Goal: Transaction & Acquisition: Purchase product/service

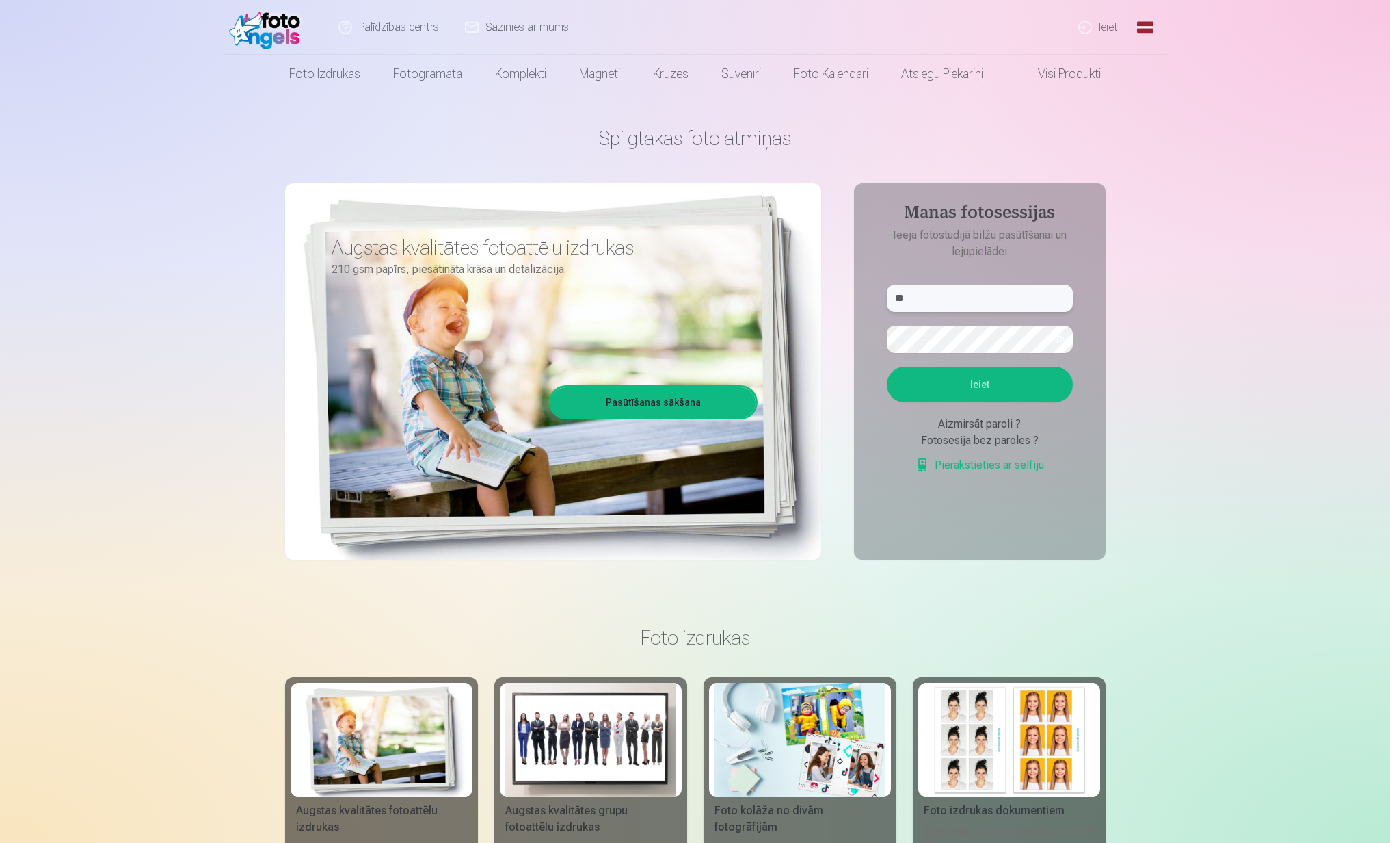
type input "*"
type input "**********"
click at [1002, 382] on button "Ieiet" at bounding box center [980, 385] width 186 height 36
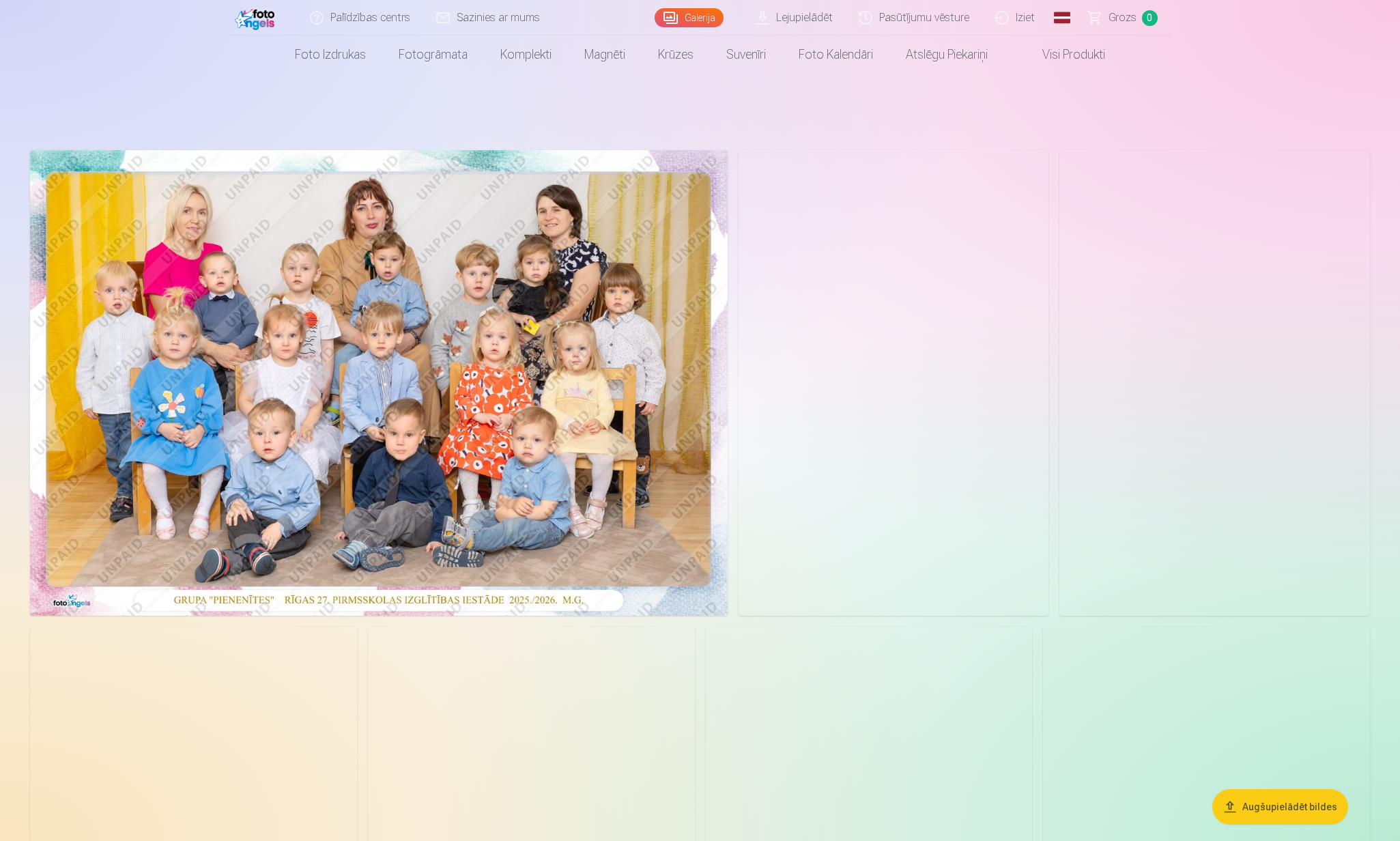
scroll to position [40, 0]
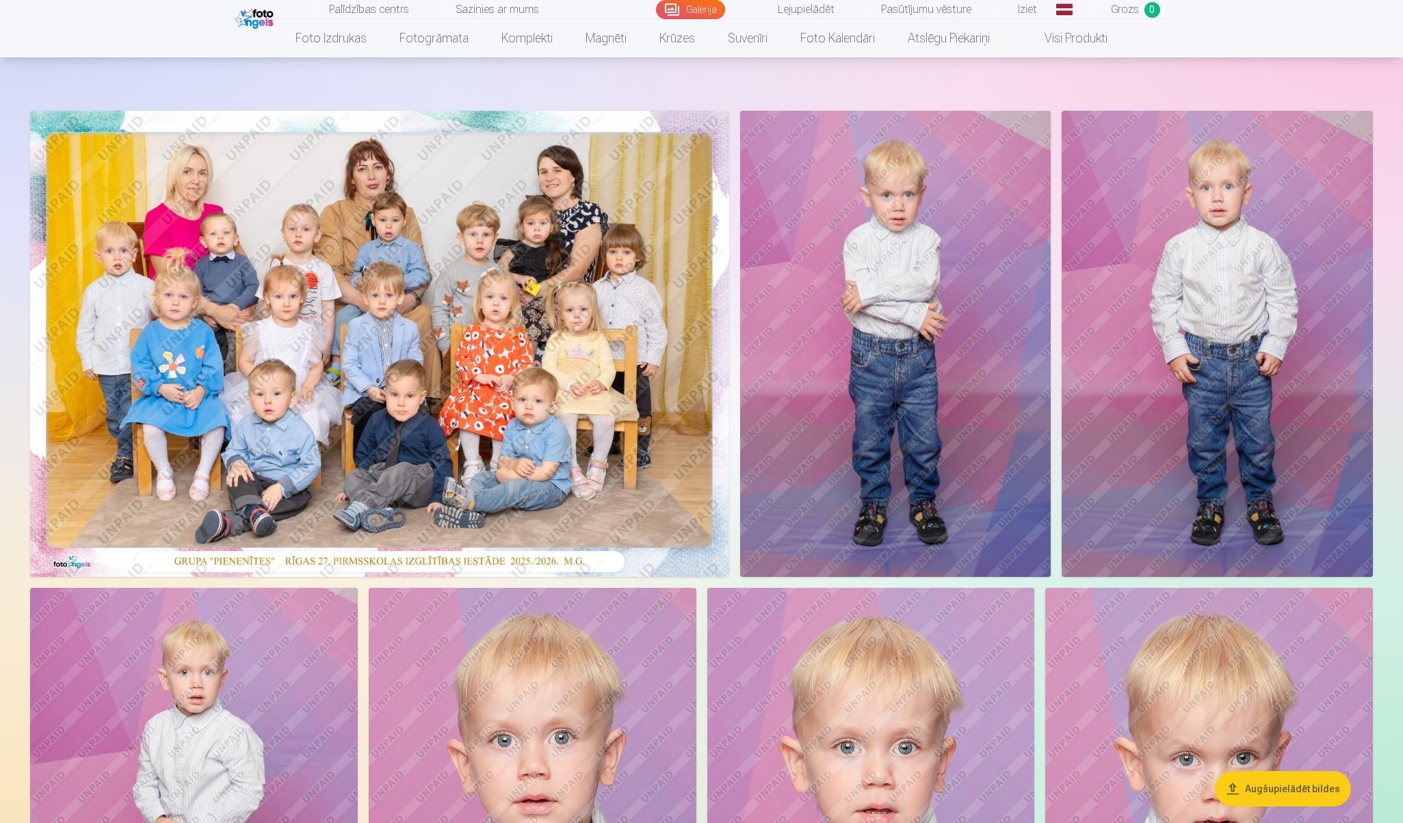
click at [572, 226] on img at bounding box center [379, 344] width 699 height 466
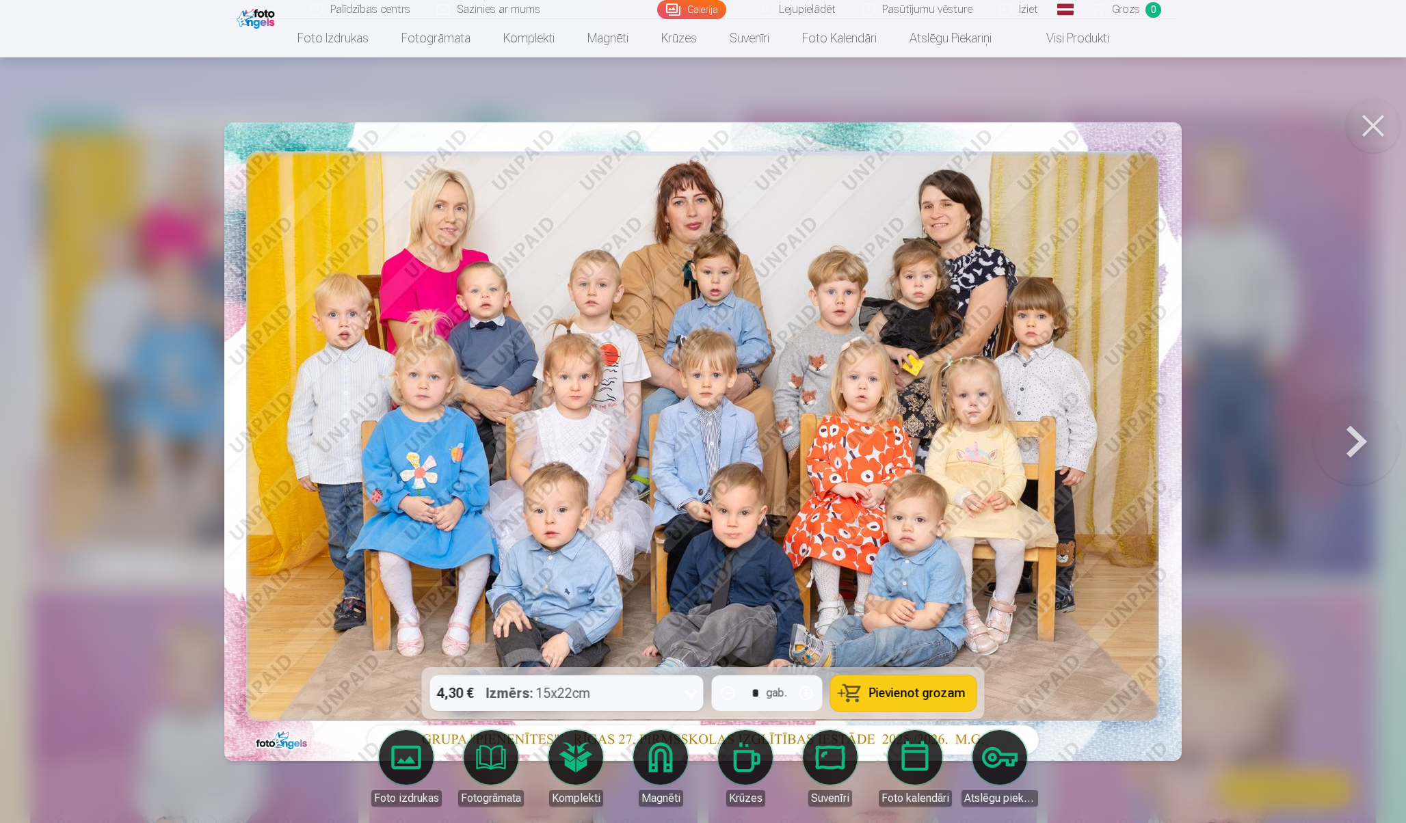
click at [693, 698] on icon at bounding box center [692, 694] width 22 height 22
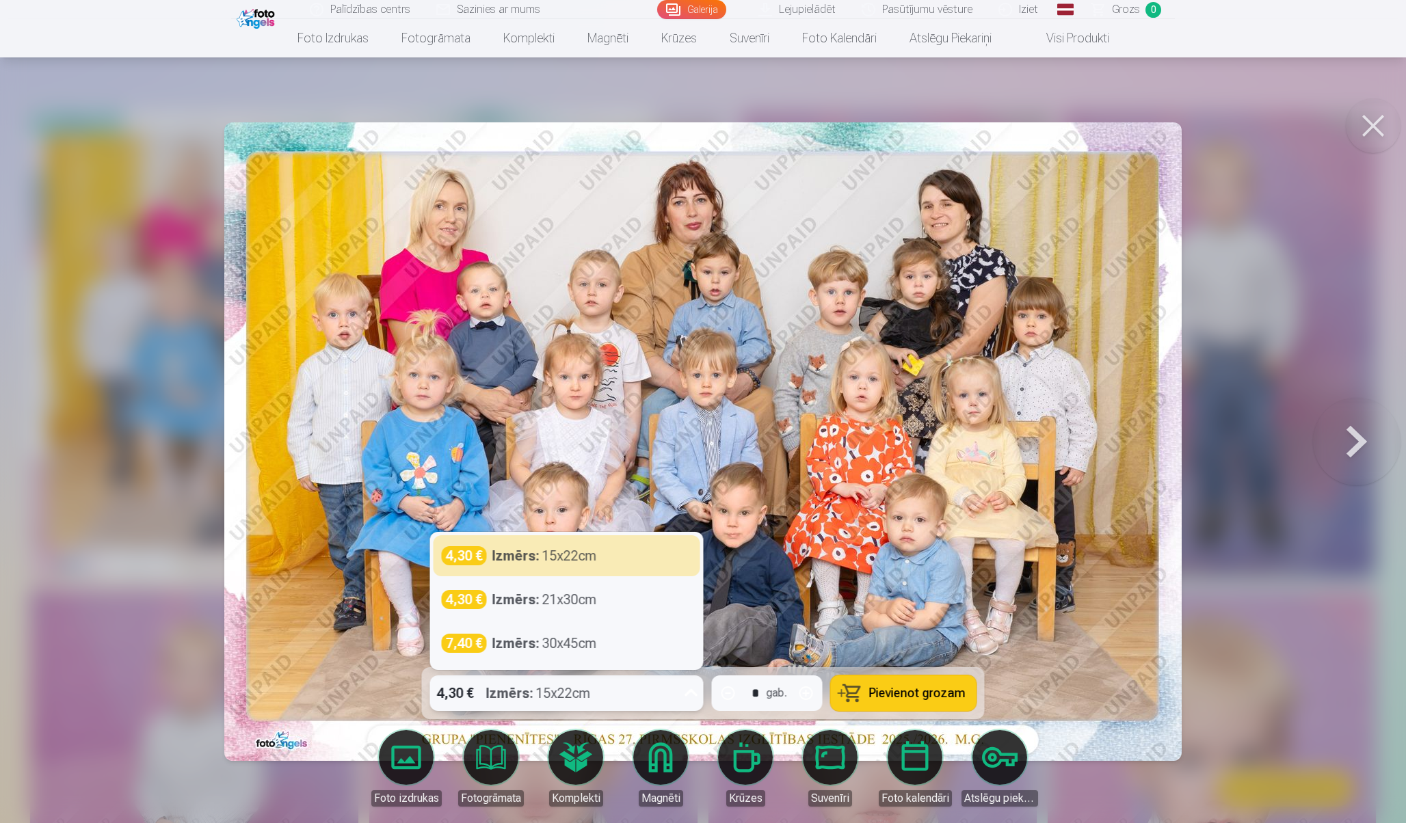
click at [693, 698] on icon at bounding box center [692, 694] width 22 height 22
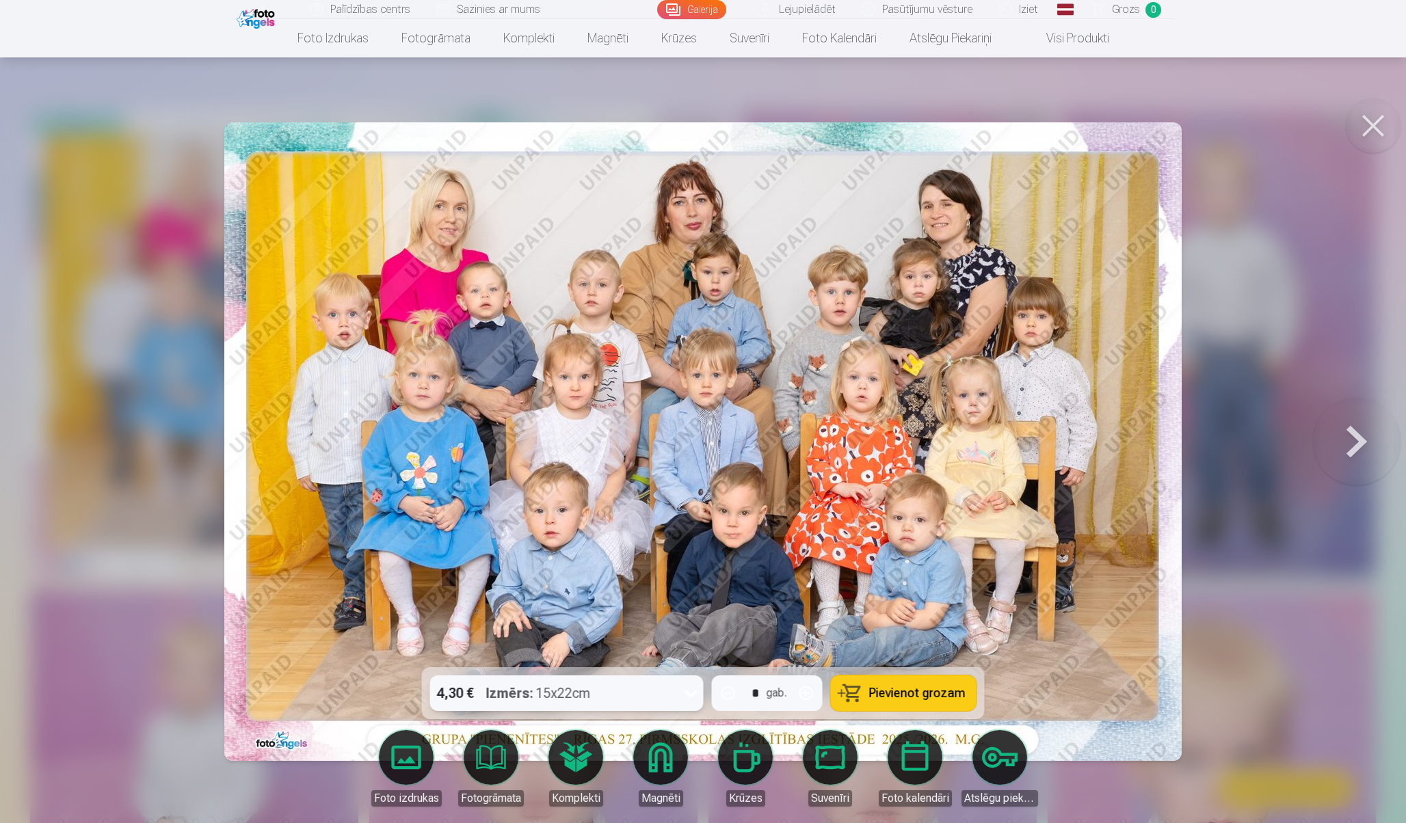
click at [1372, 127] on button at bounding box center [1373, 125] width 55 height 55
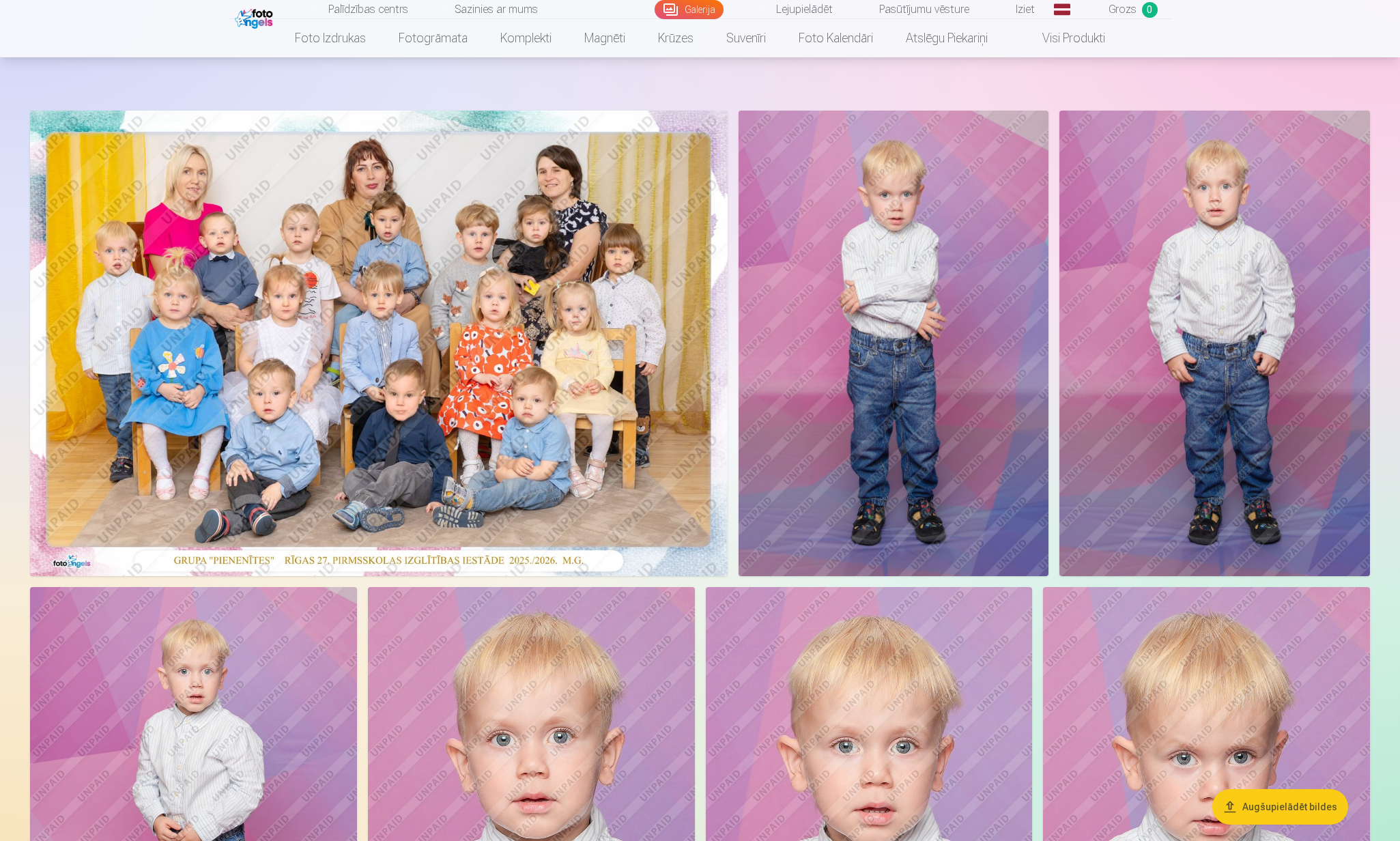
click at [573, 294] on img at bounding box center [378, 343] width 698 height 465
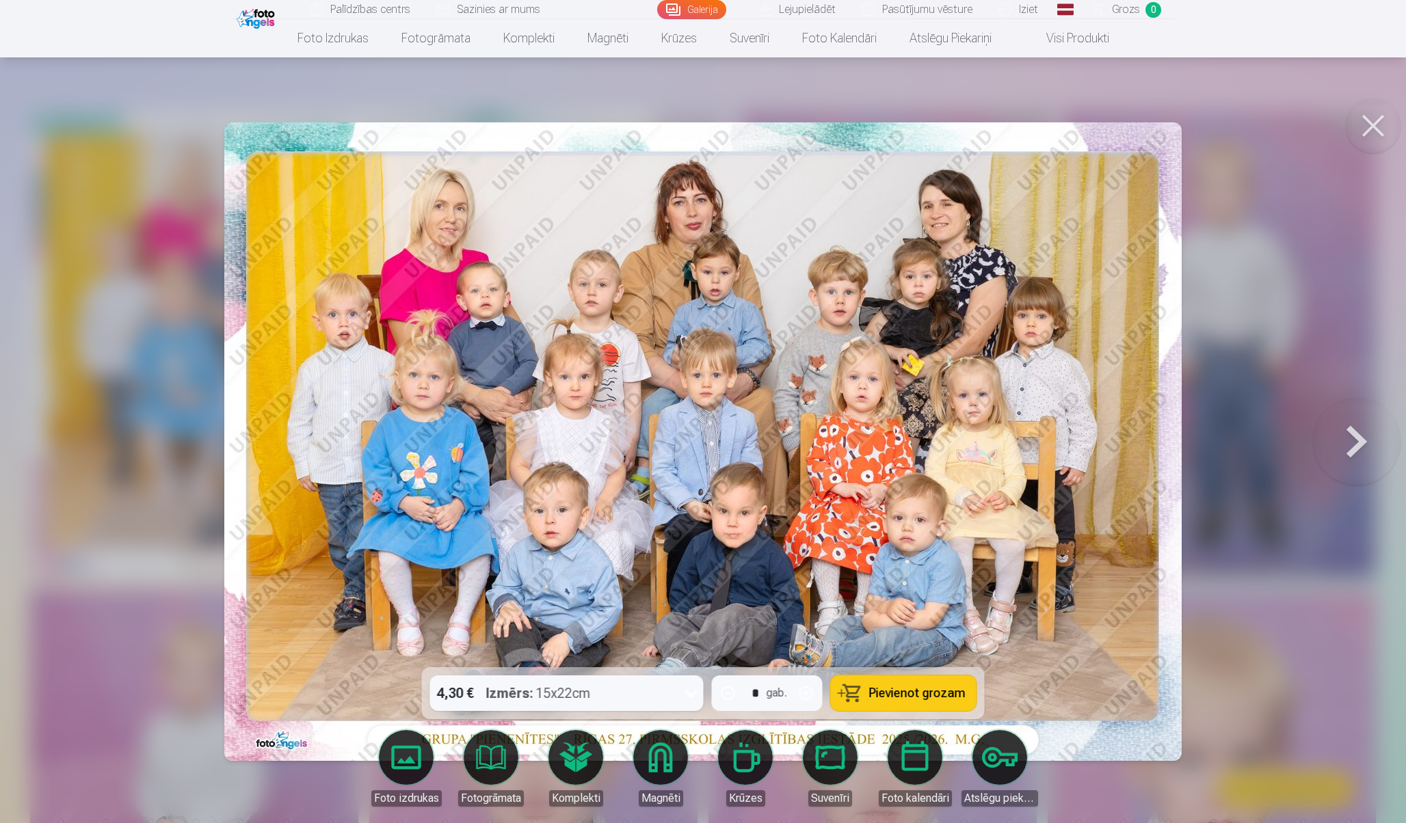
click at [1355, 428] on button at bounding box center [1357, 442] width 88 height 424
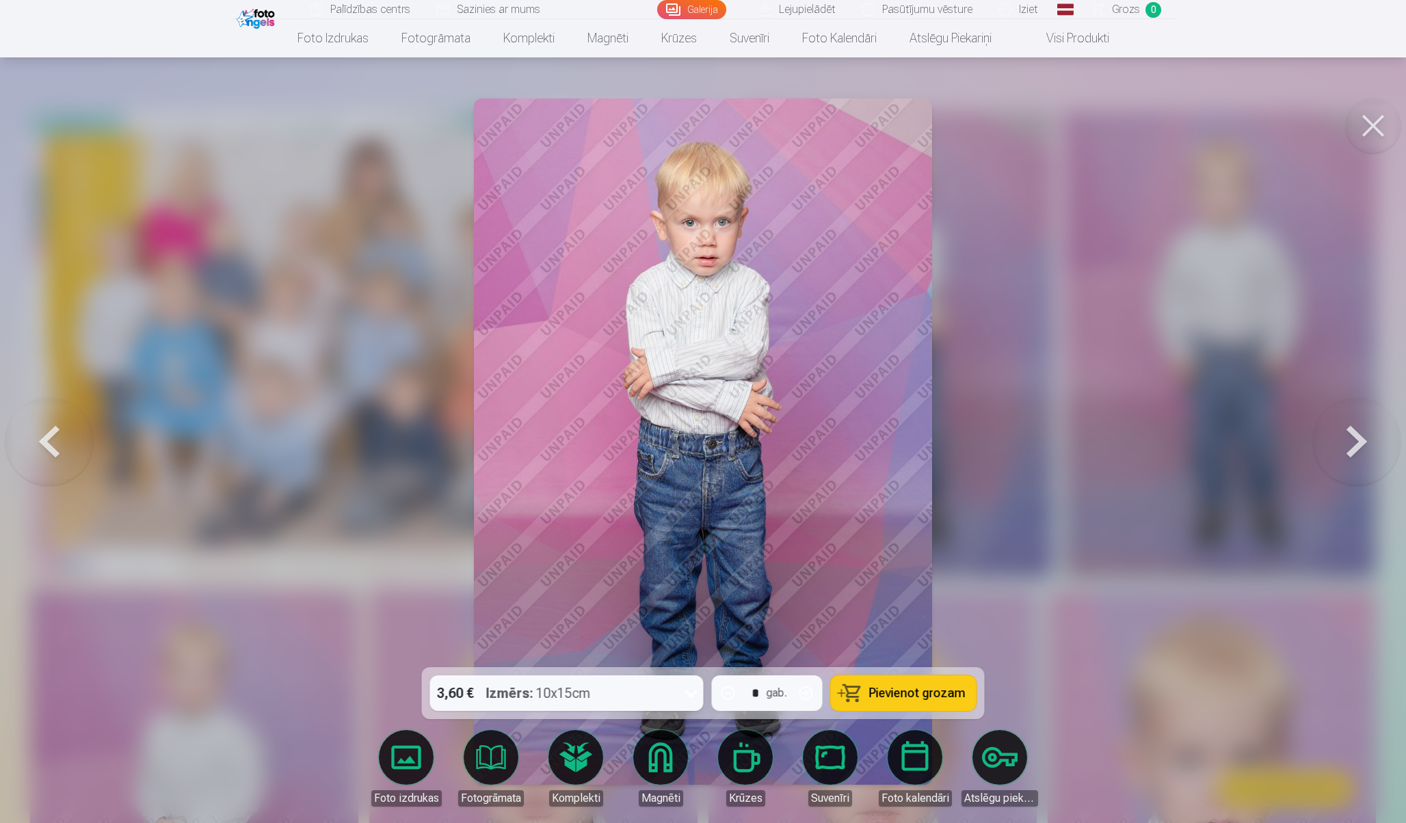
click at [1355, 429] on button at bounding box center [1357, 442] width 88 height 424
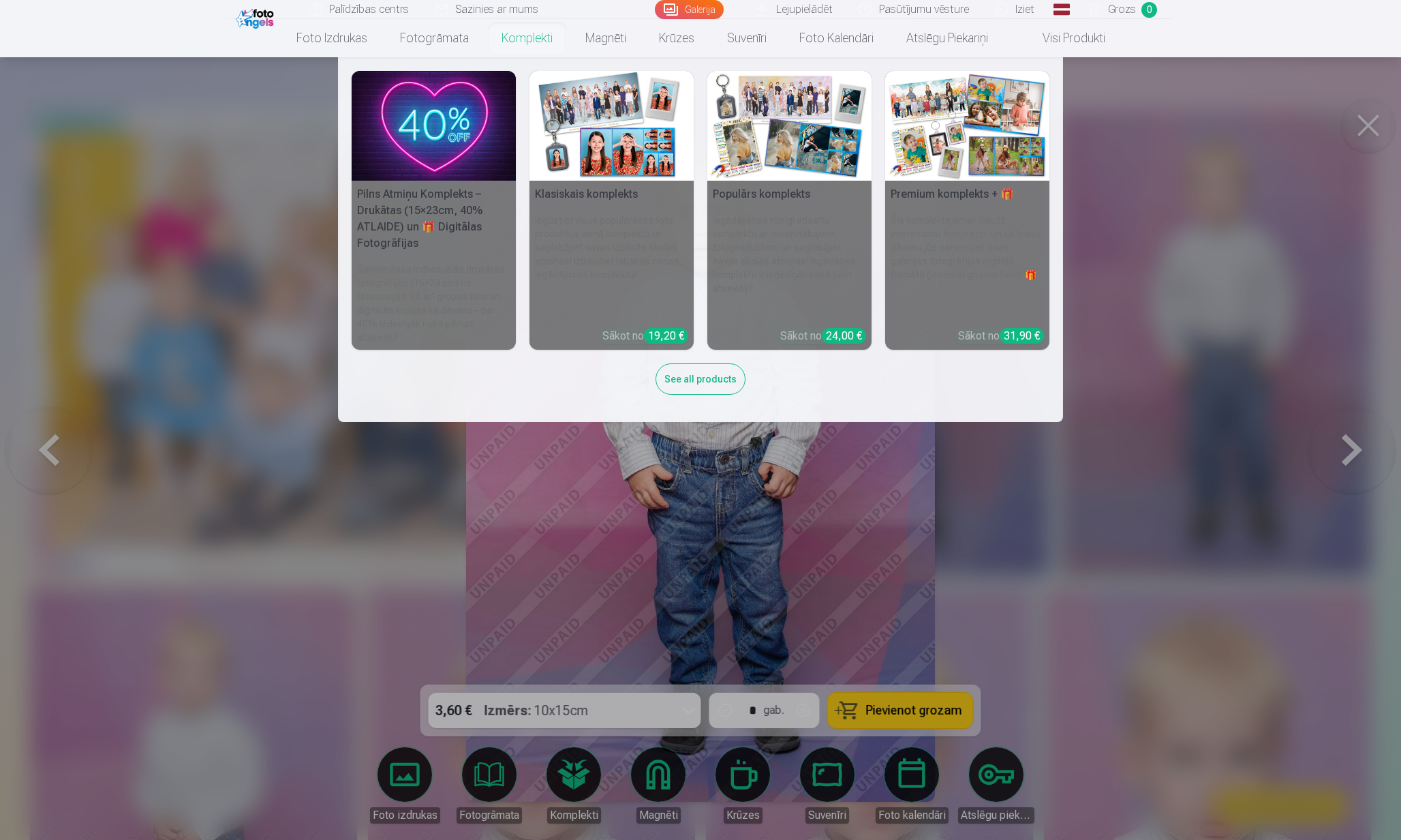
click at [1372, 119] on nav "Pilns Atmiņu Komplekts – Drukātas (15×23cm, 40% ATLAIDE) un 🎁 Digitālas Fotogrā…" at bounding box center [700, 239] width 1401 height 365
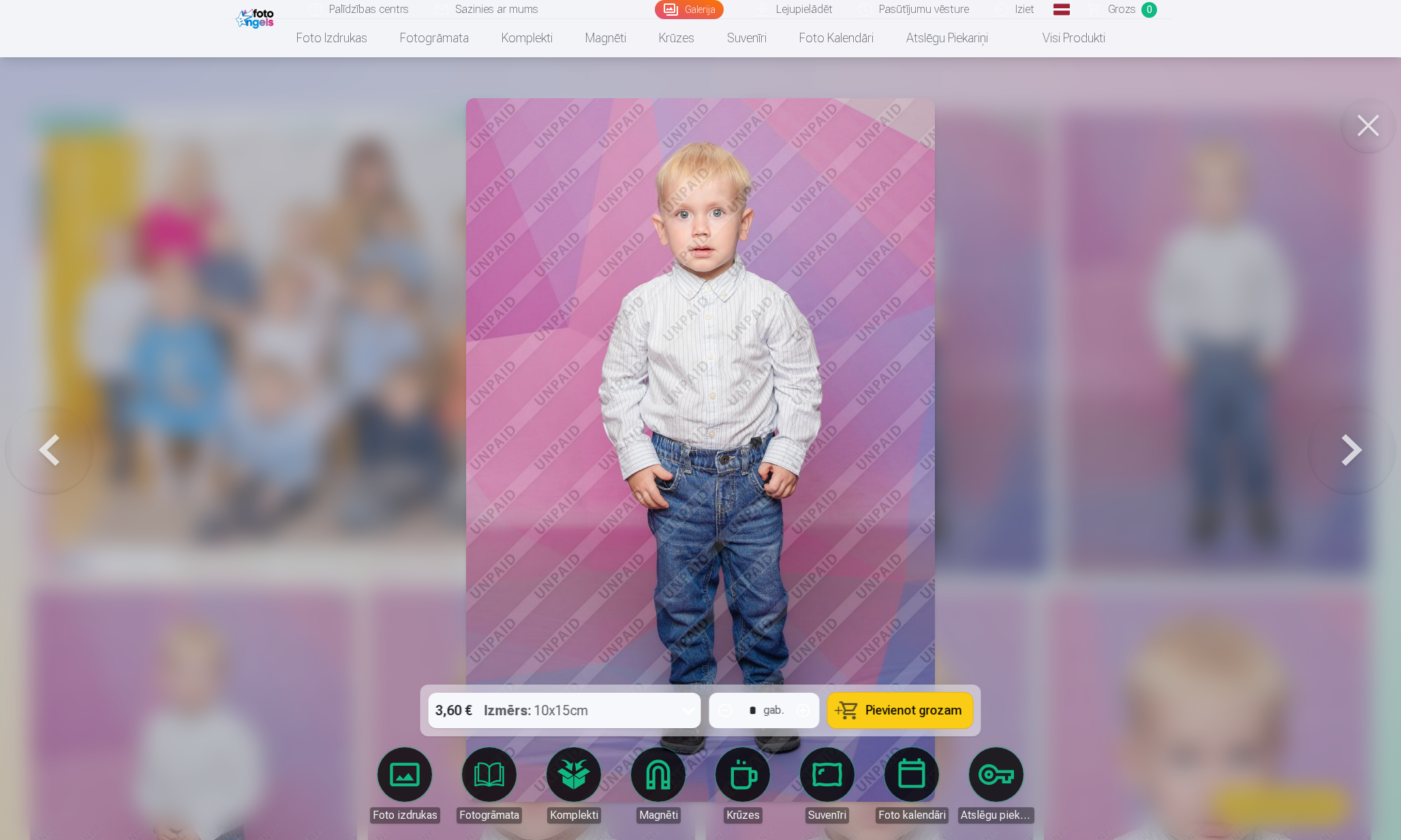
click at [1363, 124] on button at bounding box center [1368, 125] width 55 height 55
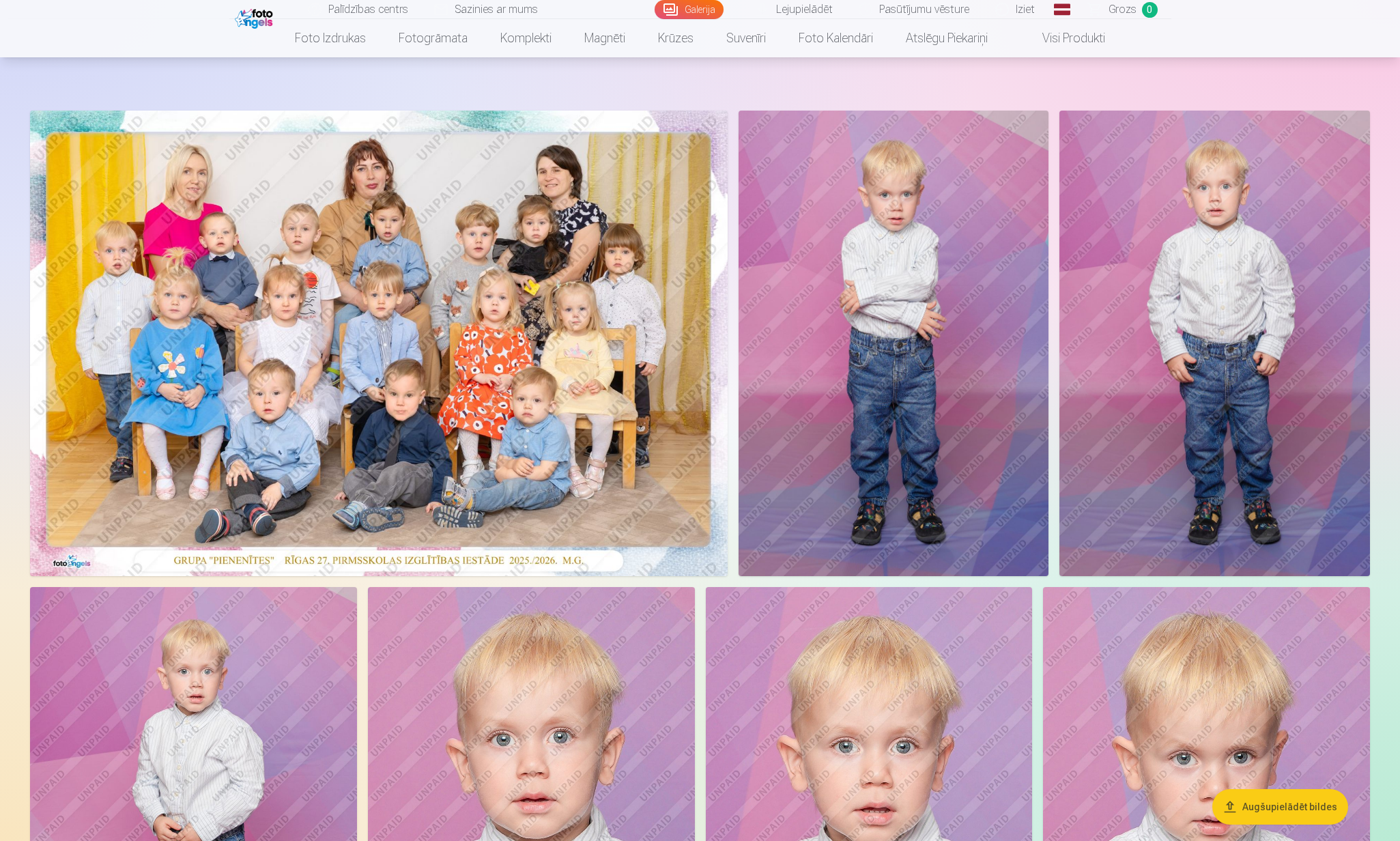
click at [555, 337] on img at bounding box center [378, 343] width 698 height 465
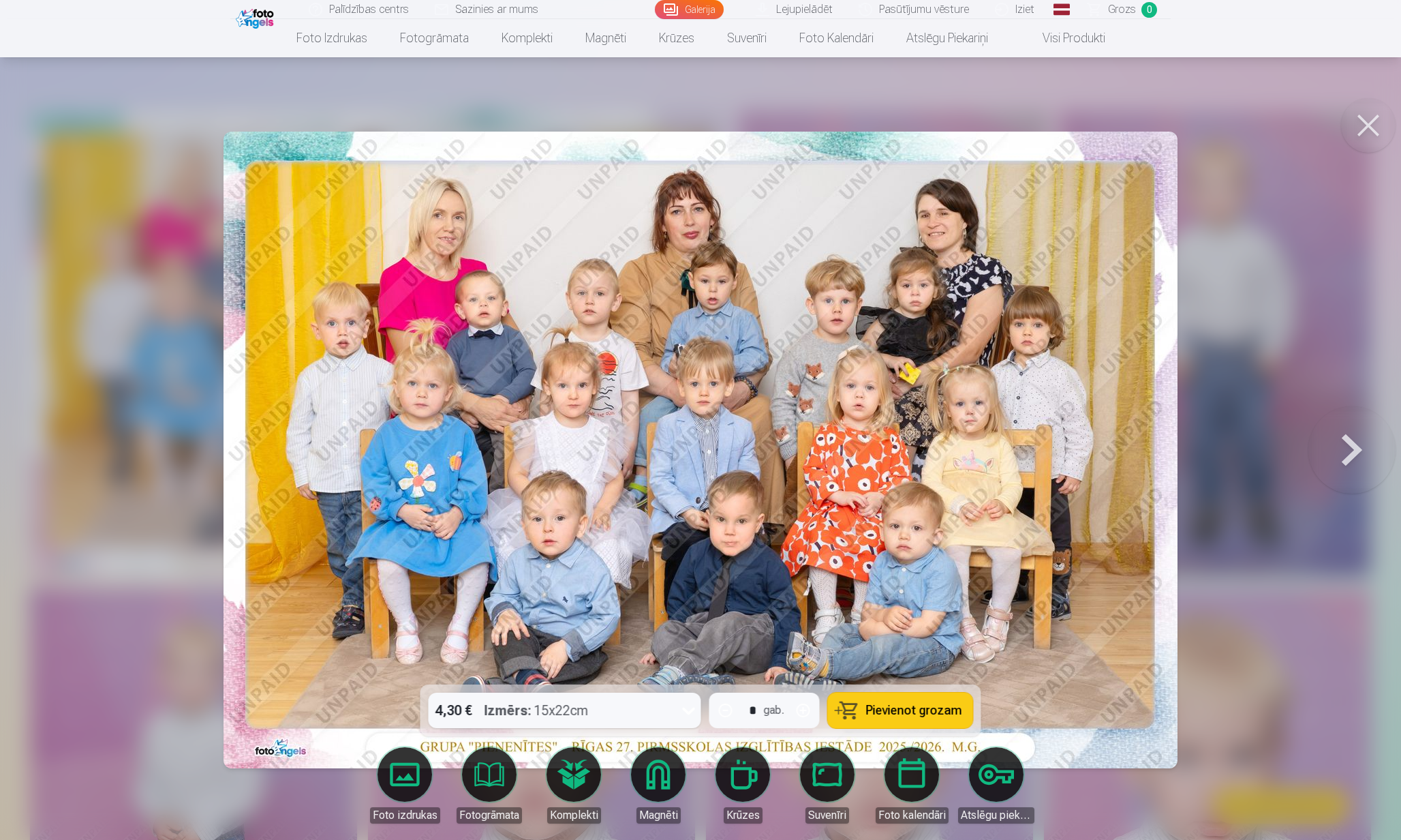
click at [1357, 440] on button at bounding box center [1352, 449] width 88 height 441
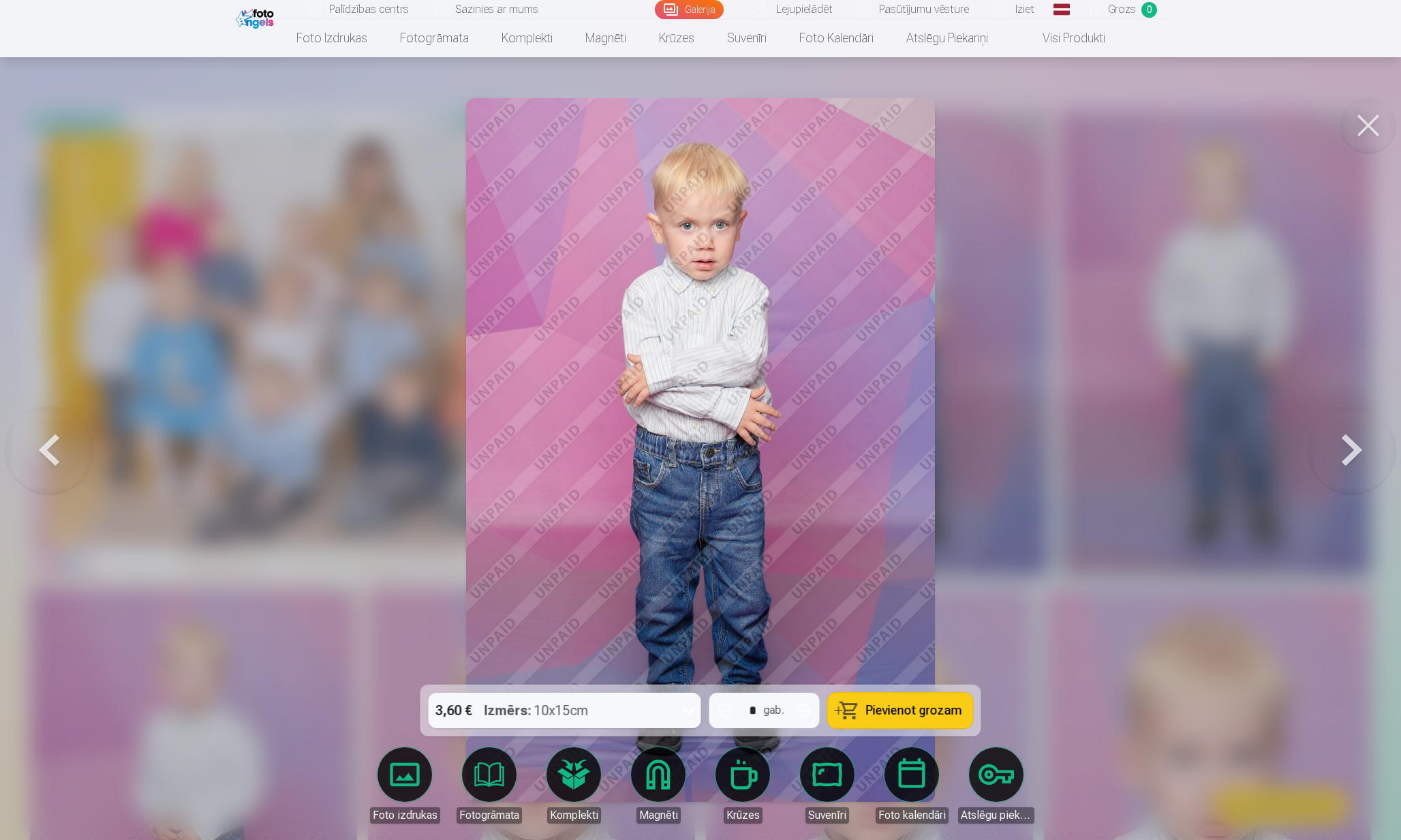
click at [1313, 312] on button at bounding box center [1352, 449] width 88 height 441
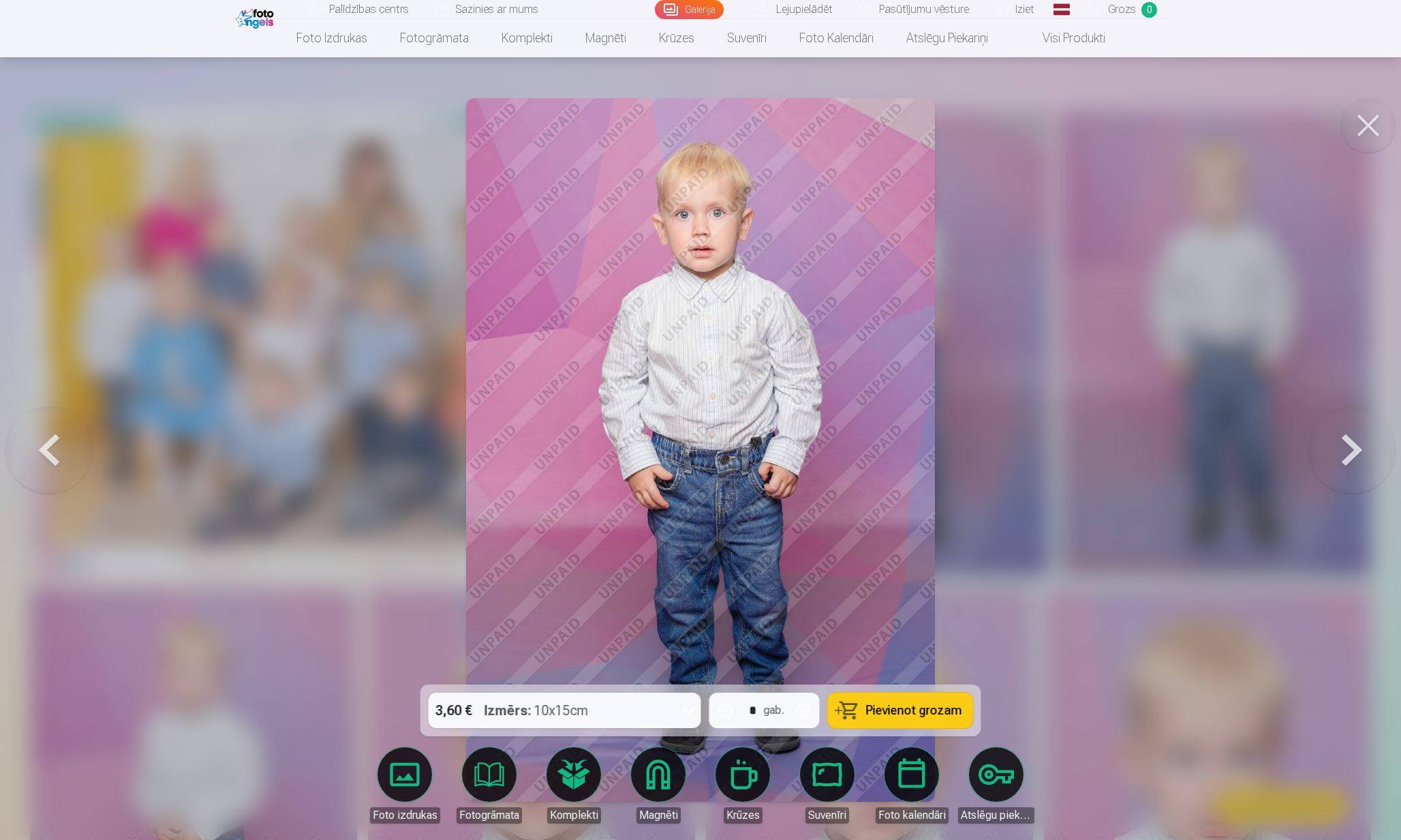
click at [1368, 137] on button at bounding box center [1368, 125] width 55 height 55
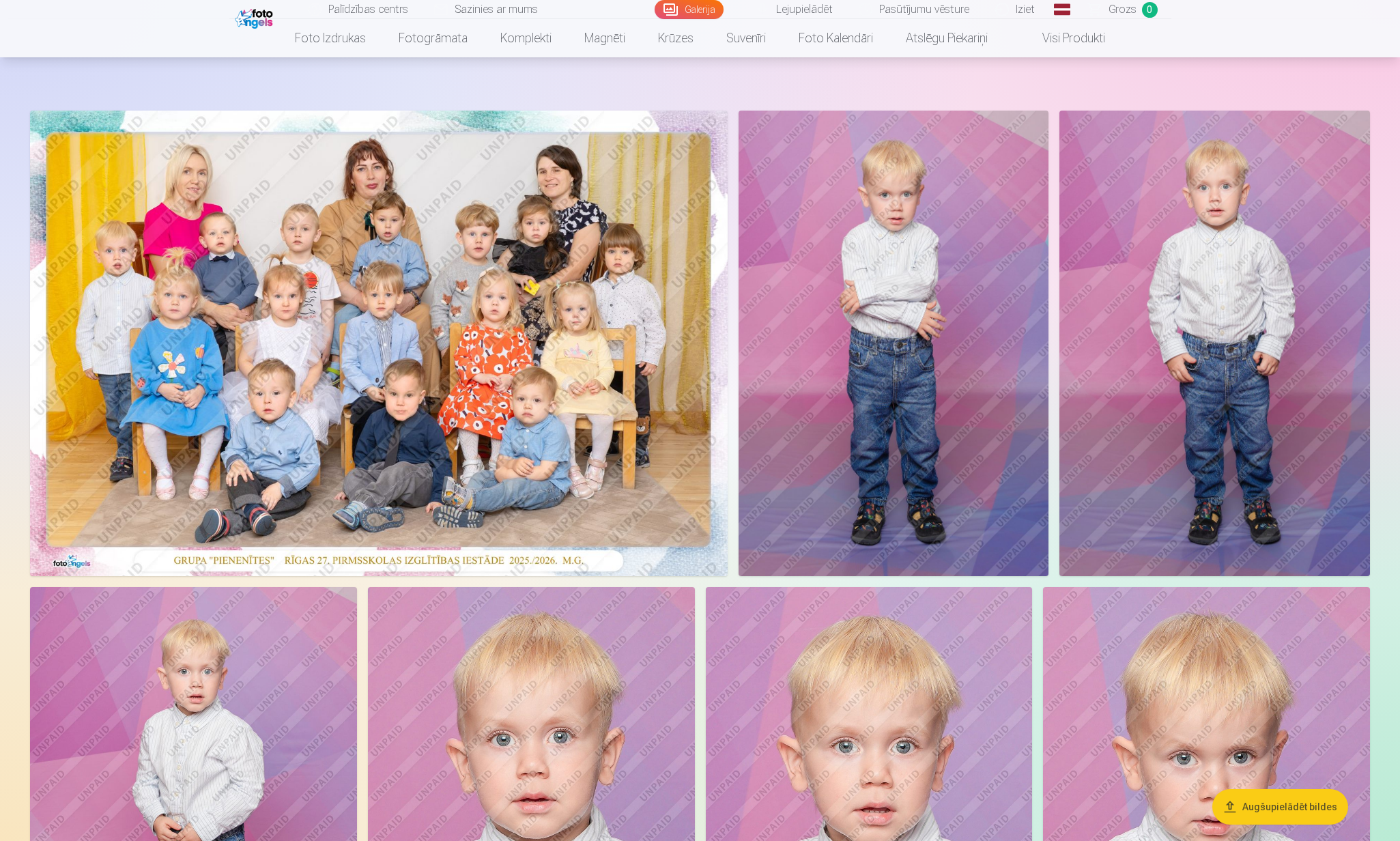
click at [910, 356] on img at bounding box center [893, 343] width 310 height 465
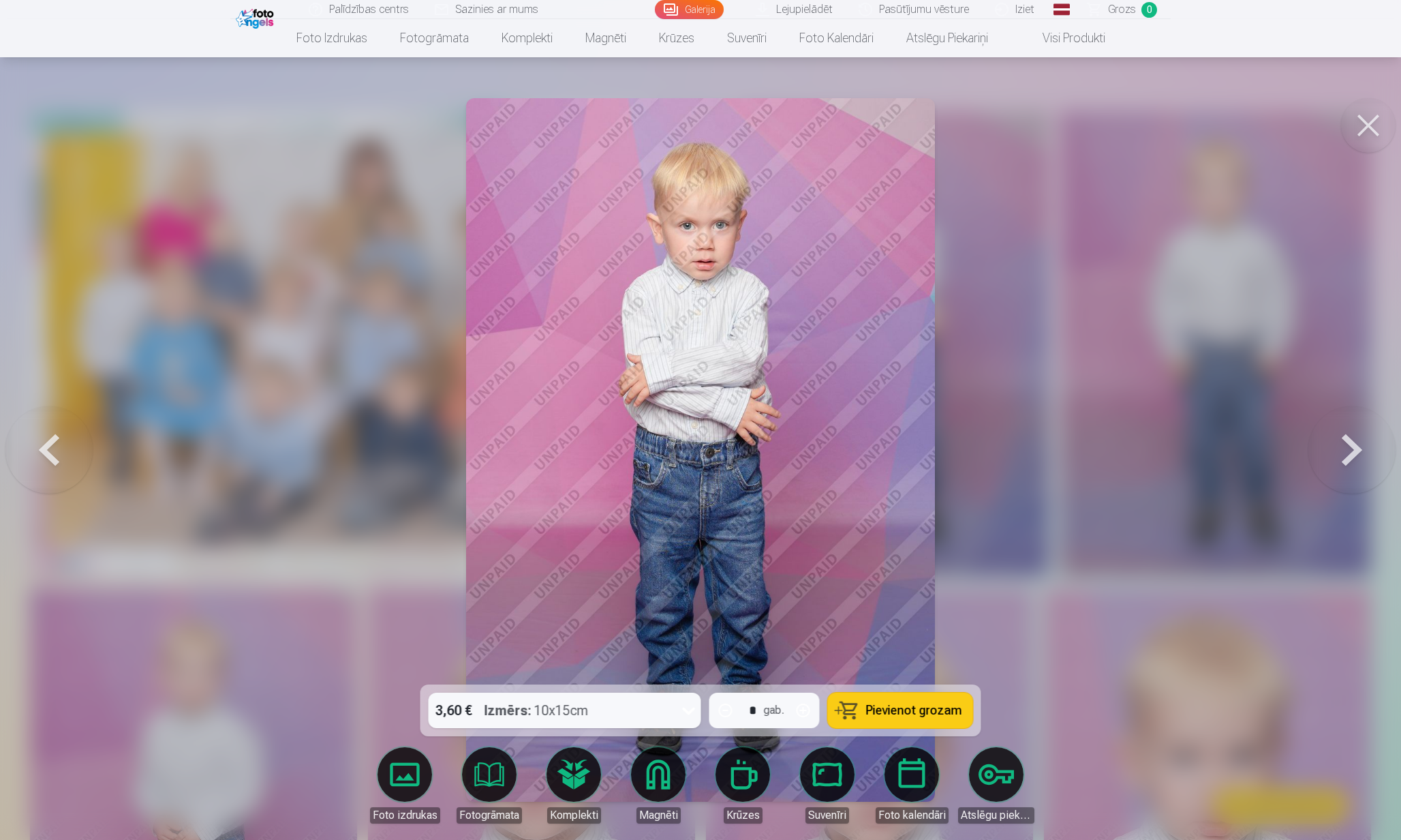
click at [1374, 118] on button at bounding box center [1368, 125] width 55 height 55
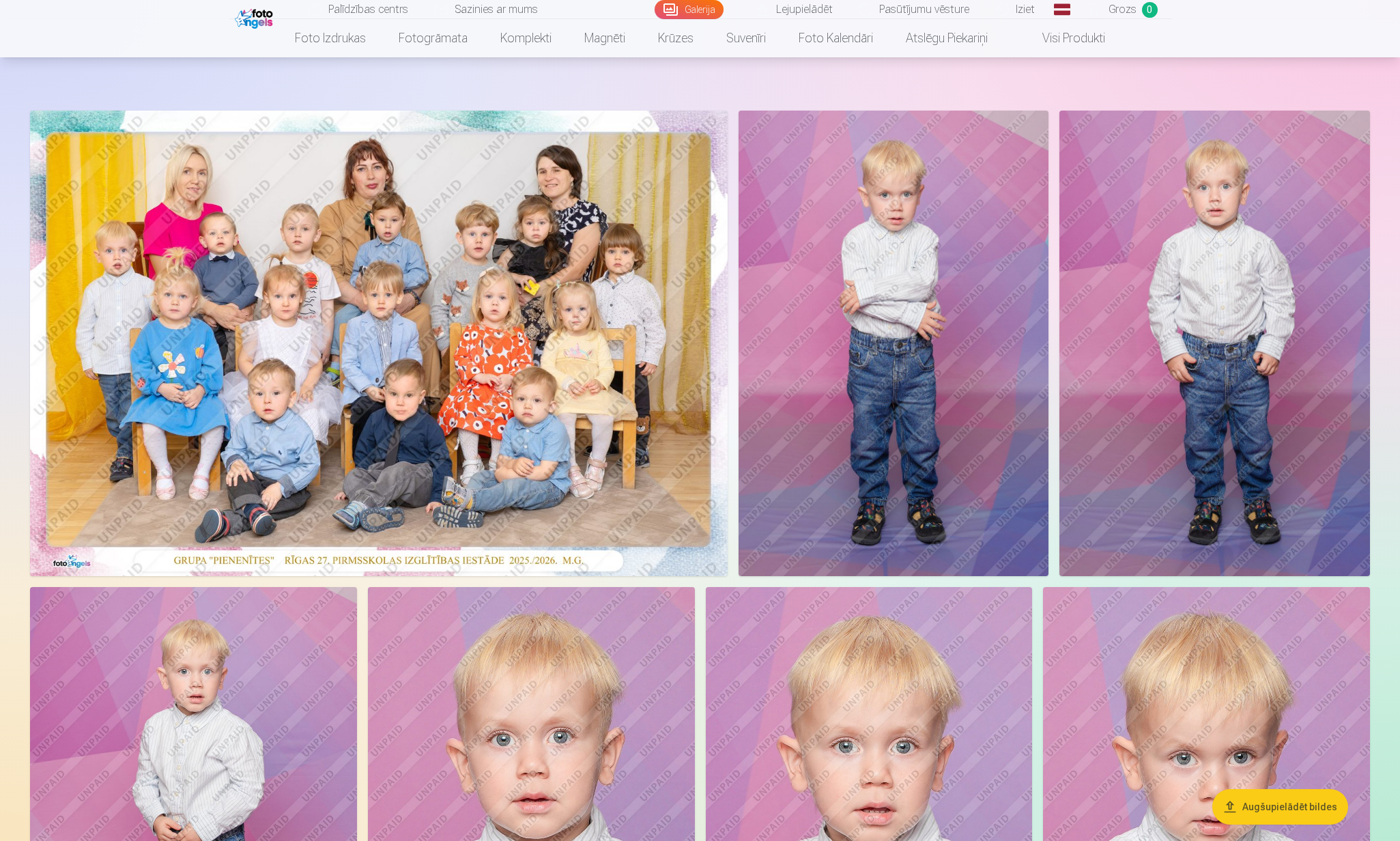
click at [1129, 284] on img at bounding box center [1213, 343] width 310 height 465
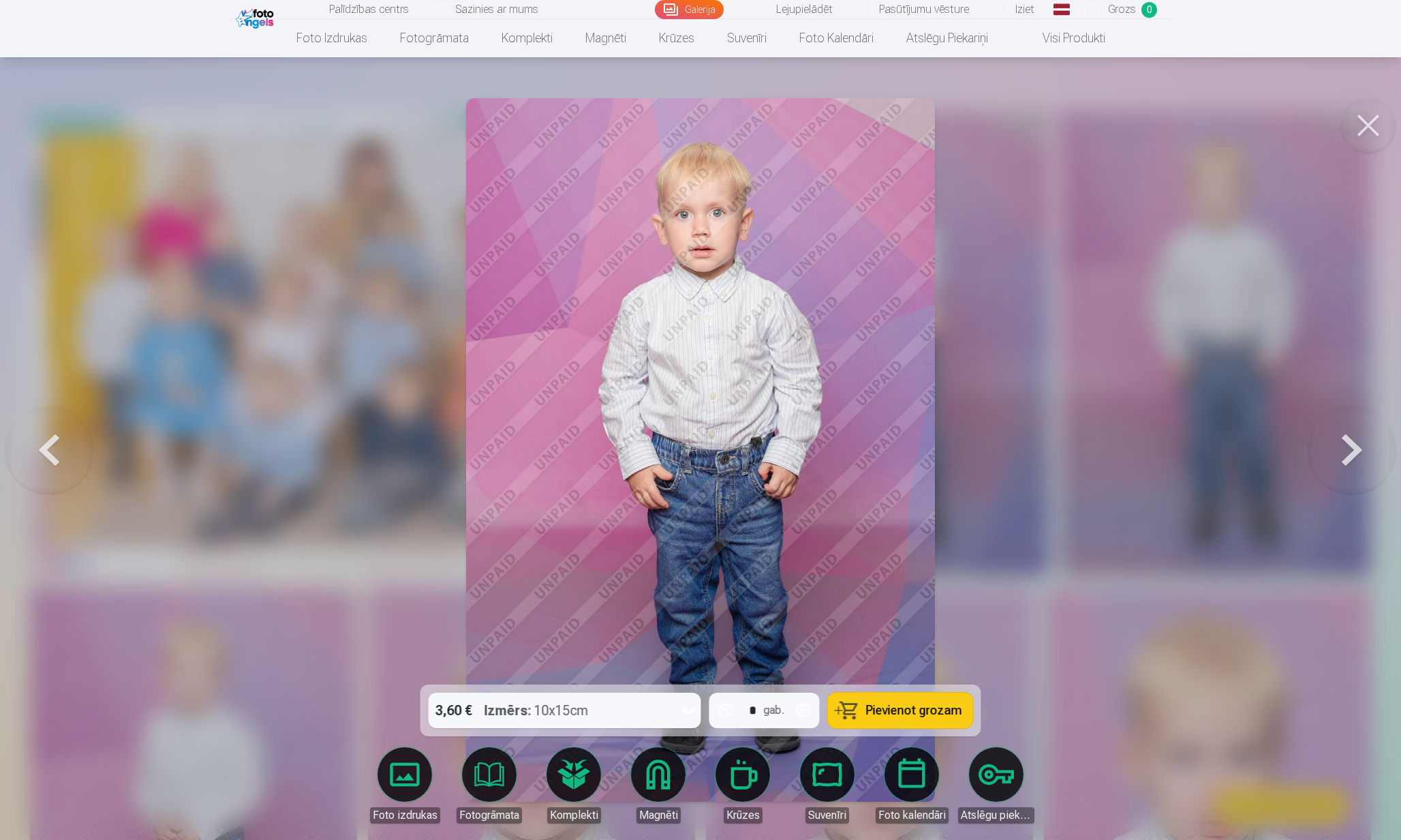
click at [1364, 131] on button at bounding box center [1368, 125] width 55 height 55
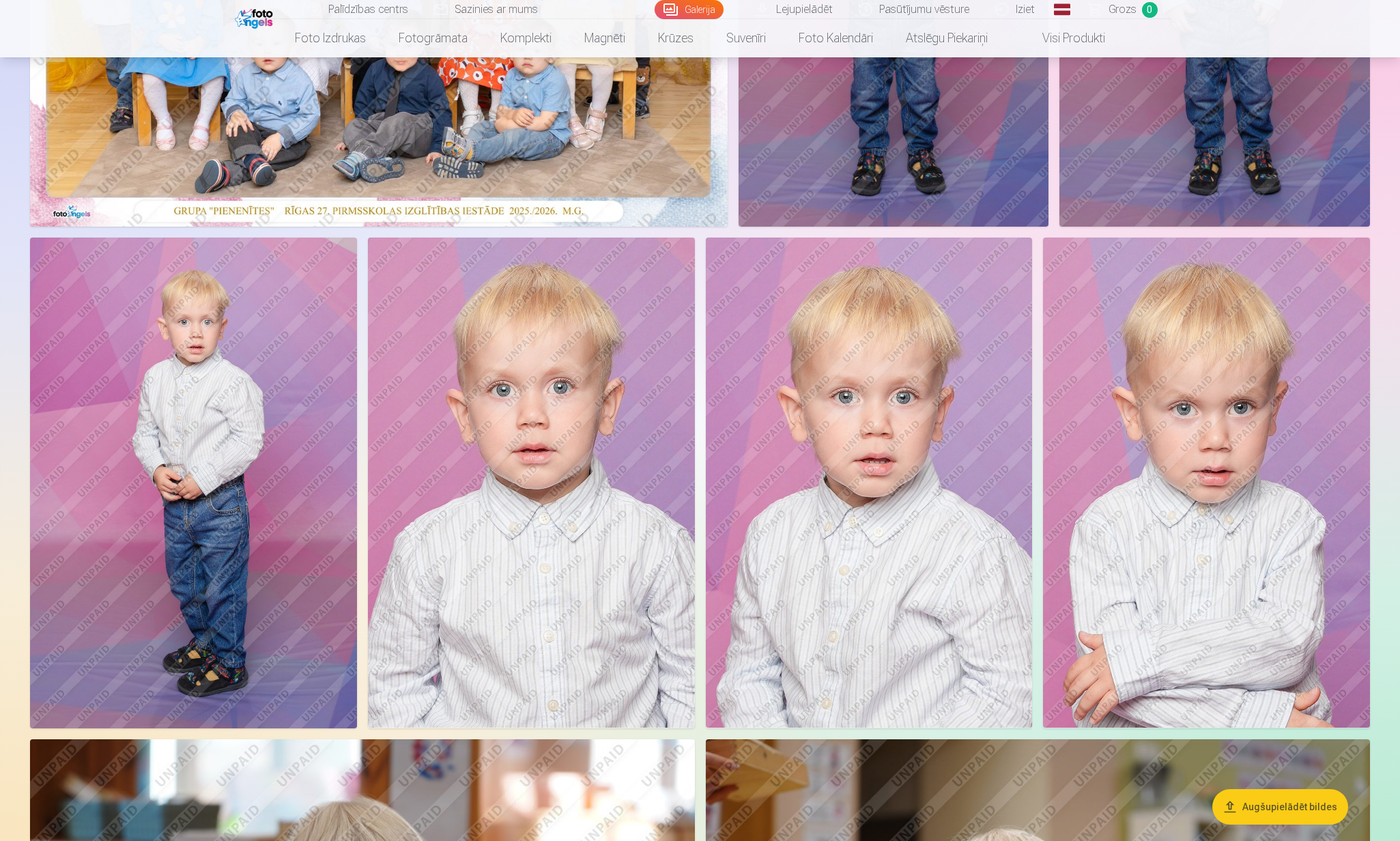
scroll to position [437, 0]
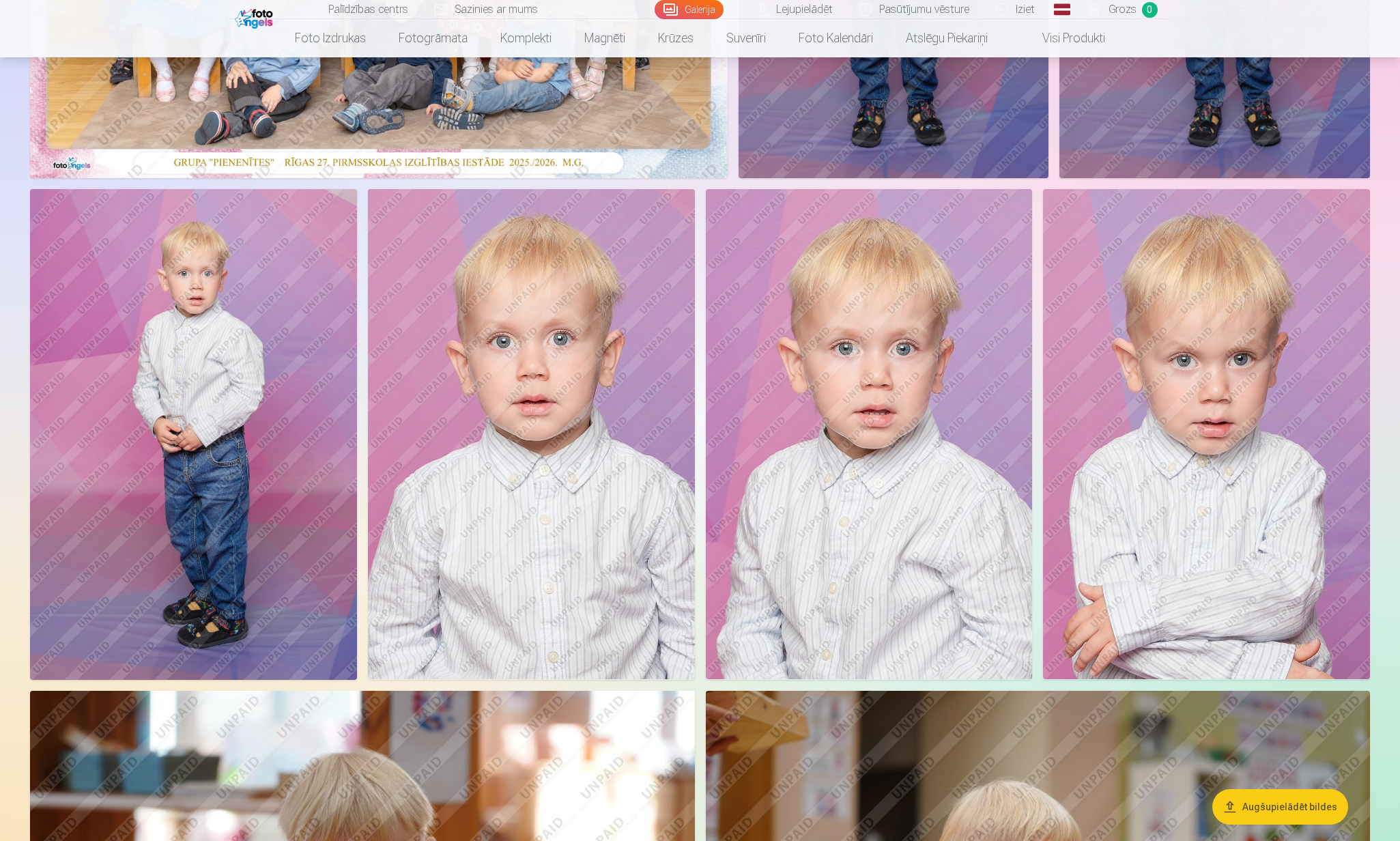
click at [234, 413] on img at bounding box center [194, 434] width 327 height 491
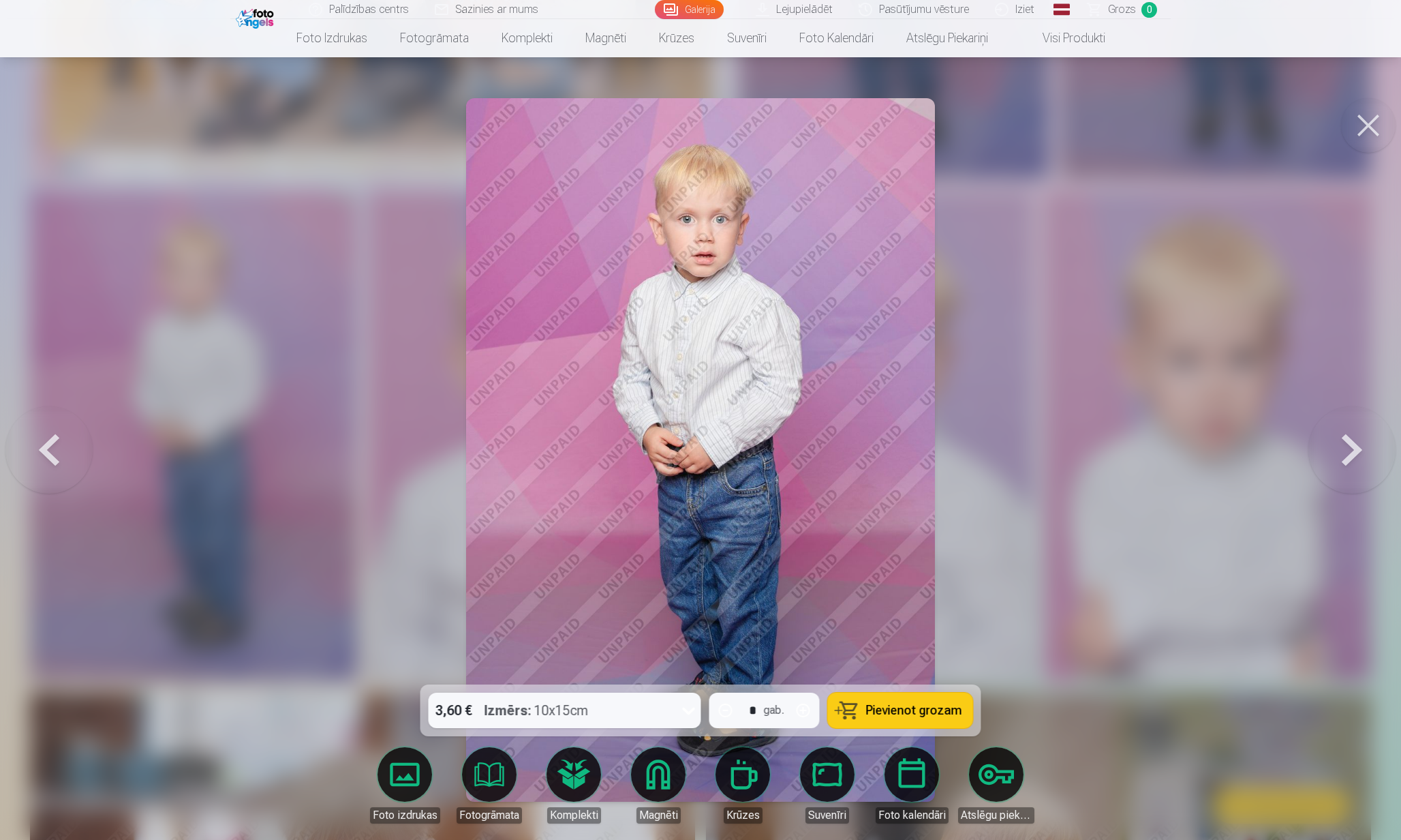
click at [57, 466] on button at bounding box center [49, 449] width 88 height 441
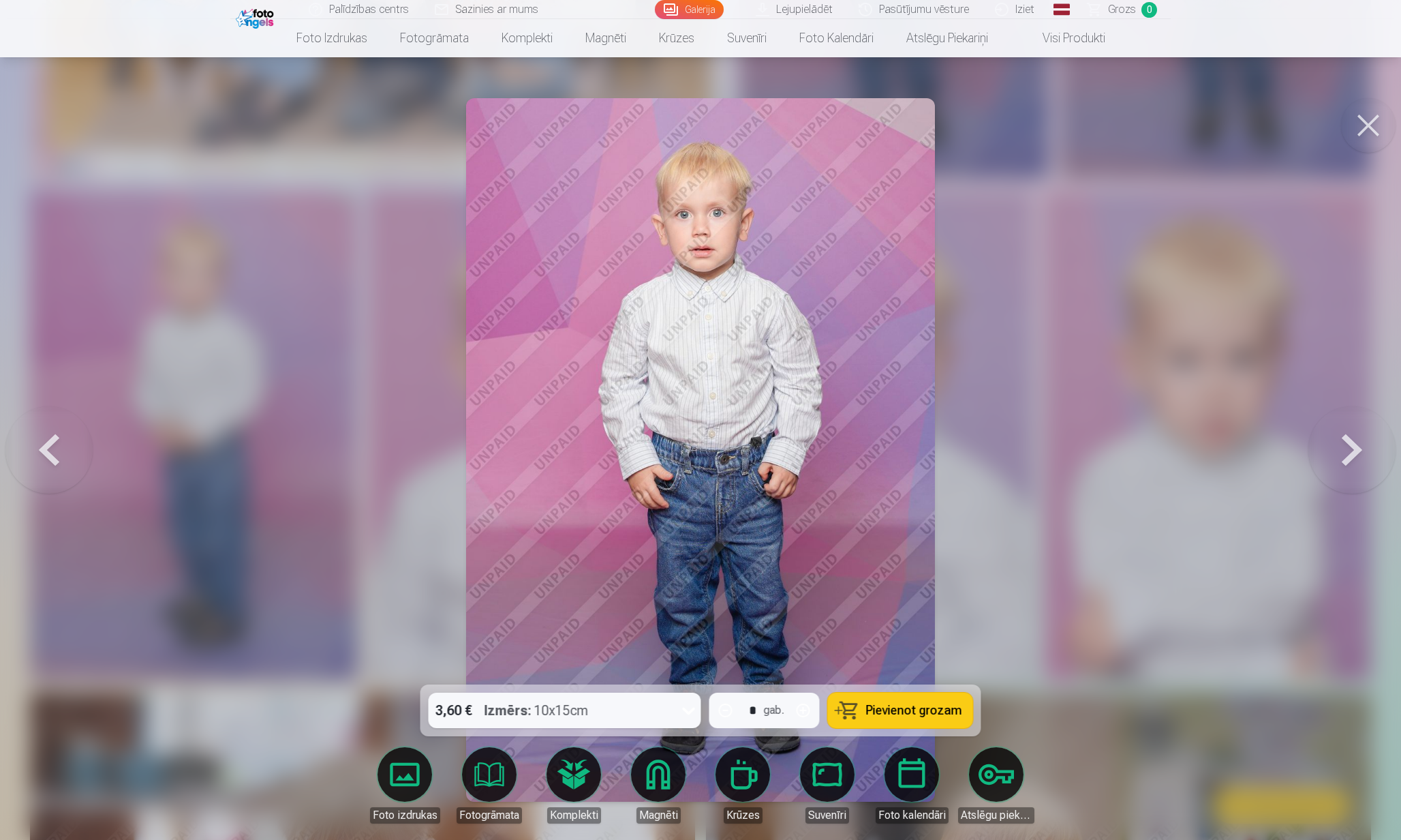
click at [1348, 444] on button at bounding box center [1352, 449] width 88 height 441
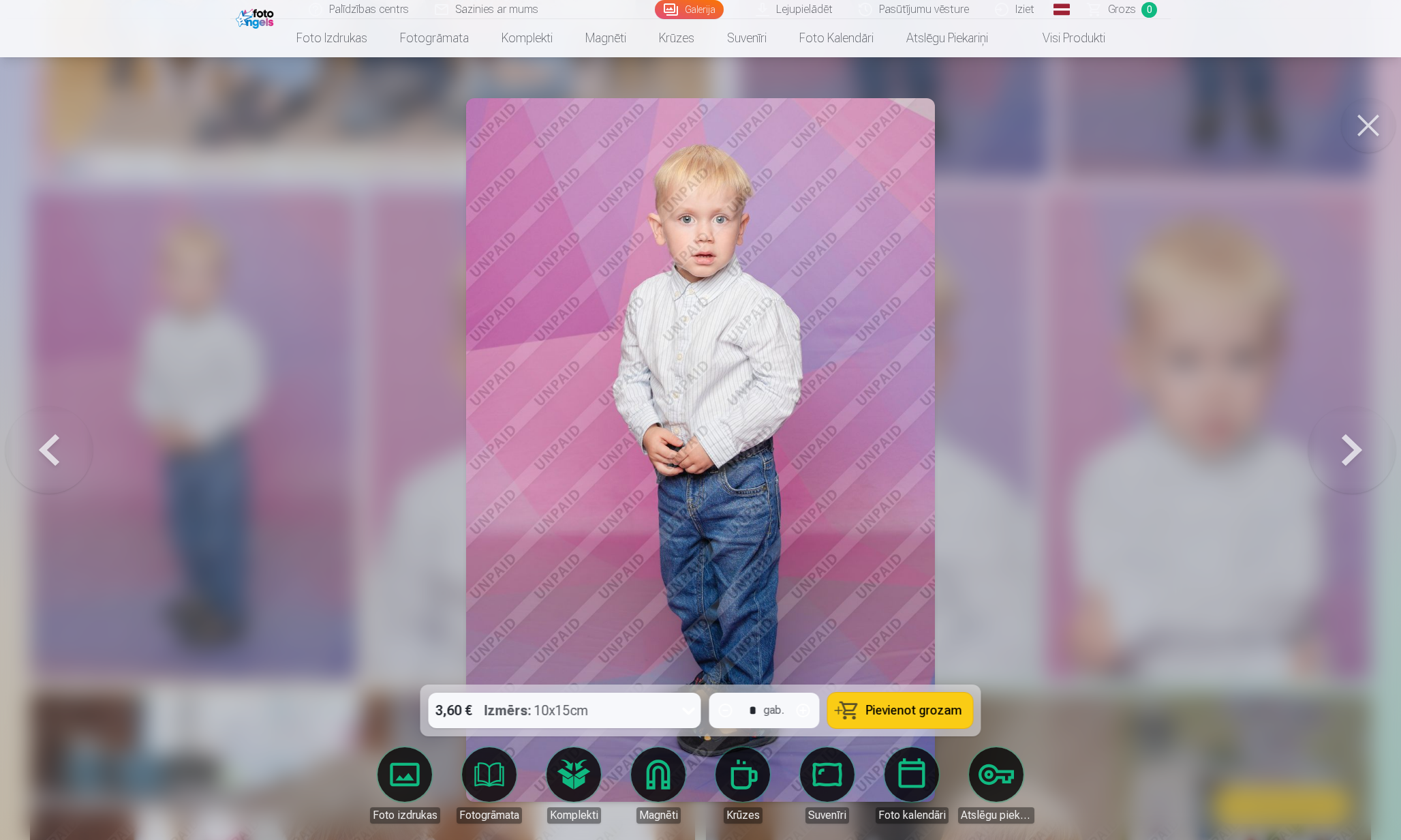
click at [1344, 124] on button at bounding box center [1368, 125] width 55 height 55
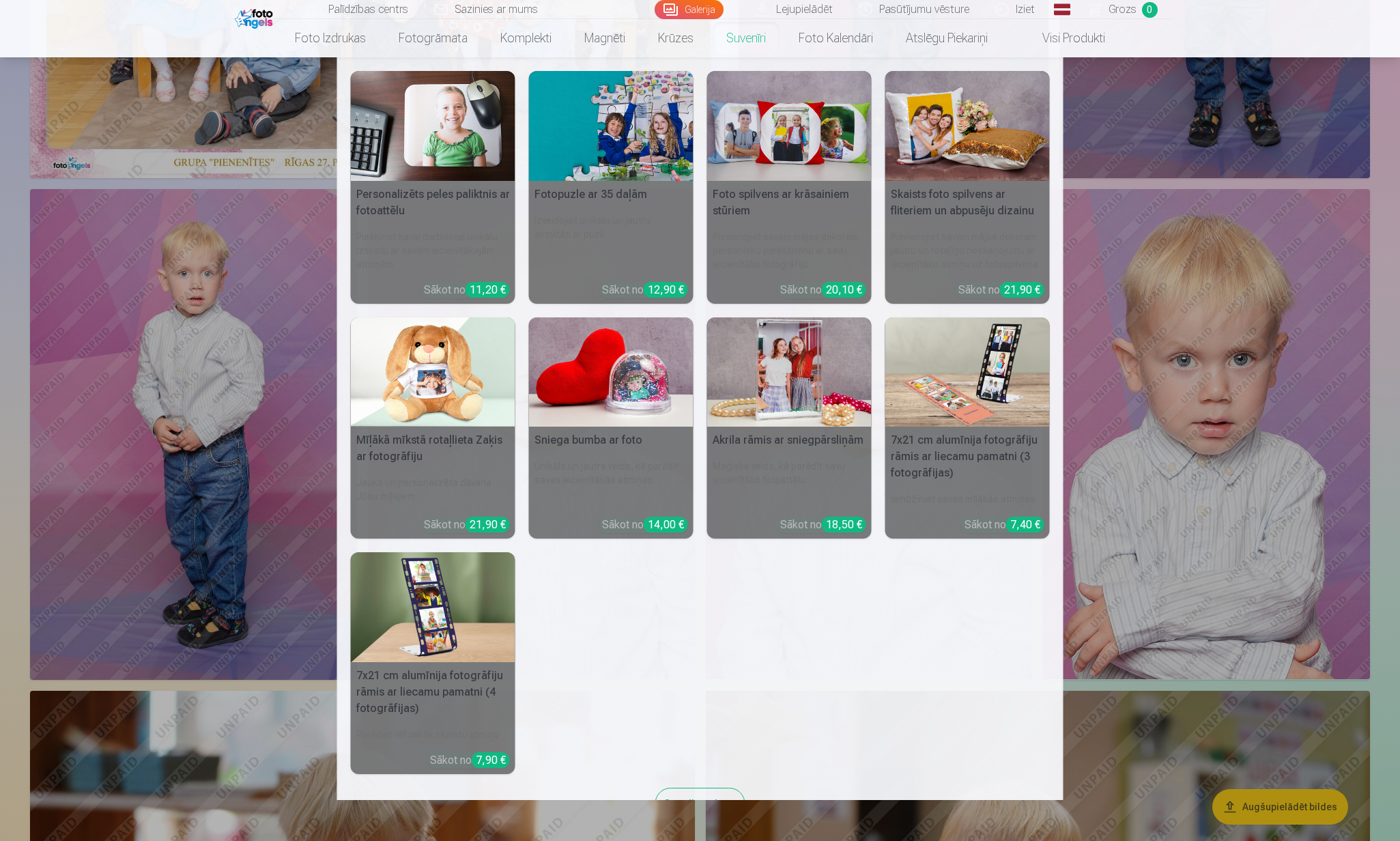
click at [252, 310] on nav "Personalizēts peles paliktnis ar fotoattēlu Piešķiriet savai darbvietai unikālu…" at bounding box center [700, 428] width 1400 height 742
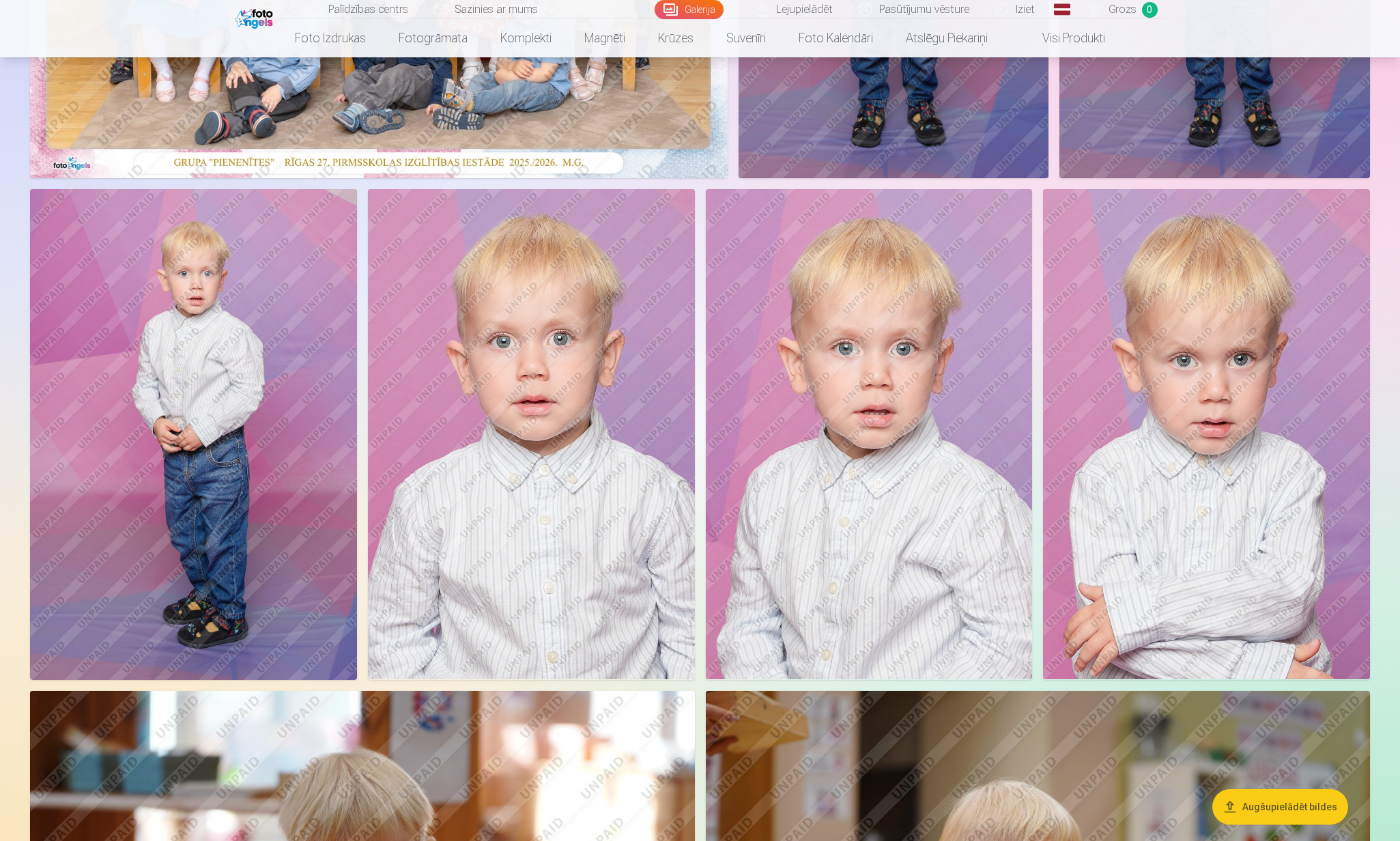
click at [252, 310] on img at bounding box center [194, 434] width 327 height 491
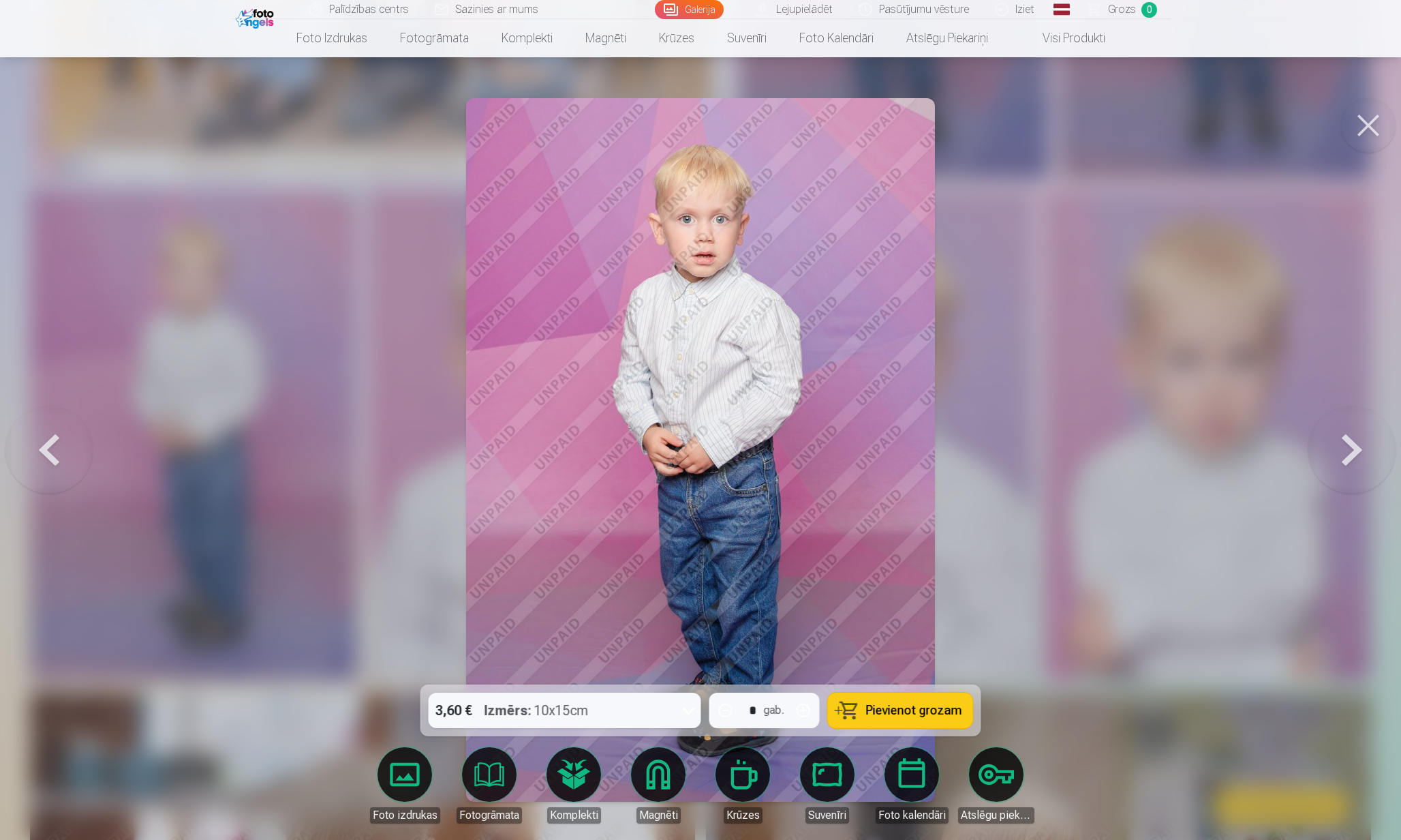
click at [1370, 130] on button at bounding box center [1368, 125] width 55 height 55
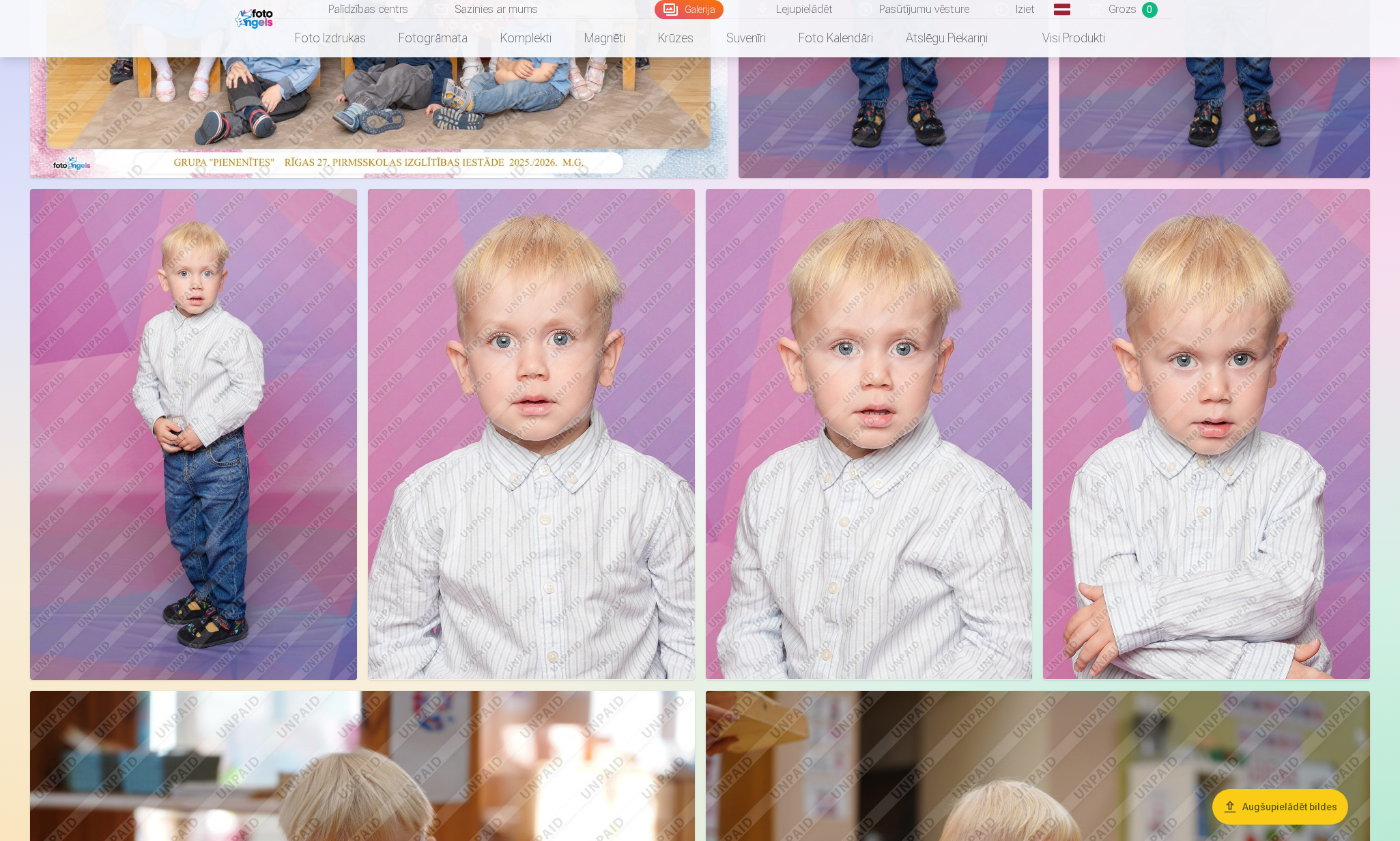
click at [638, 364] on img at bounding box center [532, 433] width 327 height 490
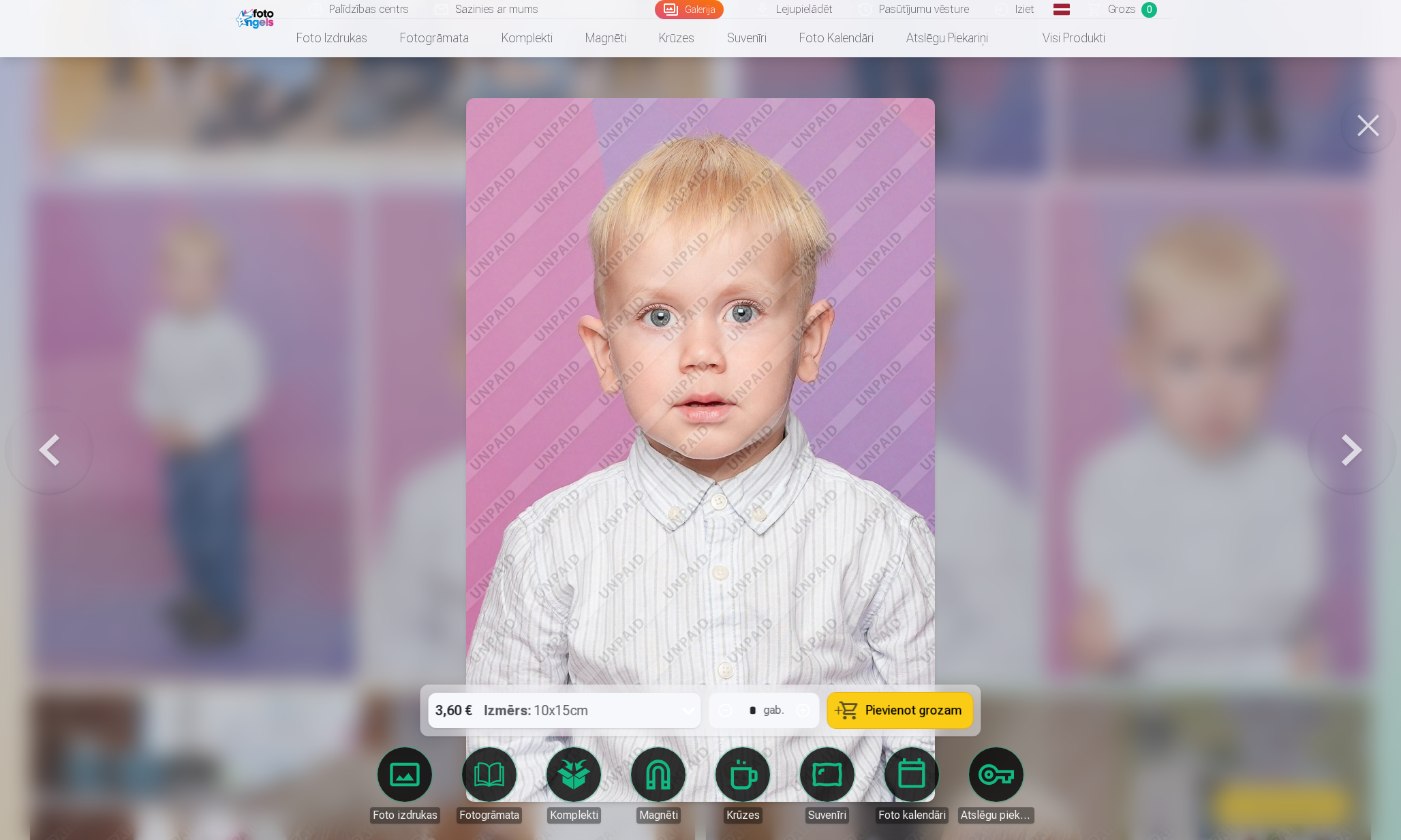
click at [1366, 448] on button at bounding box center [1352, 449] width 88 height 441
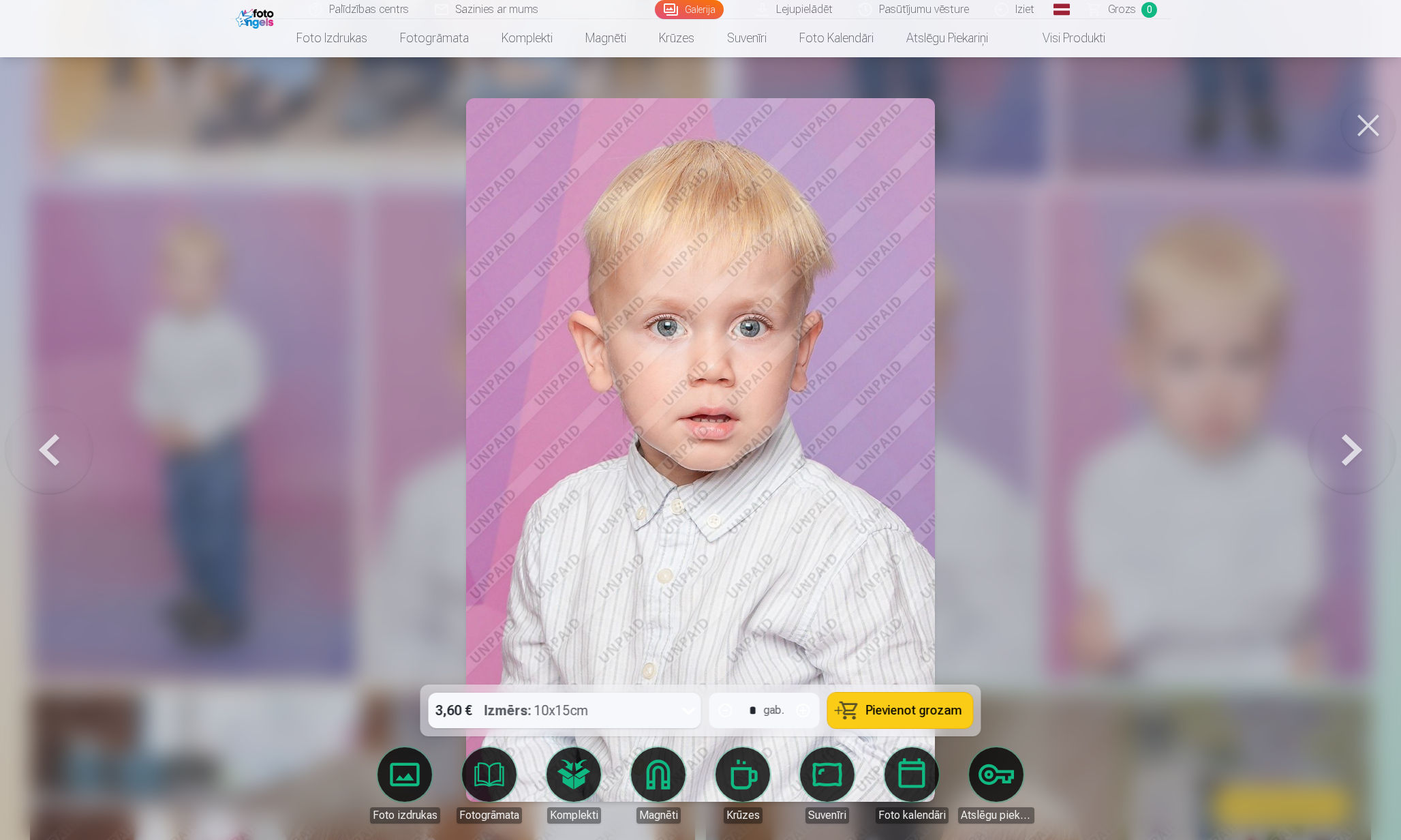
click at [1366, 449] on button at bounding box center [1352, 449] width 88 height 441
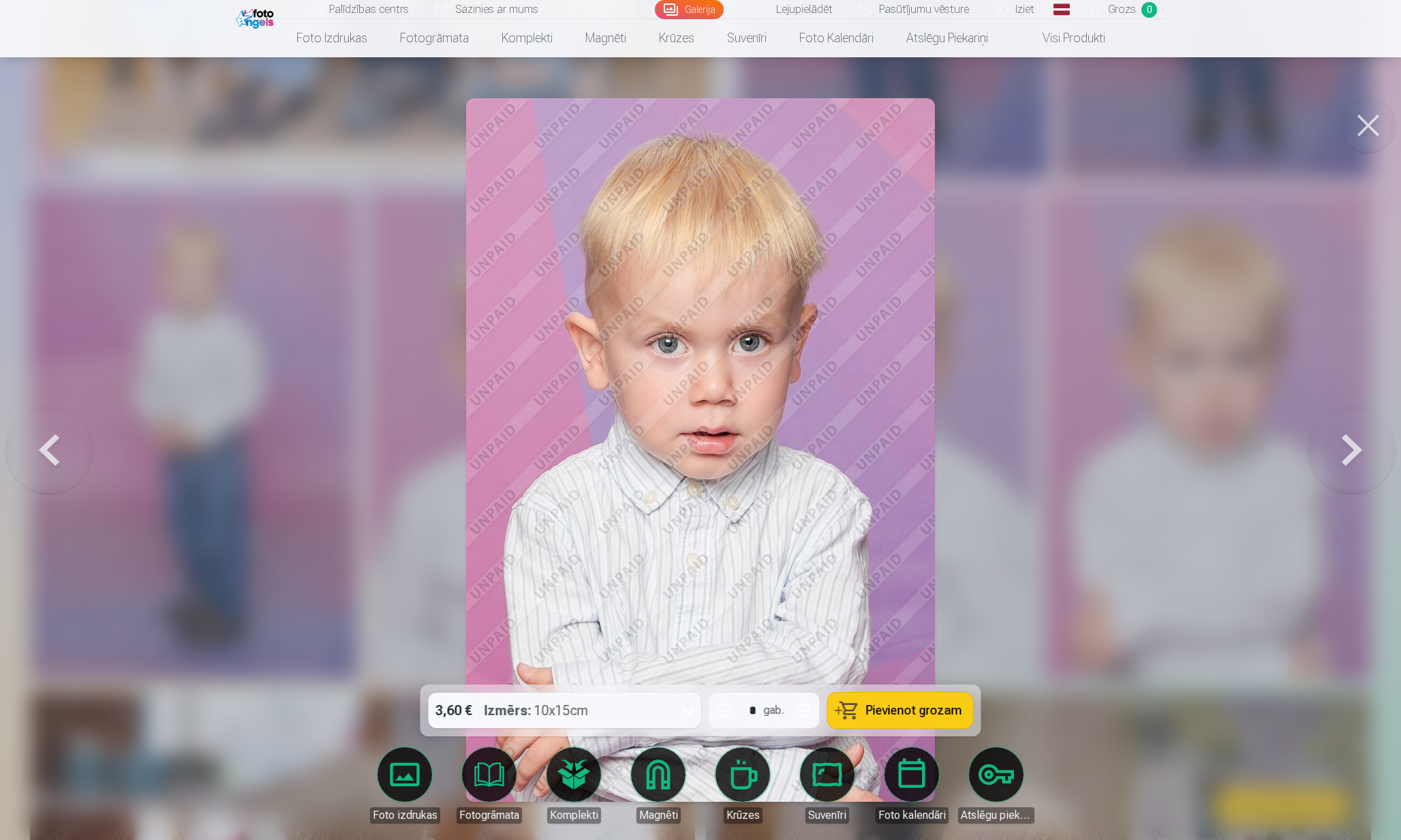
click at [57, 452] on button at bounding box center [49, 449] width 88 height 441
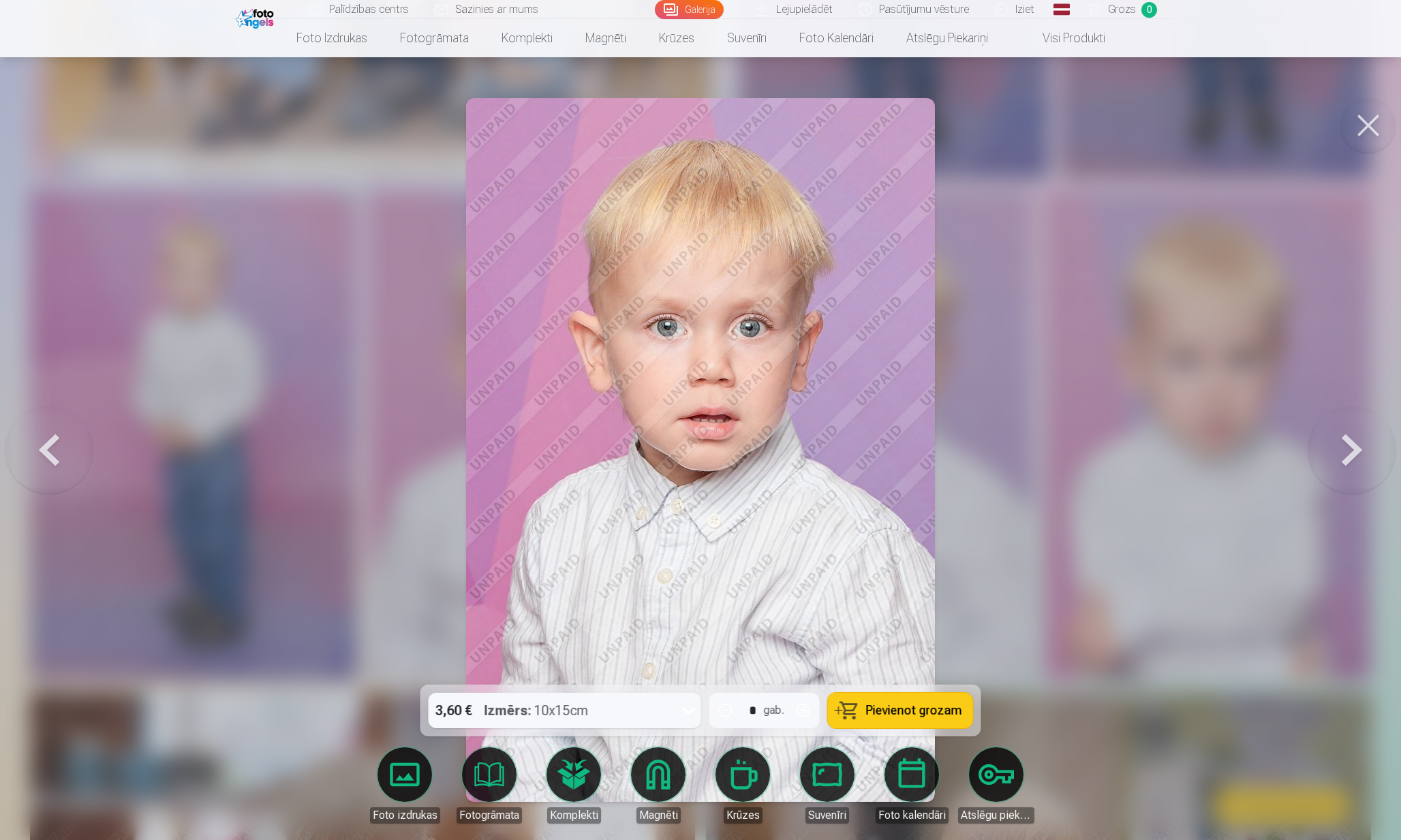
click at [57, 452] on button at bounding box center [49, 449] width 88 height 441
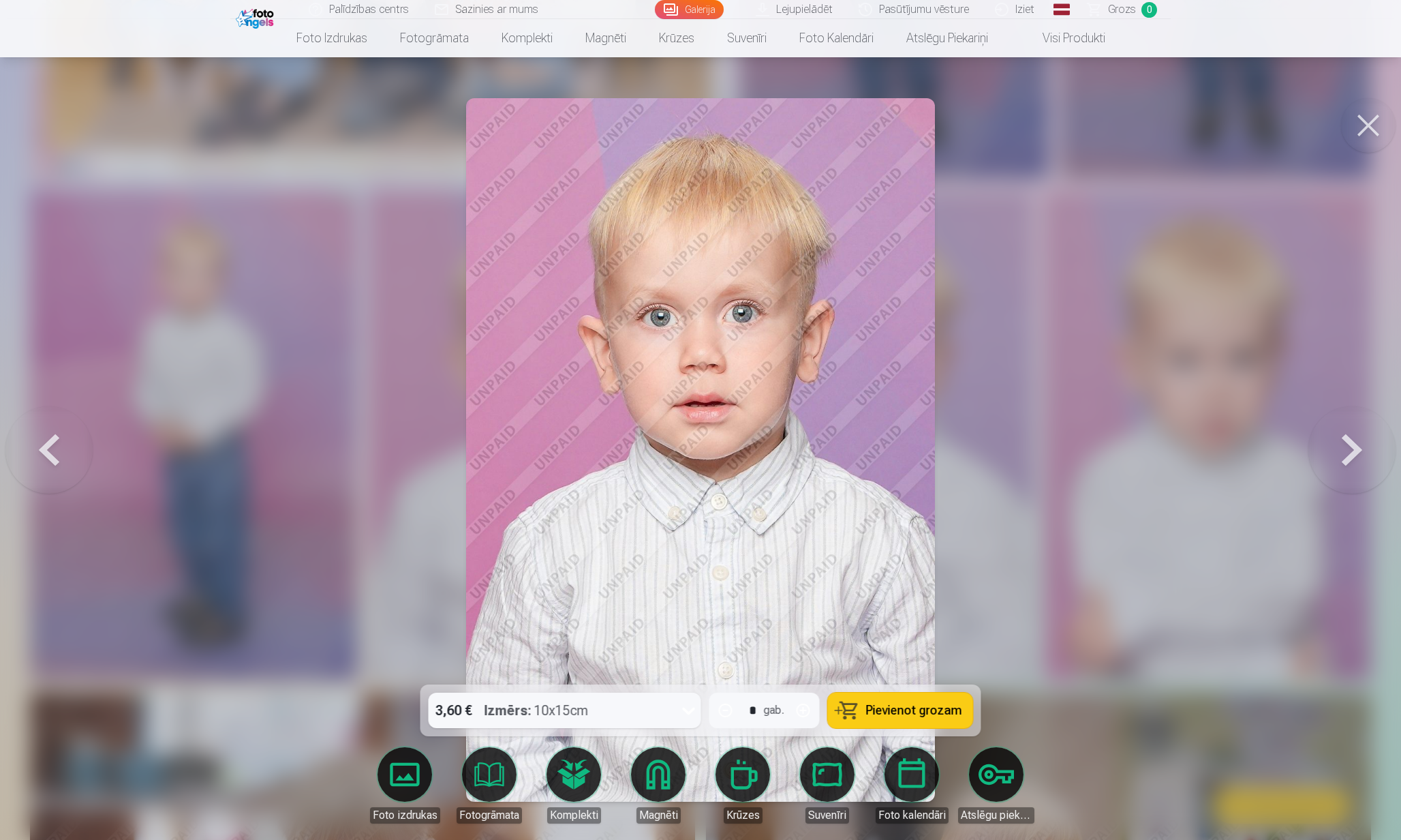
click at [1366, 130] on button at bounding box center [1368, 125] width 55 height 55
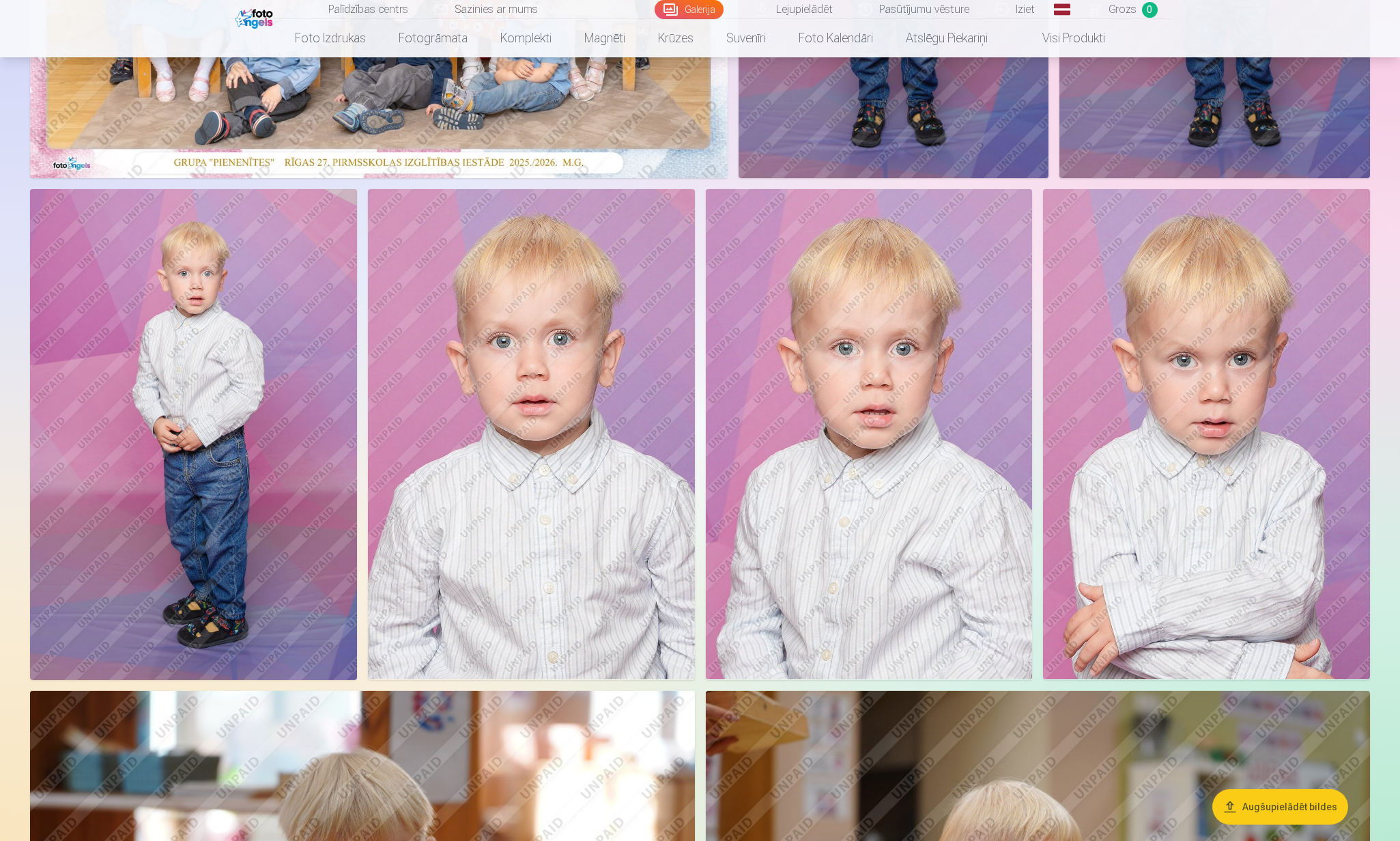
click at [873, 601] on img at bounding box center [869, 433] width 327 height 490
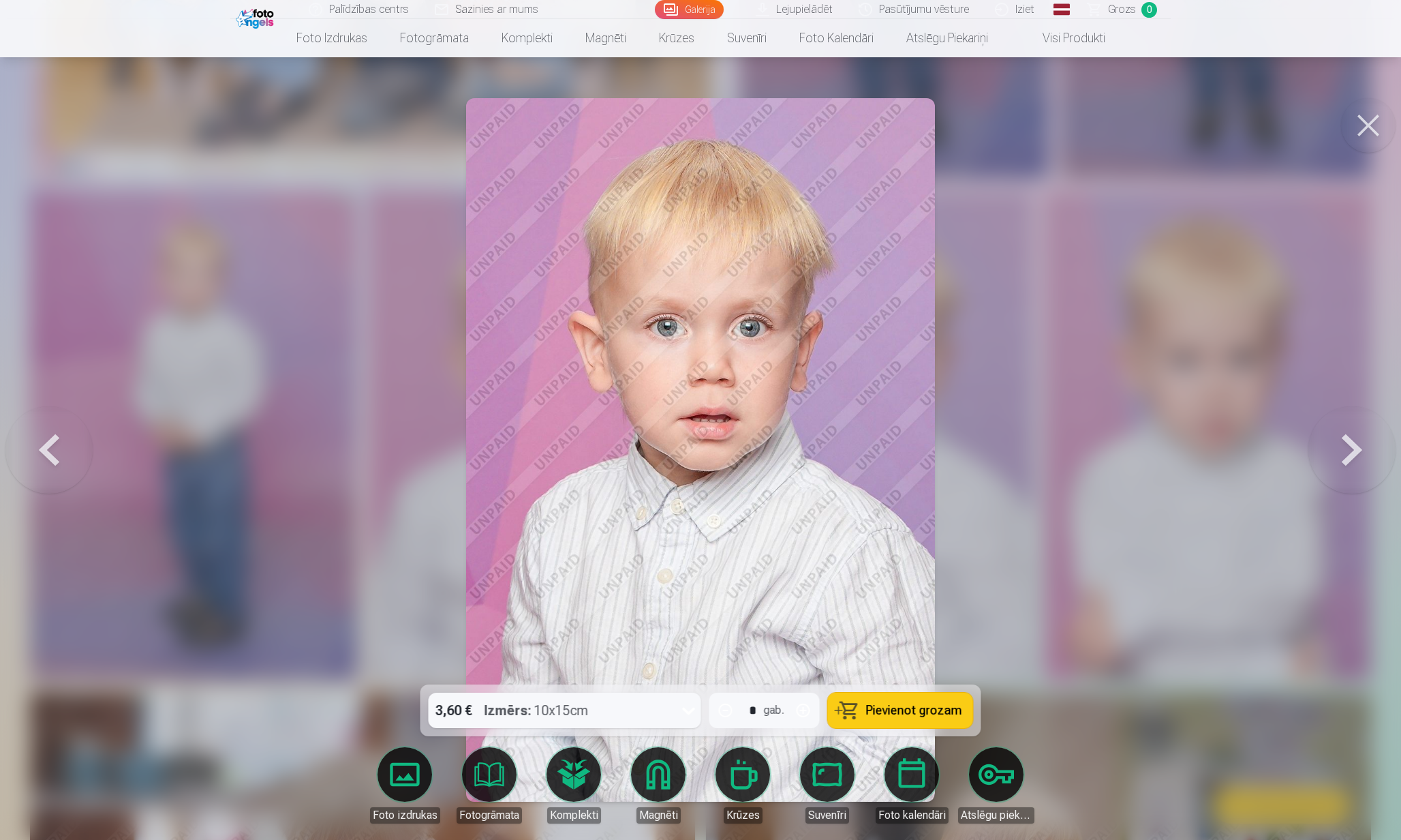
click at [1379, 131] on button at bounding box center [1368, 125] width 55 height 55
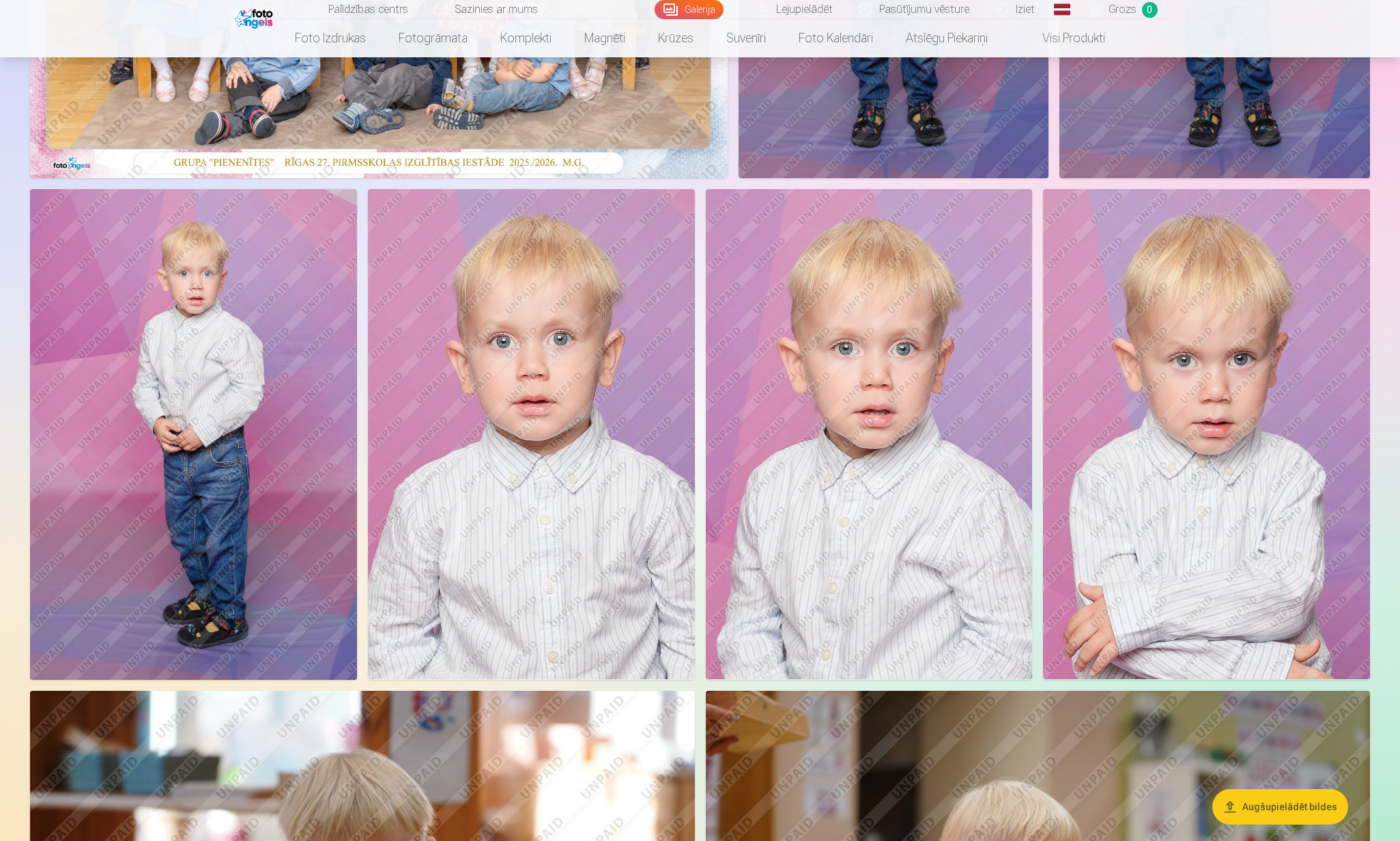
click at [515, 412] on img at bounding box center [532, 433] width 327 height 490
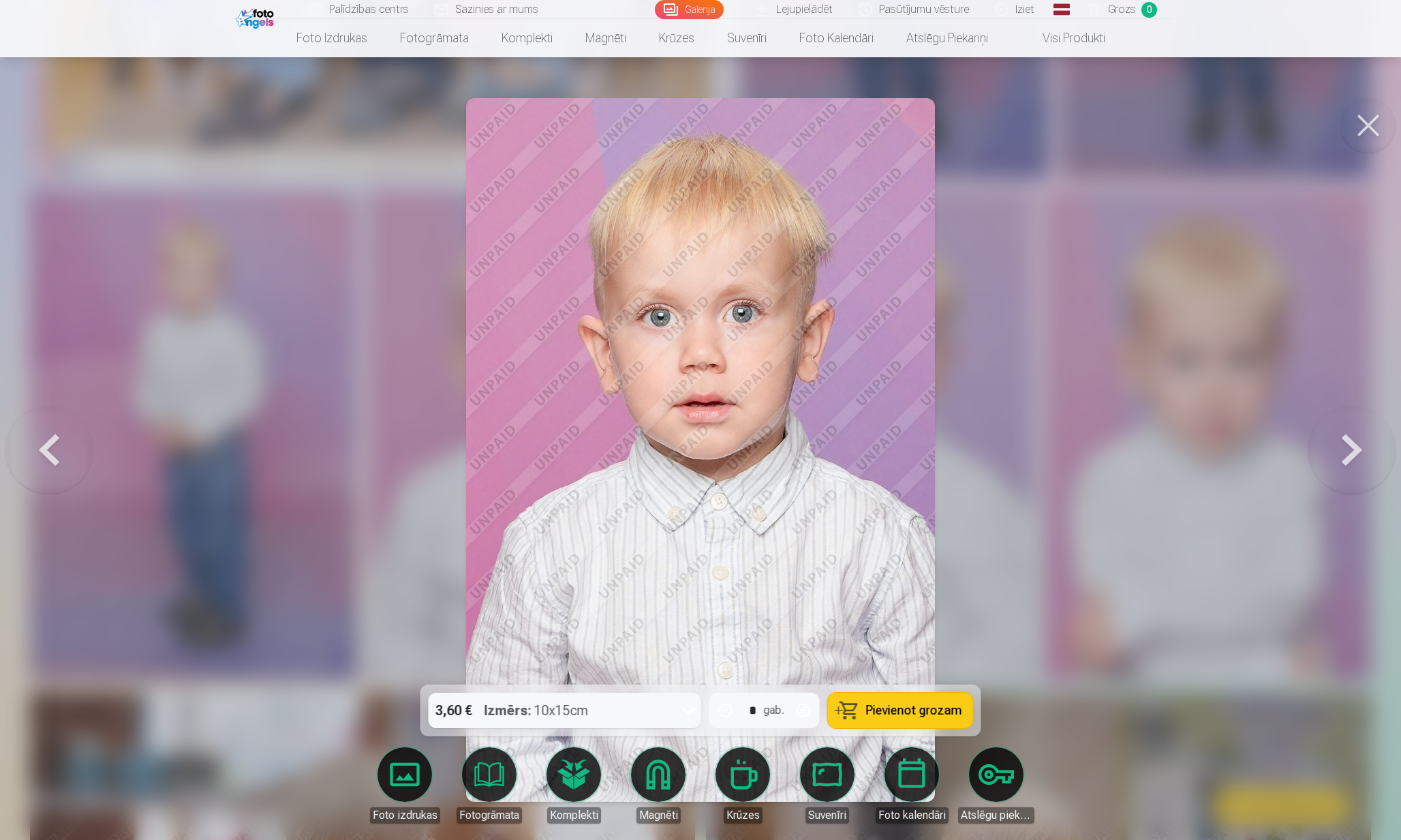
click at [1354, 131] on button at bounding box center [1368, 125] width 55 height 55
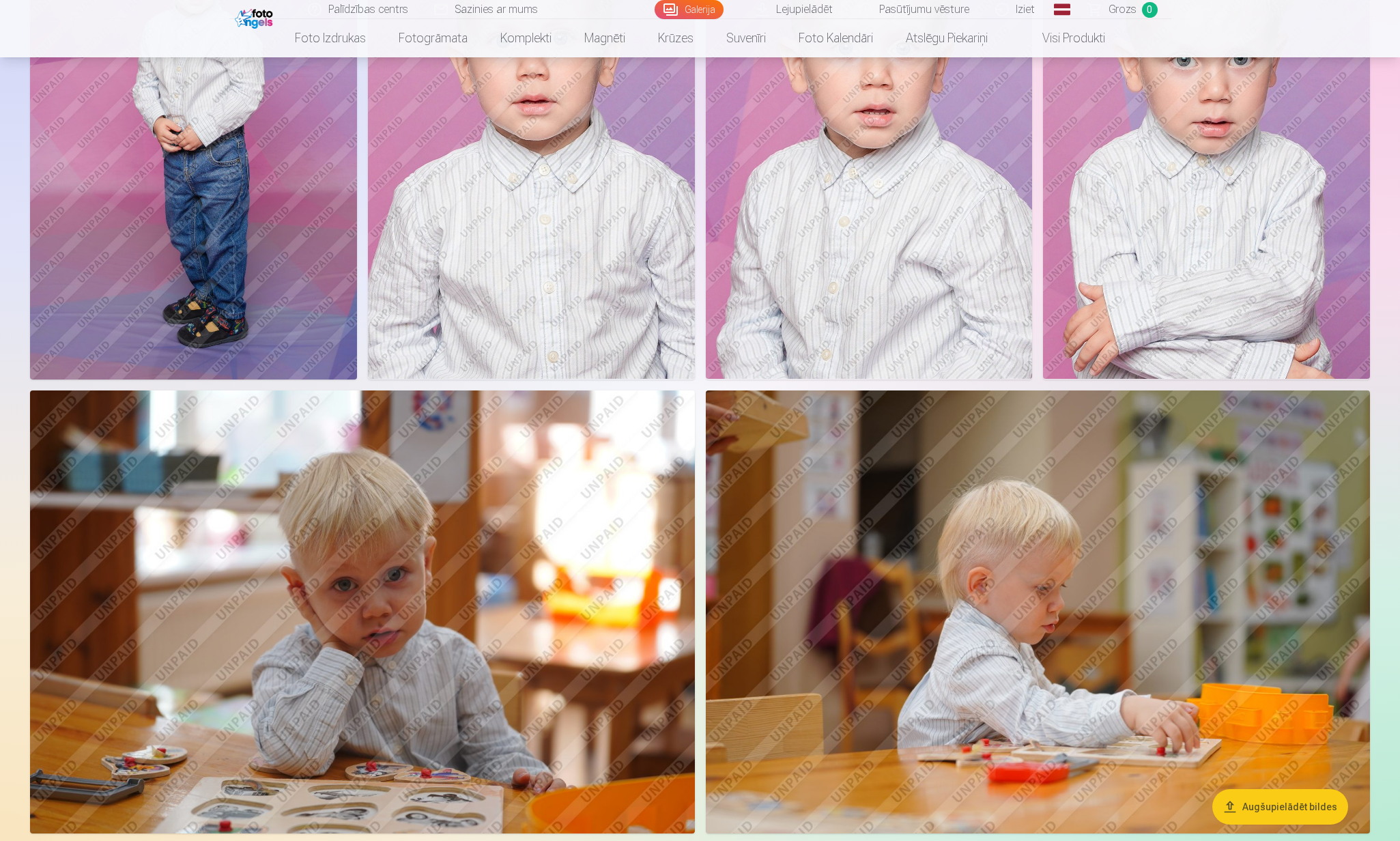
scroll to position [879, 0]
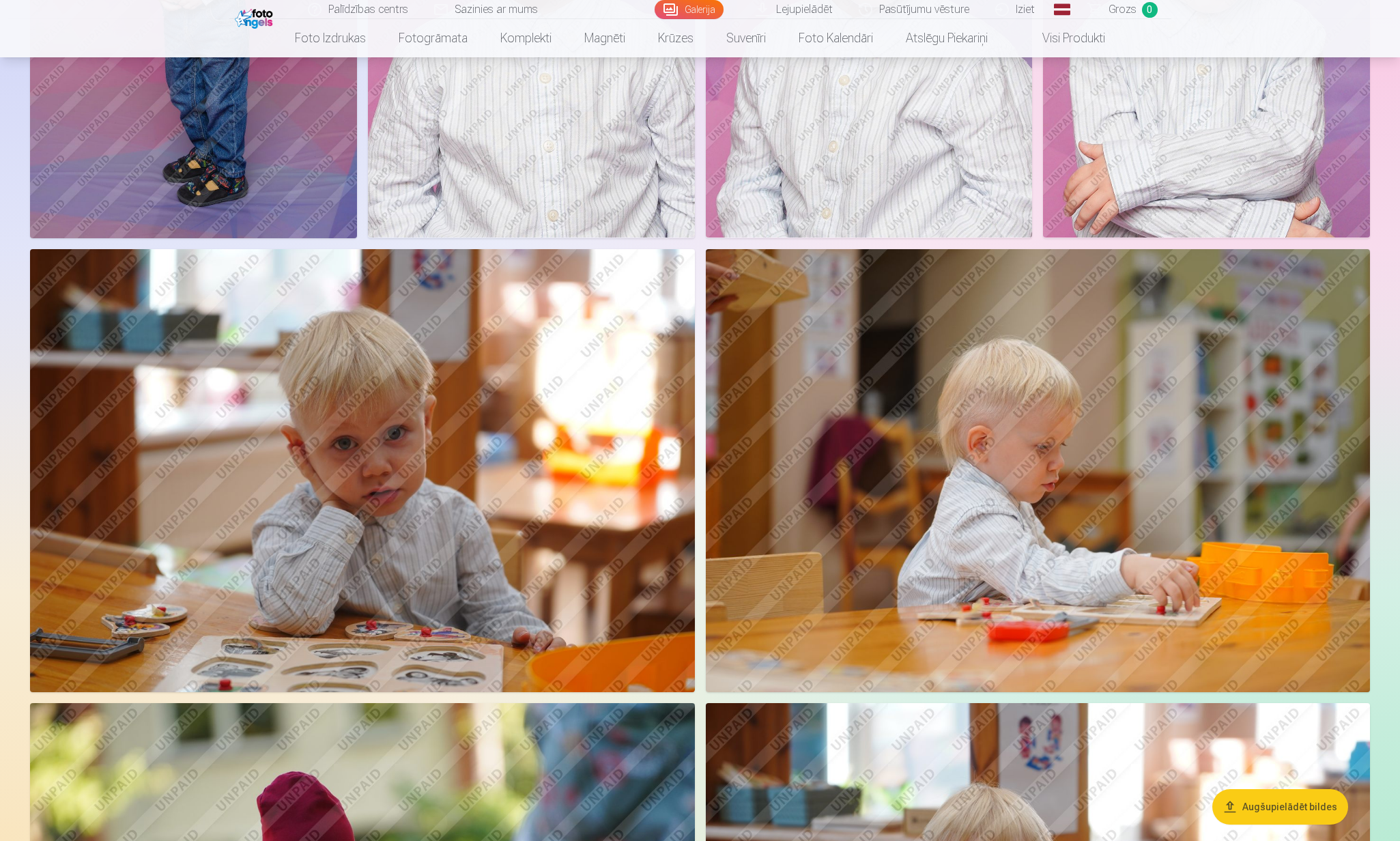
click at [369, 543] on img at bounding box center [362, 471] width 665 height 443
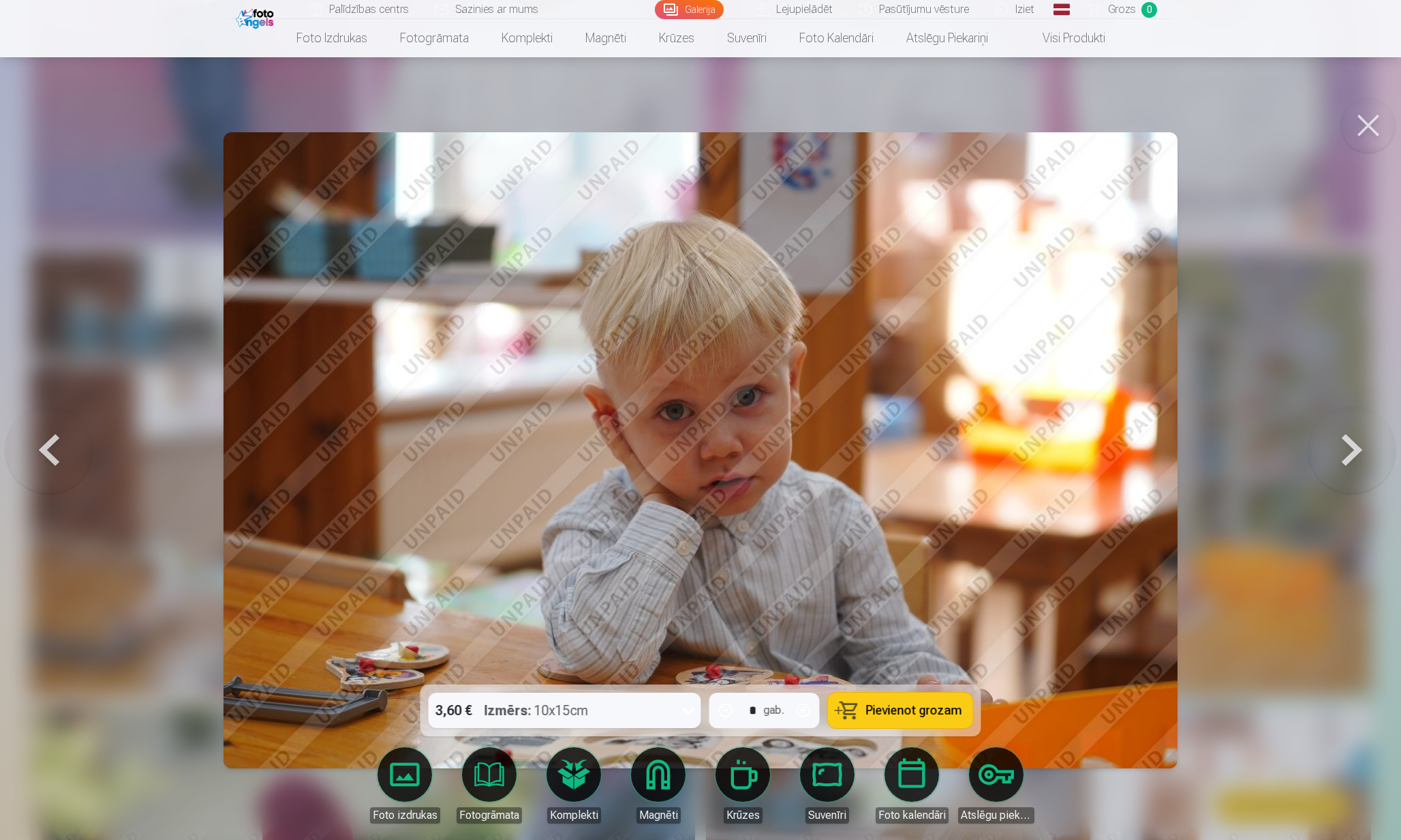
click at [1367, 125] on button at bounding box center [1368, 125] width 55 height 55
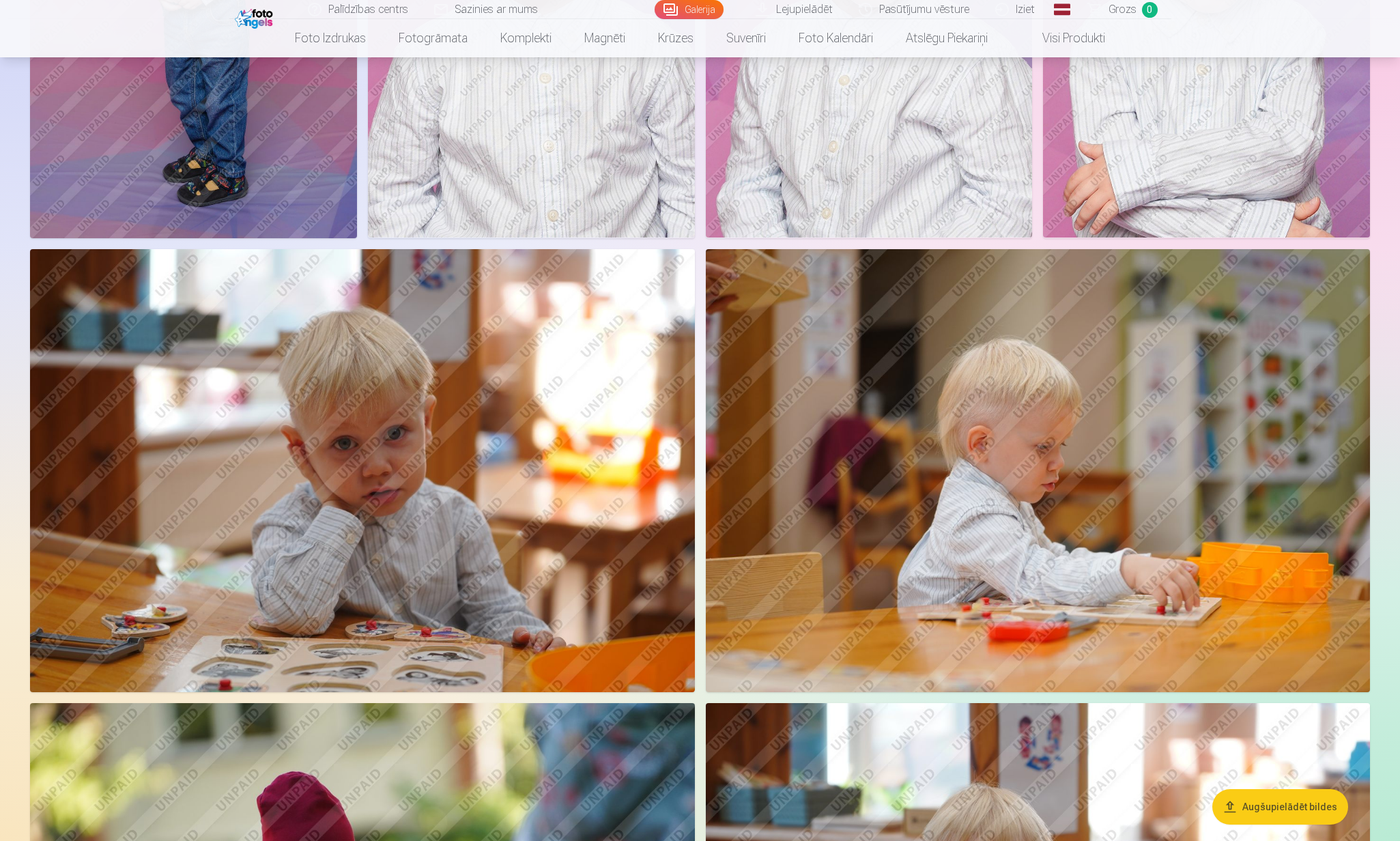
click at [549, 487] on img at bounding box center [362, 471] width 665 height 443
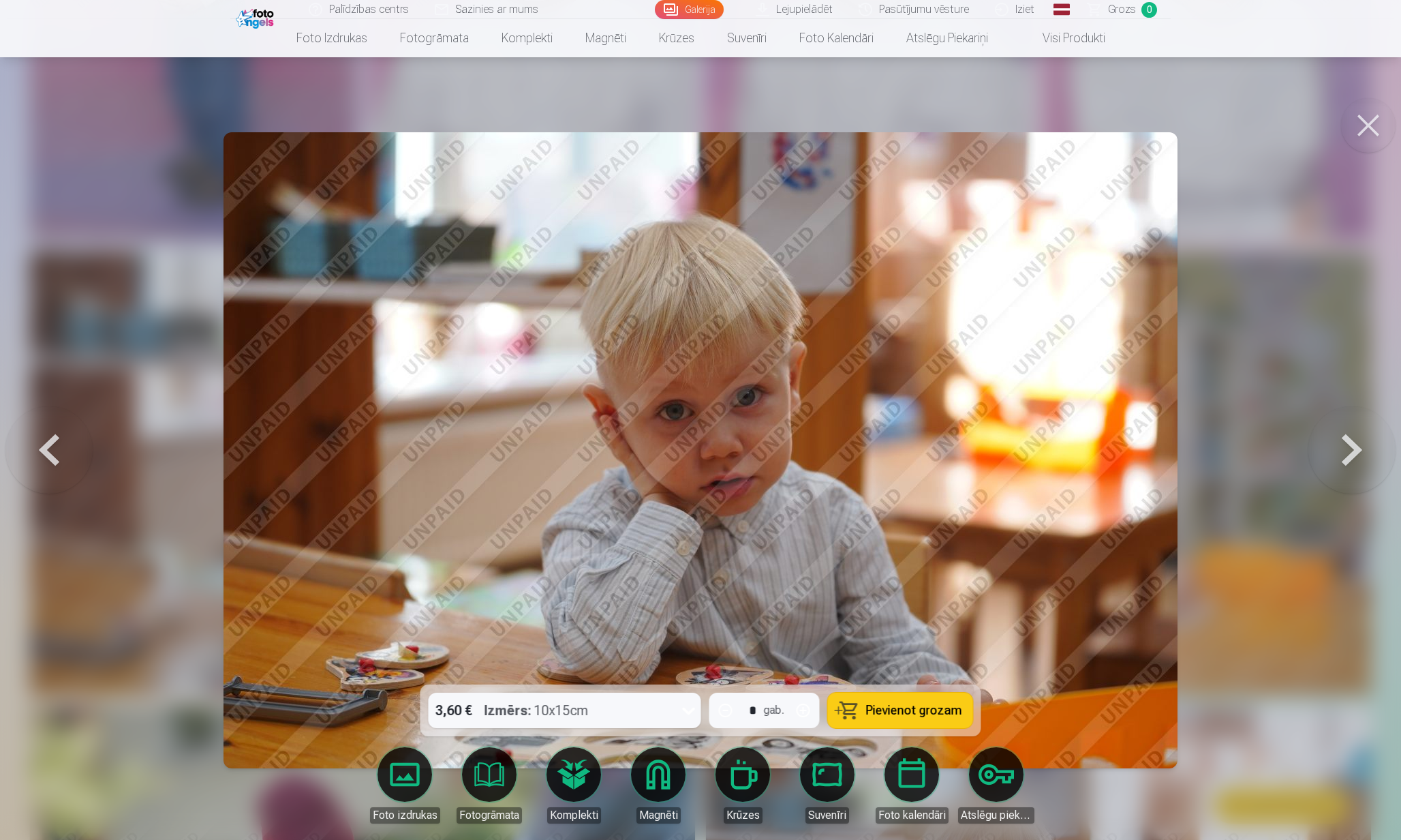
click at [1376, 129] on button at bounding box center [1368, 125] width 55 height 55
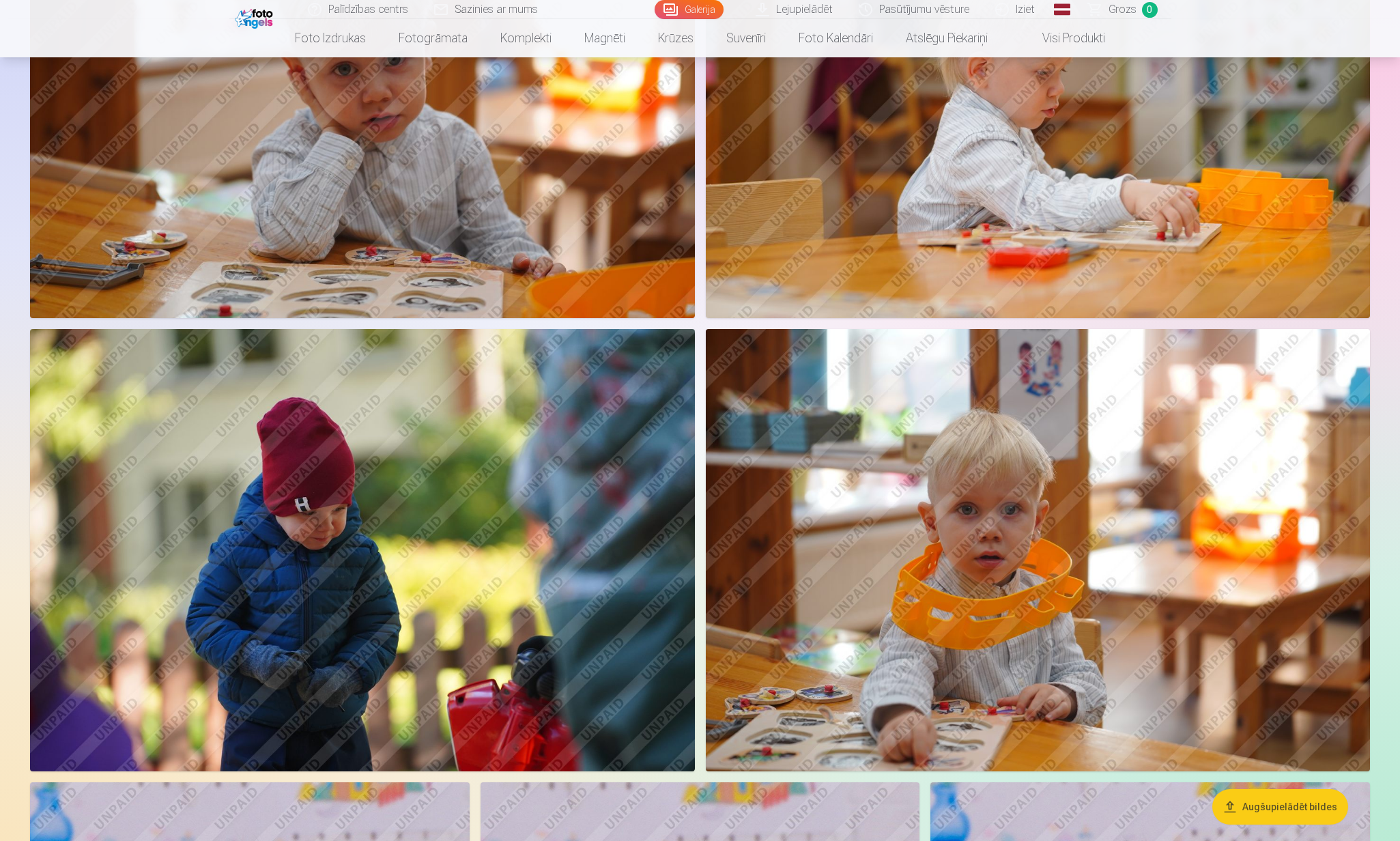
scroll to position [1253, 0]
click at [981, 480] on img at bounding box center [1038, 551] width 665 height 443
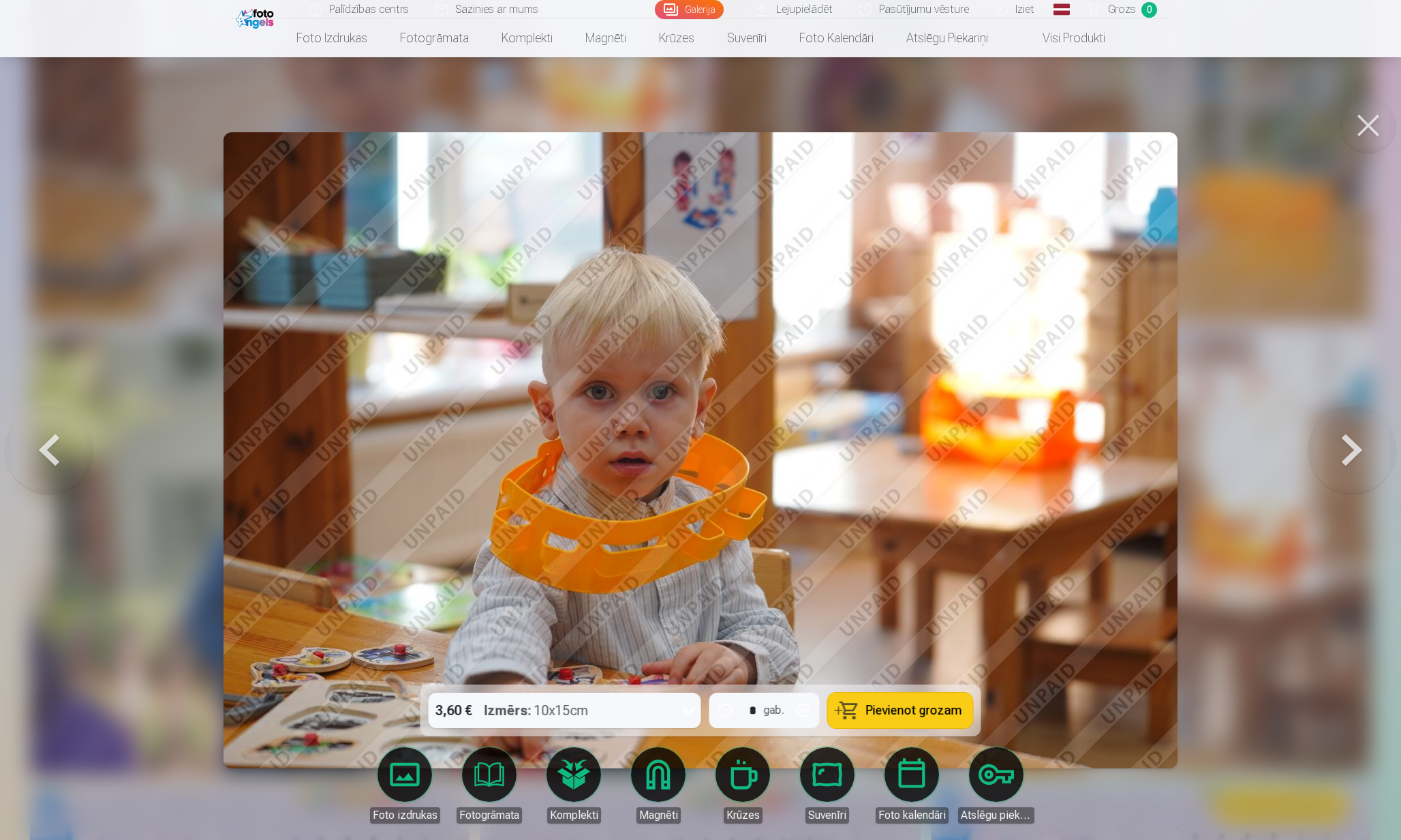
click at [1375, 125] on button at bounding box center [1368, 125] width 55 height 55
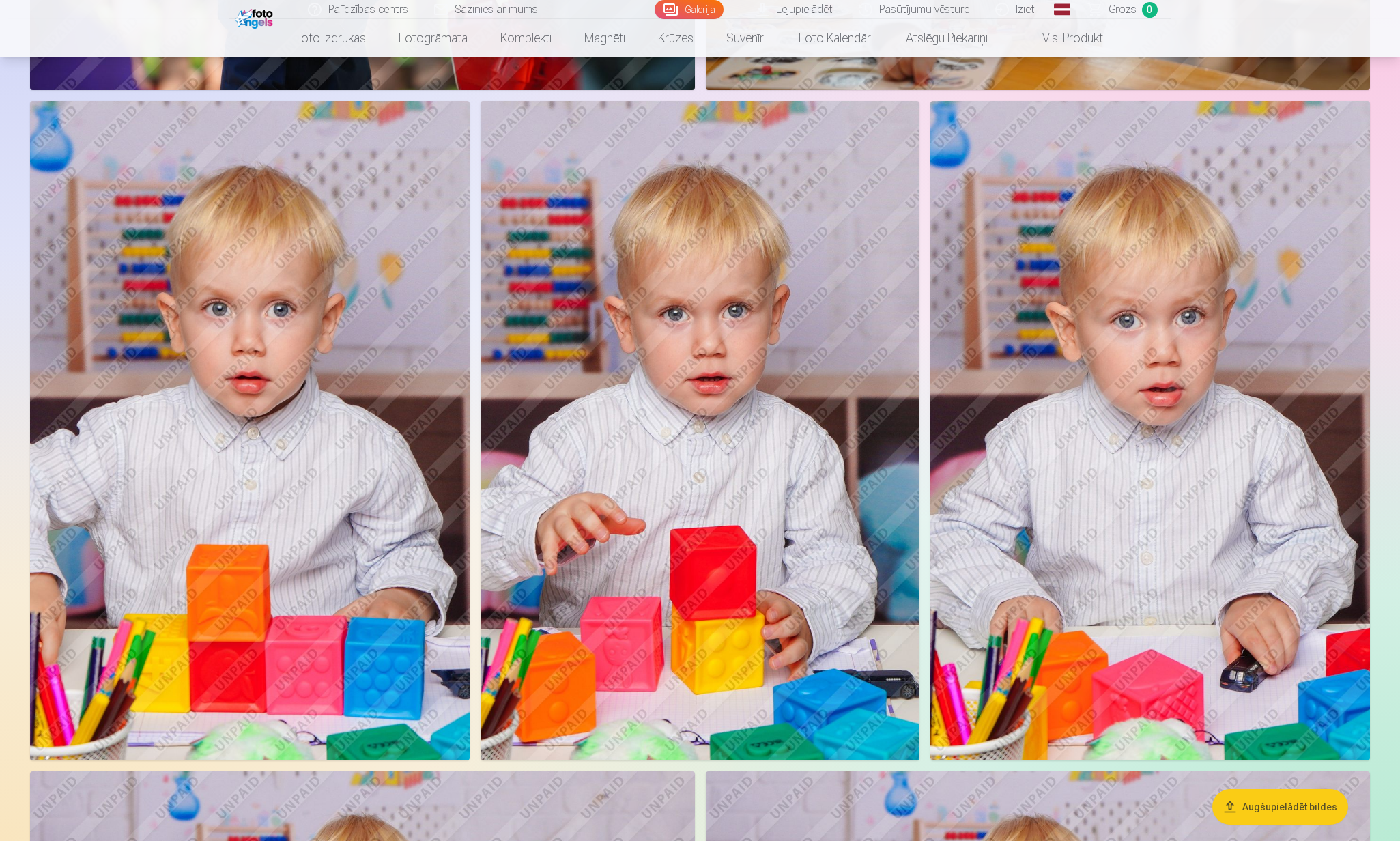
scroll to position [1933, 0]
click at [602, 475] on img at bounding box center [700, 430] width 439 height 659
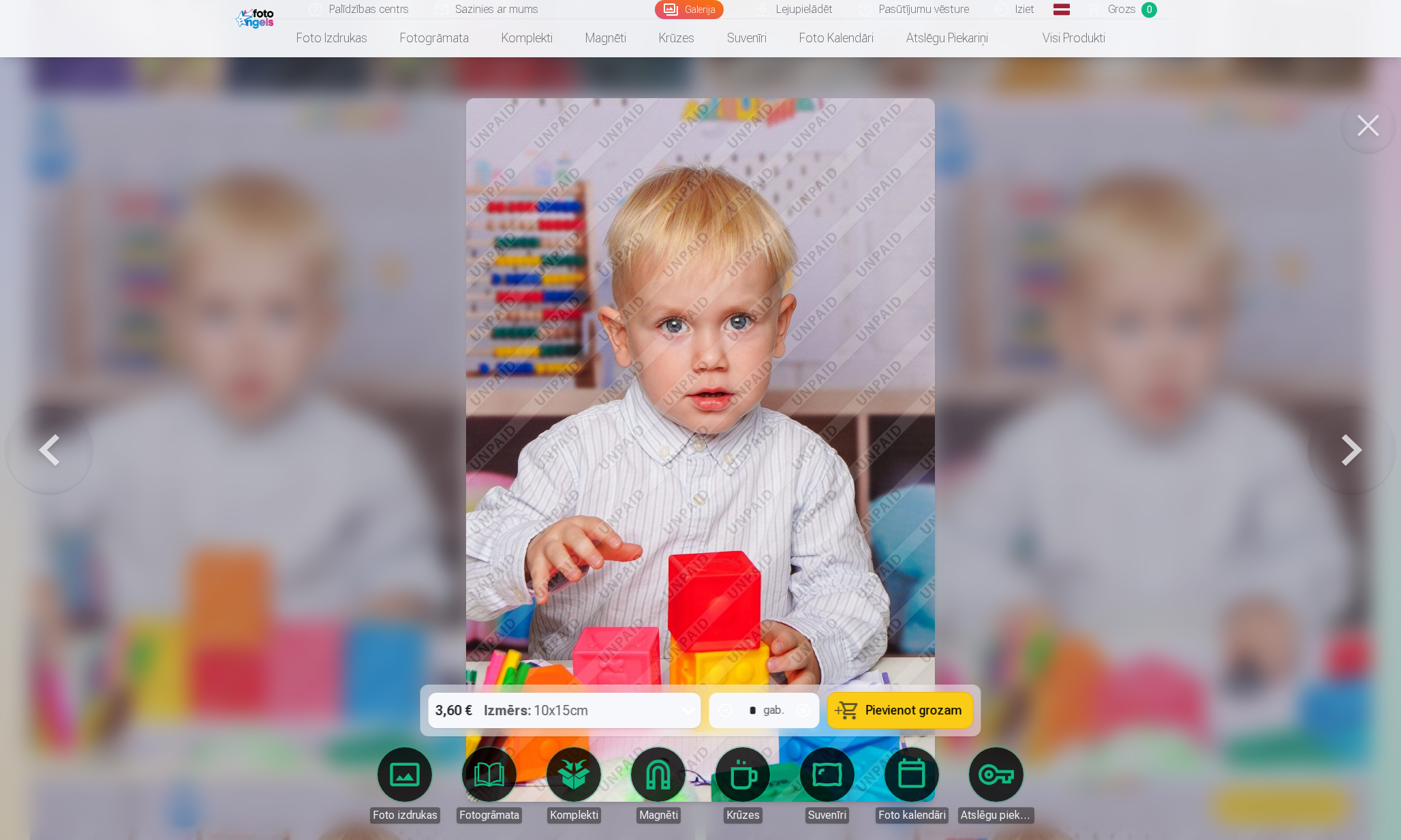
click at [1357, 126] on button at bounding box center [1368, 125] width 55 height 55
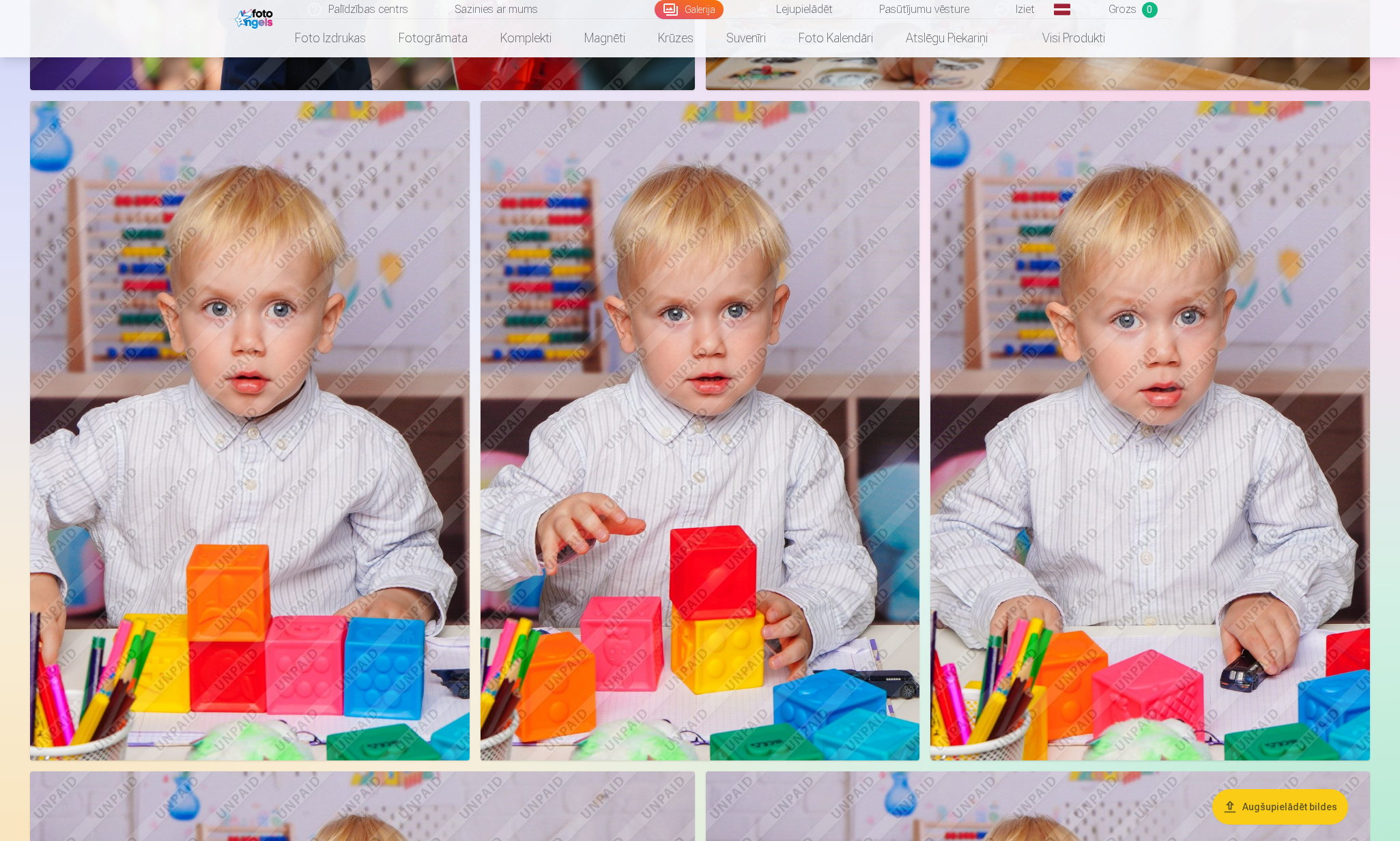
click at [325, 378] on img at bounding box center [249, 430] width 439 height 659
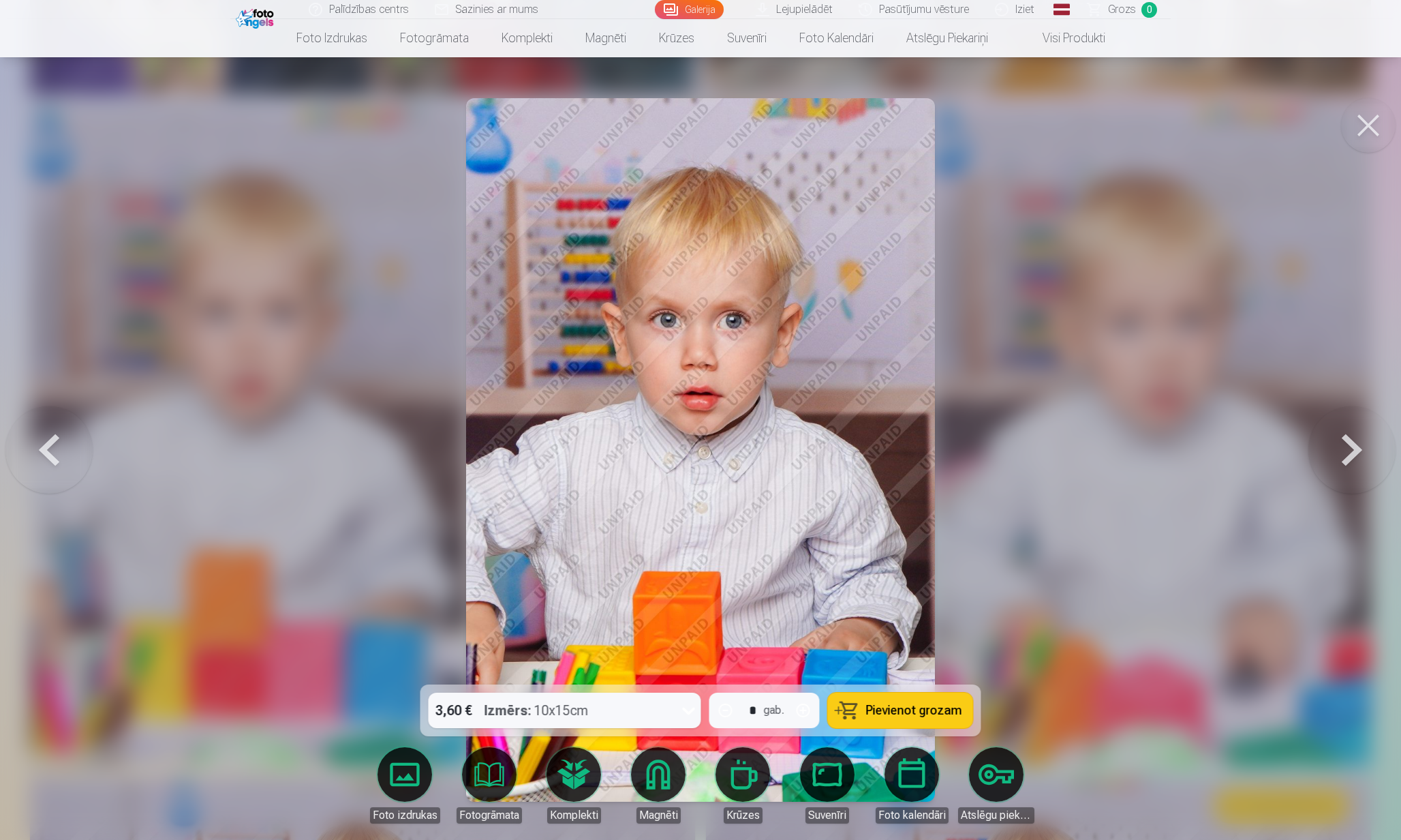
click at [1364, 126] on button at bounding box center [1368, 125] width 55 height 55
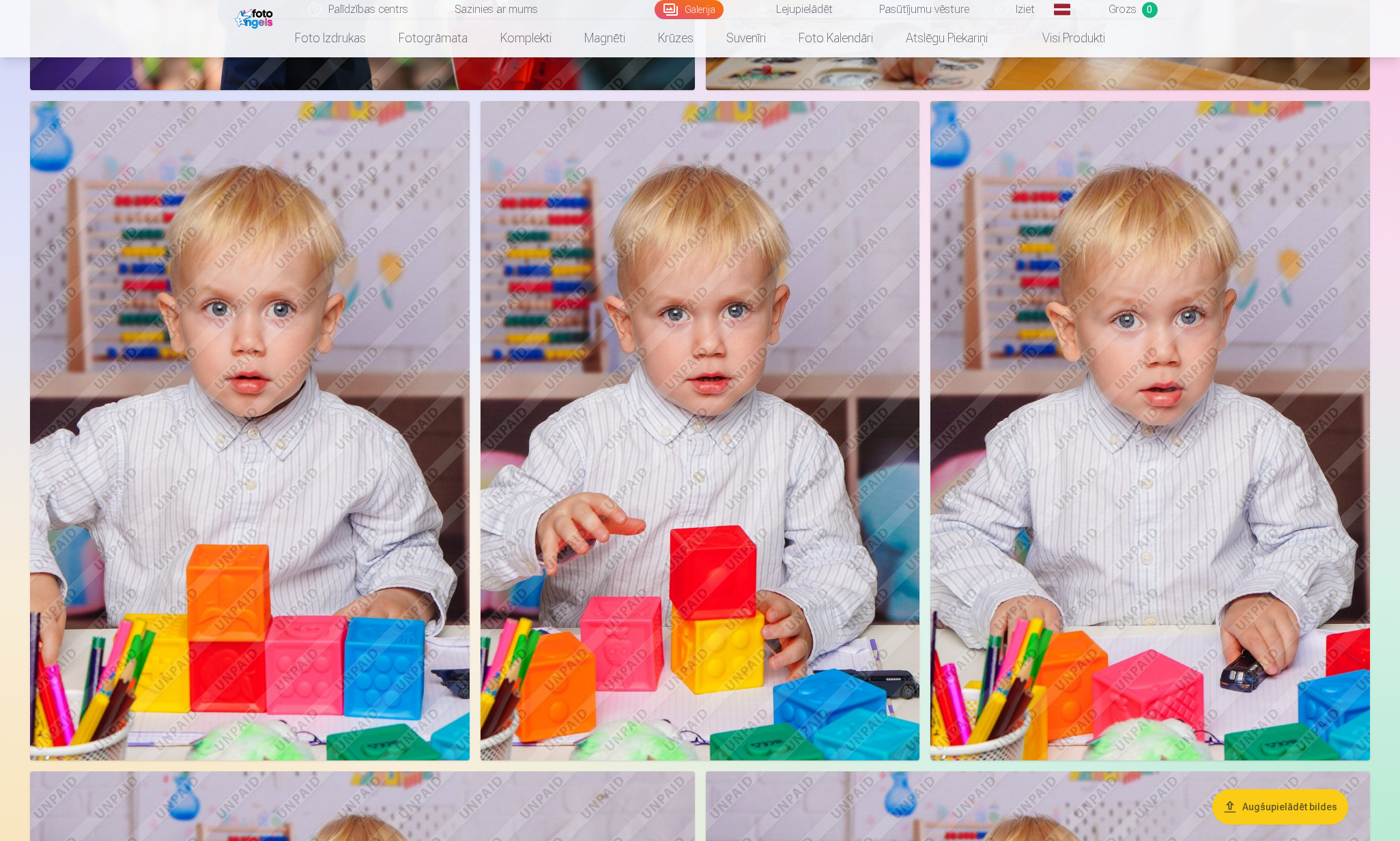
click at [1139, 387] on img at bounding box center [1150, 430] width 439 height 659
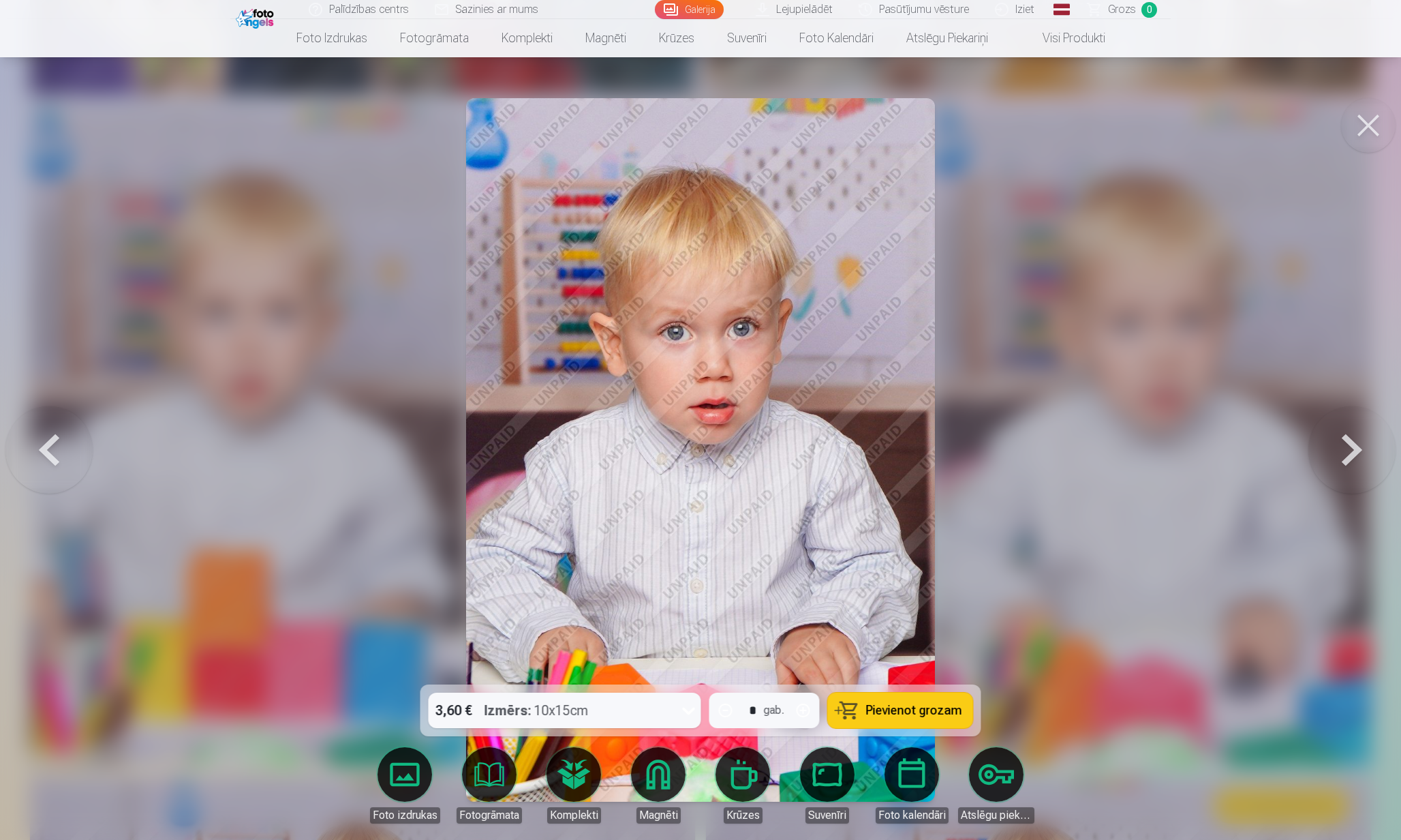
click at [1104, 288] on div at bounding box center [700, 420] width 1401 height 840
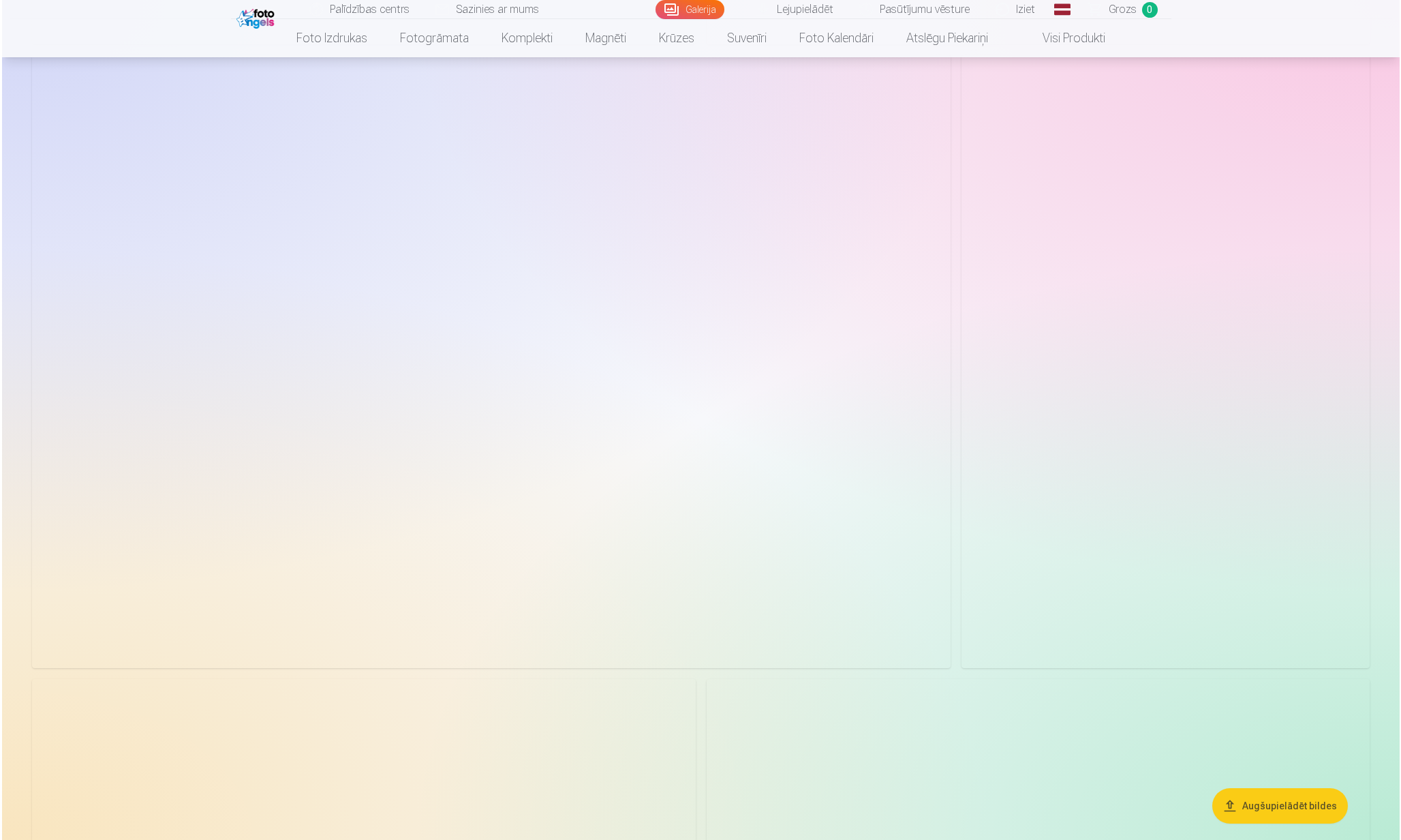
scroll to position [4449, 0]
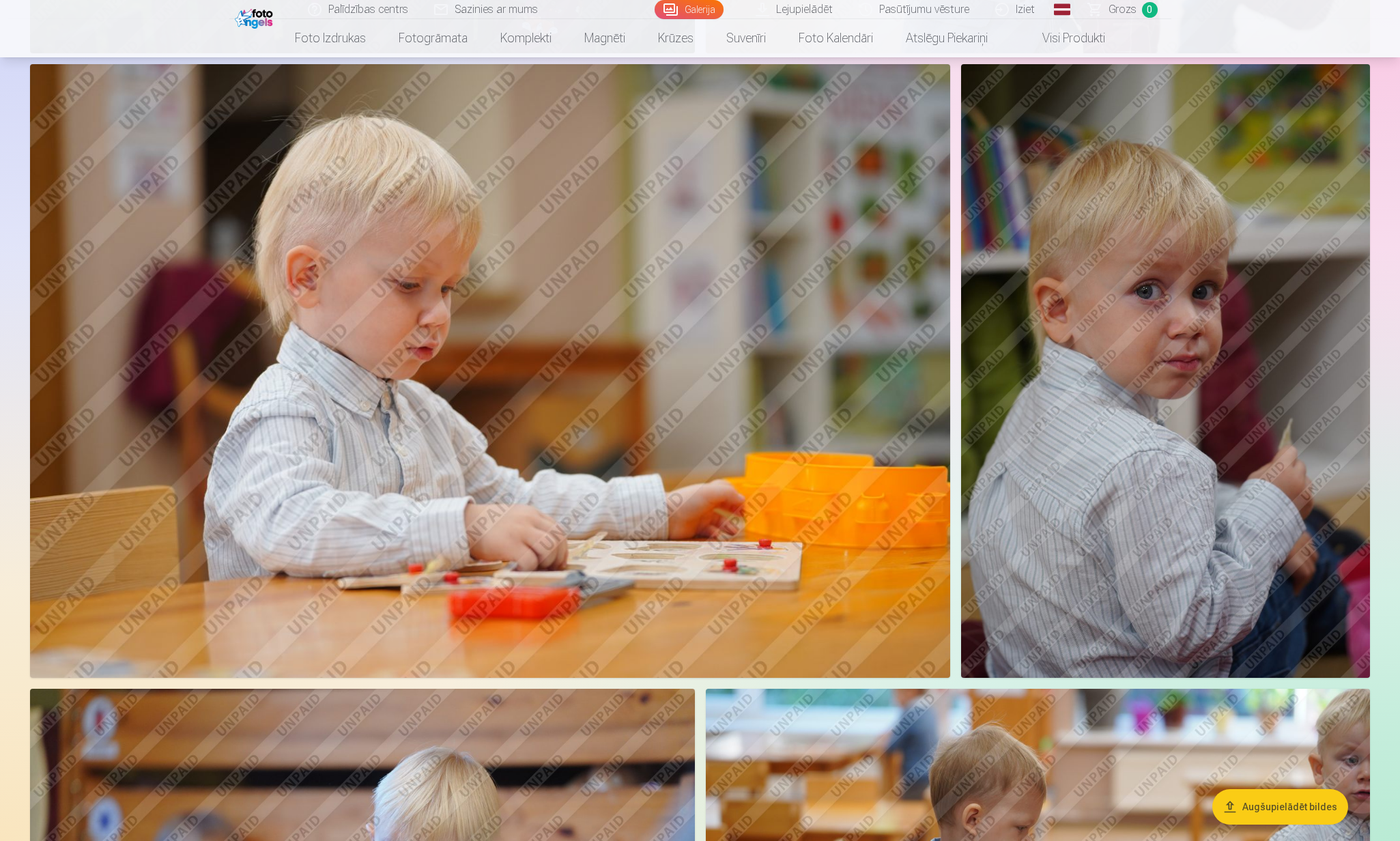
click at [1129, 379] on img at bounding box center [1166, 370] width 409 height 614
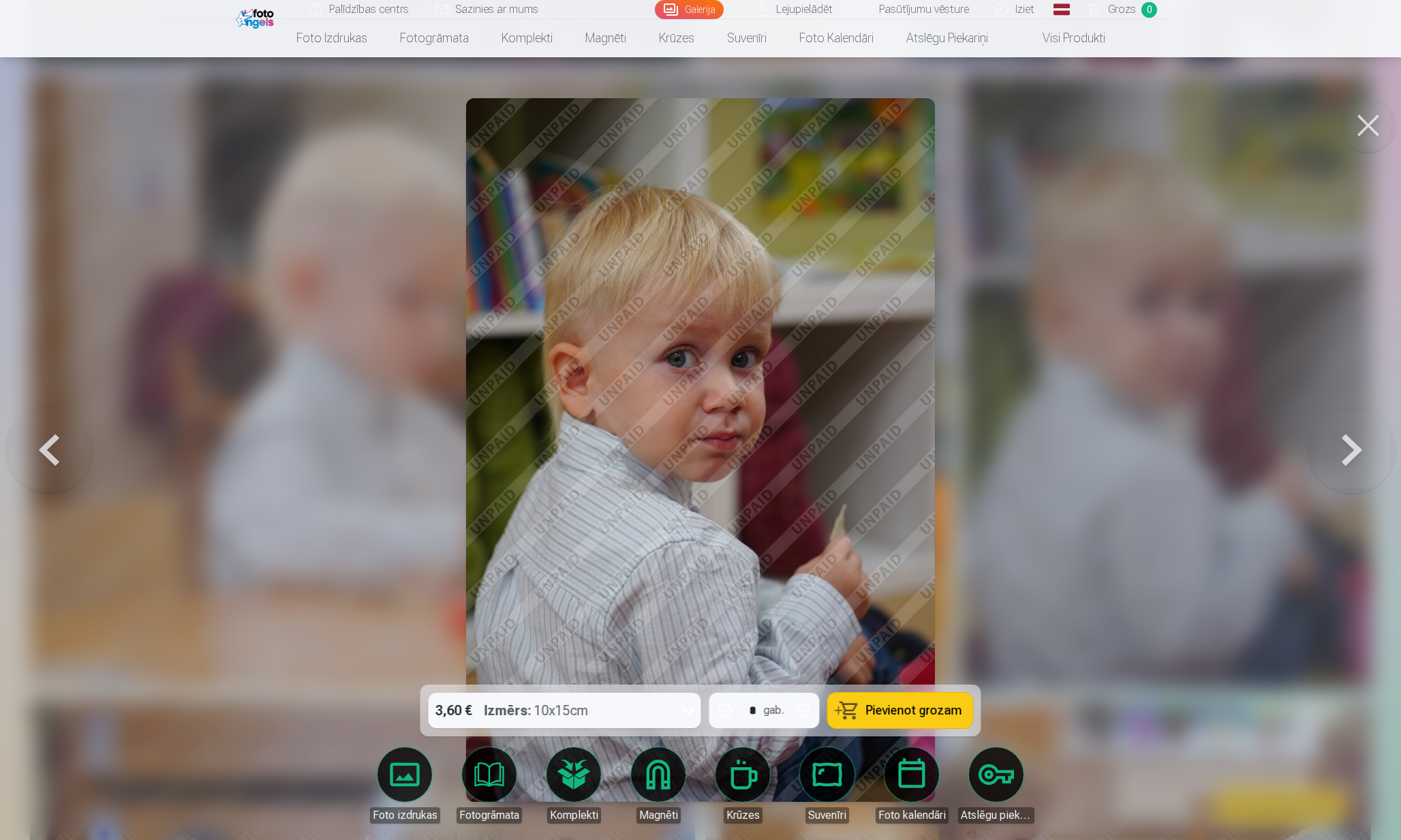
click at [1383, 122] on button at bounding box center [1368, 125] width 55 height 55
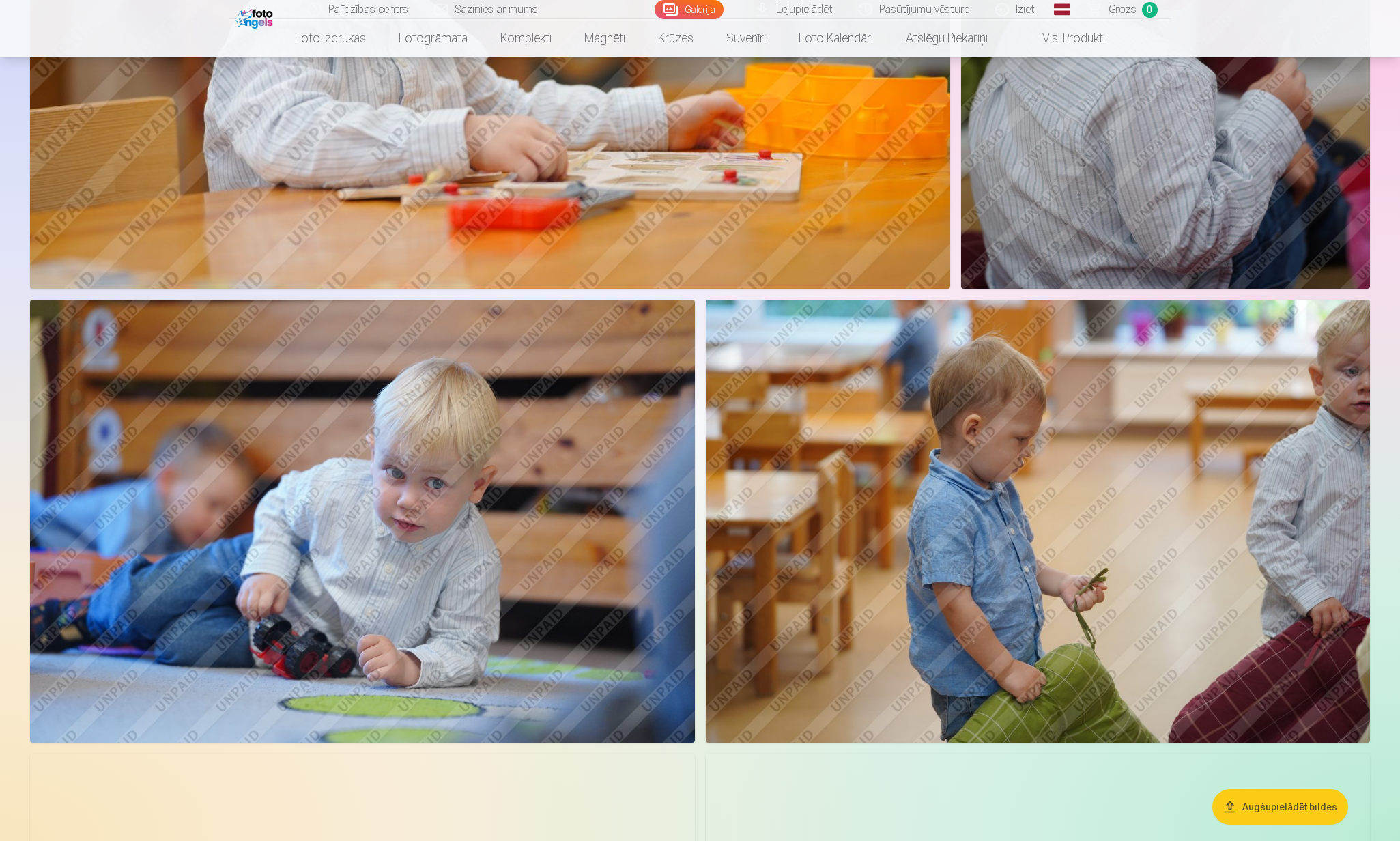
scroll to position [4874, 0]
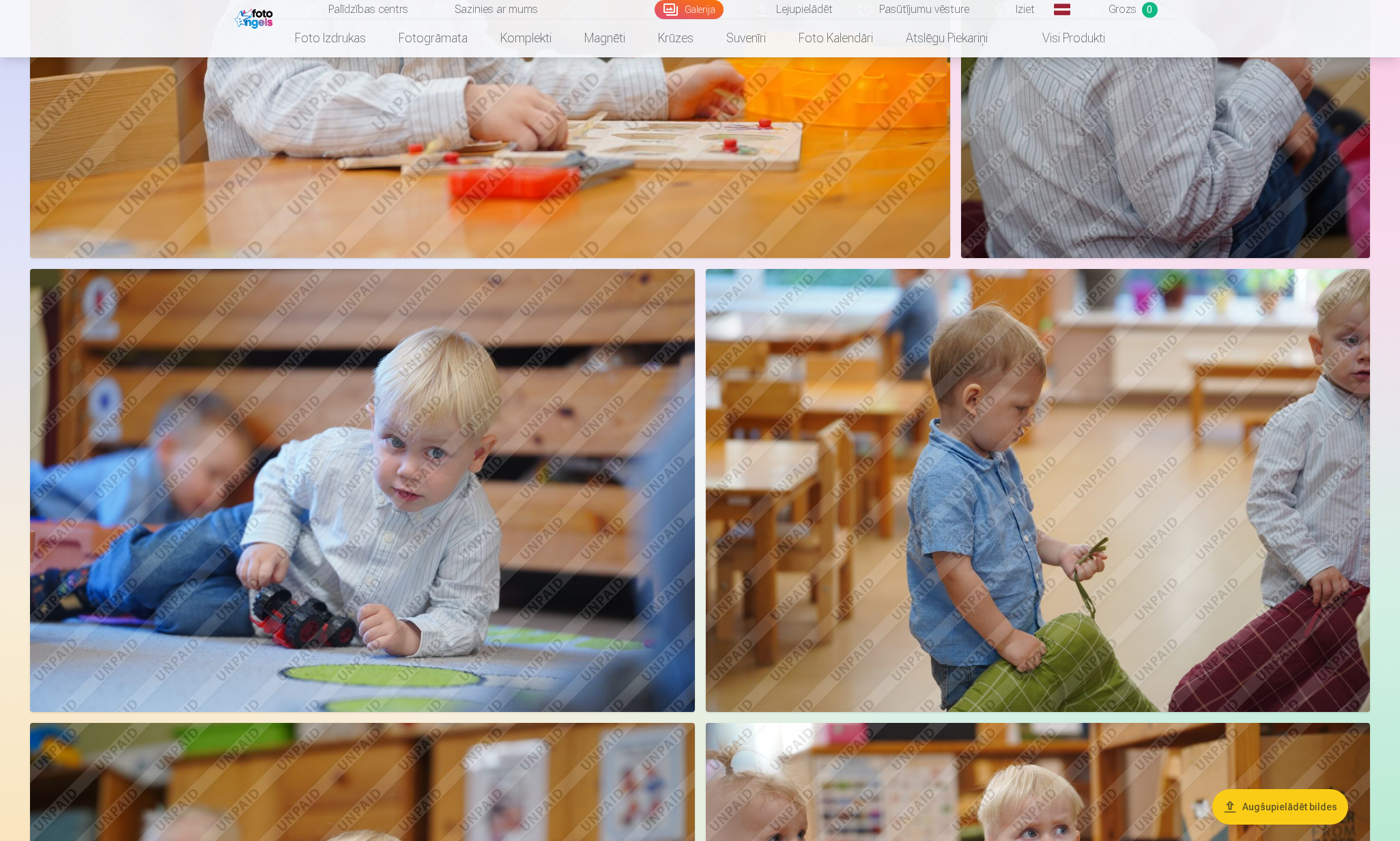
click at [465, 474] on img at bounding box center [362, 490] width 665 height 443
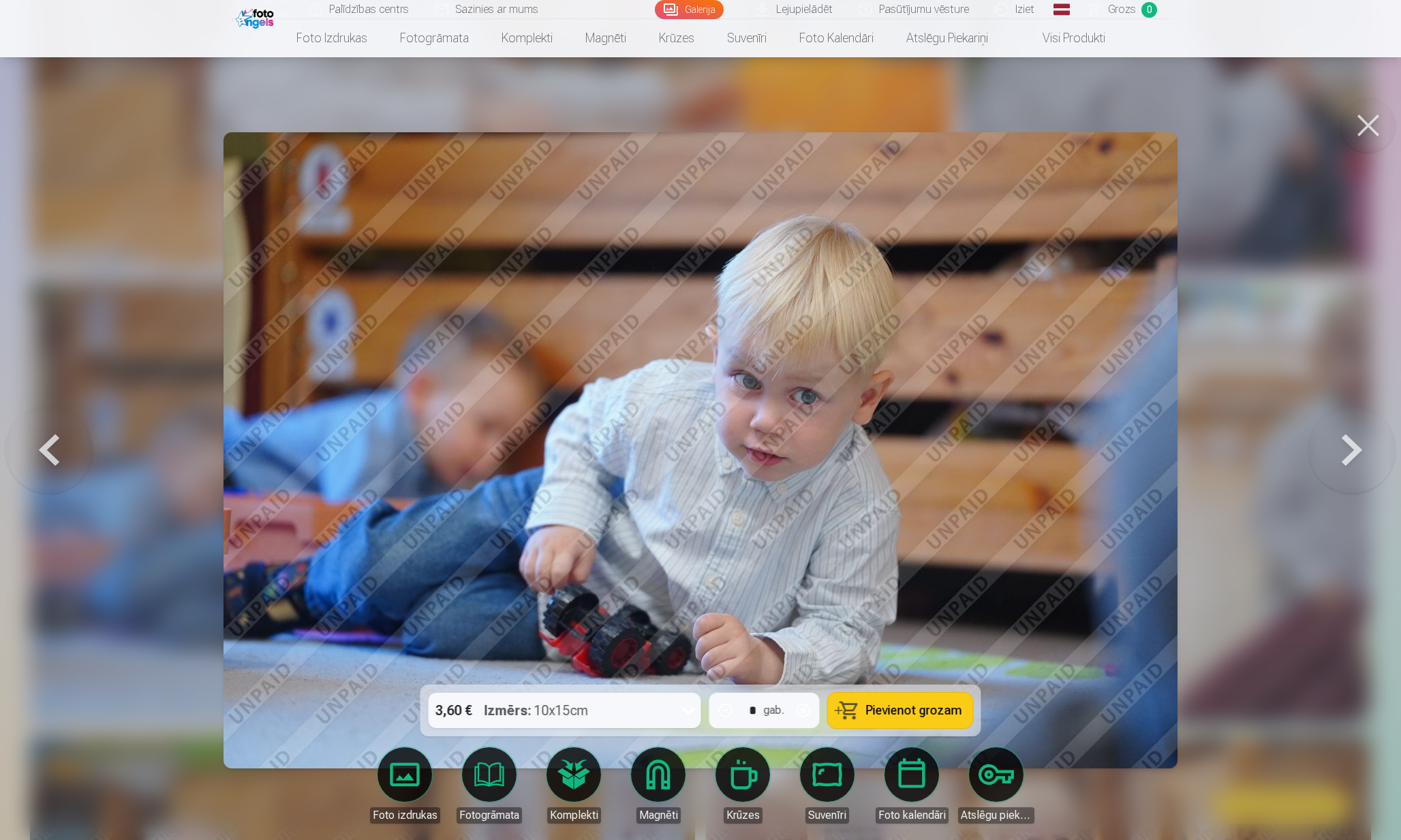
click at [1361, 120] on button at bounding box center [1368, 125] width 55 height 55
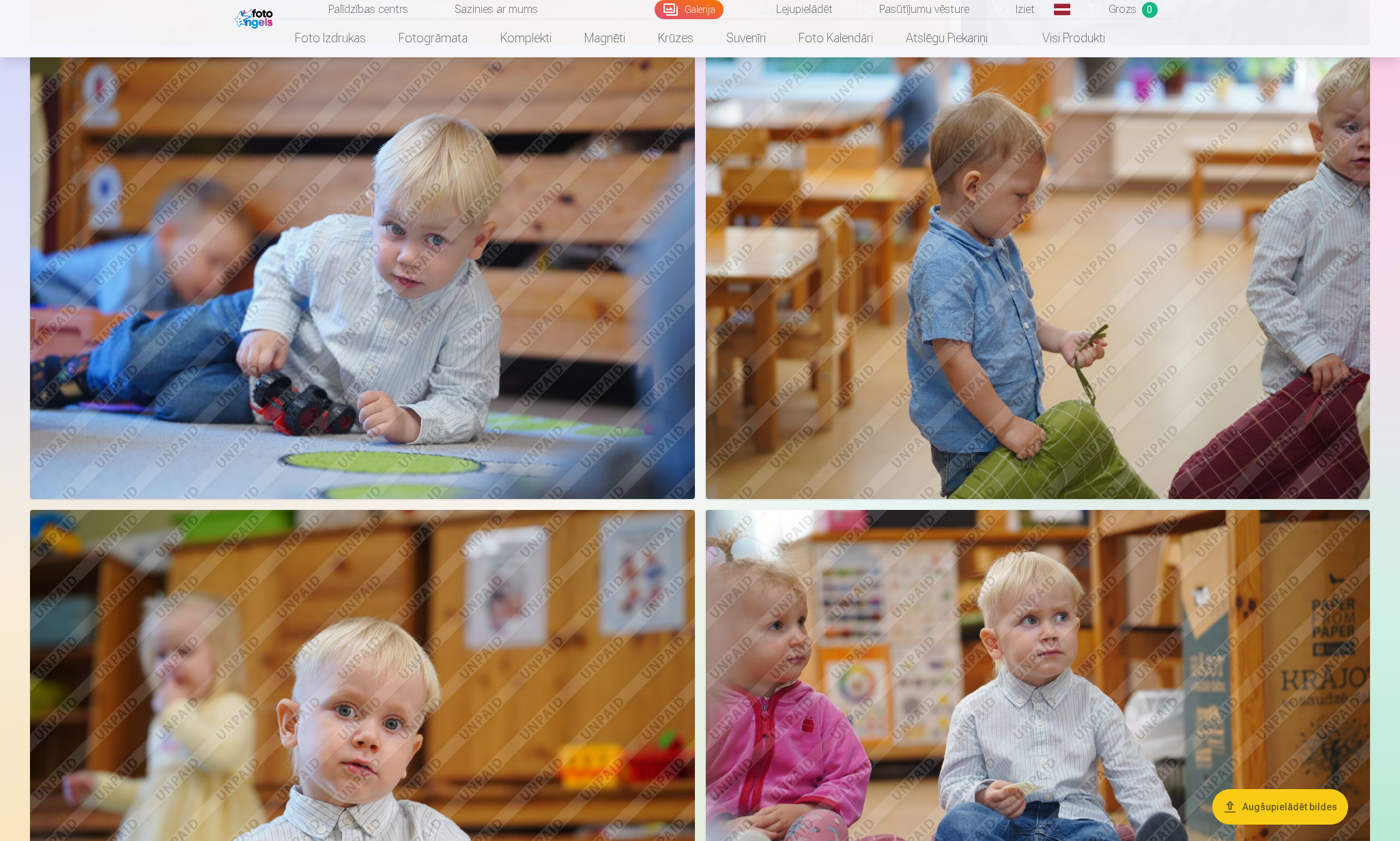
scroll to position [5458, 0]
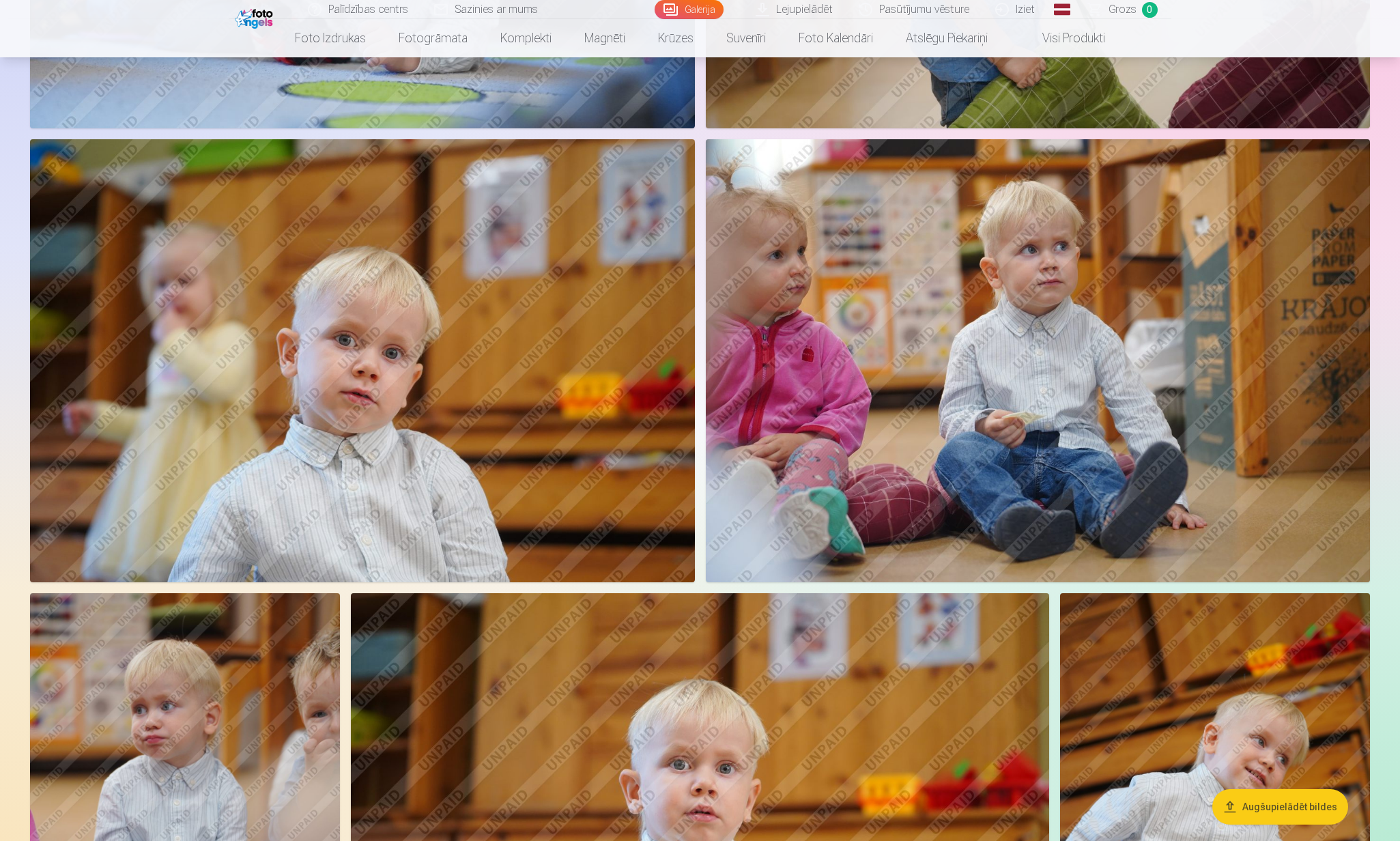
click at [573, 426] on img at bounding box center [362, 361] width 665 height 443
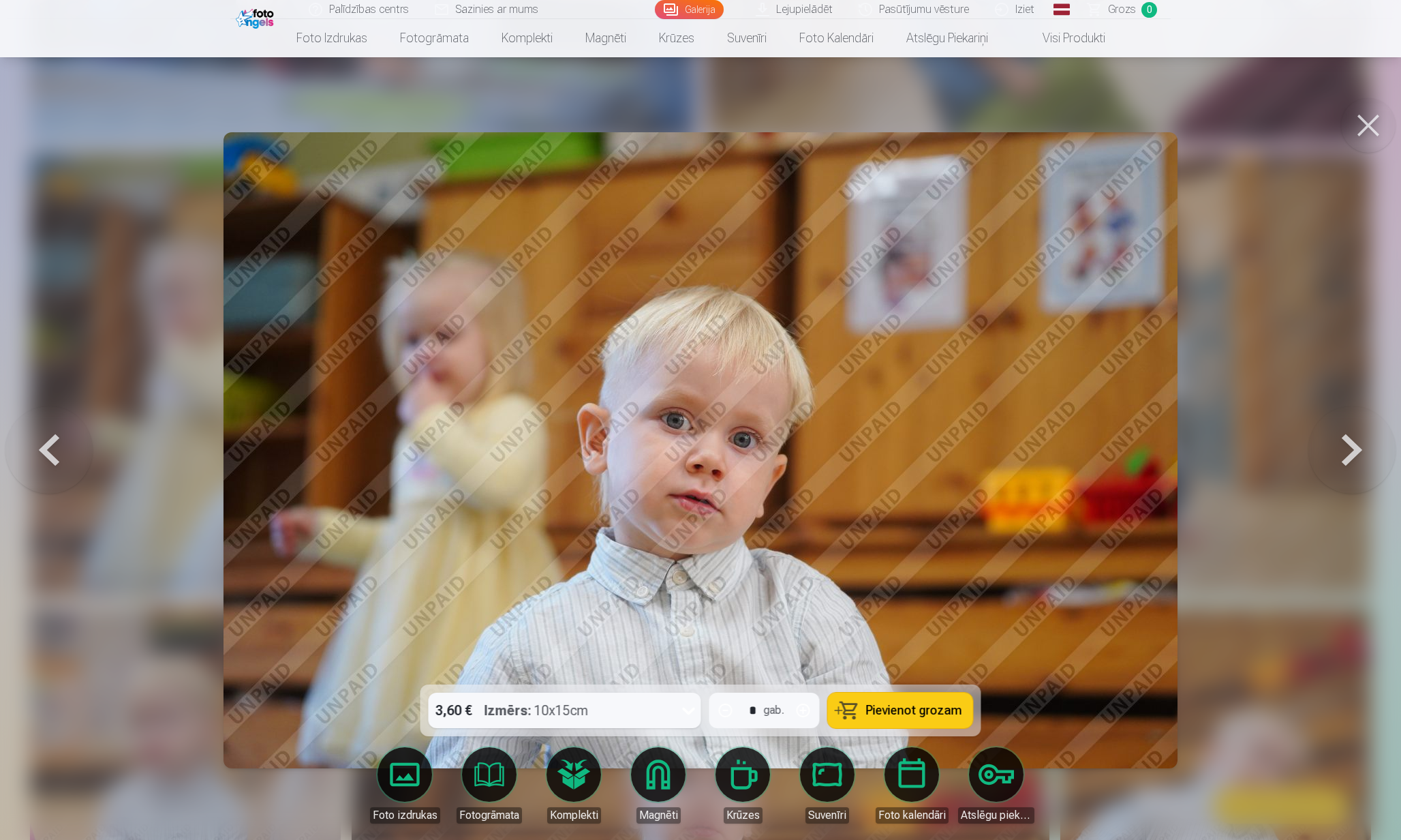
click at [1372, 124] on button at bounding box center [1368, 125] width 55 height 55
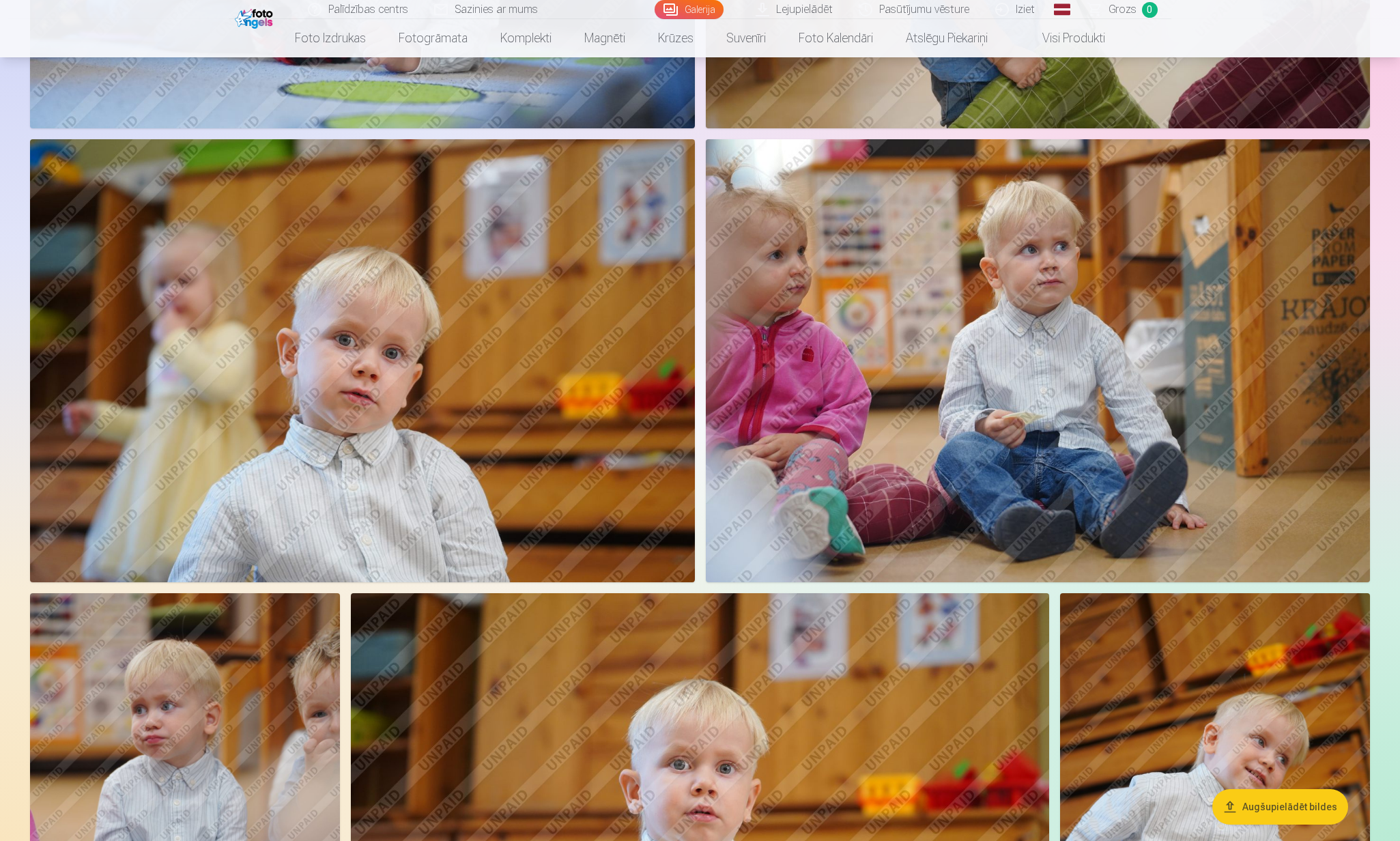
click at [1079, 316] on img at bounding box center [1038, 361] width 665 height 443
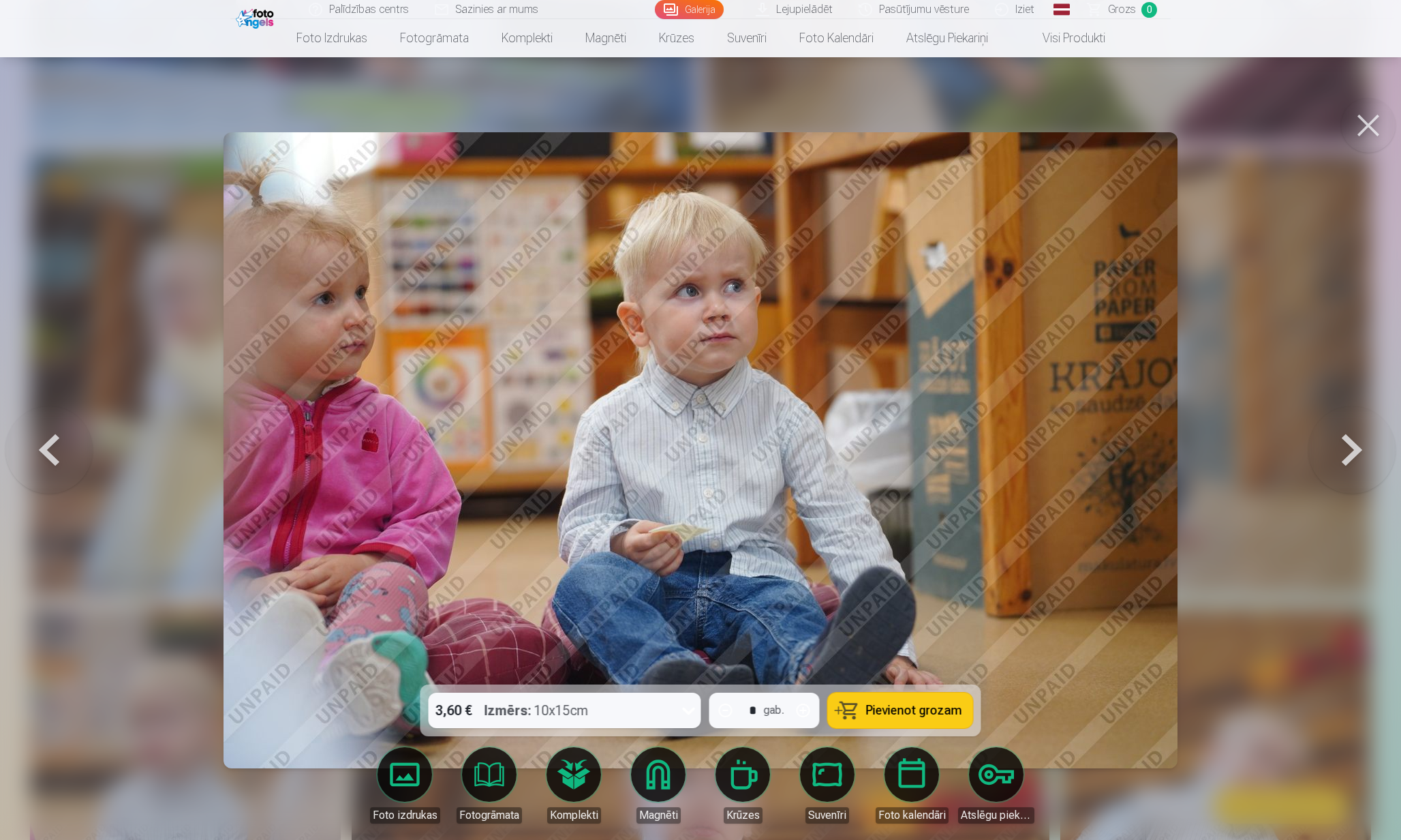
click at [1366, 127] on button at bounding box center [1368, 125] width 55 height 55
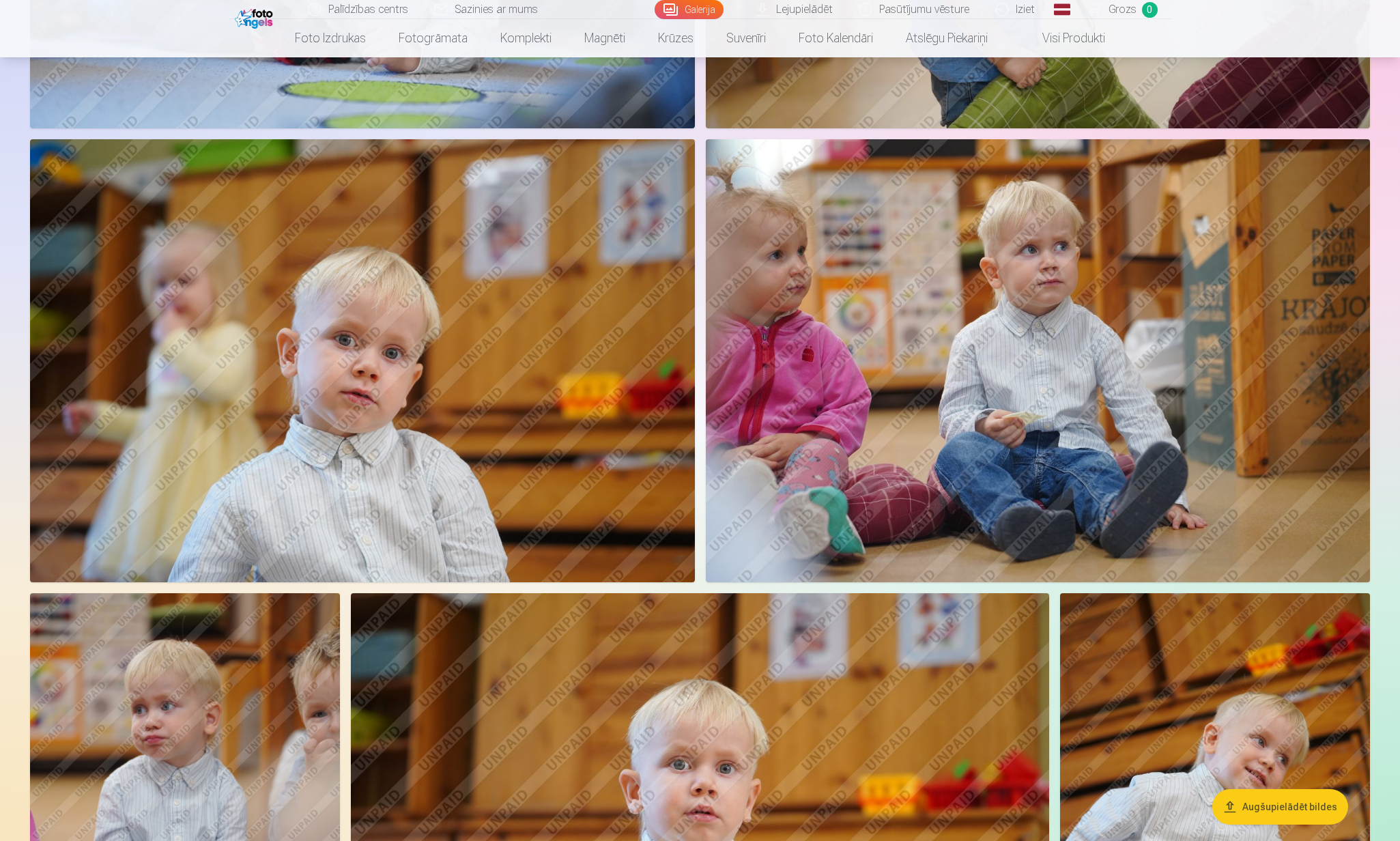
click at [595, 383] on img at bounding box center [362, 361] width 665 height 443
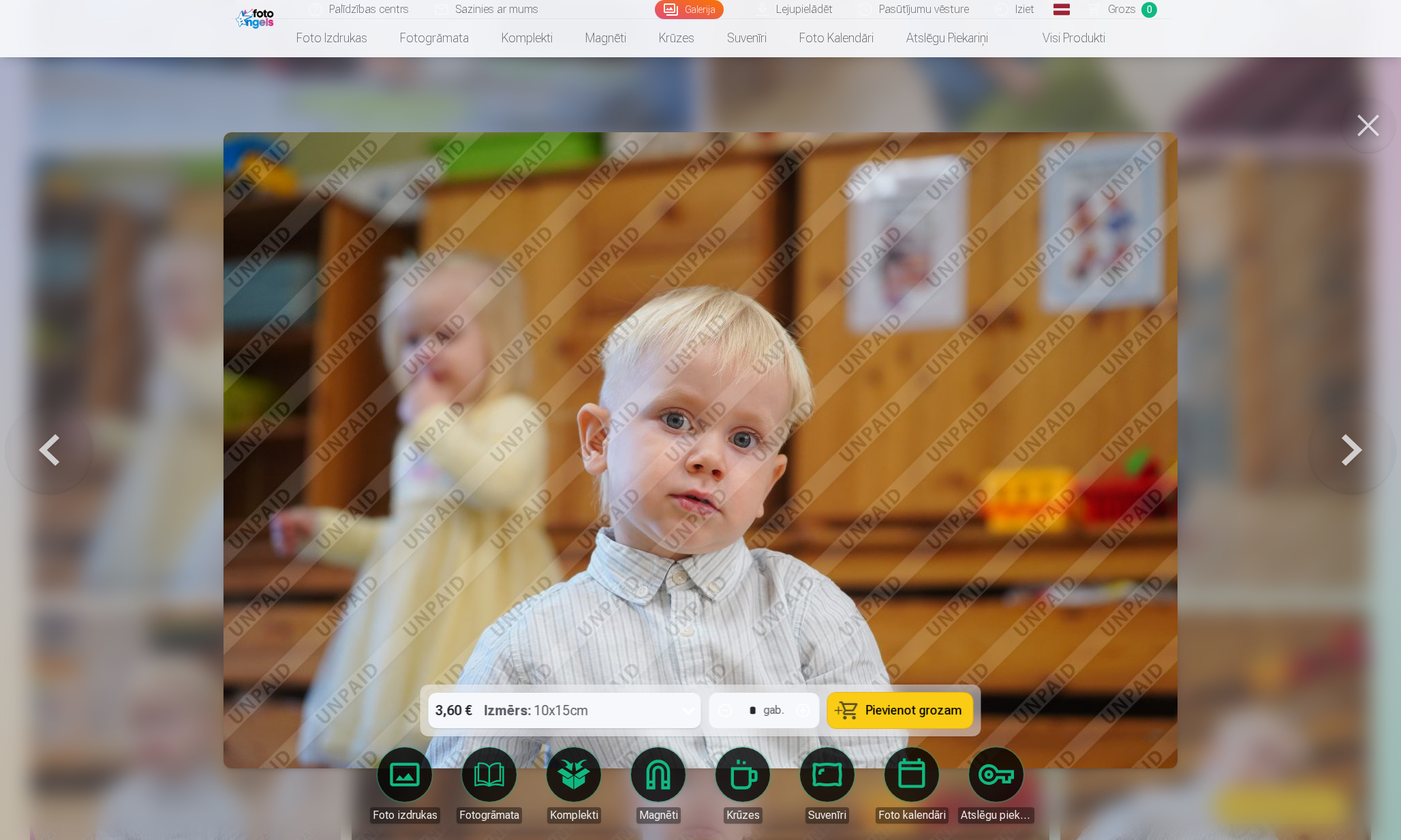
click at [1357, 154] on div at bounding box center [700, 420] width 1401 height 840
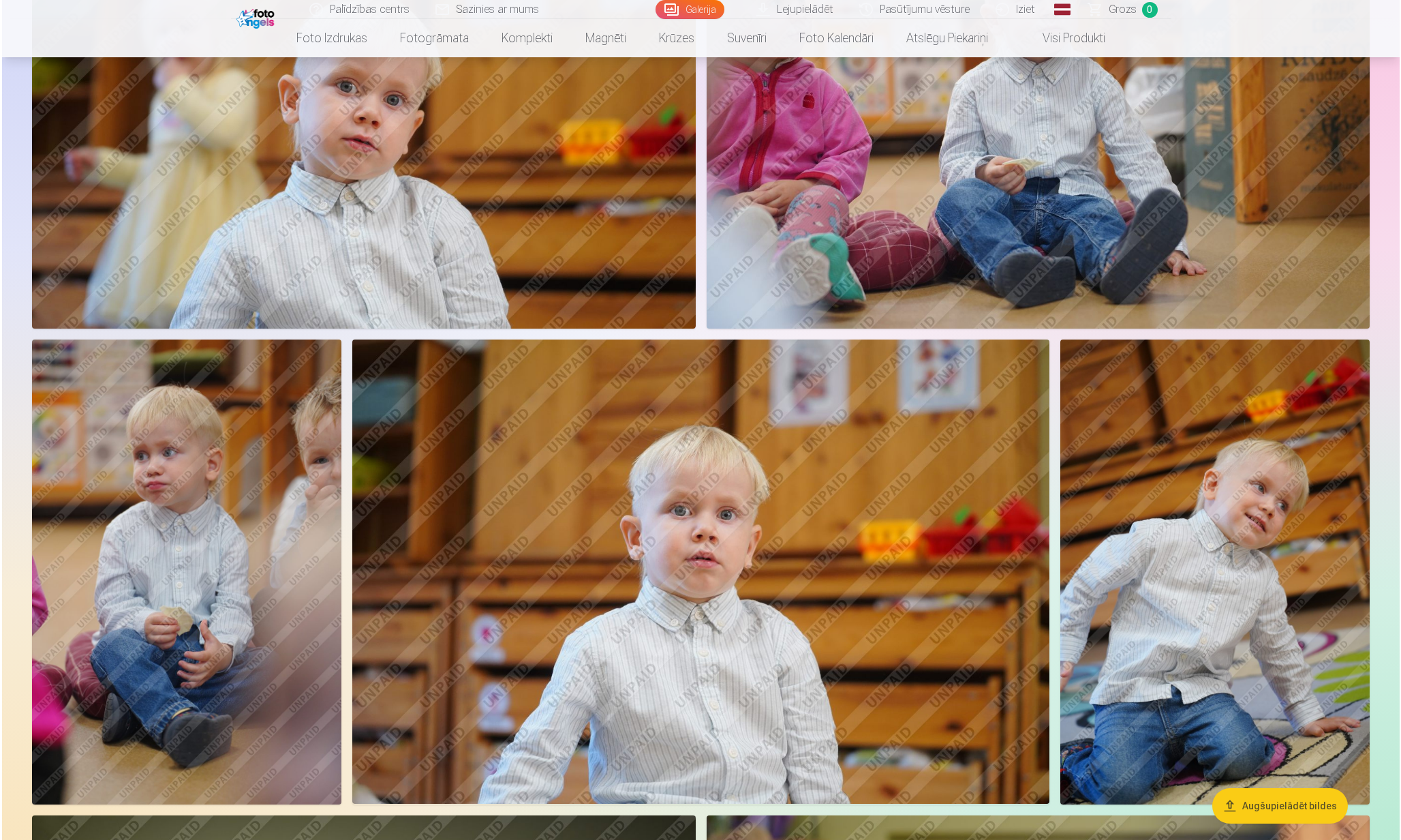
scroll to position [5898, 0]
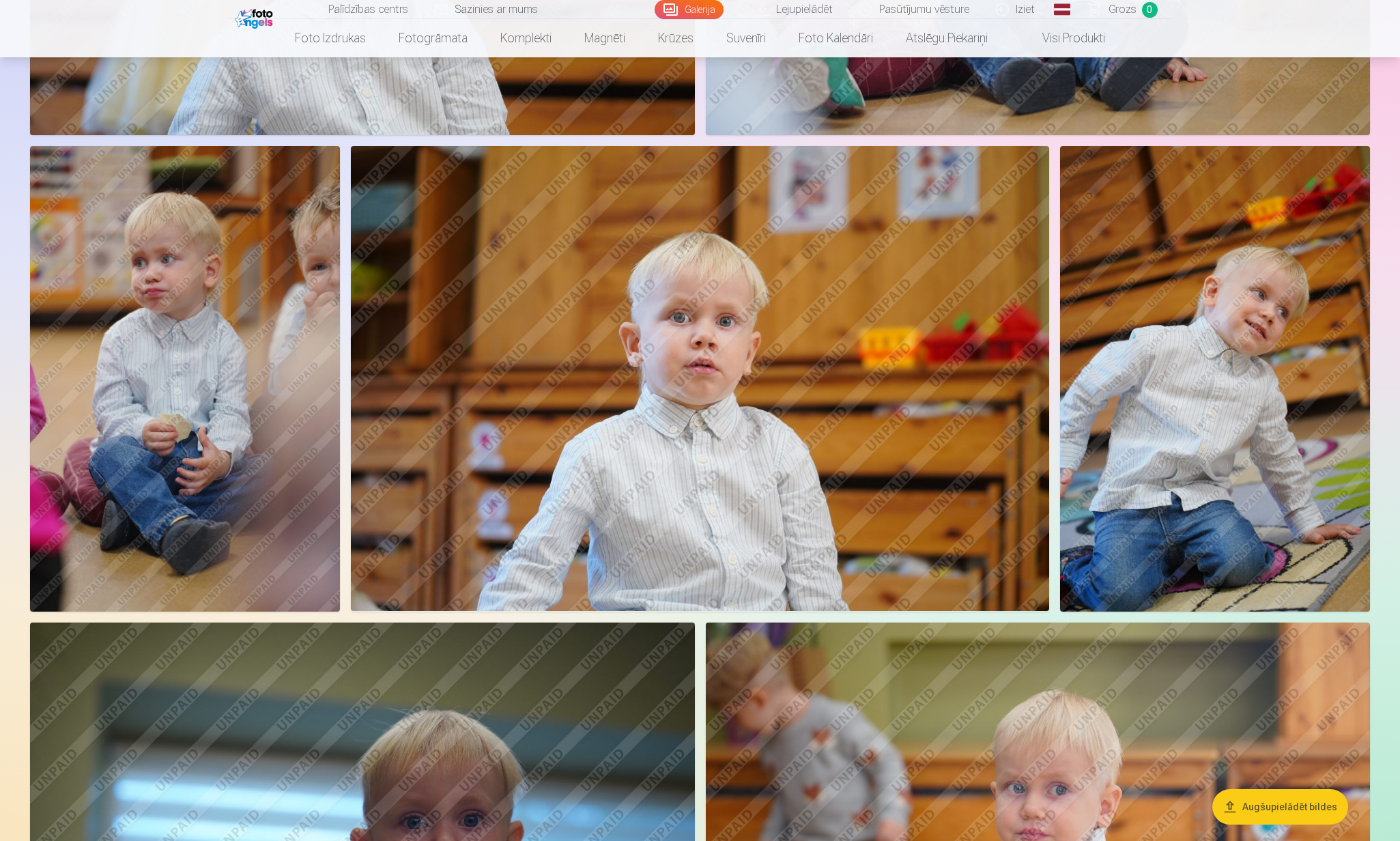
click at [224, 383] on img at bounding box center [185, 378] width 310 height 465
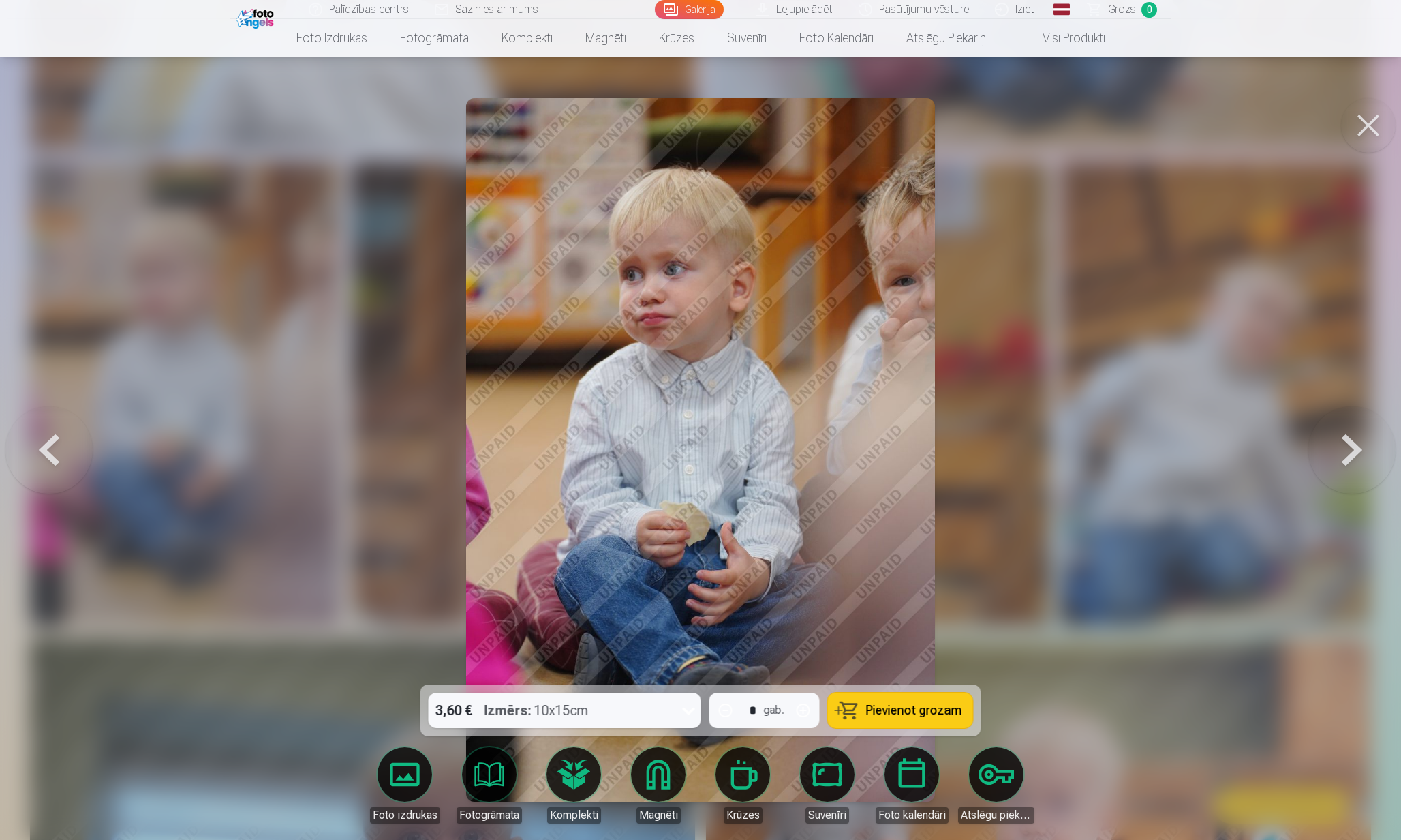
click at [1372, 127] on button at bounding box center [1368, 125] width 55 height 55
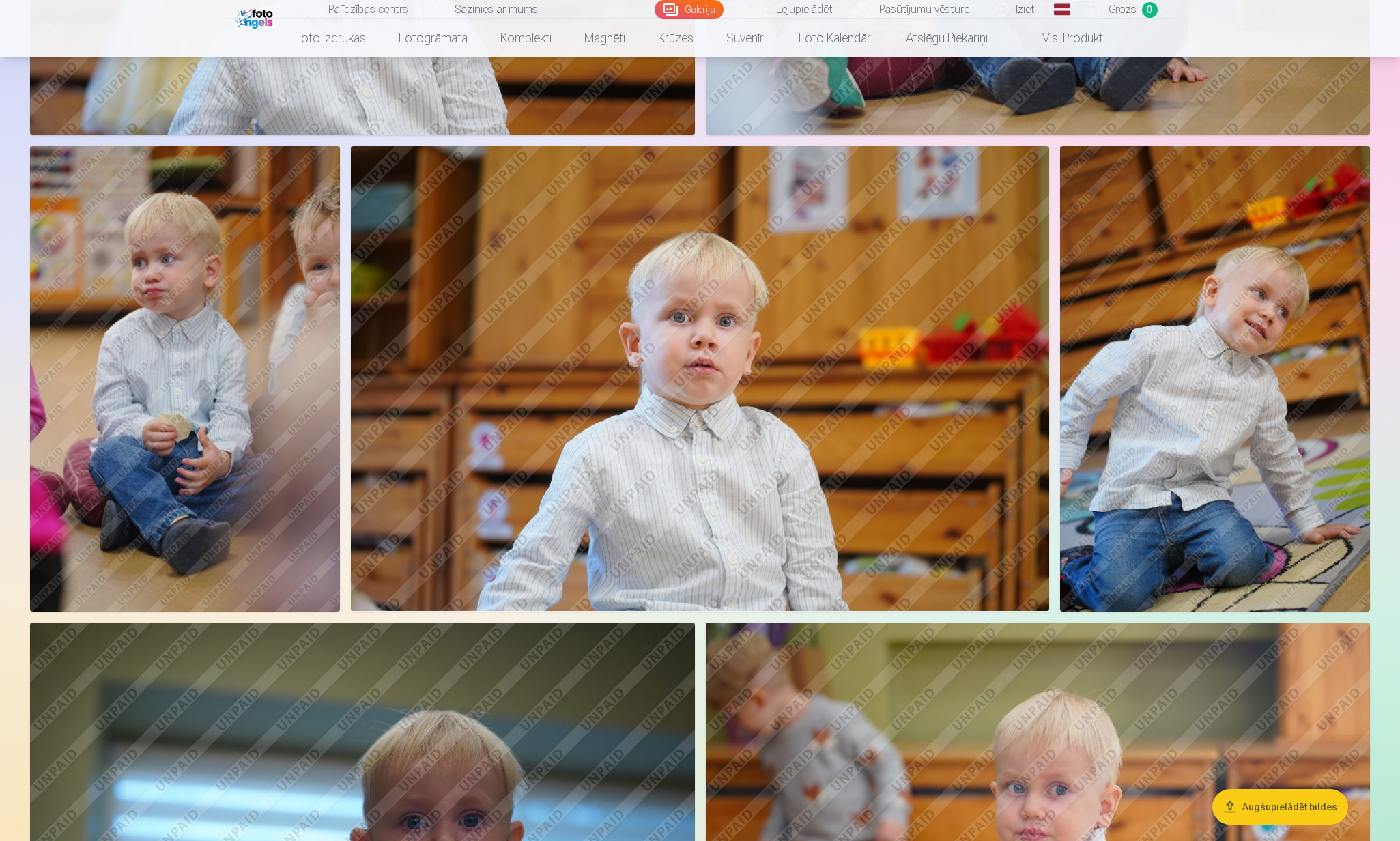
click at [1197, 413] on img at bounding box center [1214, 378] width 310 height 465
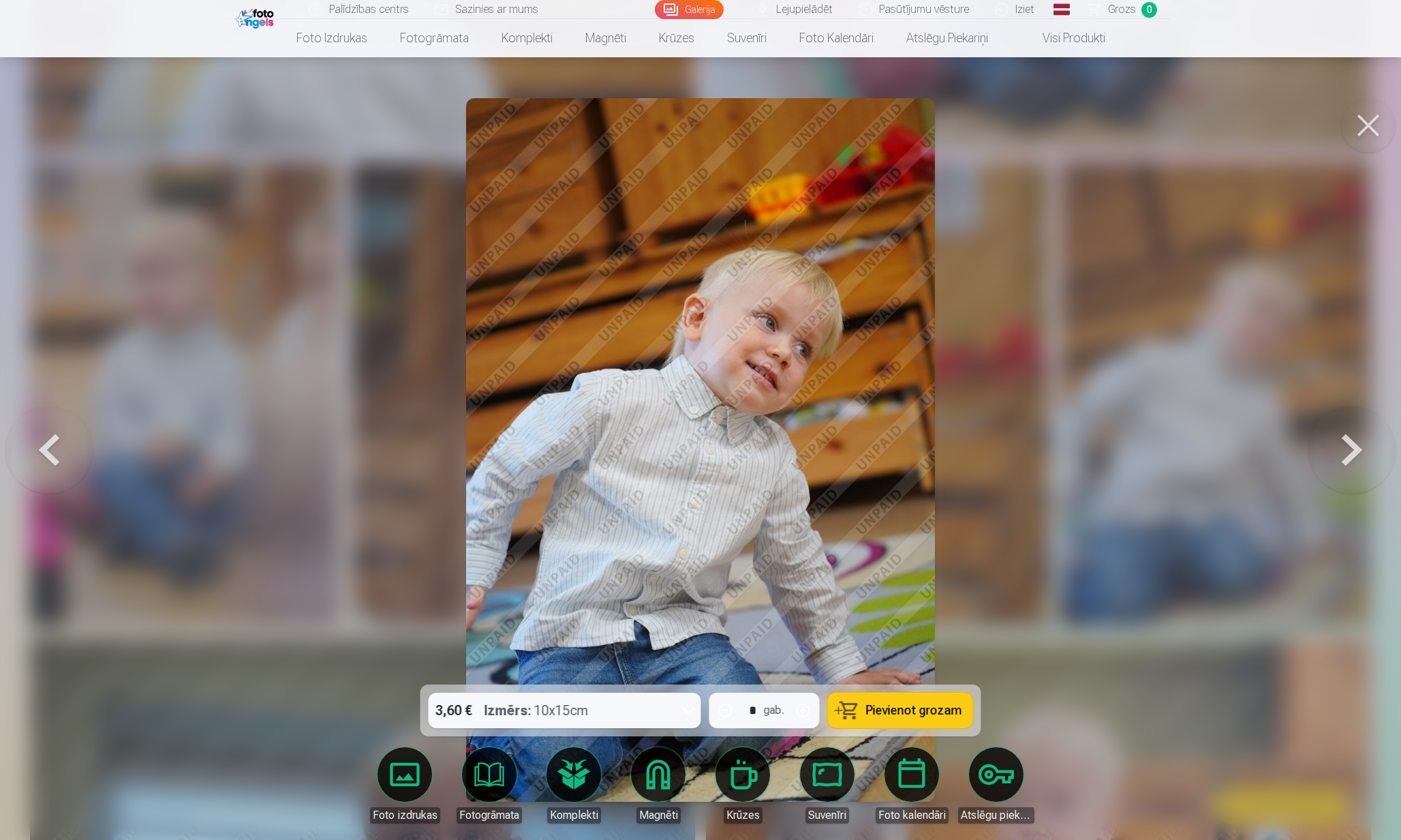
click at [1355, 129] on button at bounding box center [1368, 125] width 55 height 55
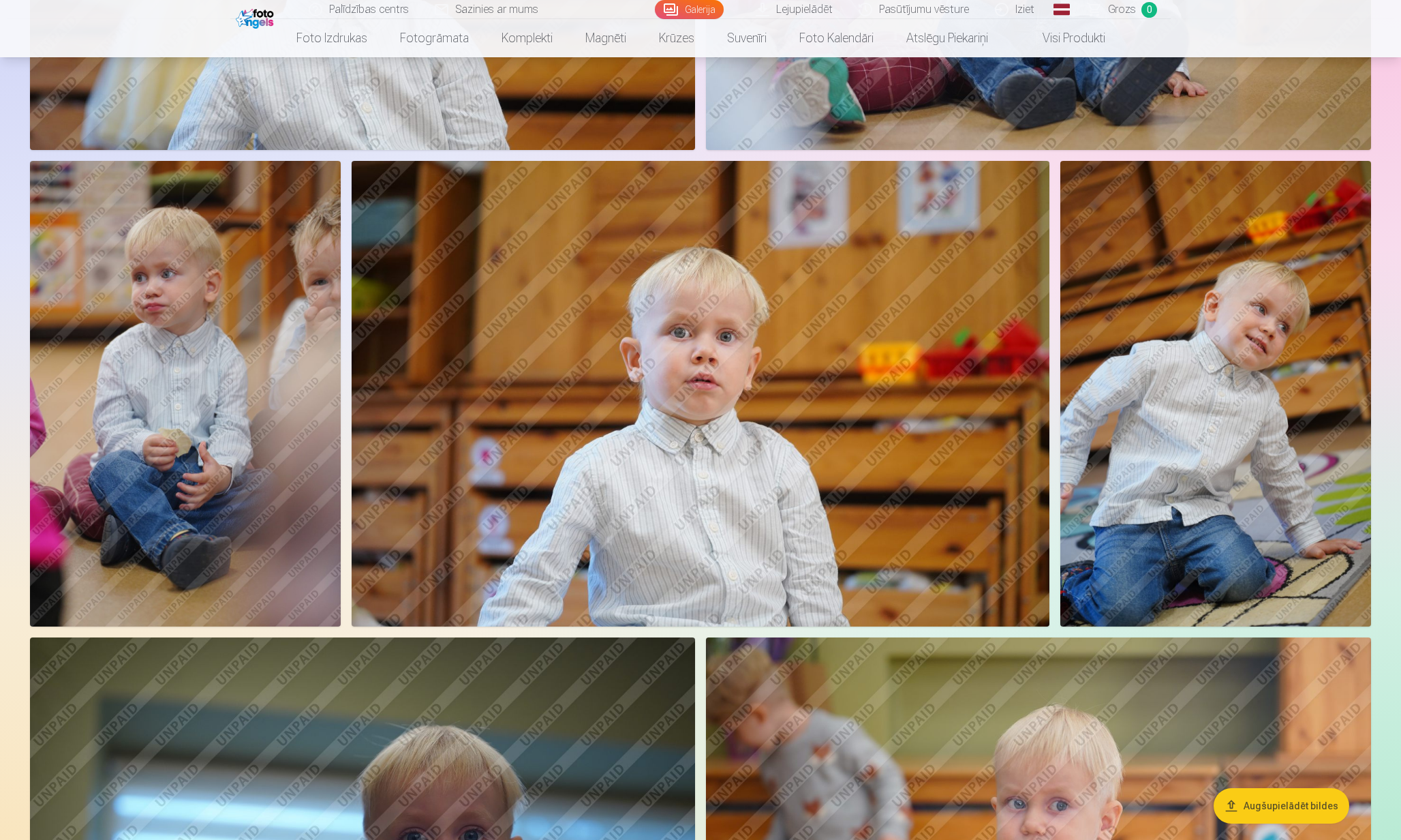
scroll to position [6246, 0]
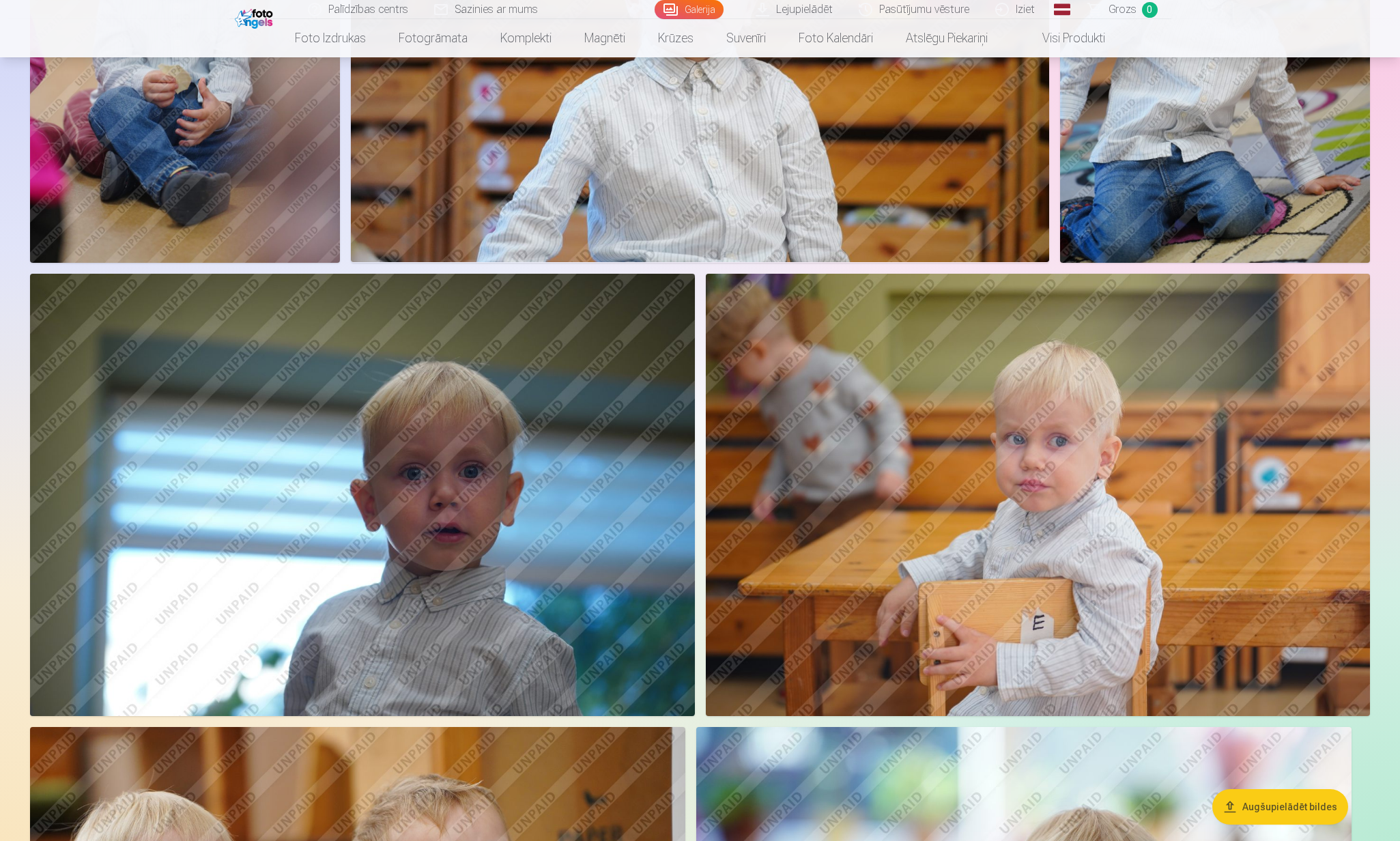
click at [554, 446] on img at bounding box center [362, 495] width 665 height 443
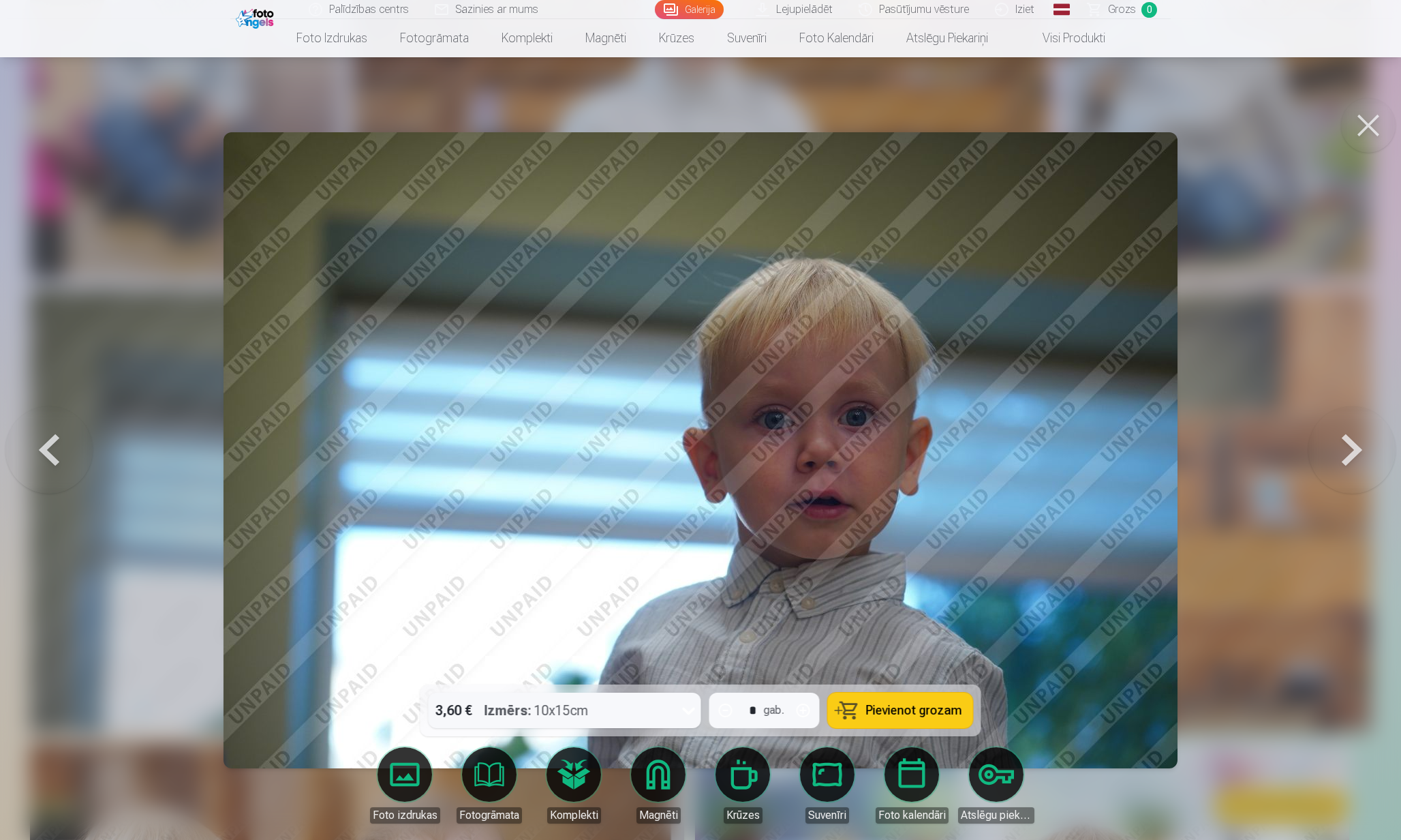
click at [1368, 127] on button at bounding box center [1368, 125] width 55 height 55
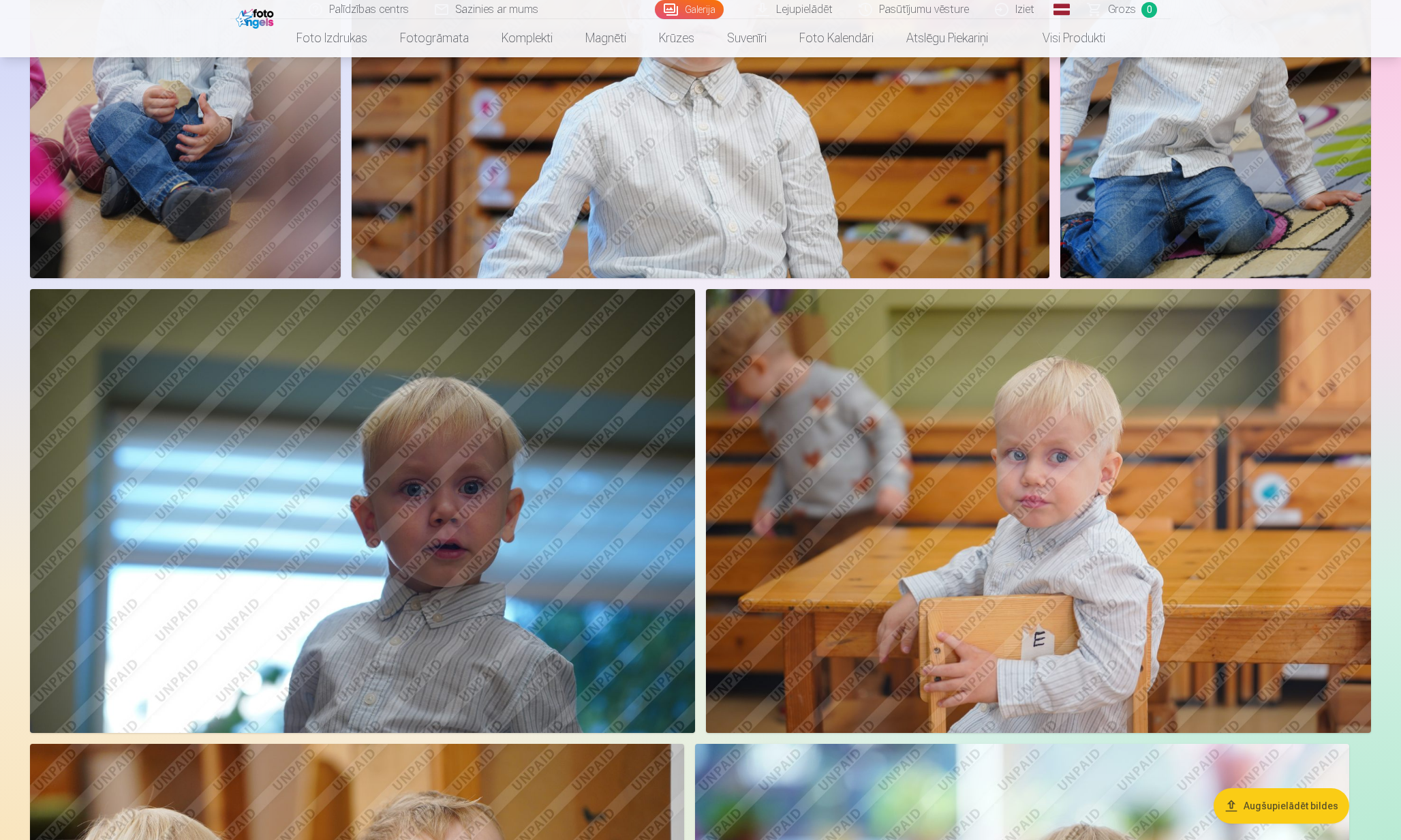
click at [1182, 453] on img at bounding box center [1039, 510] width 666 height 443
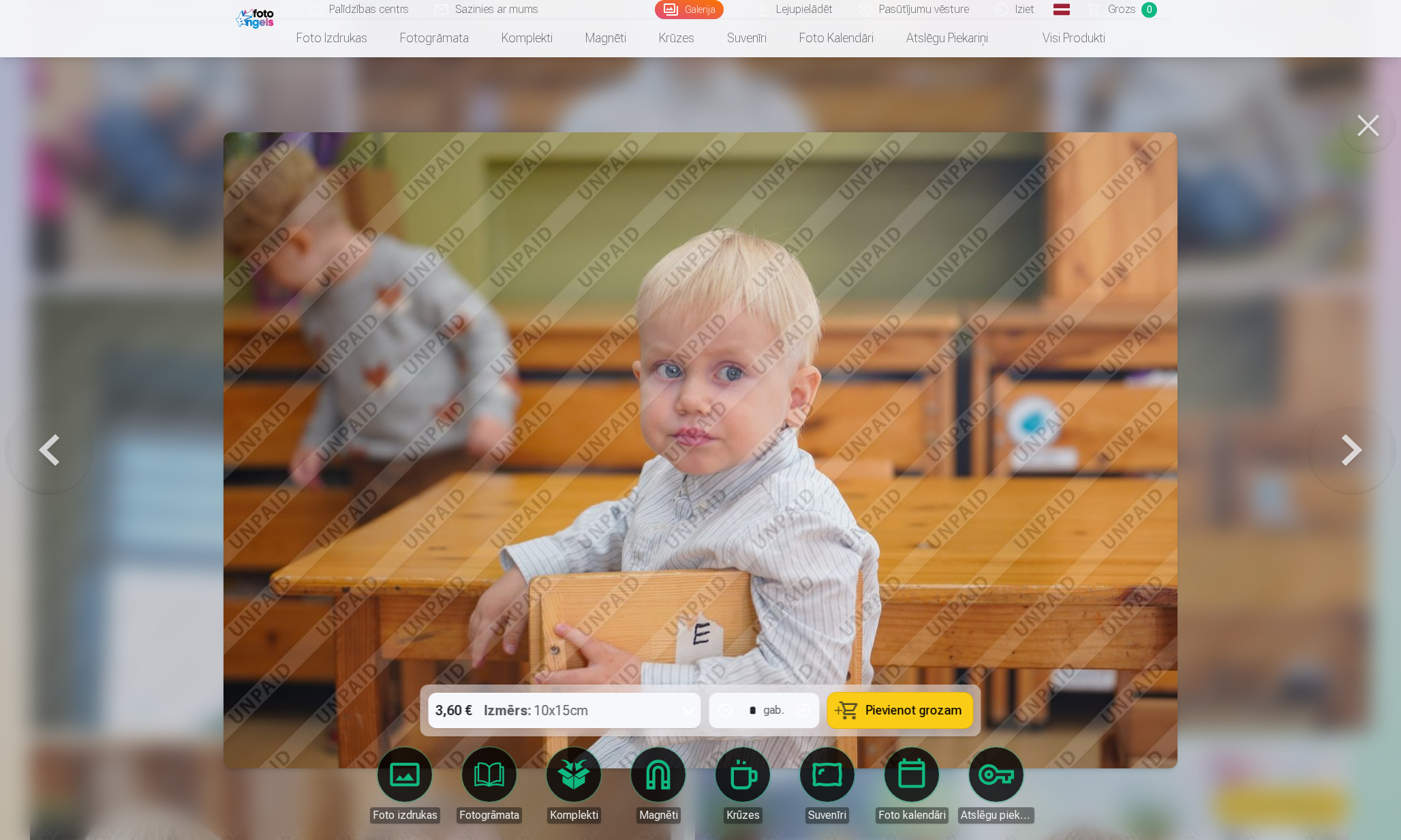
click at [1374, 134] on button at bounding box center [1368, 125] width 55 height 55
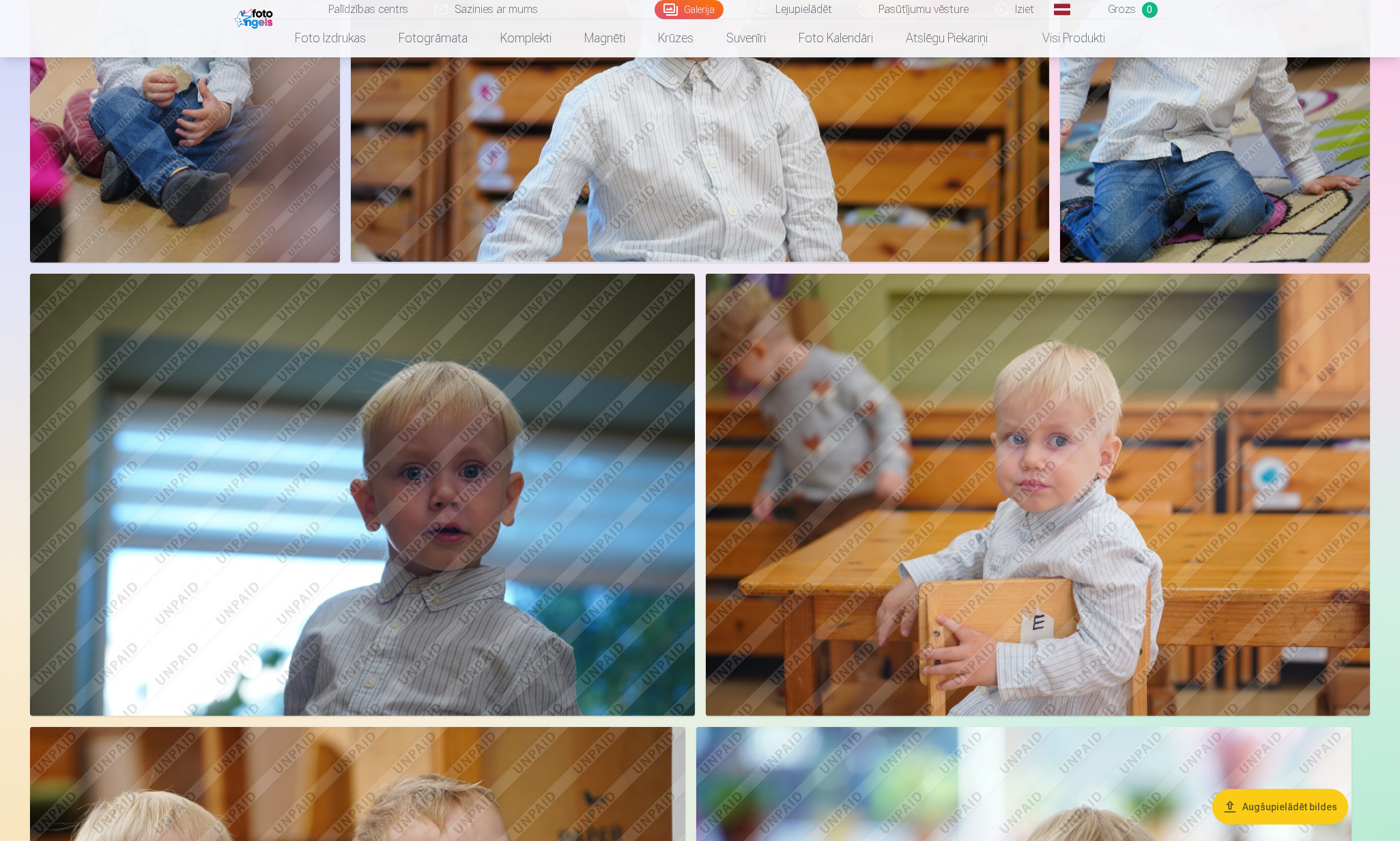
click at [1052, 448] on img at bounding box center [1038, 495] width 665 height 443
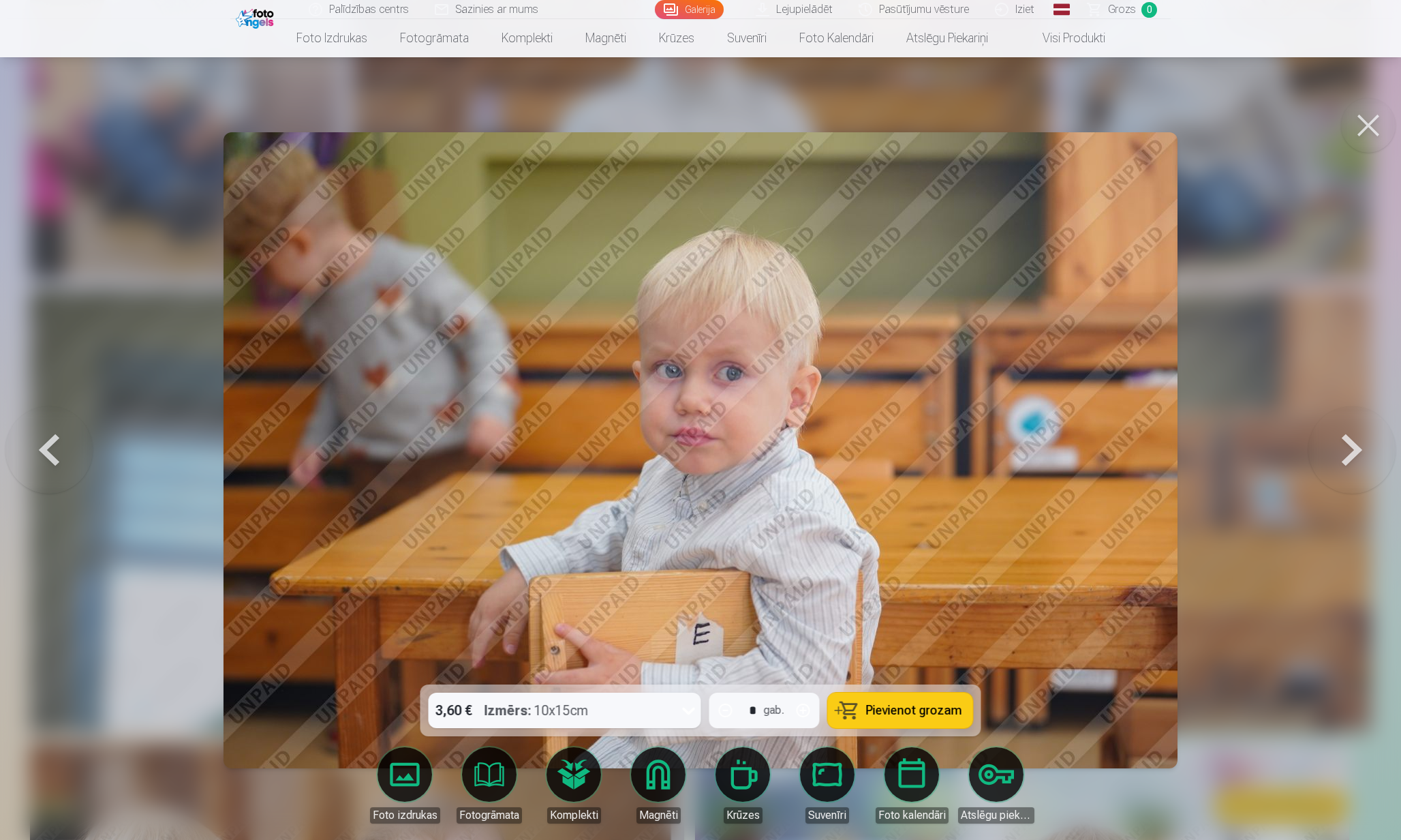
click at [1347, 138] on button at bounding box center [1368, 125] width 55 height 55
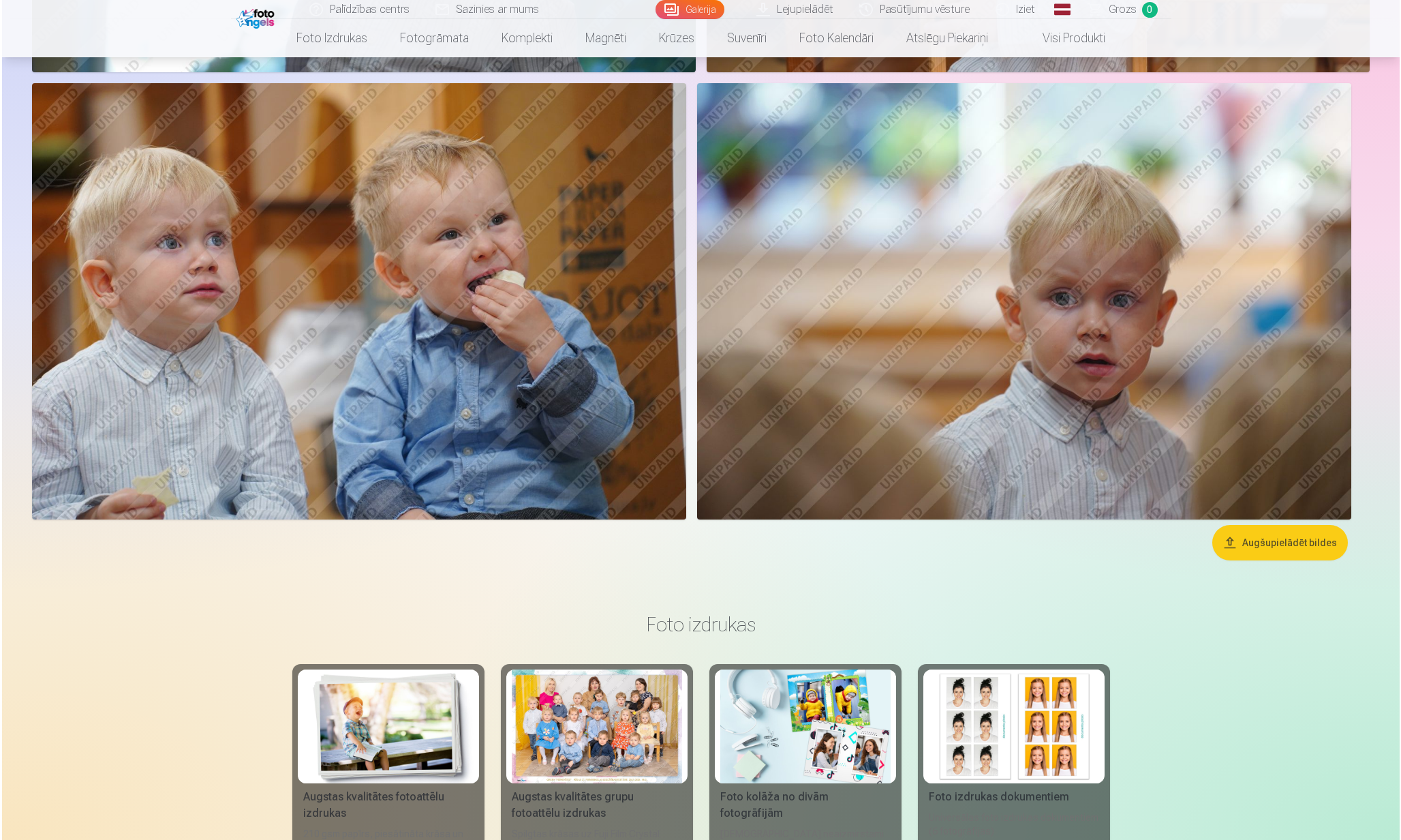
scroll to position [6847, 0]
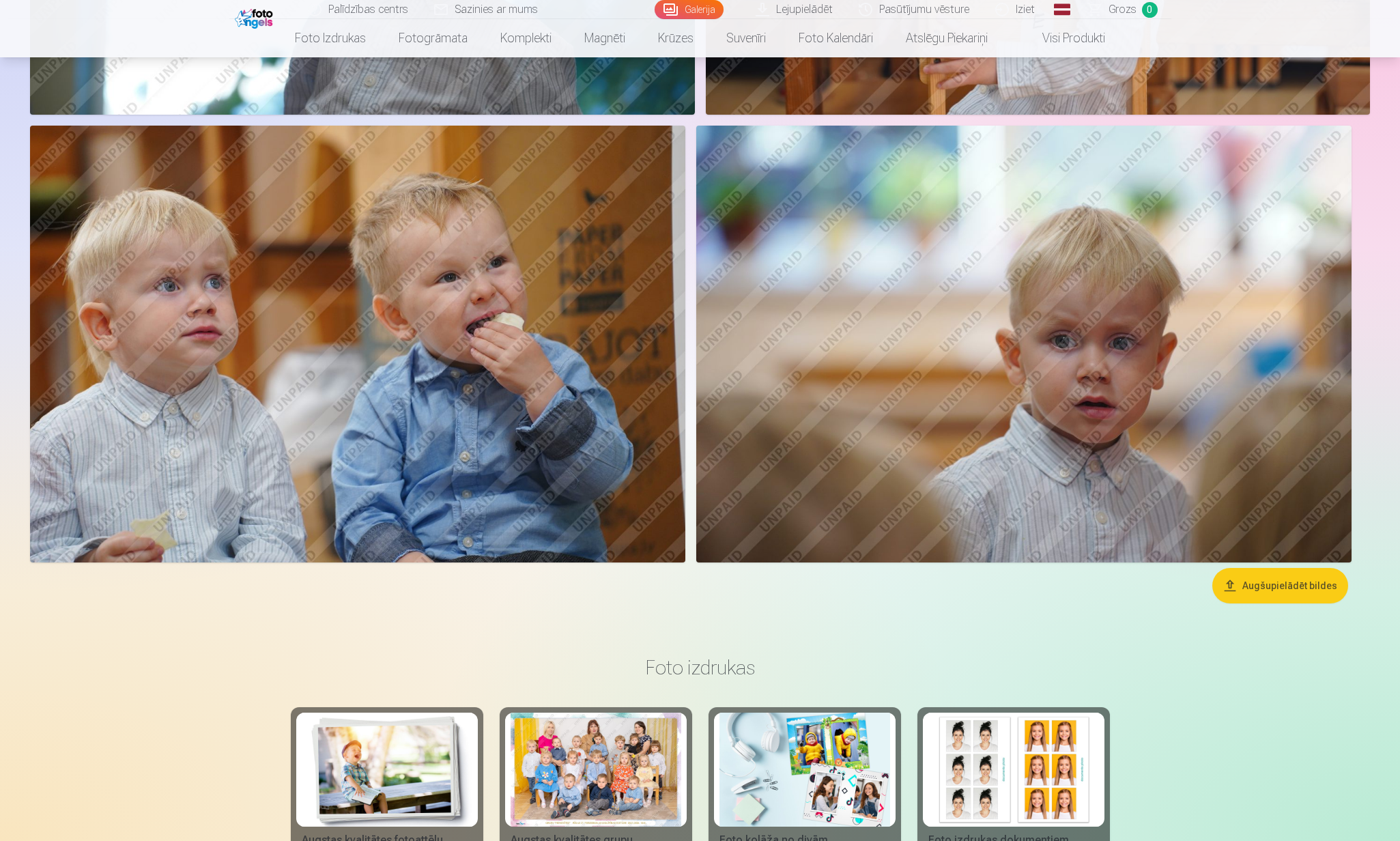
click at [541, 442] on img at bounding box center [357, 344] width 656 height 437
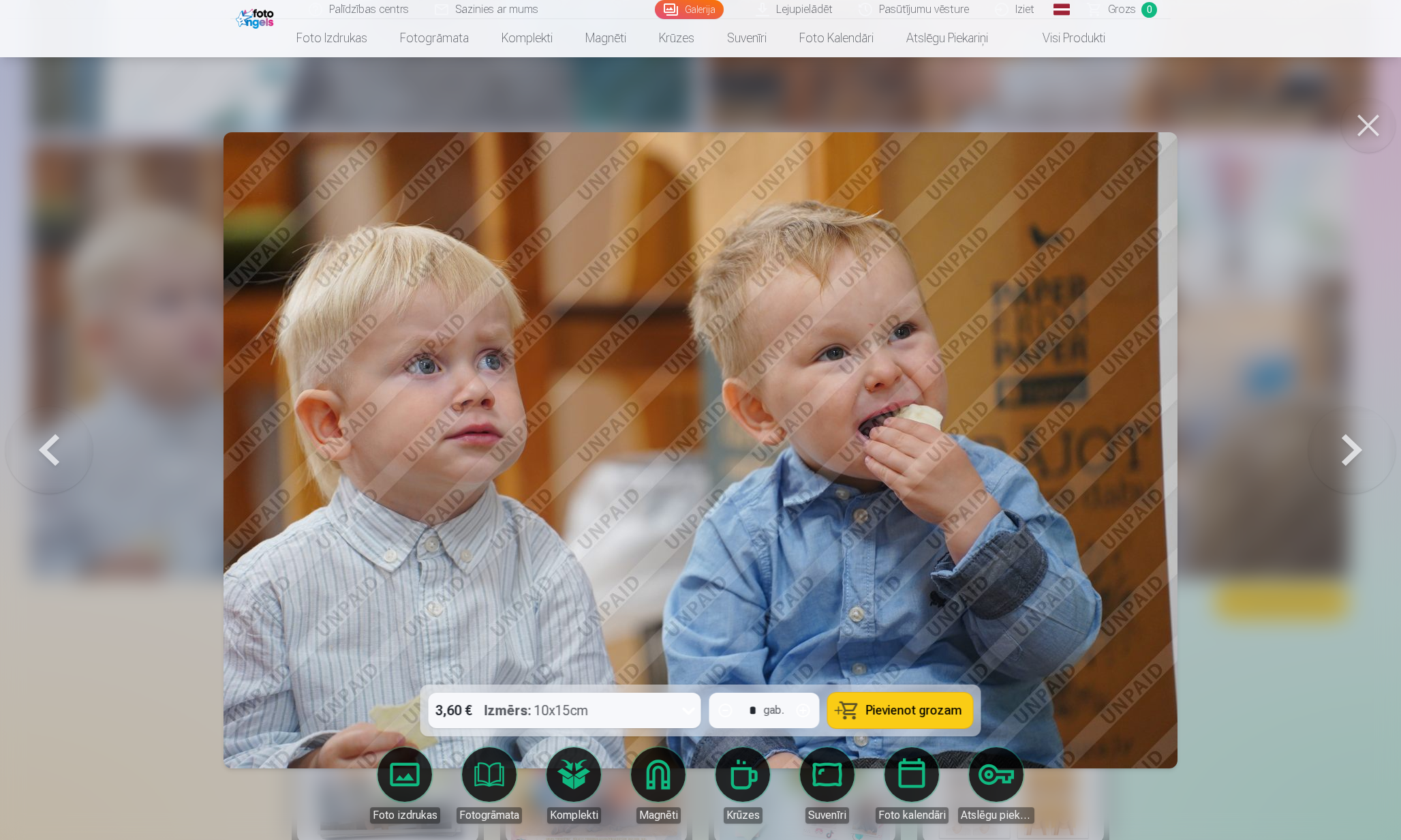
click at [1359, 123] on button at bounding box center [1368, 125] width 55 height 55
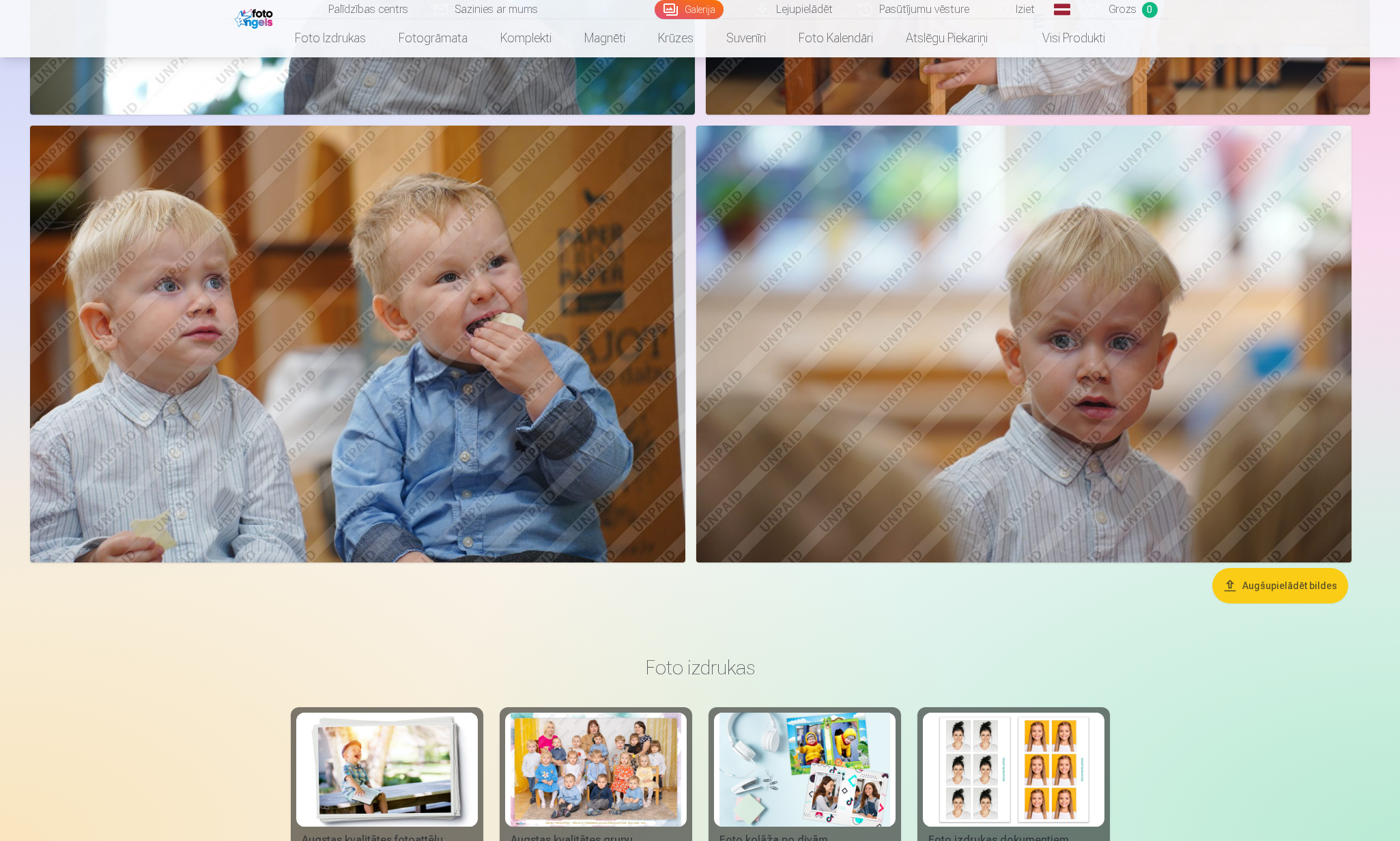
click at [1125, 328] on img at bounding box center [1024, 344] width 656 height 437
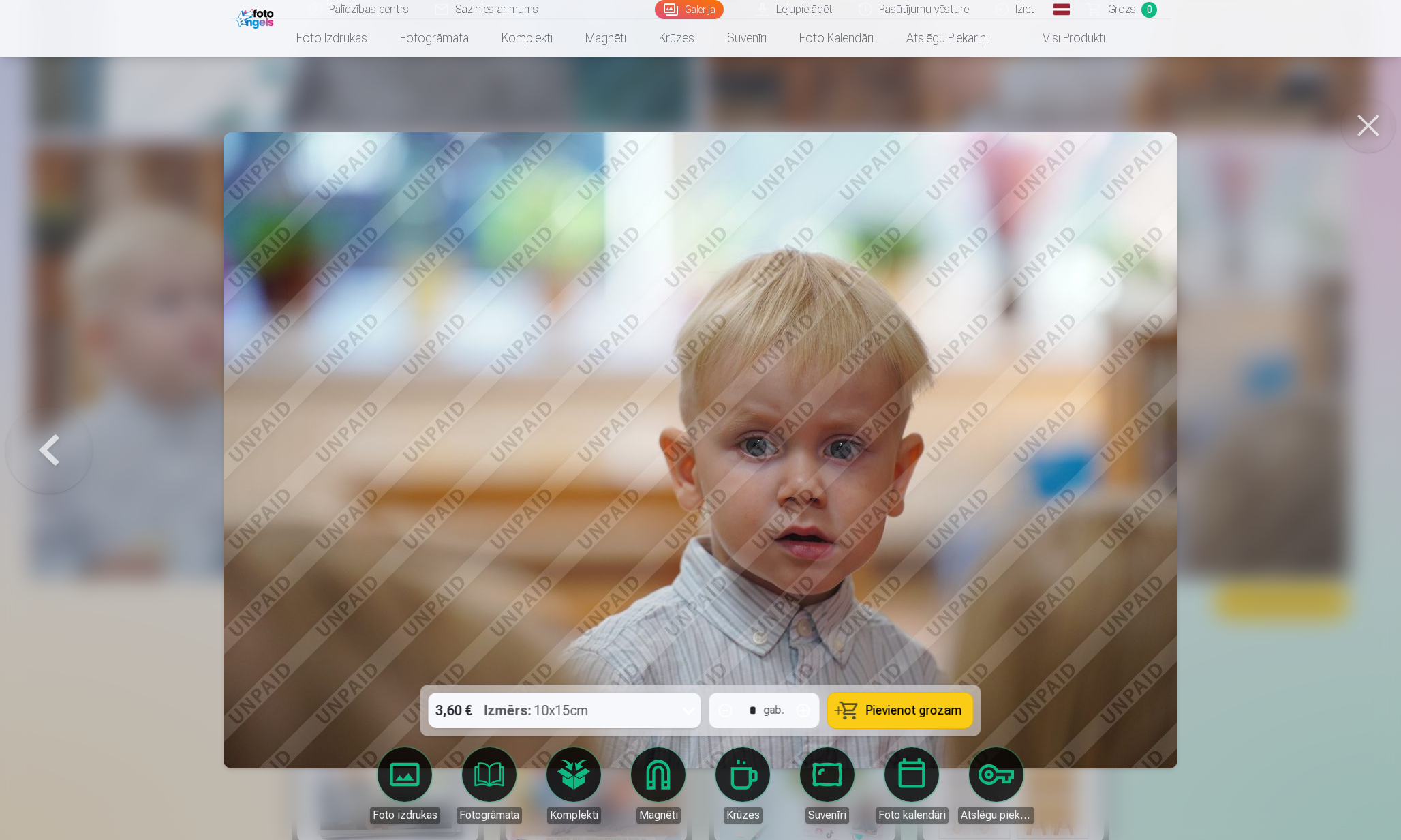
click at [1363, 127] on button at bounding box center [1368, 125] width 55 height 55
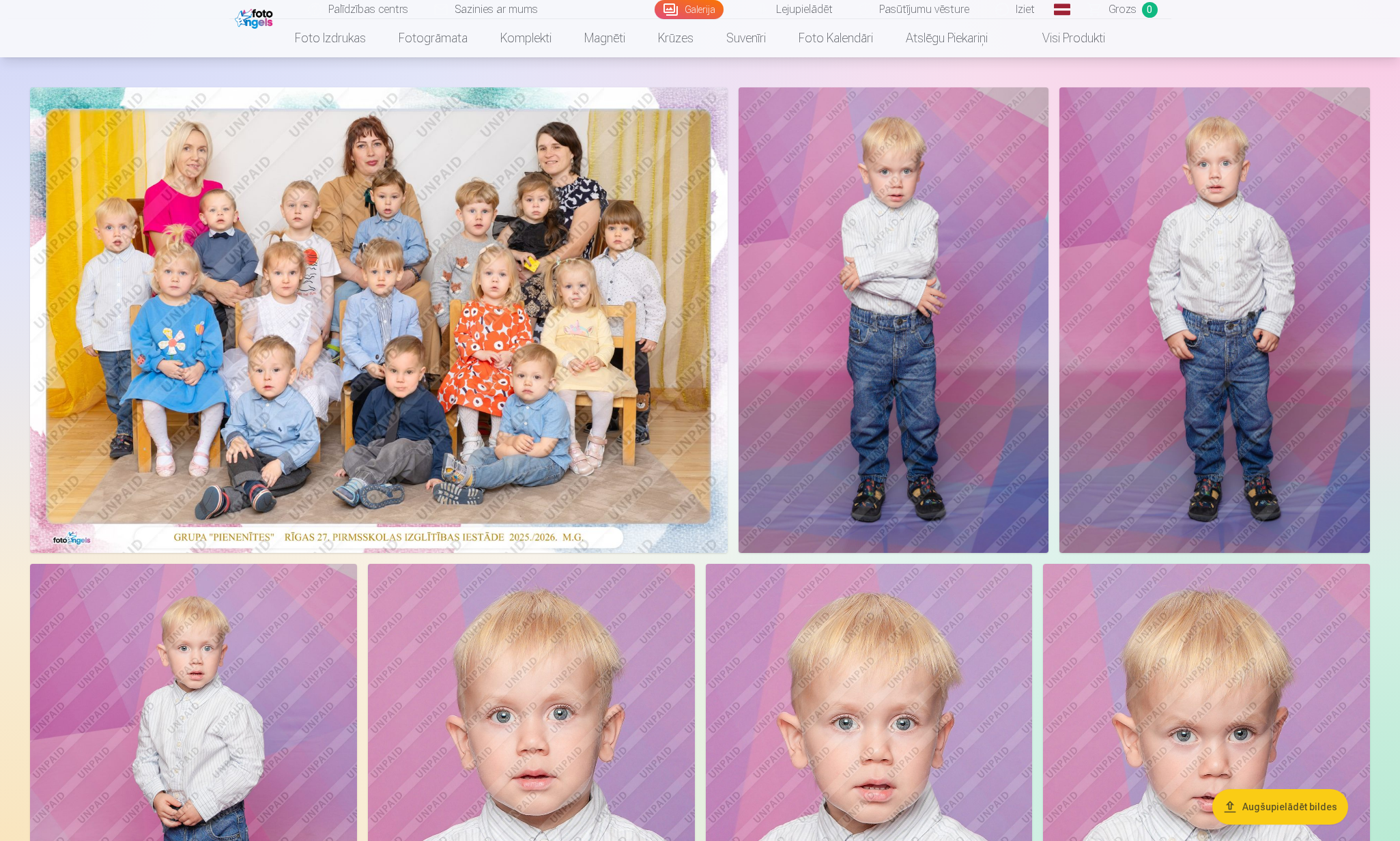
scroll to position [59, 0]
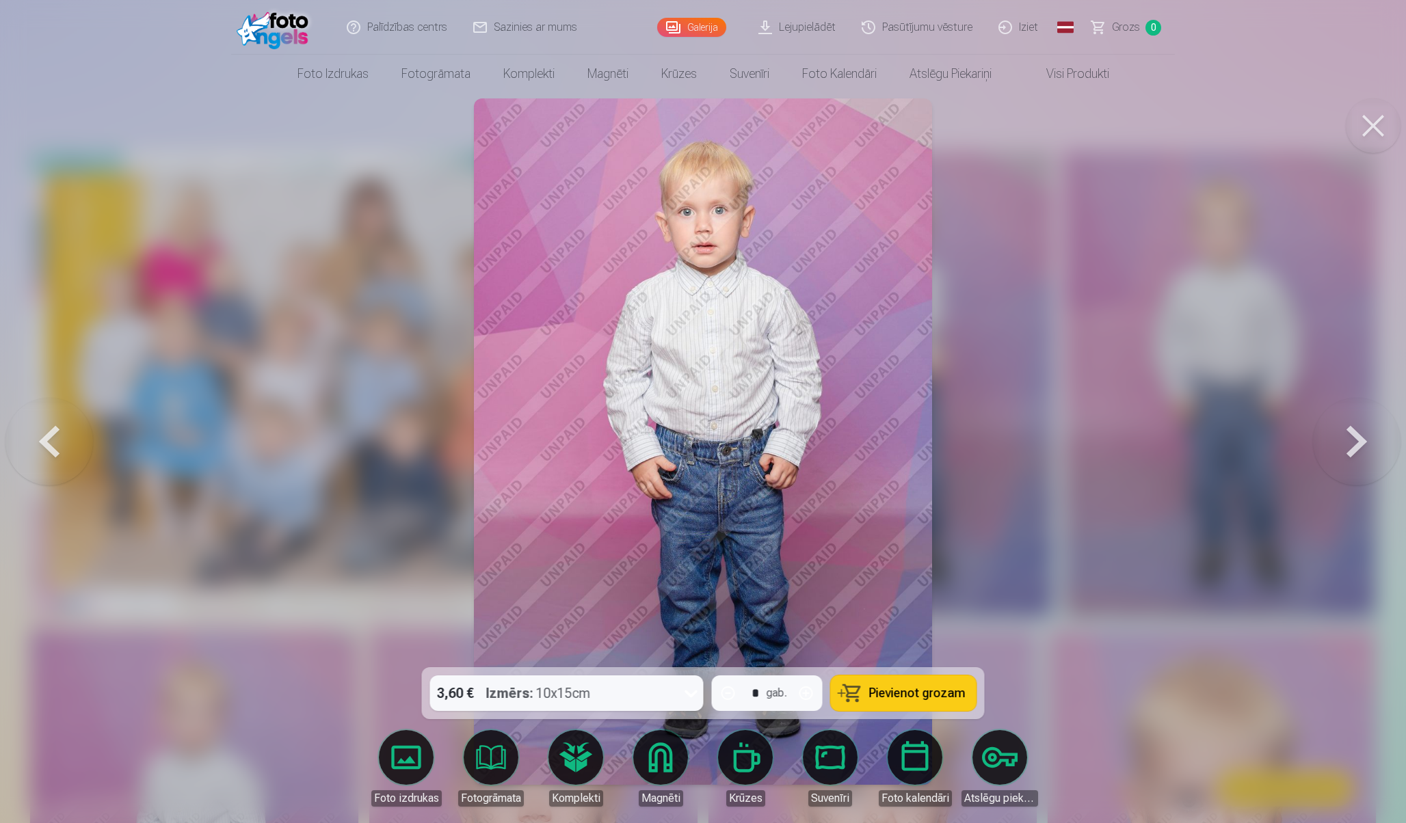
click at [1384, 127] on button at bounding box center [1373, 125] width 55 height 55
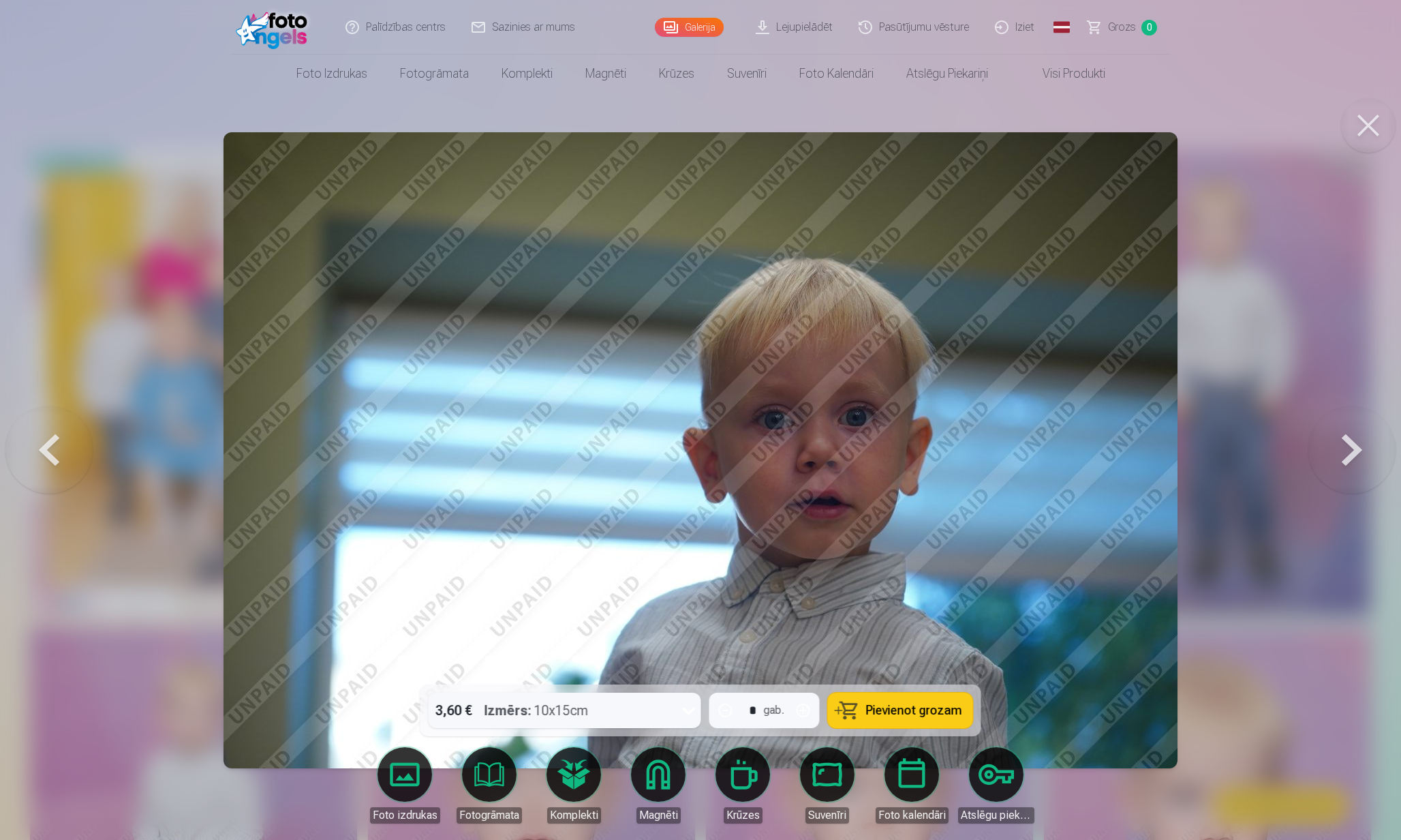
click at [1371, 143] on button at bounding box center [1368, 125] width 55 height 55
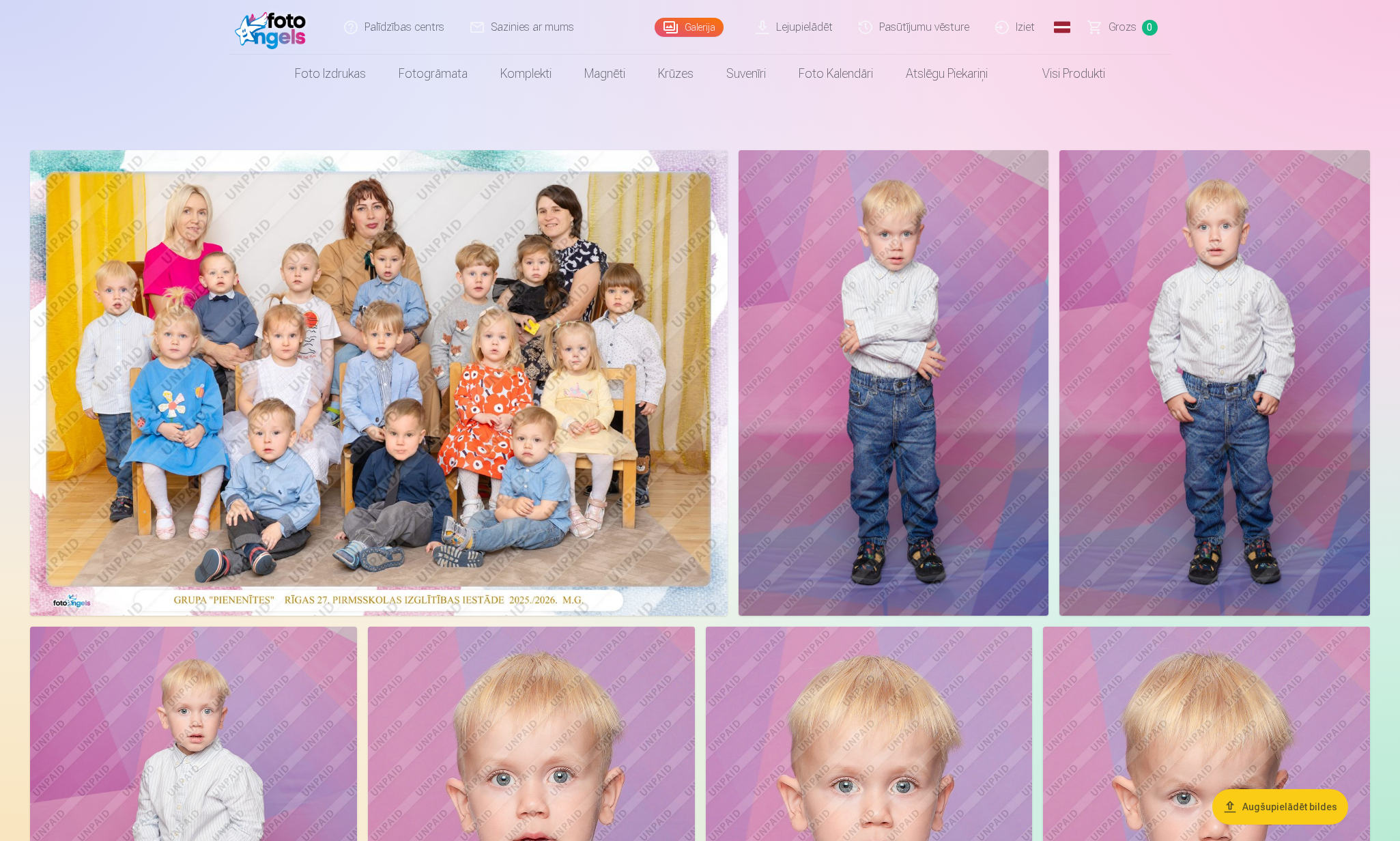
click at [604, 350] on img at bounding box center [378, 382] width 698 height 465
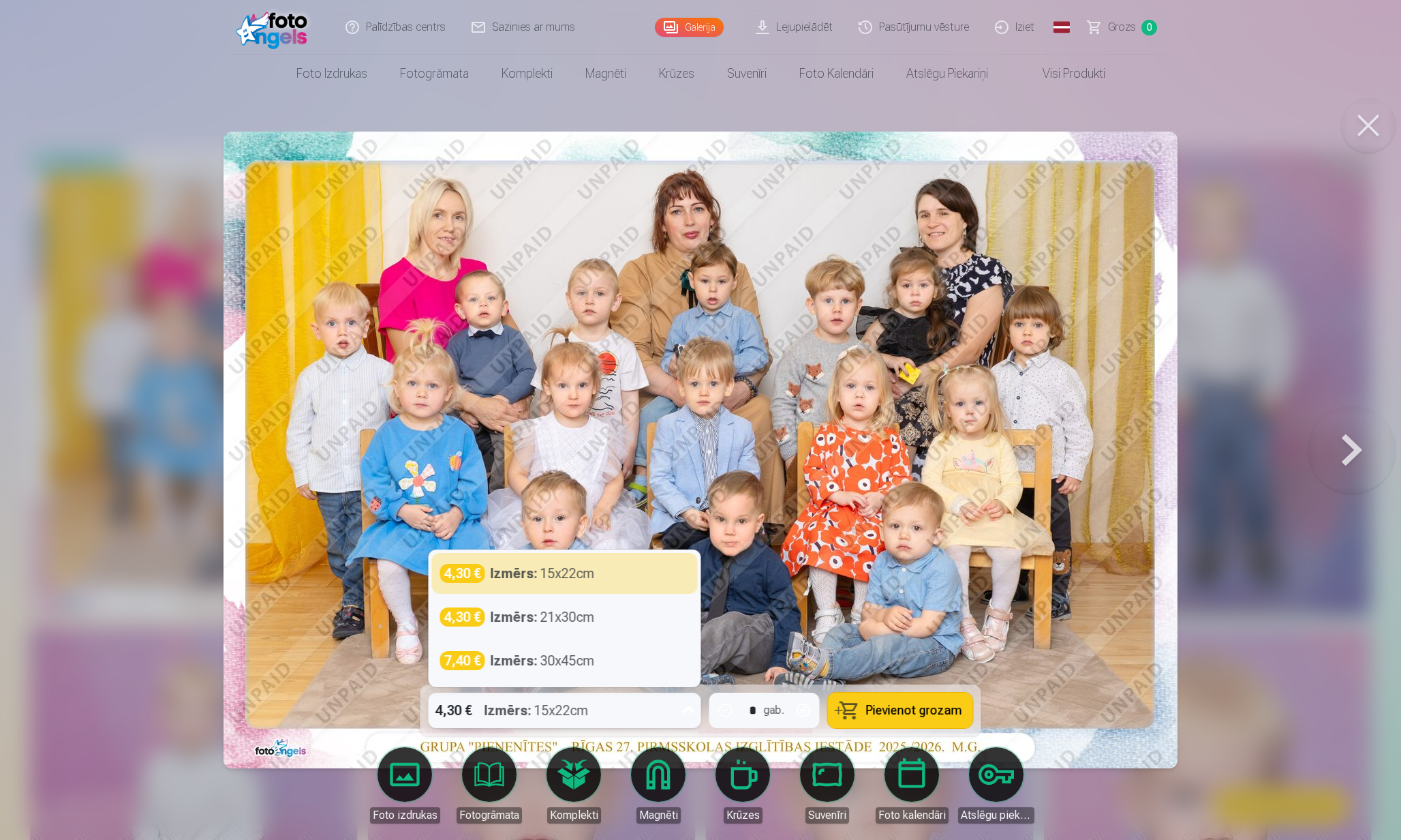
click at [690, 710] on icon at bounding box center [690, 710] width 22 height 22
click at [642, 582] on div "4,30 € Izmērs : 15x22cm" at bounding box center [565, 573] width 249 height 19
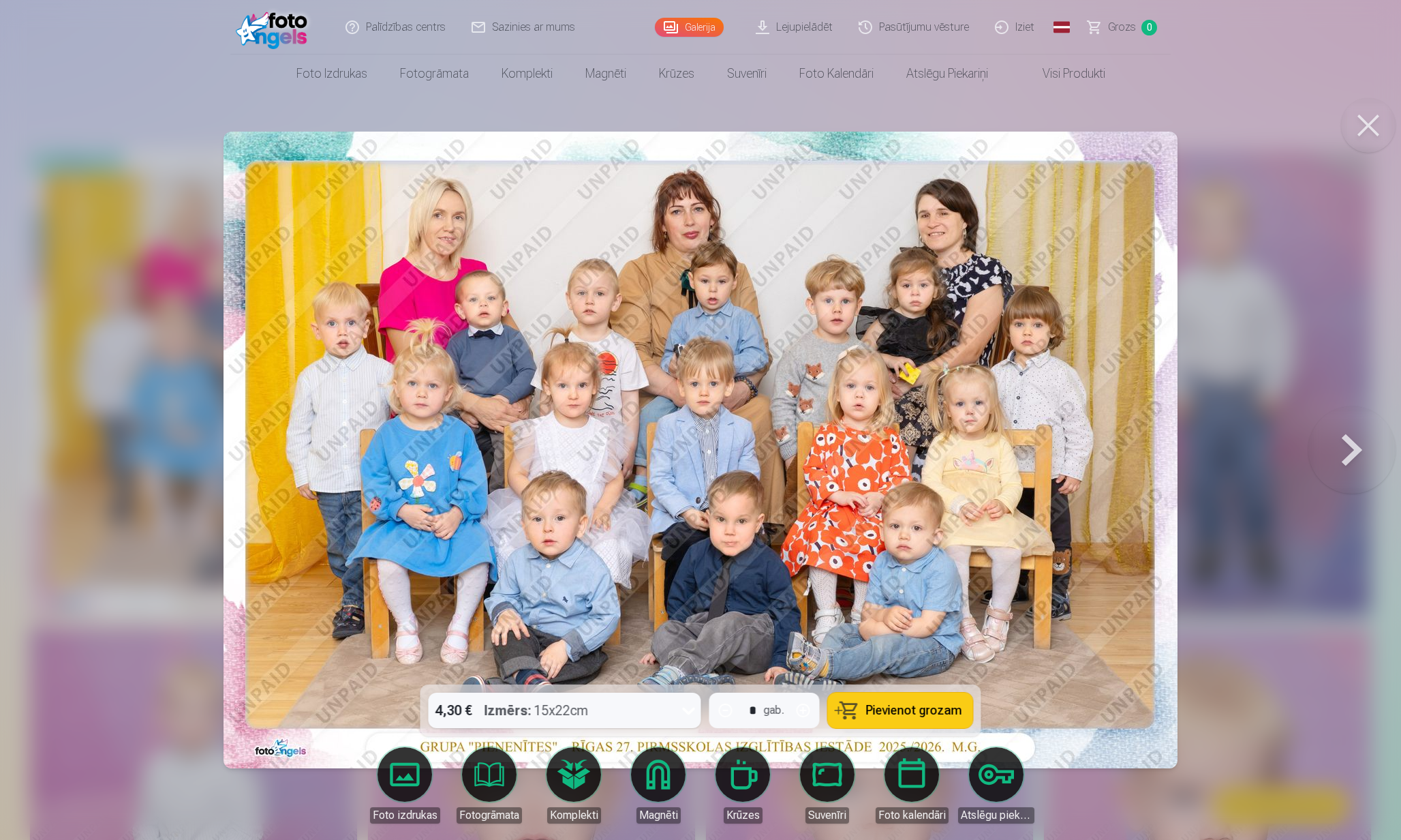
click at [1367, 112] on button at bounding box center [1368, 125] width 55 height 55
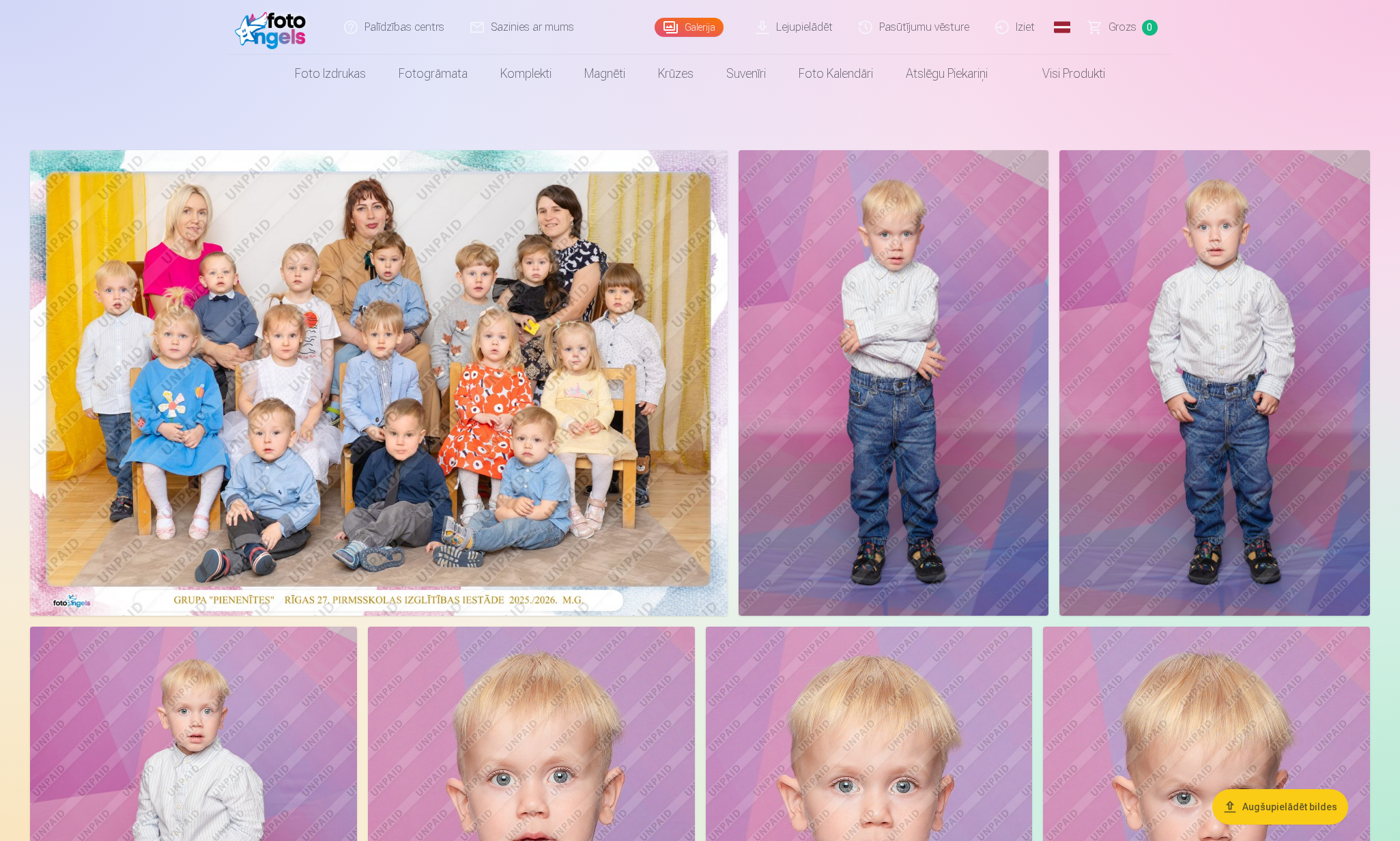
click at [616, 421] on img at bounding box center [378, 382] width 698 height 465
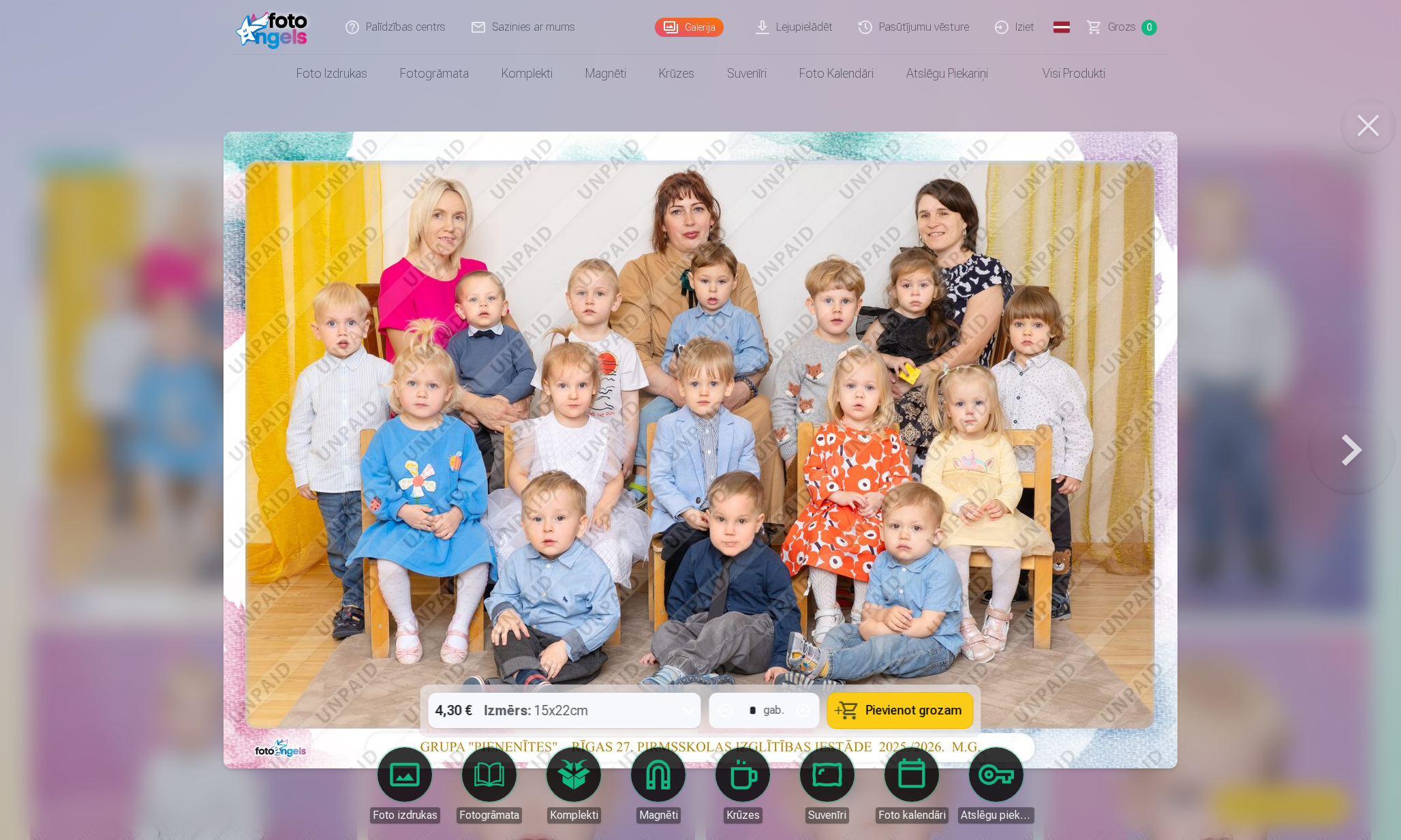
click at [877, 715] on span "Pievienot grozam" at bounding box center [914, 710] width 96 height 12
click at [1357, 116] on button at bounding box center [1368, 125] width 55 height 55
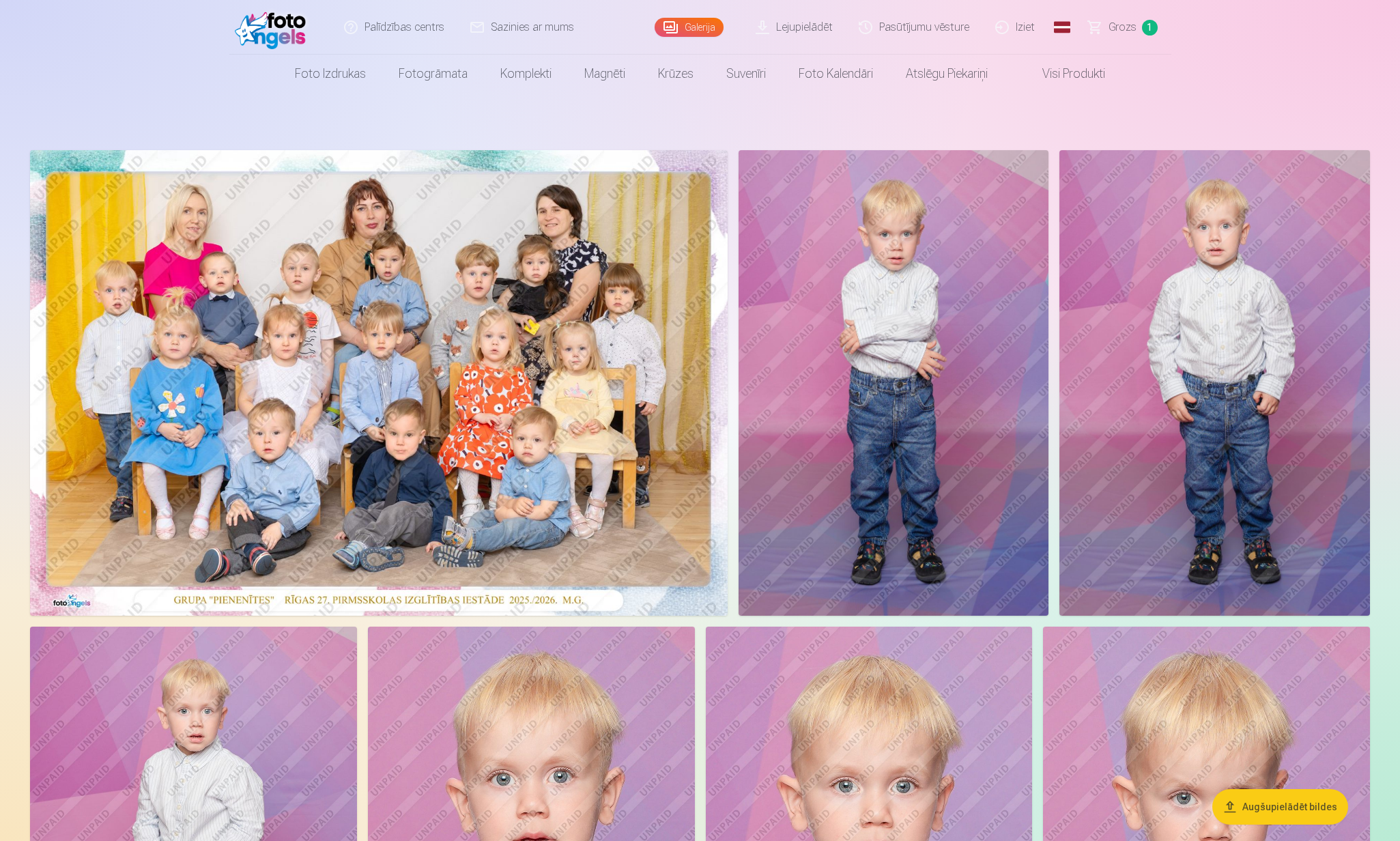
click at [956, 337] on img at bounding box center [893, 382] width 310 height 465
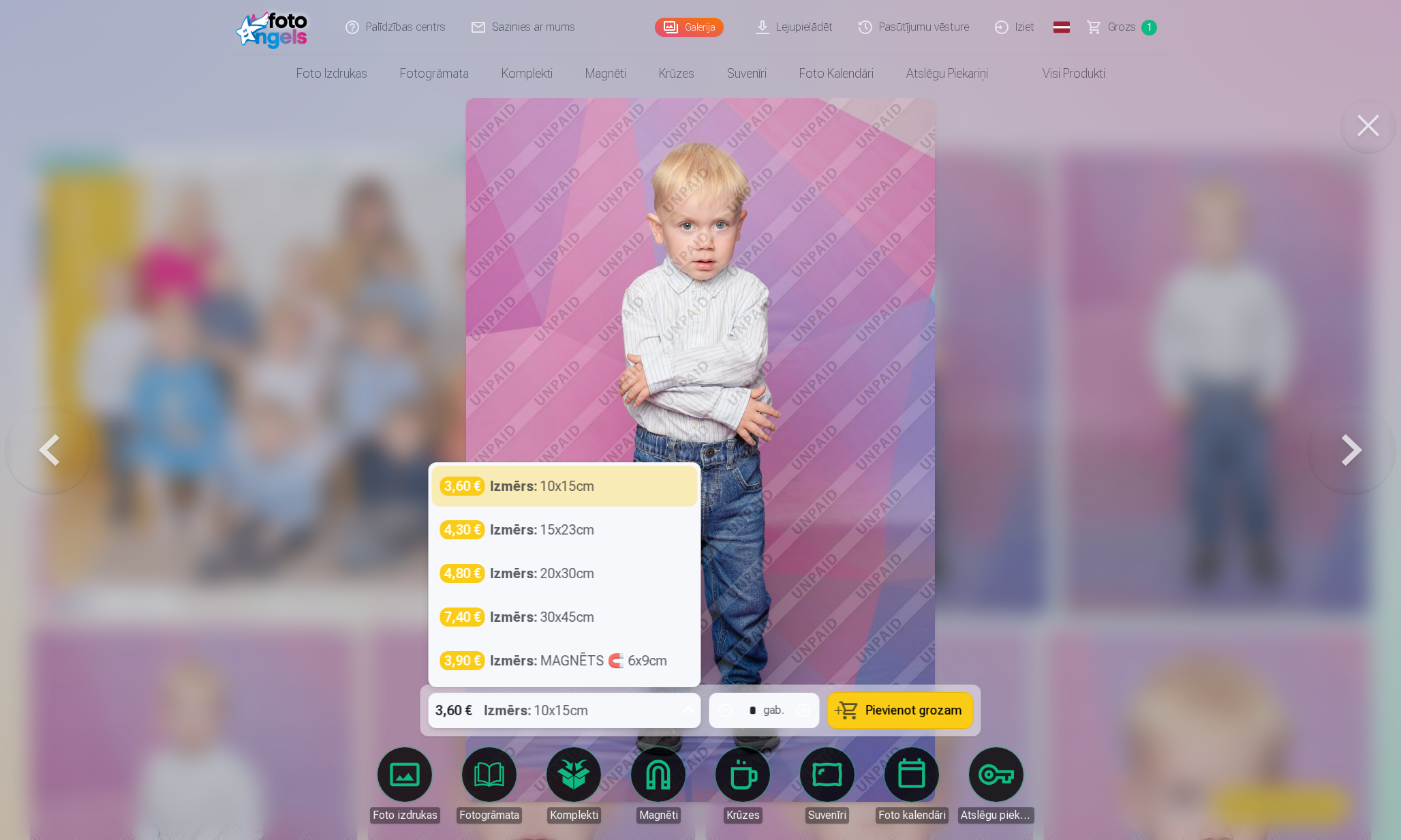
click at [673, 714] on div "3,60 € Izmērs : 10x15cm" at bounding box center [552, 710] width 247 height 36
click at [659, 492] on div "3,60 € Izmērs : 10x15cm" at bounding box center [565, 485] width 249 height 19
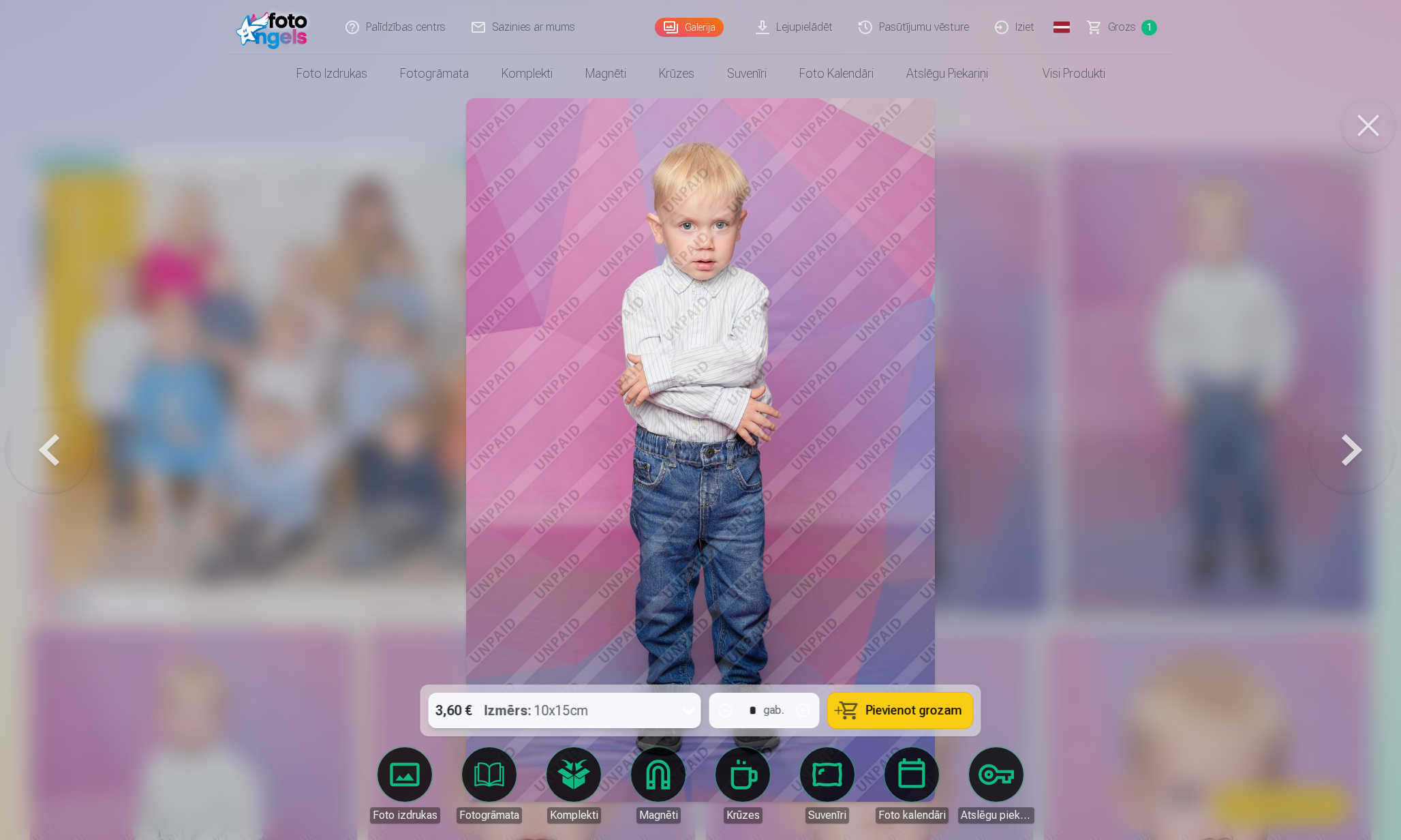
click at [1376, 122] on button at bounding box center [1368, 125] width 55 height 55
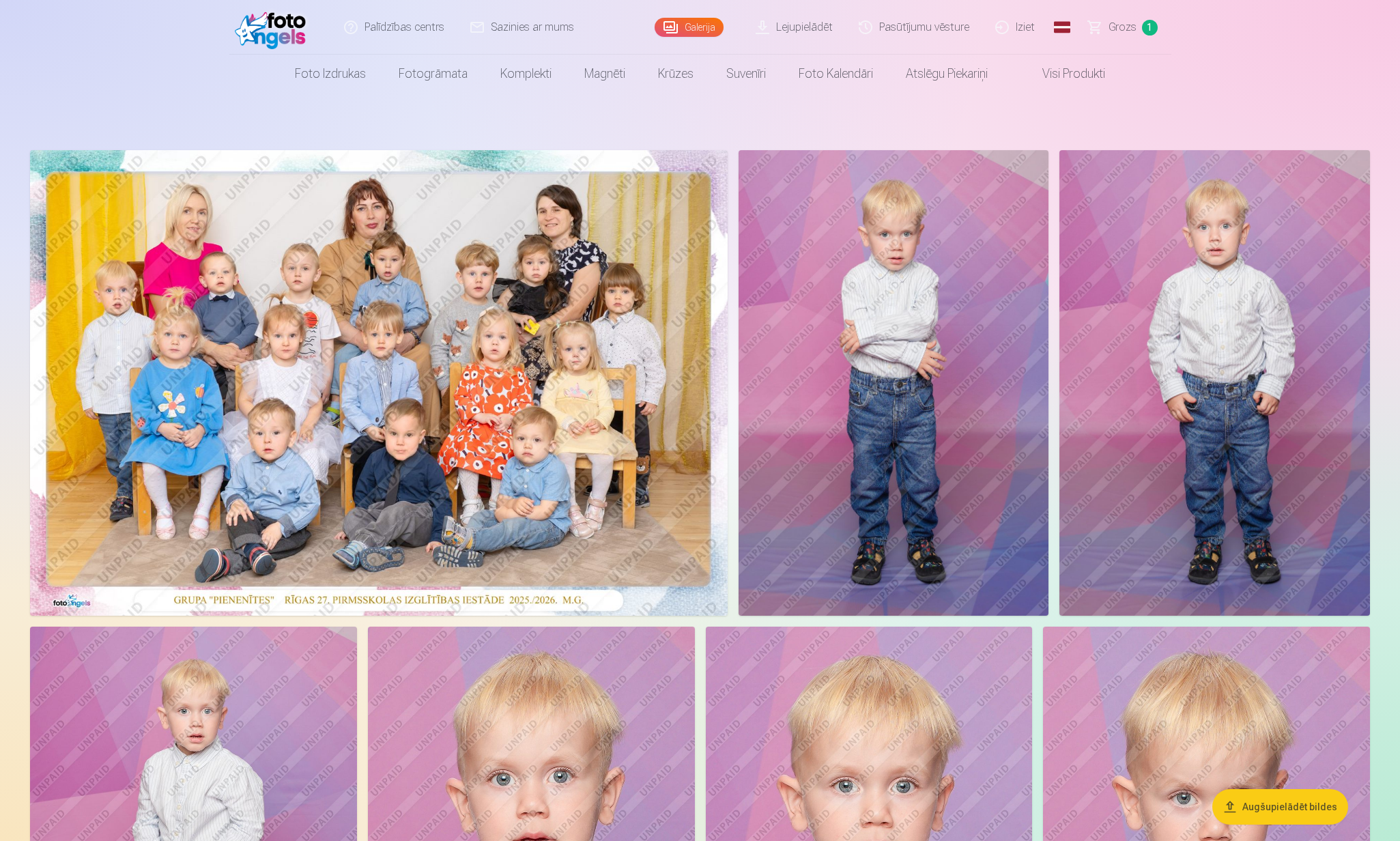
click at [844, 309] on img at bounding box center [893, 382] width 310 height 465
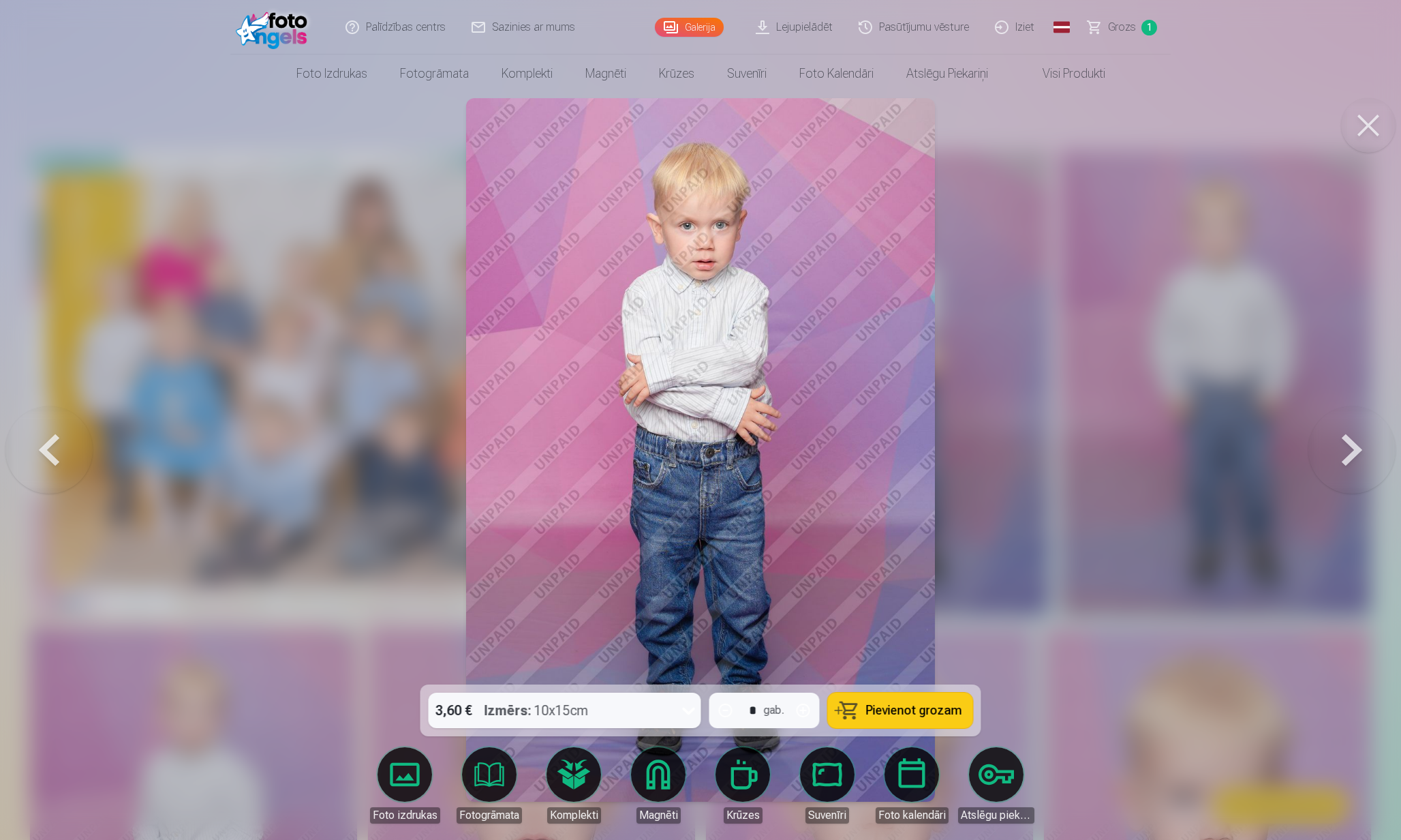
click at [1365, 120] on button at bounding box center [1368, 125] width 55 height 55
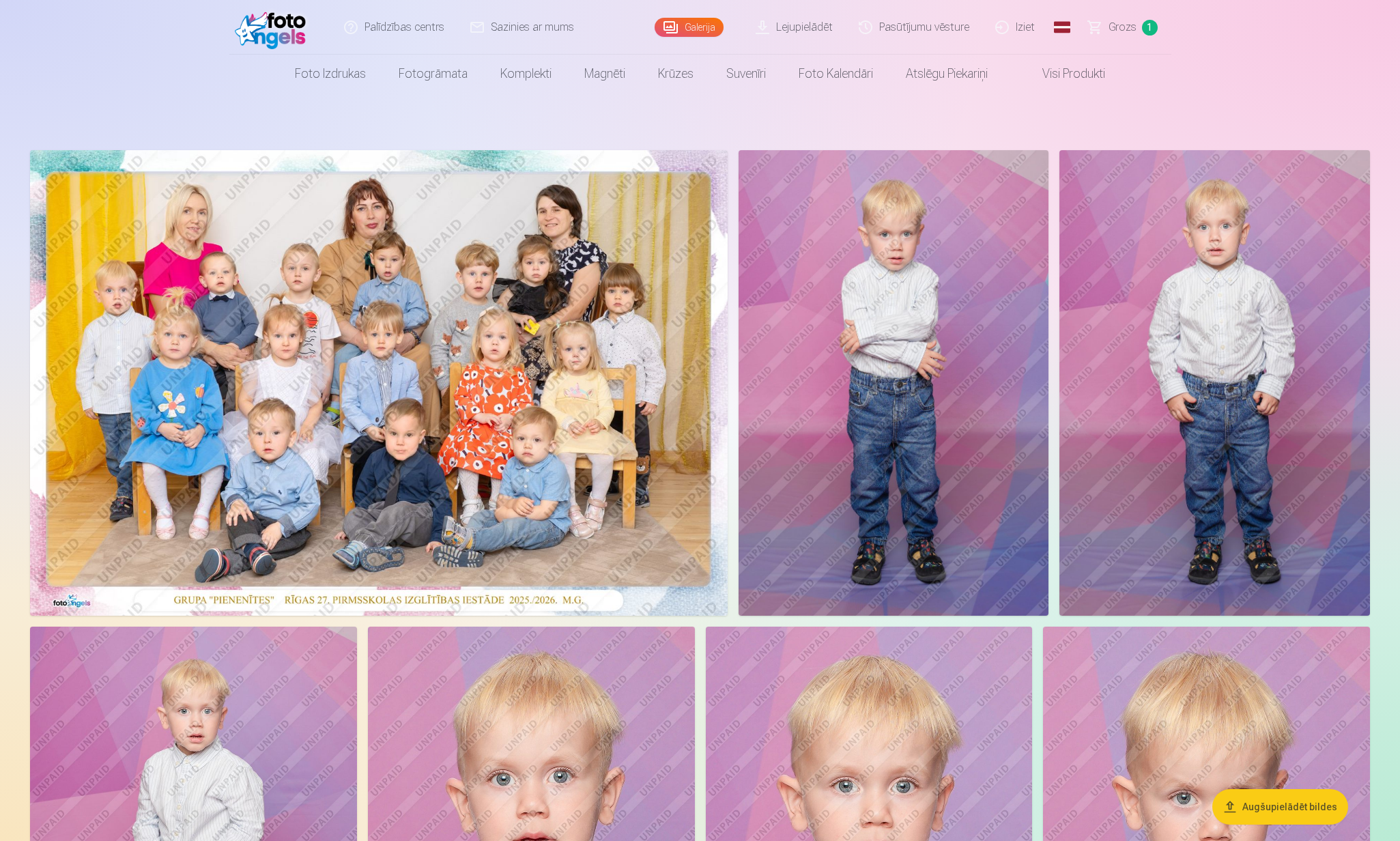
click at [947, 307] on img at bounding box center [893, 382] width 310 height 465
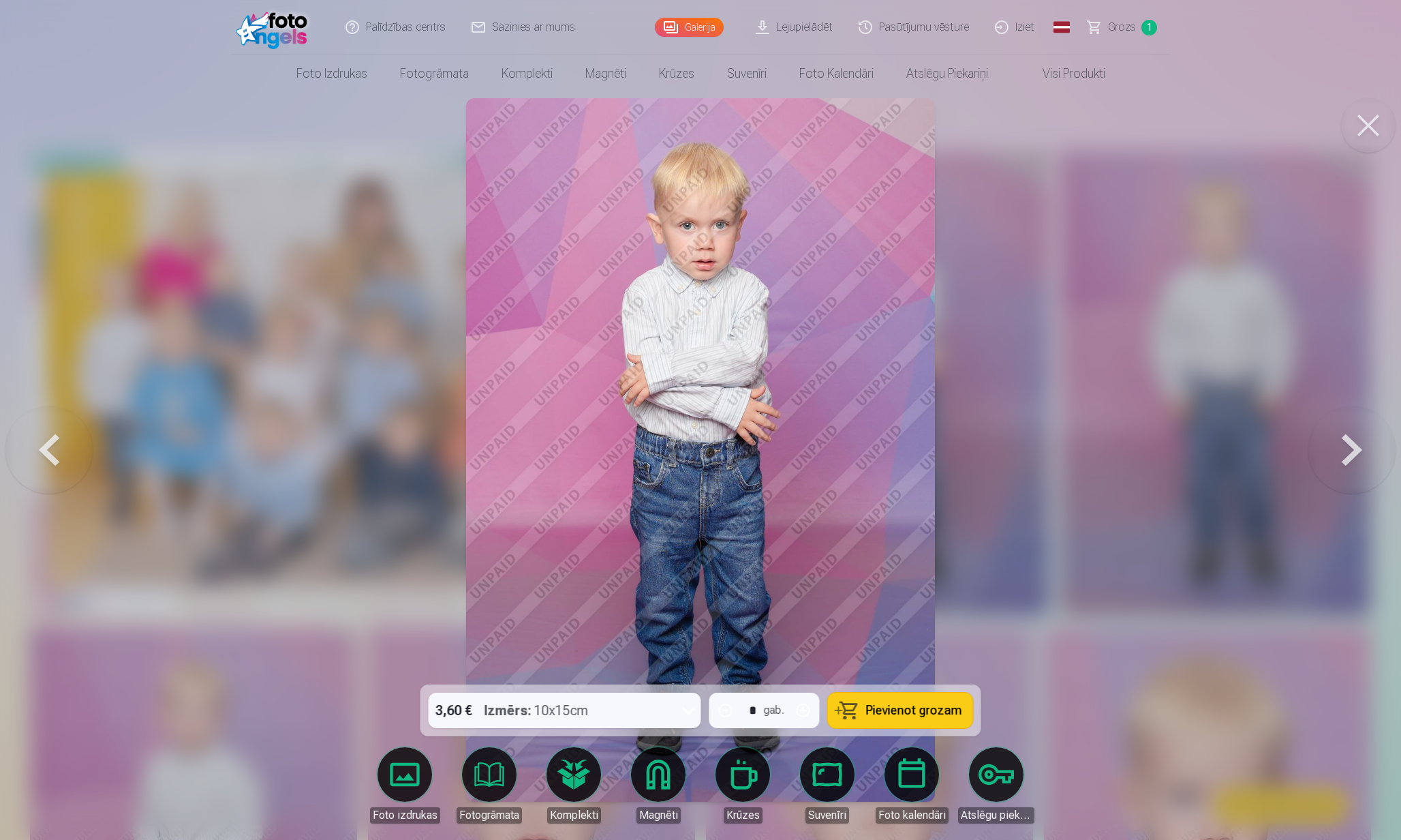
click at [1362, 451] on button at bounding box center [1352, 449] width 88 height 441
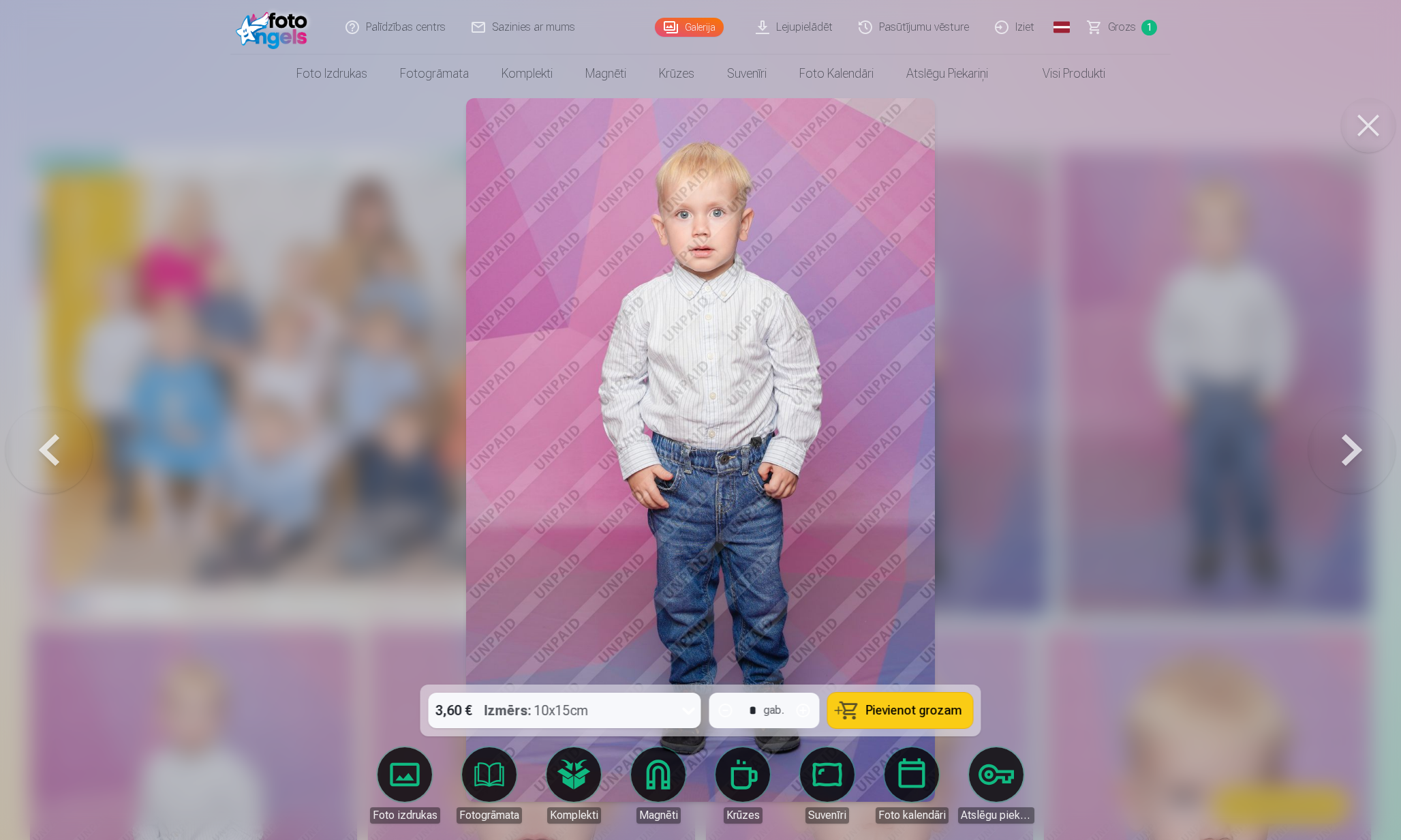
click at [1362, 451] on button at bounding box center [1352, 449] width 88 height 441
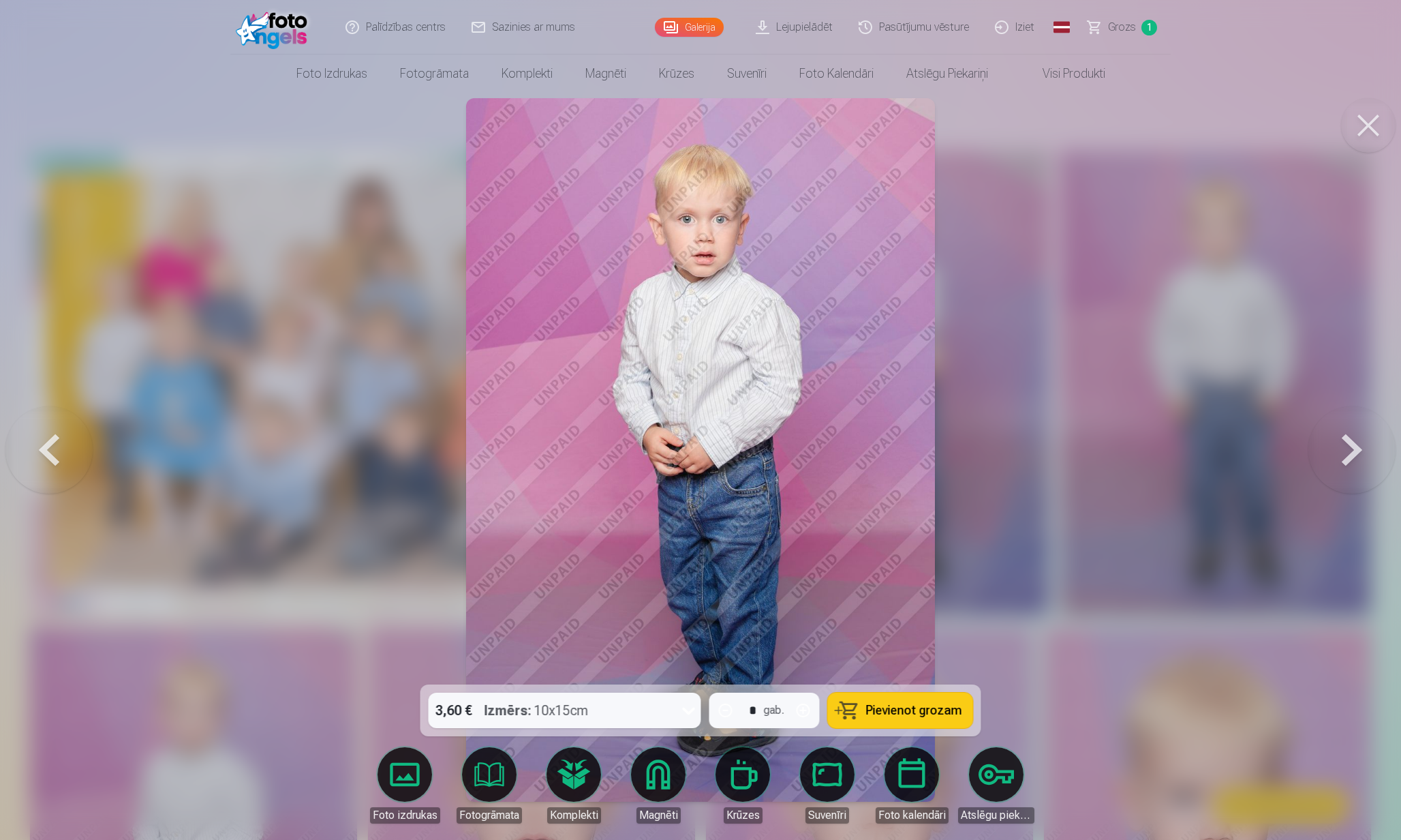
click at [1372, 123] on button at bounding box center [1368, 125] width 55 height 55
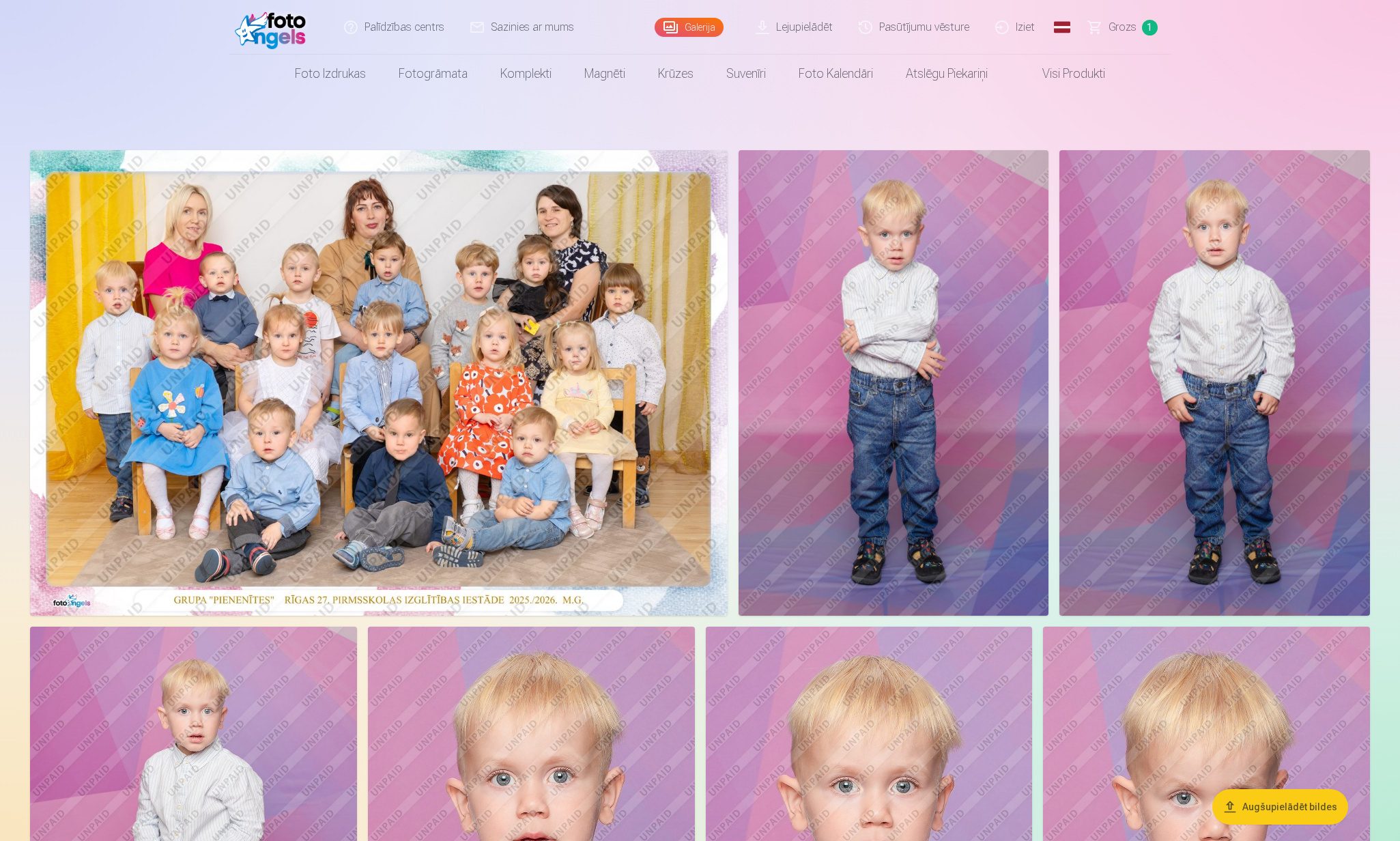
click at [499, 348] on img at bounding box center [378, 382] width 698 height 465
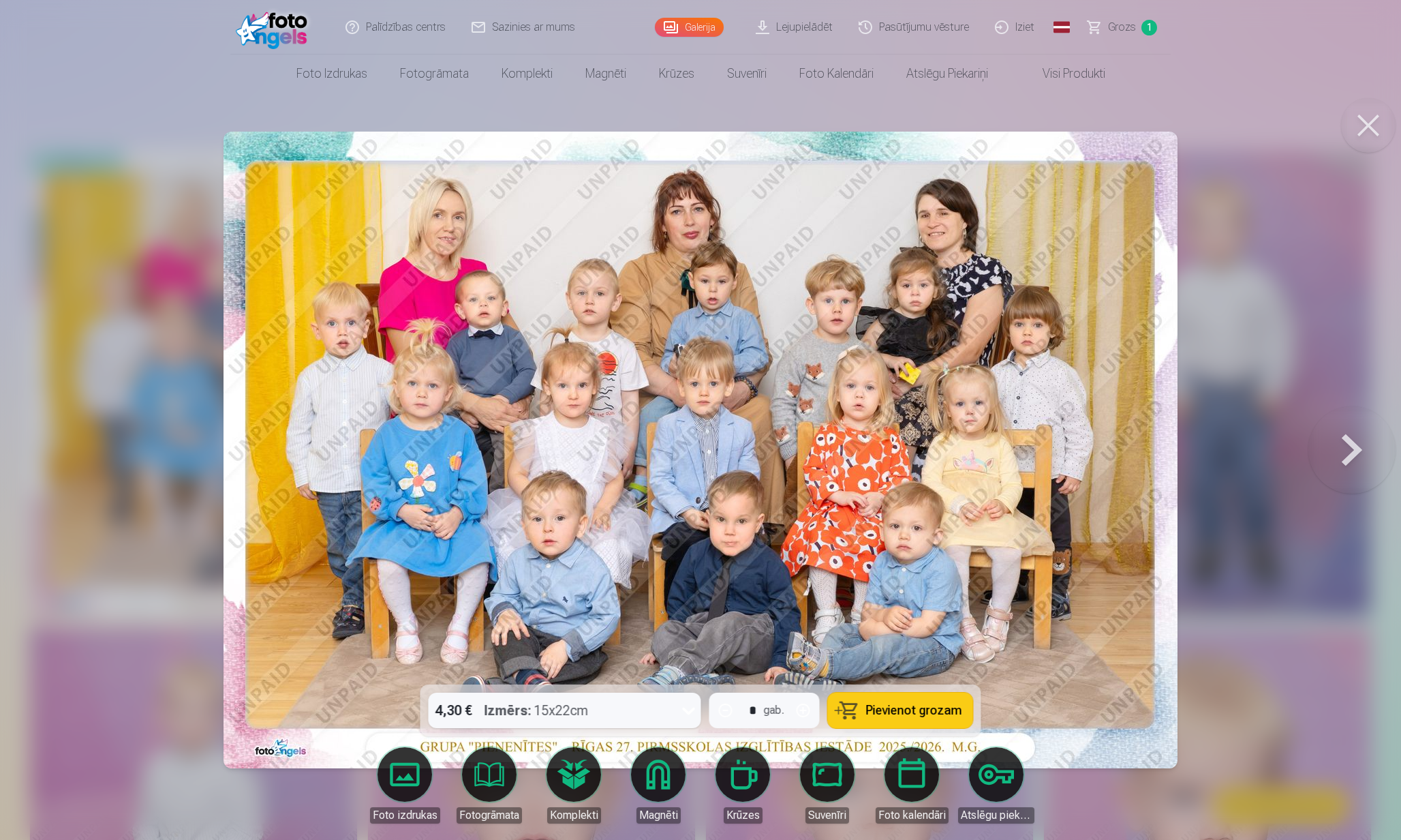
click at [1367, 140] on button at bounding box center [1368, 125] width 55 height 55
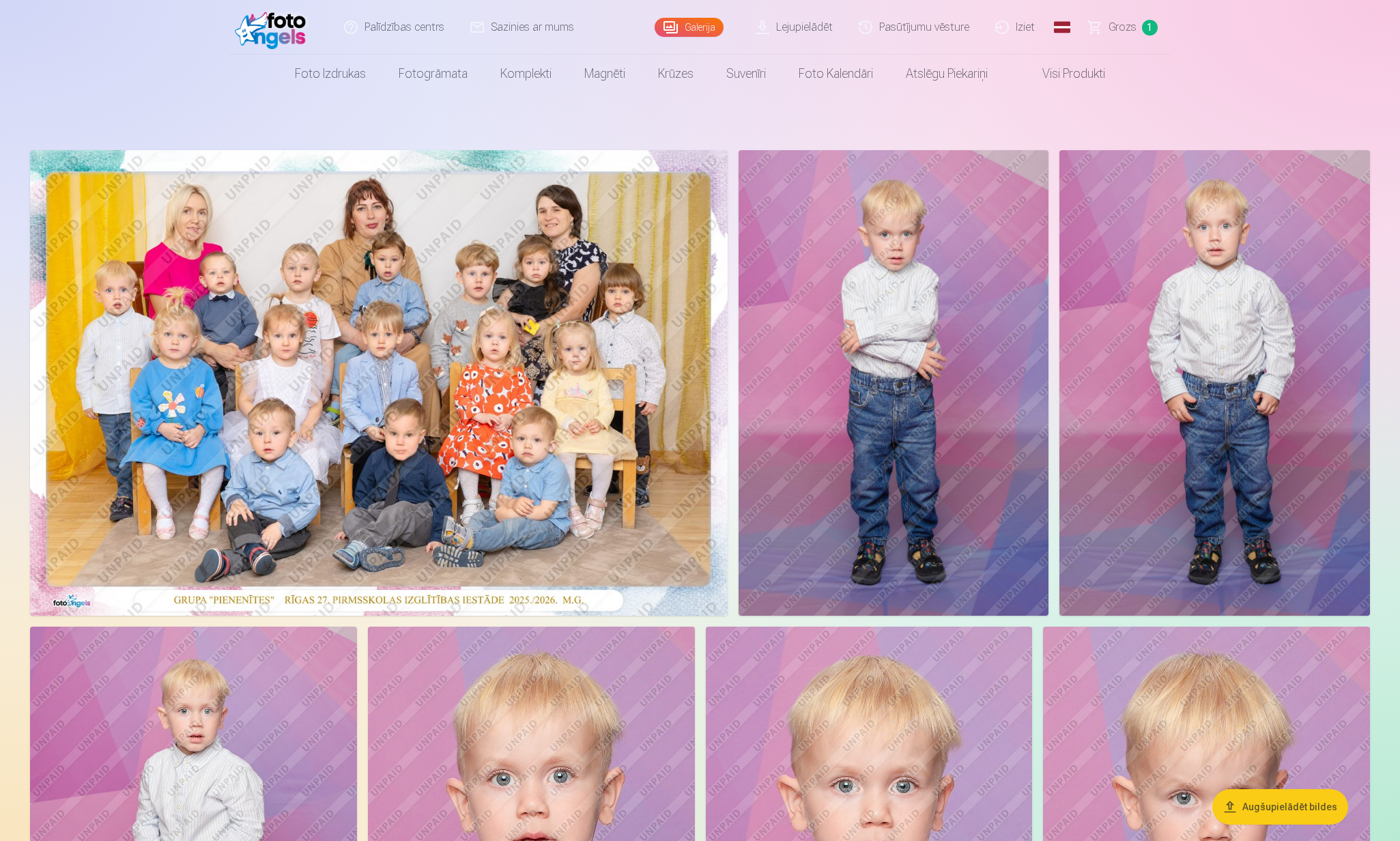
click at [1109, 22] on link "Grozs 1" at bounding box center [1124, 27] width 96 height 55
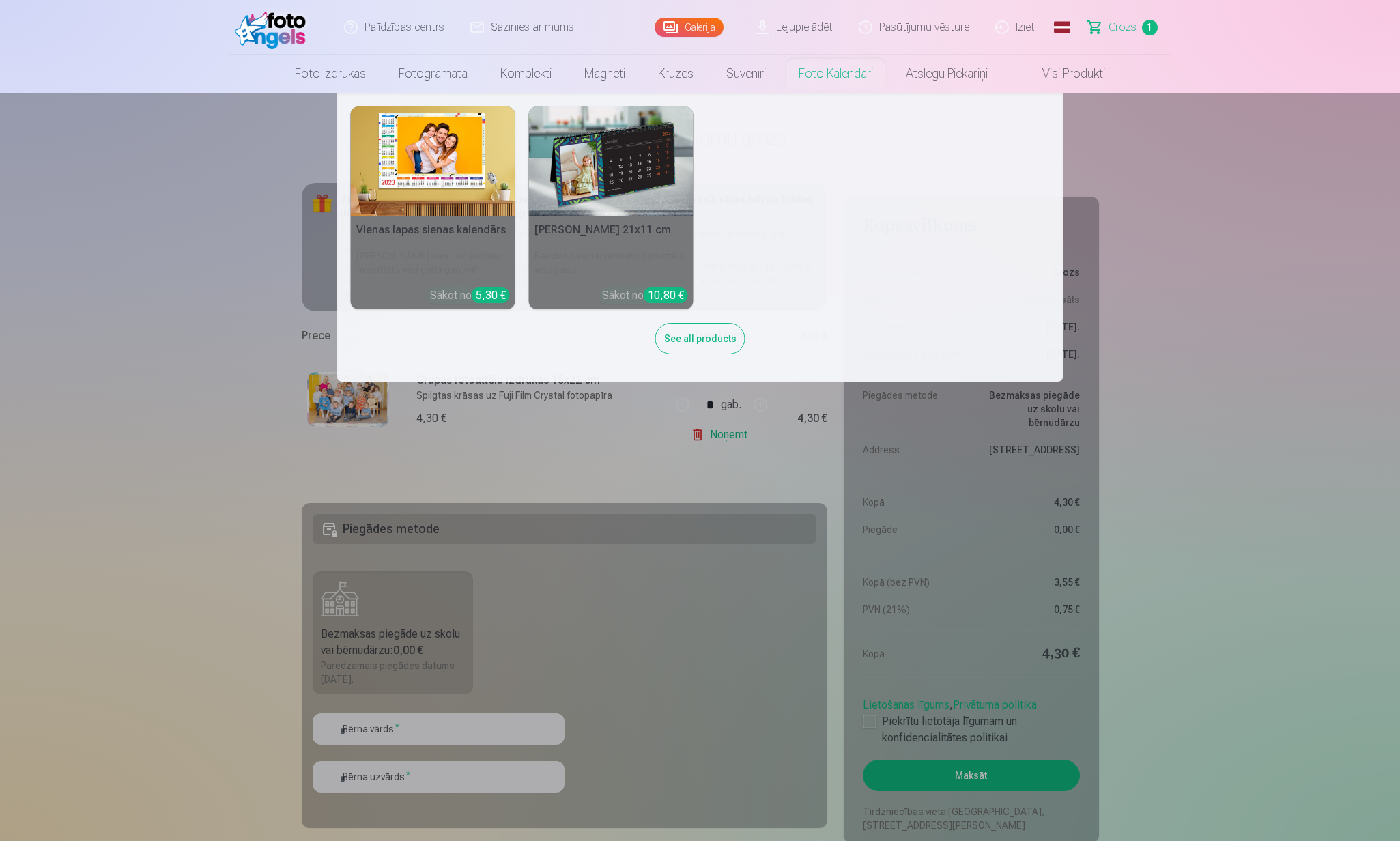
click at [1229, 278] on nav "Vienas lapas sienas kalendārs Parādiet savu iecienītāko fotoattēlu visa gada ga…" at bounding box center [700, 236] width 1400 height 288
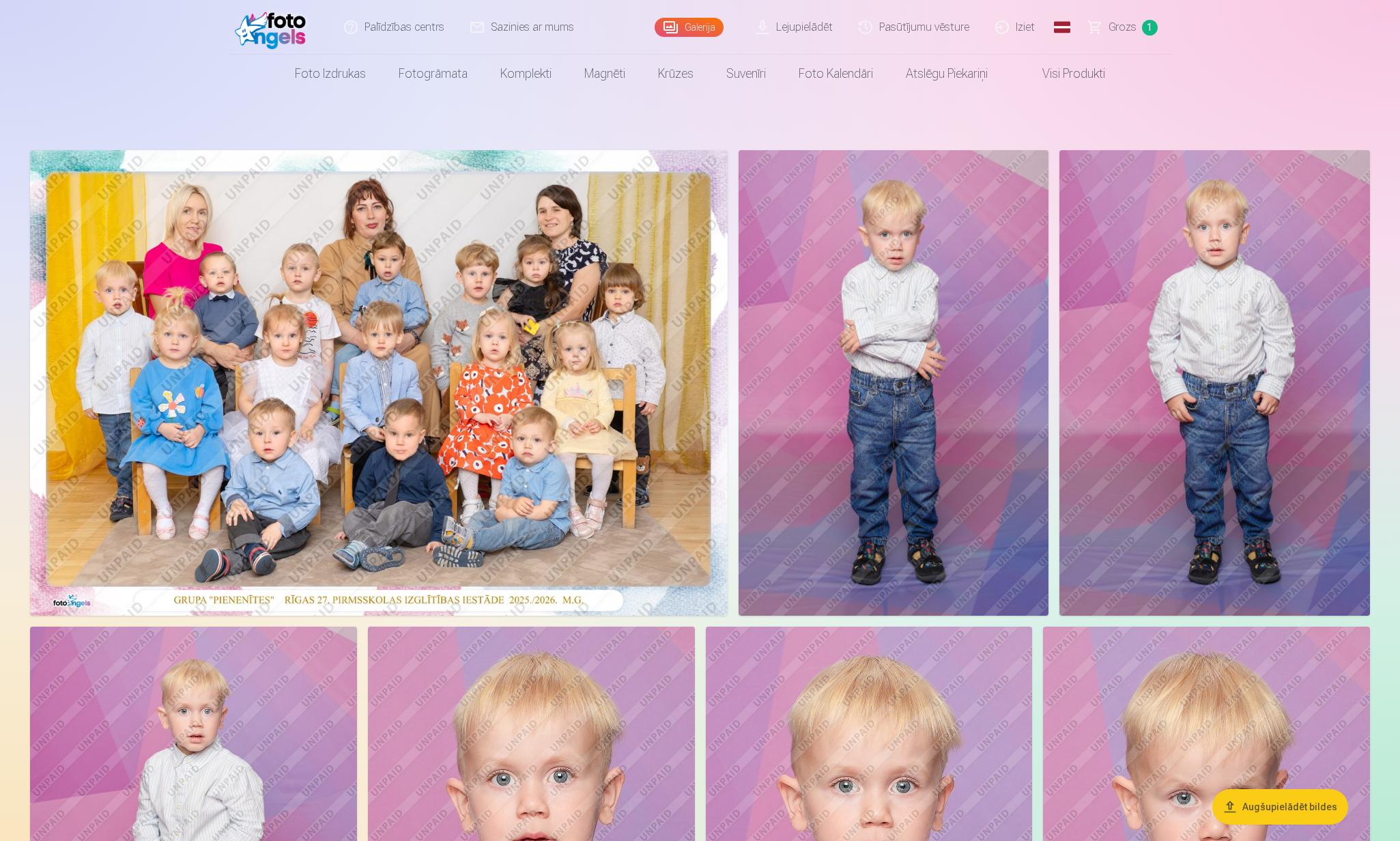
click at [1149, 343] on img at bounding box center [1213, 382] width 310 height 465
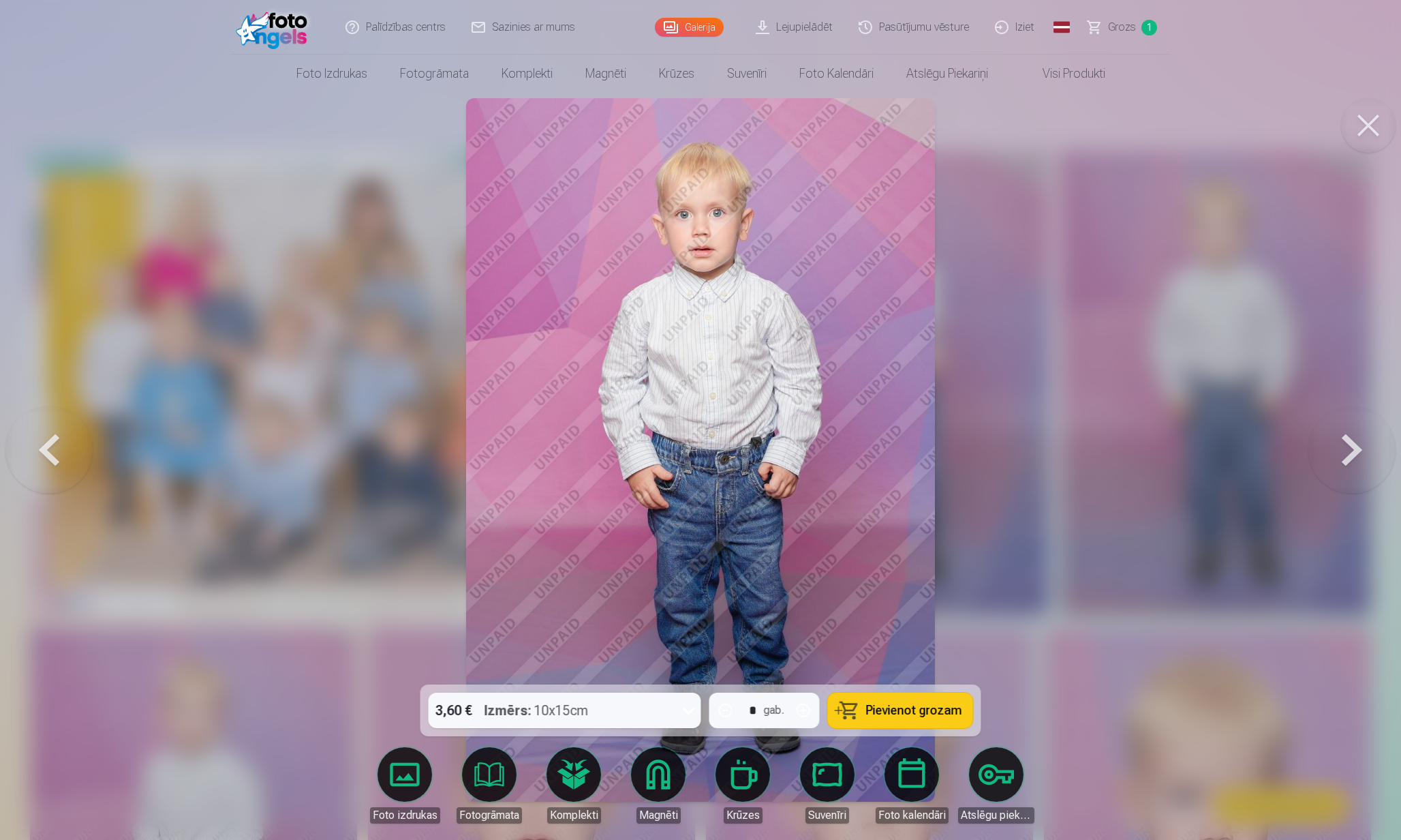
click at [842, 707] on button "Pievienot grozam" at bounding box center [901, 710] width 145 height 36
click at [1357, 112] on button at bounding box center [1368, 125] width 55 height 55
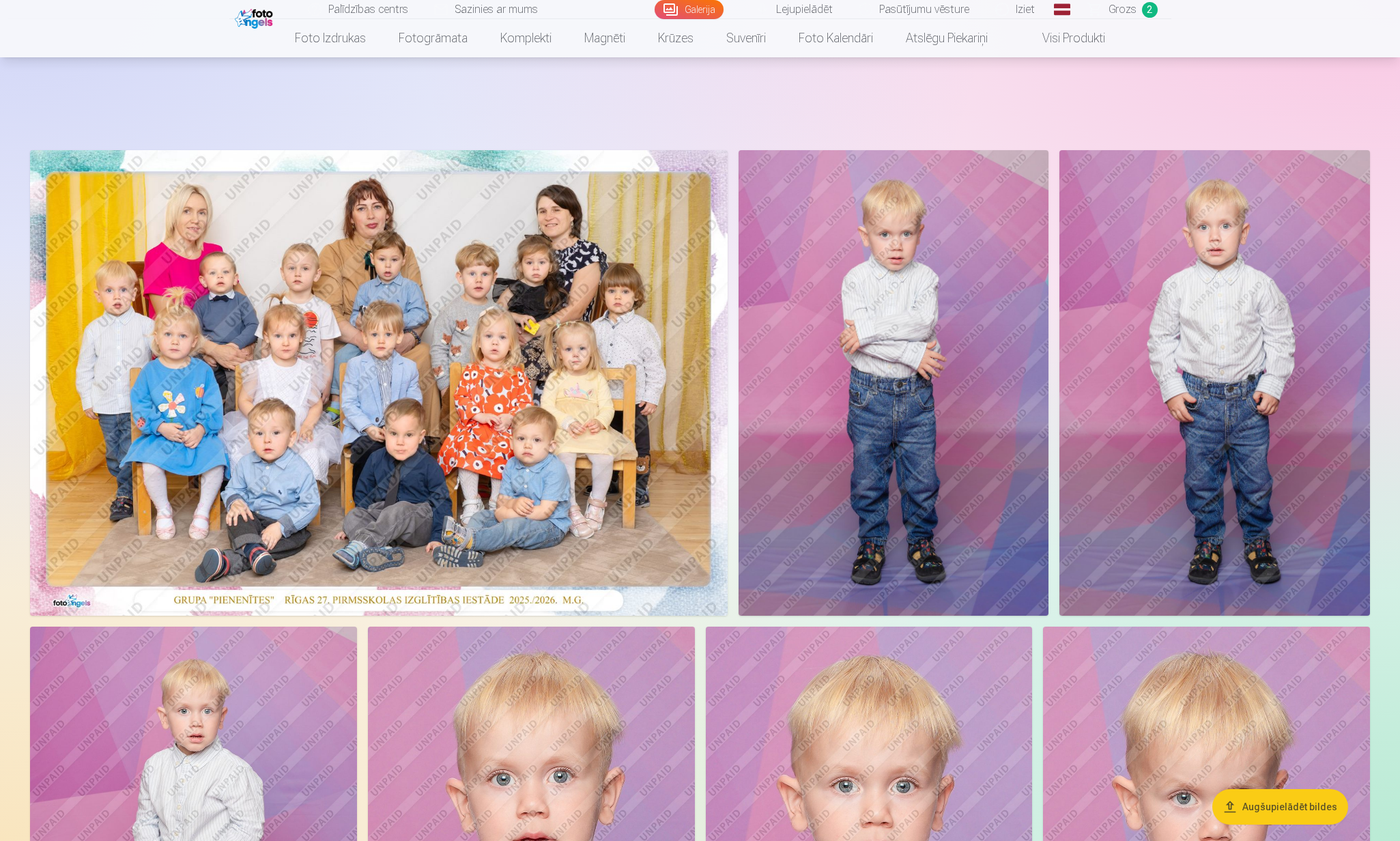
scroll to position [286, 0]
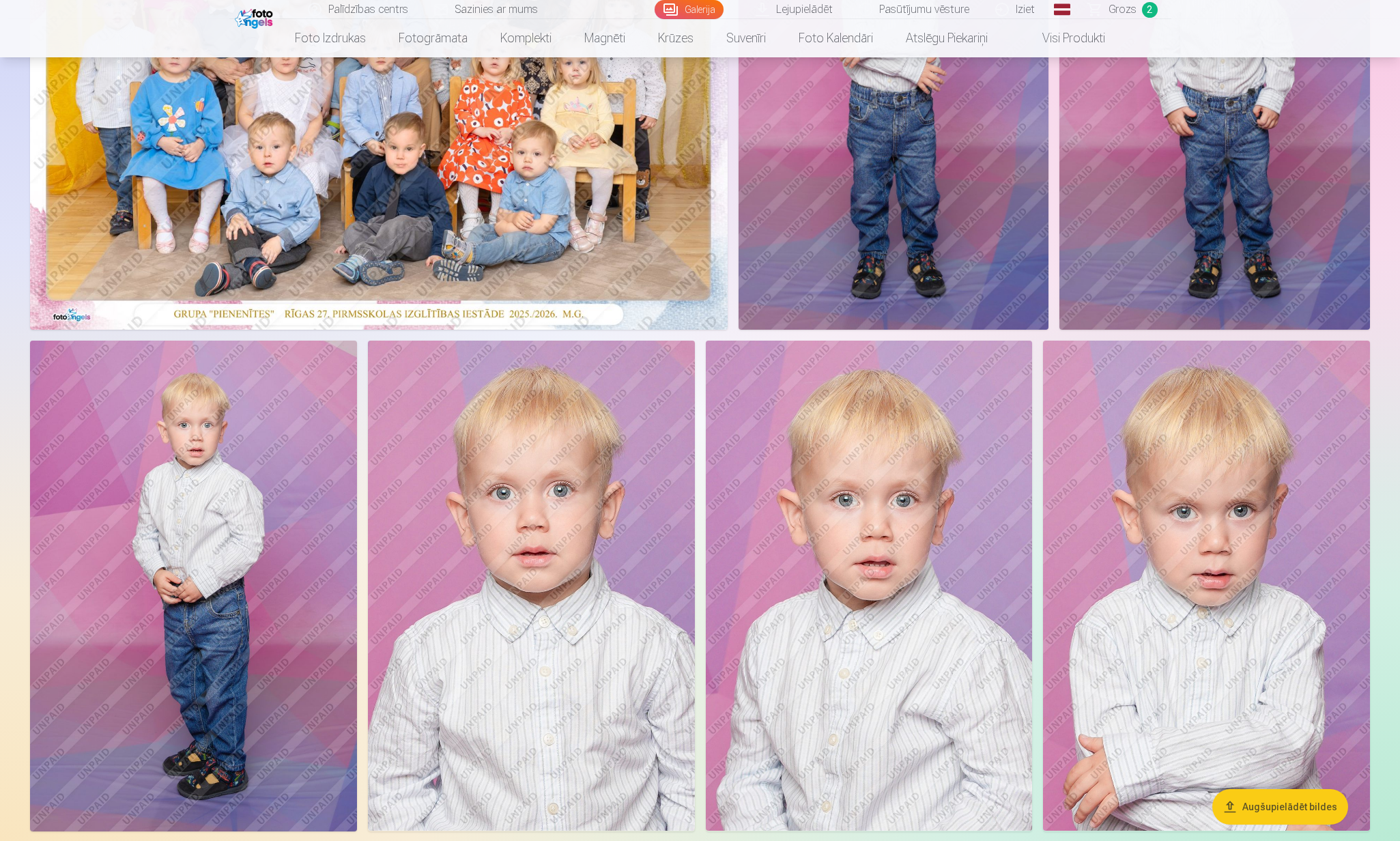
click at [196, 625] on img at bounding box center [194, 586] width 327 height 491
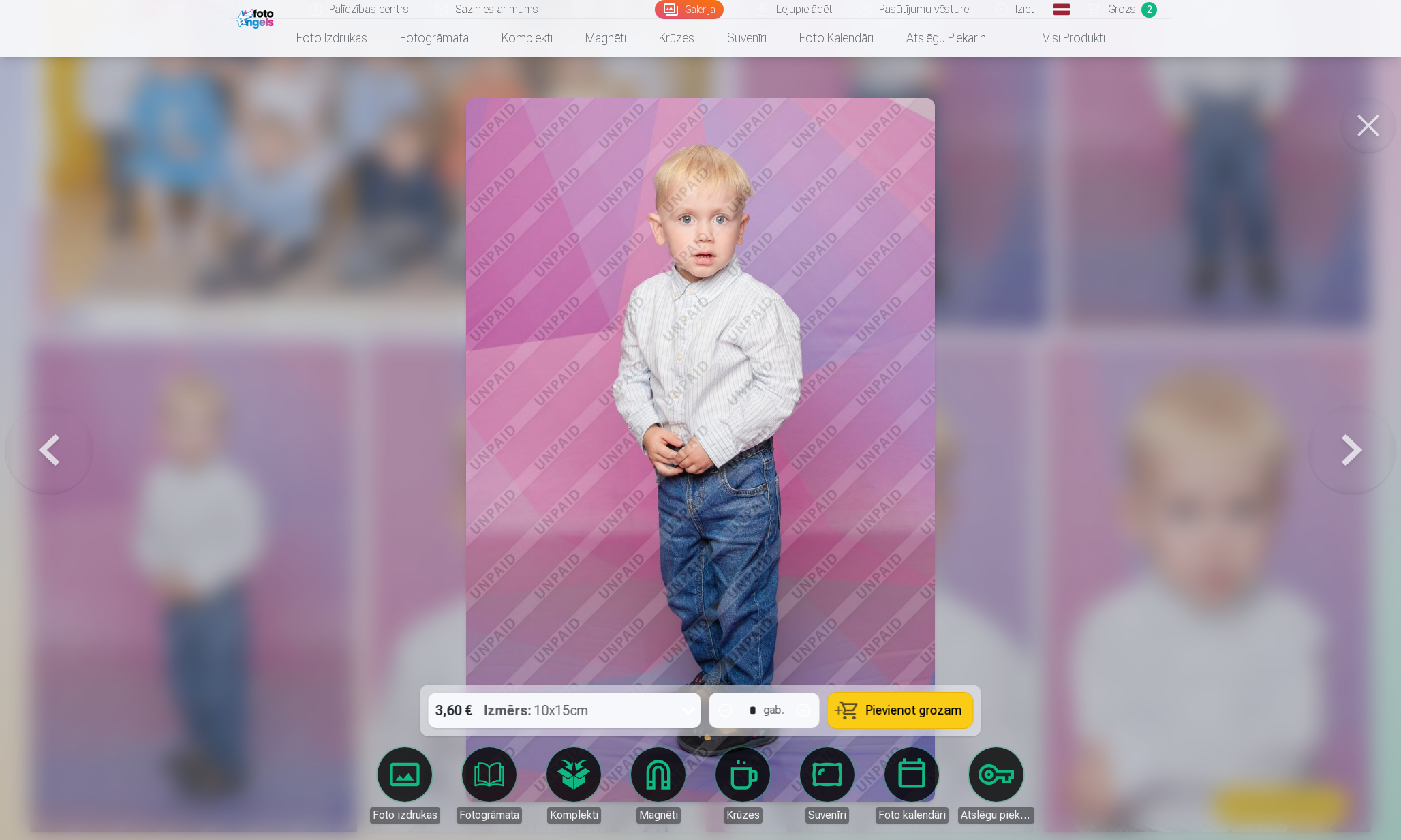
click at [841, 705] on button "Pievienot grozam" at bounding box center [901, 710] width 145 height 36
click at [1364, 122] on button at bounding box center [1368, 125] width 55 height 55
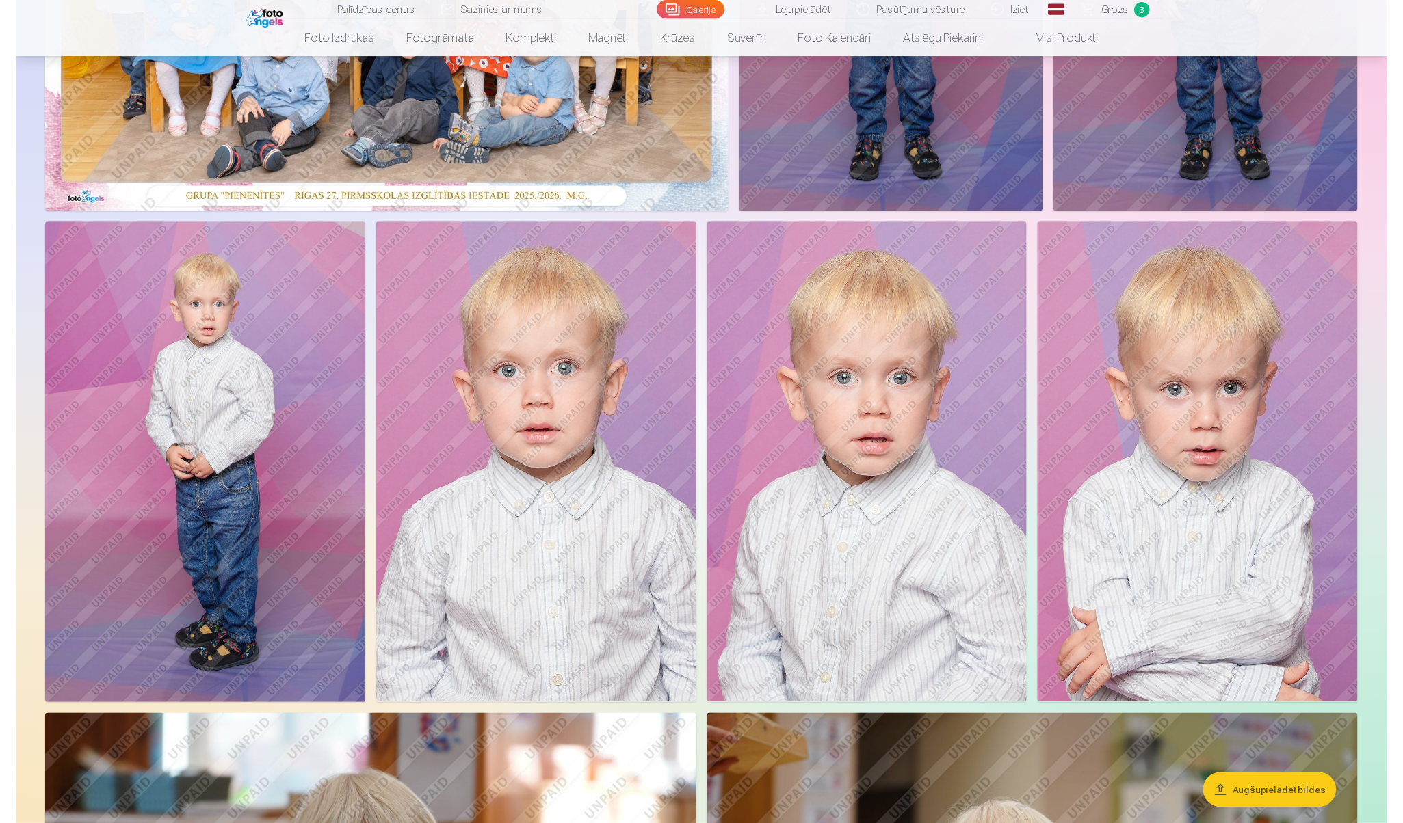
scroll to position [505, 0]
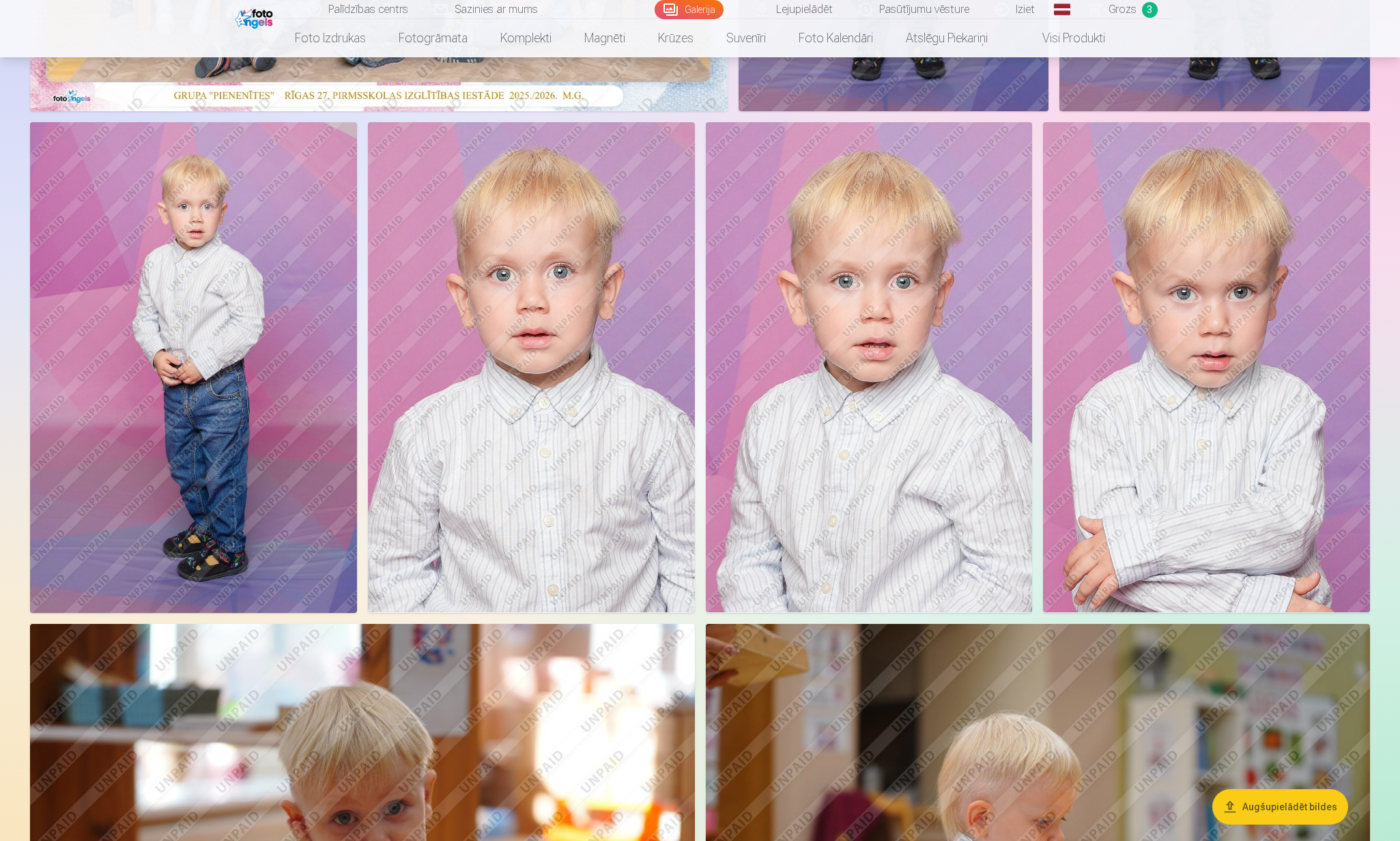
click at [561, 403] on img at bounding box center [532, 366] width 327 height 490
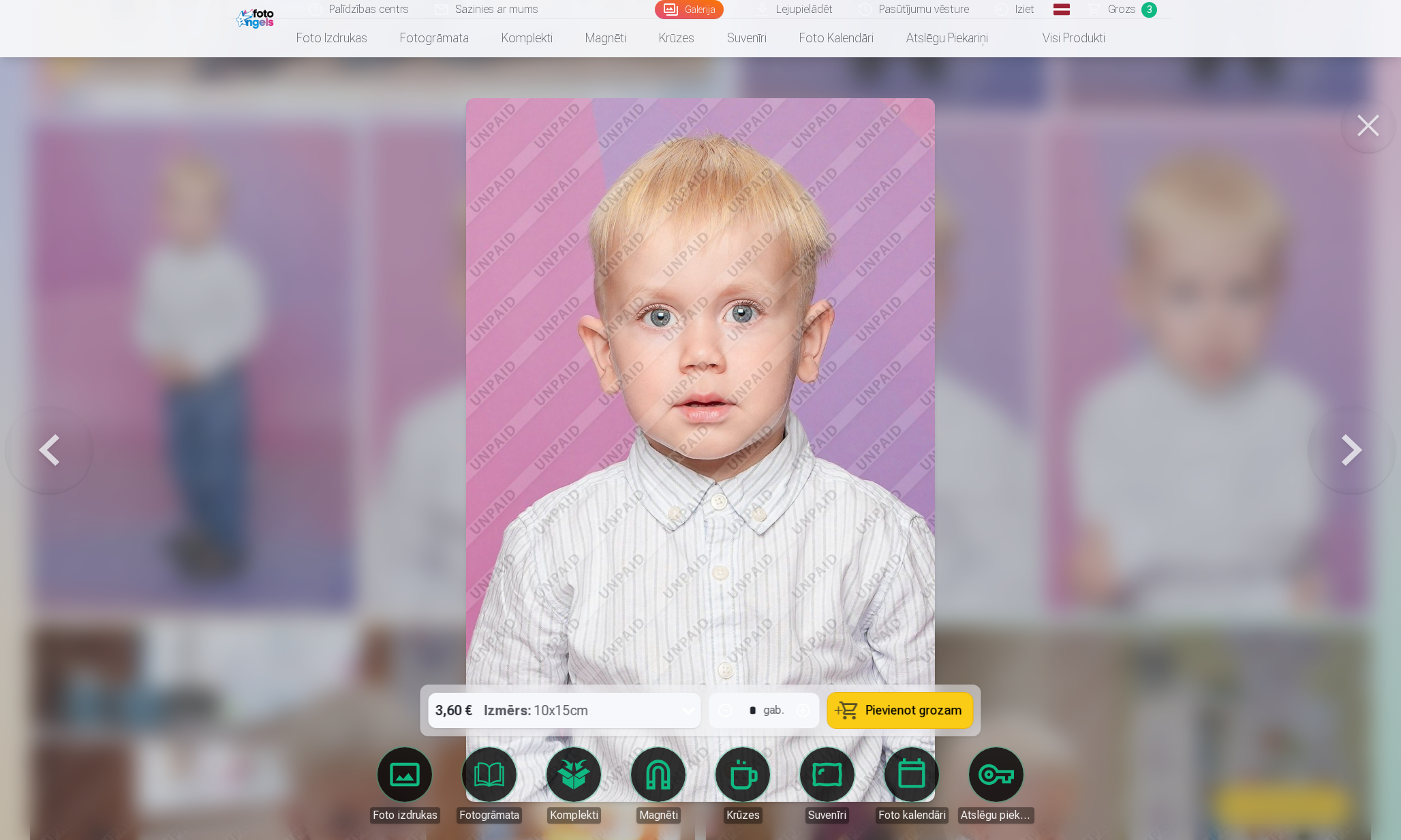
click at [889, 704] on span "Pievienot grozam" at bounding box center [914, 710] width 96 height 12
click at [1384, 128] on button at bounding box center [1368, 125] width 55 height 55
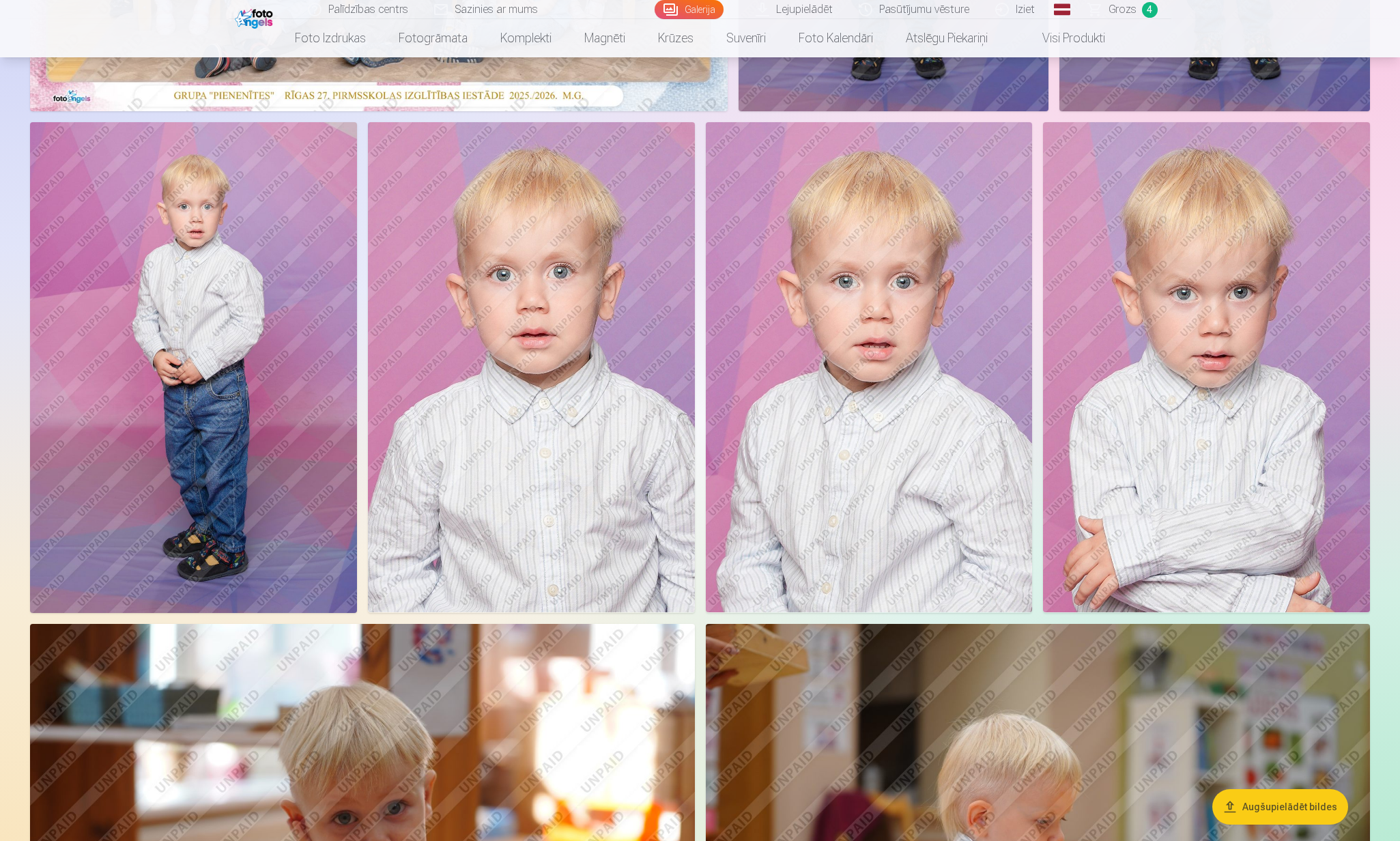
click at [1133, 364] on img at bounding box center [1206, 366] width 327 height 490
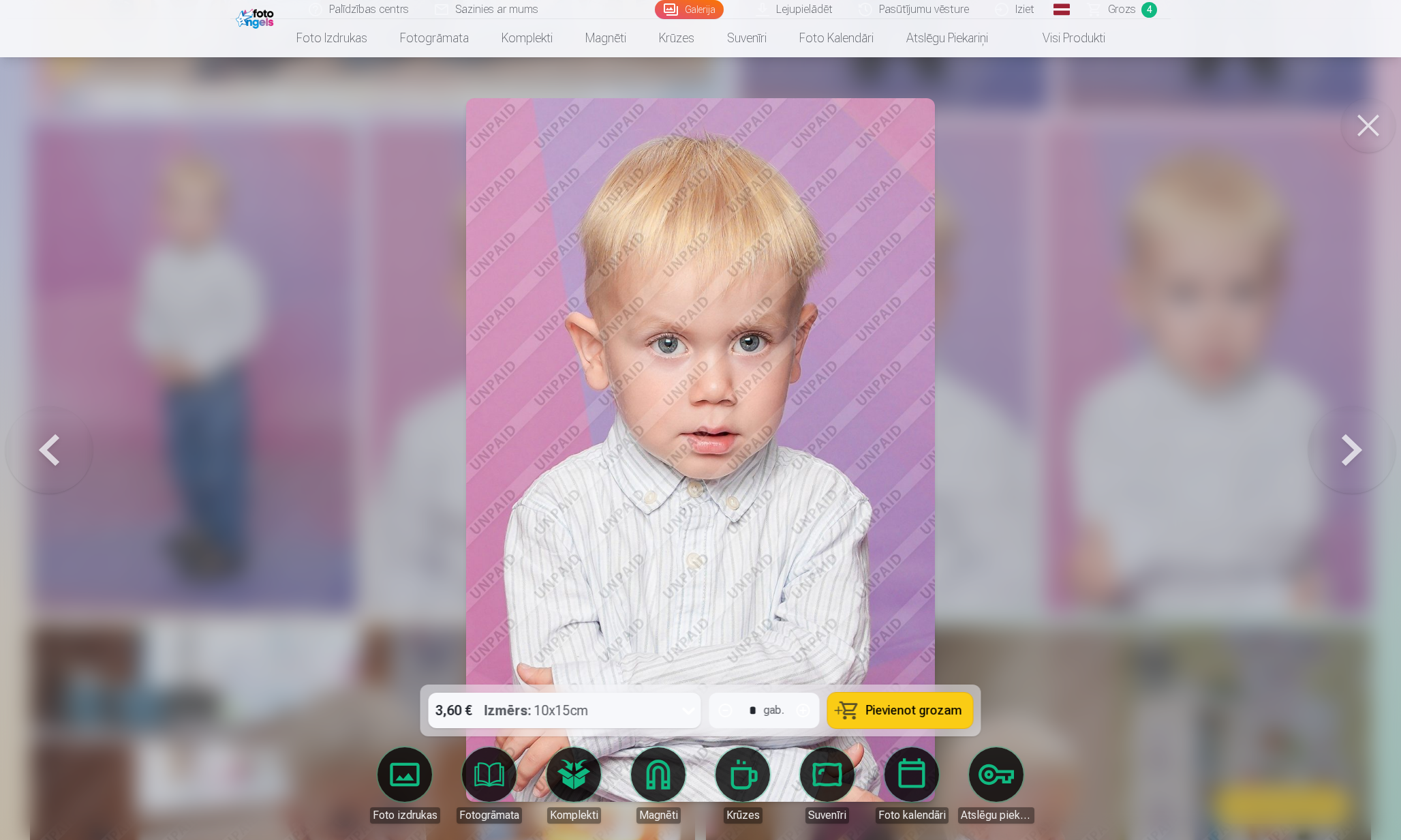
click at [838, 700] on button "Pievienot grozam" at bounding box center [901, 710] width 145 height 36
click at [1144, 292] on div at bounding box center [700, 420] width 1401 height 840
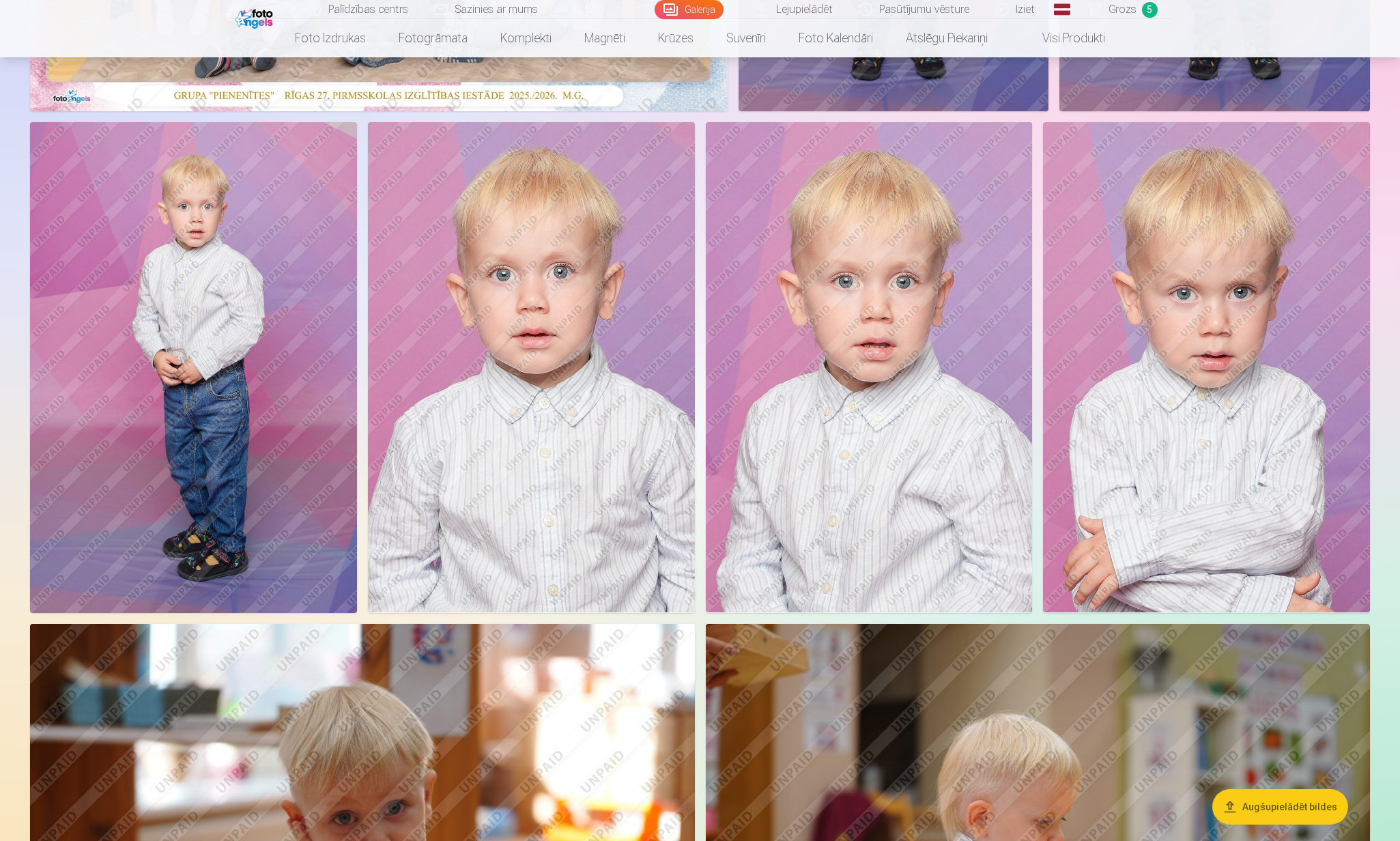
click at [1175, 320] on img at bounding box center [1206, 366] width 327 height 490
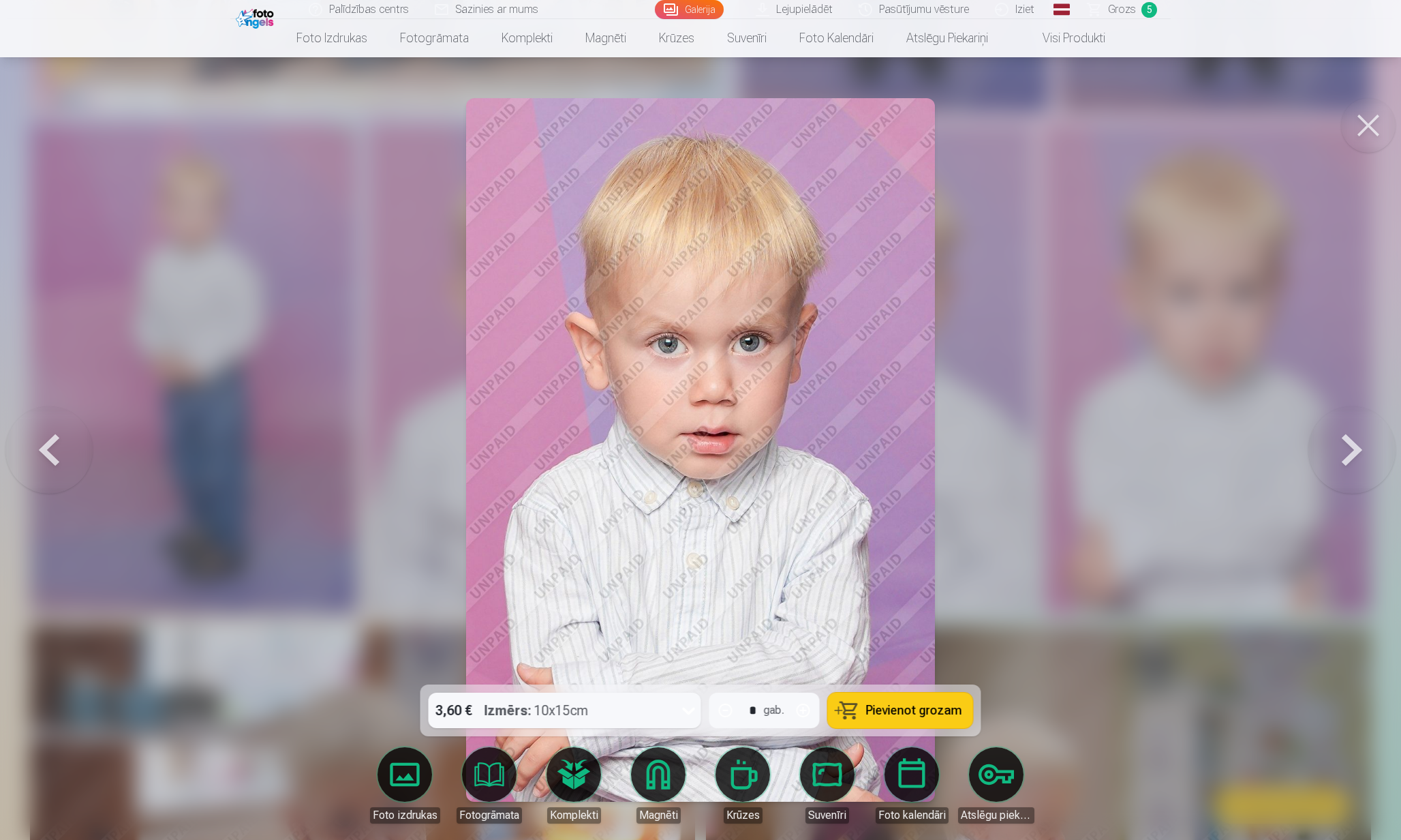
click at [1036, 476] on div at bounding box center [700, 420] width 1401 height 840
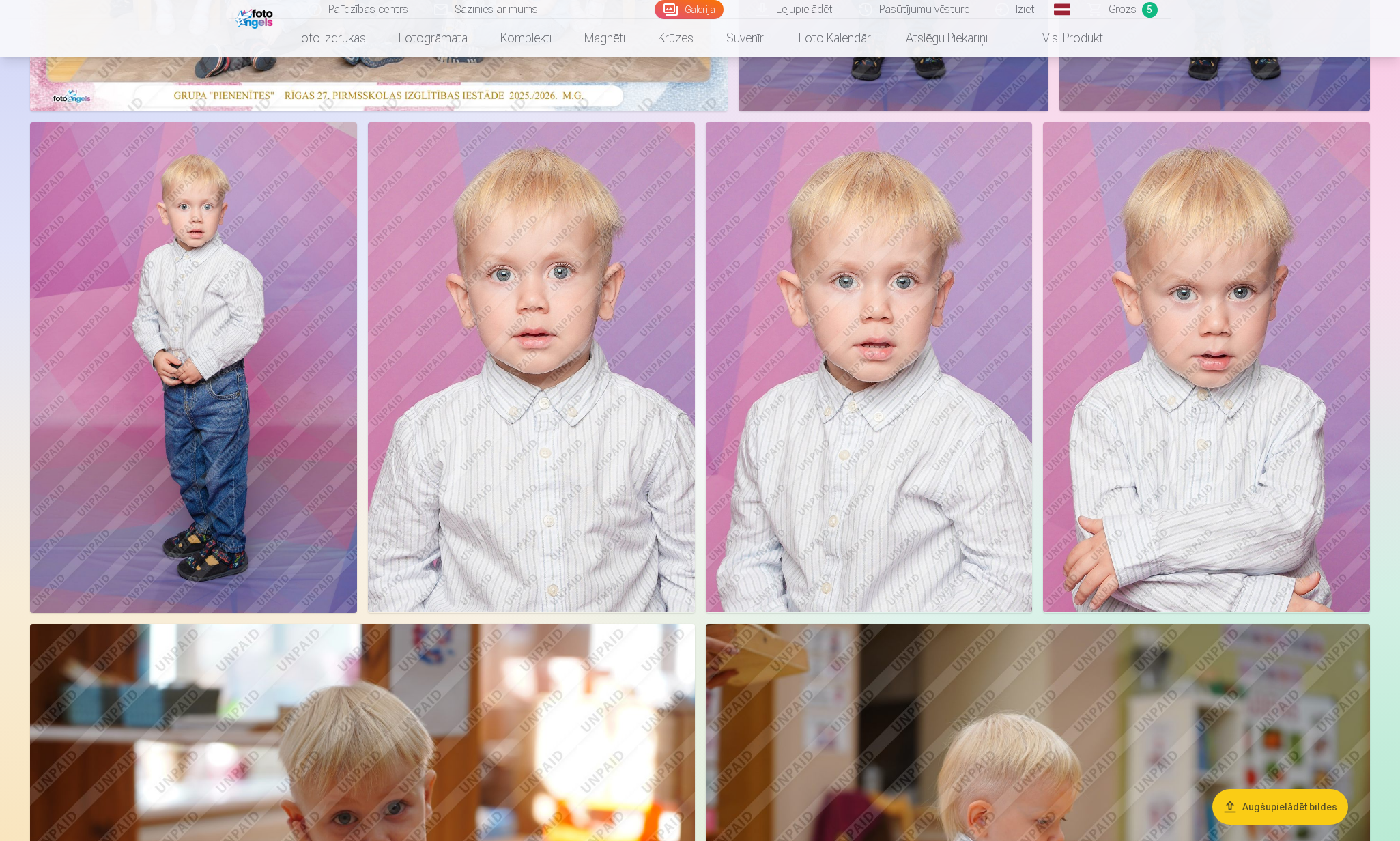
click at [1130, 14] on span "Grozs" at bounding box center [1123, 9] width 28 height 16
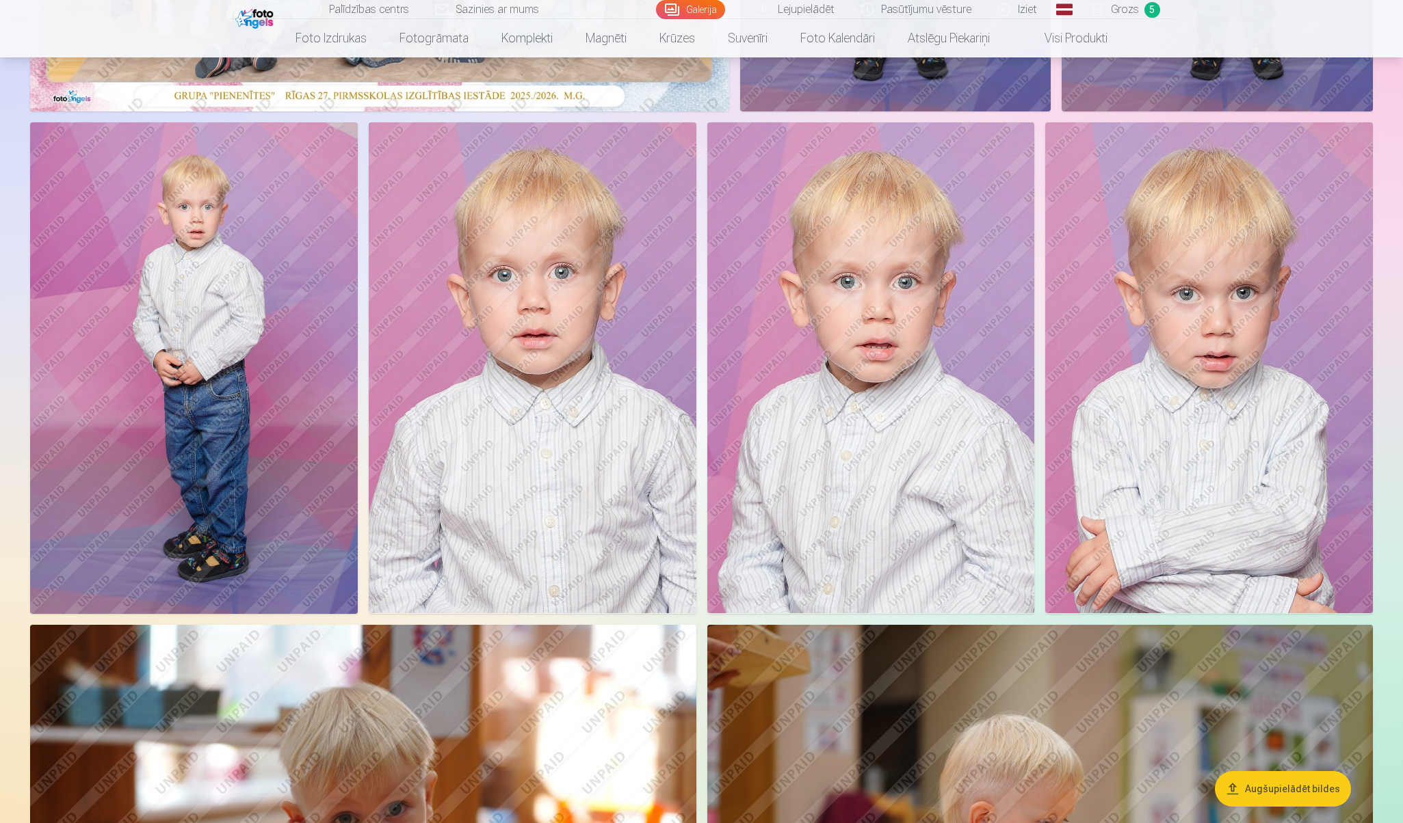
scroll to position [937, 0]
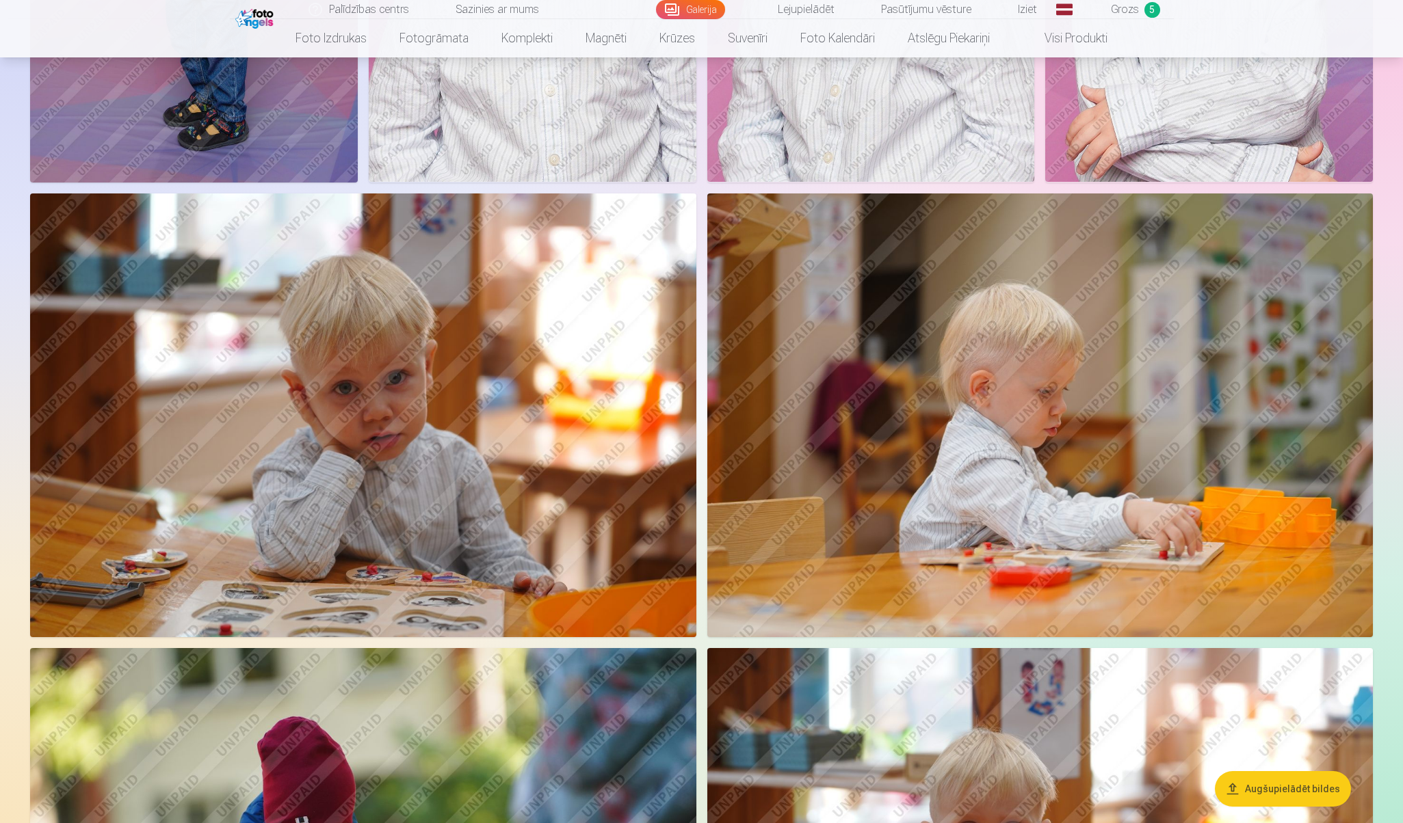
click at [453, 417] on img at bounding box center [363, 416] width 666 height 444
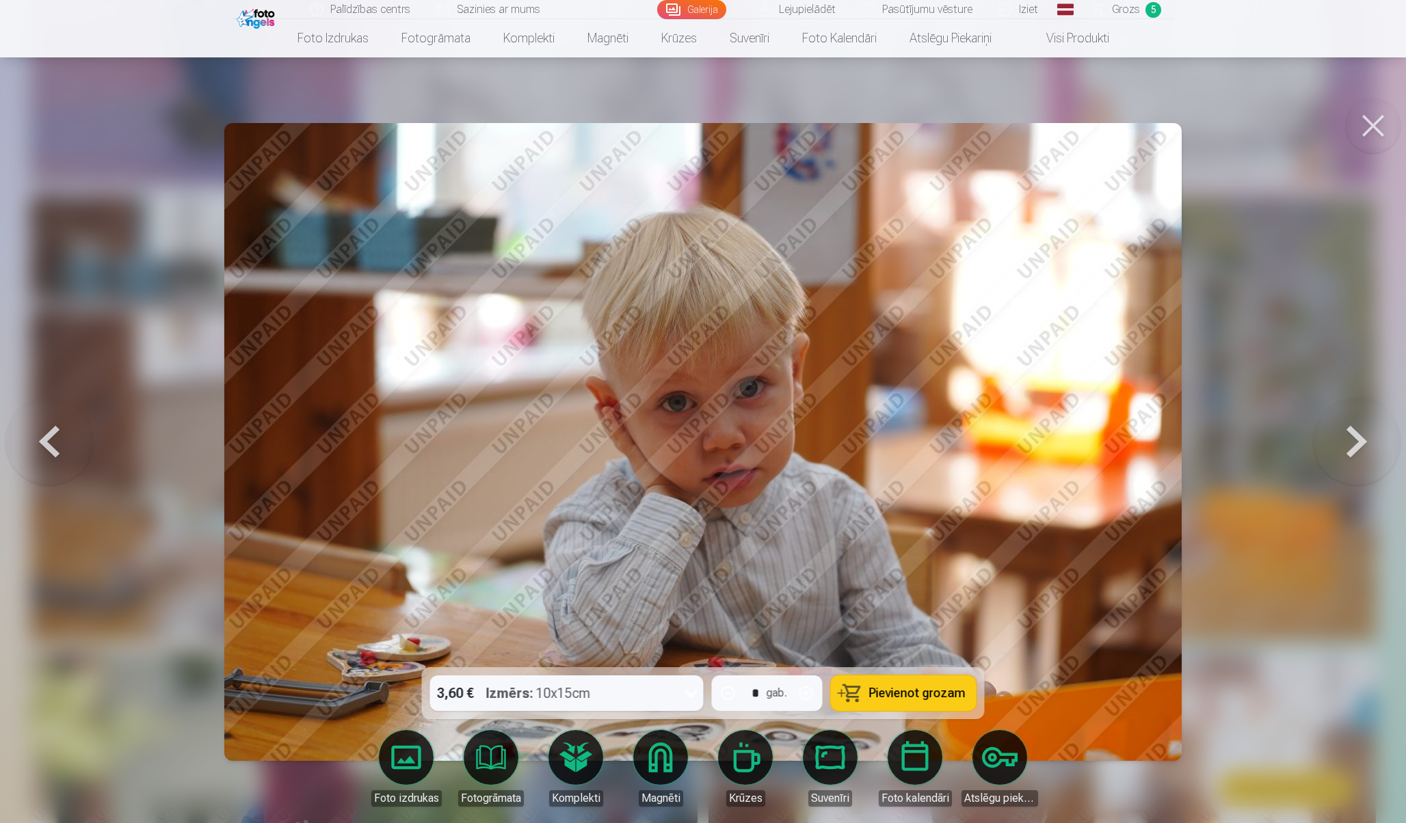
click at [929, 699] on span "Pievienot grozam" at bounding box center [917, 693] width 96 height 12
click at [1365, 123] on button at bounding box center [1373, 125] width 55 height 55
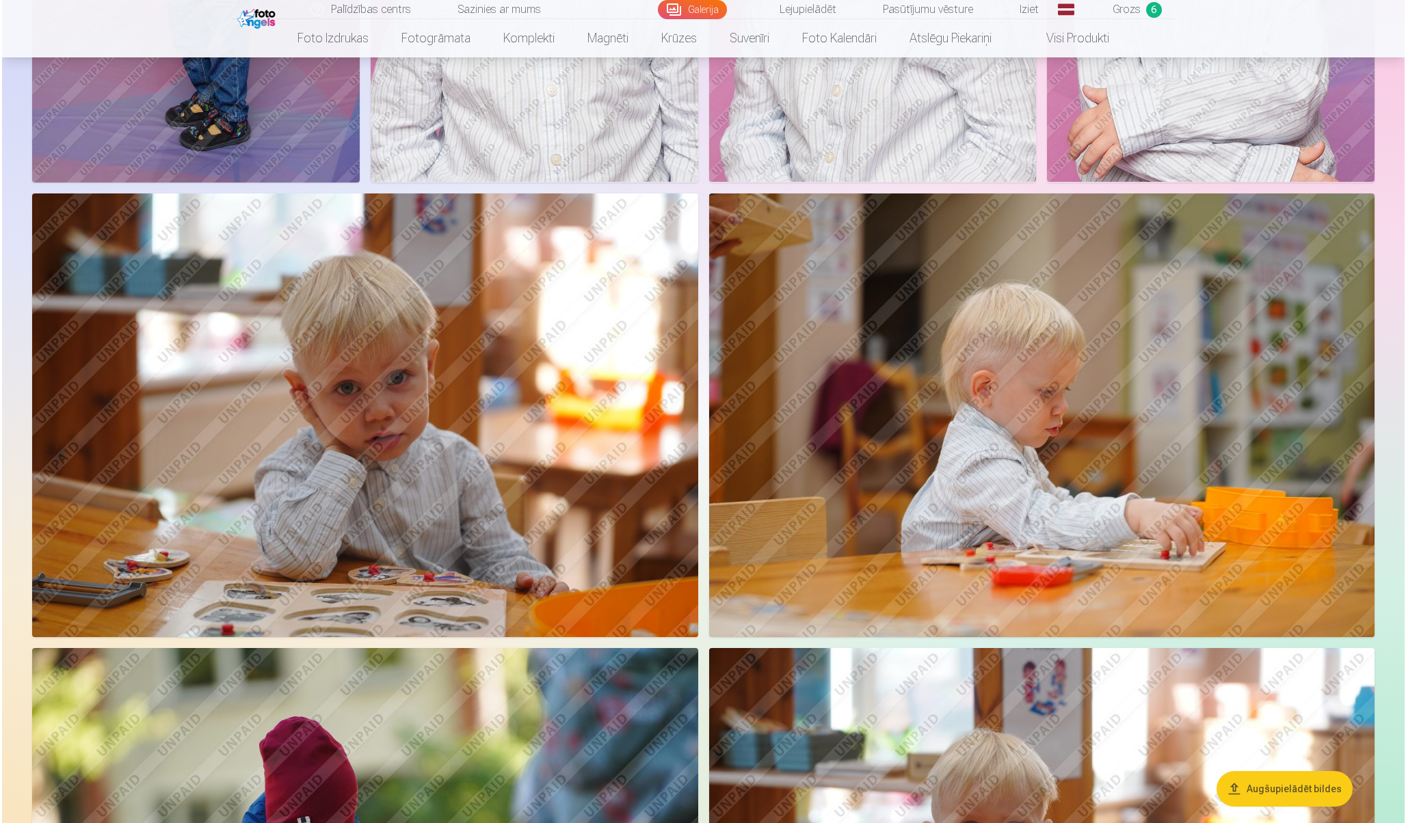
scroll to position [1312, 0]
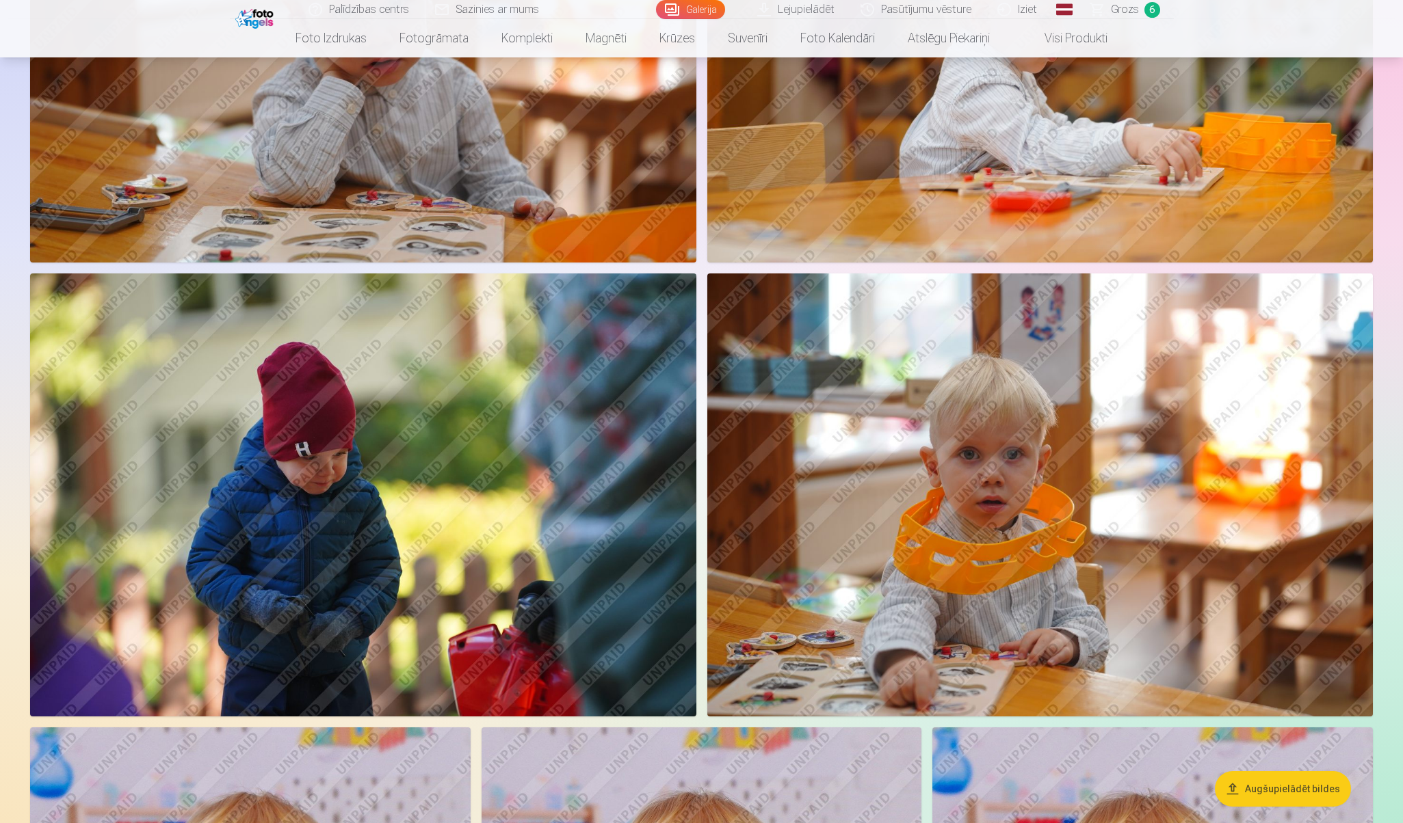
click at [879, 488] on img at bounding box center [1040, 496] width 666 height 444
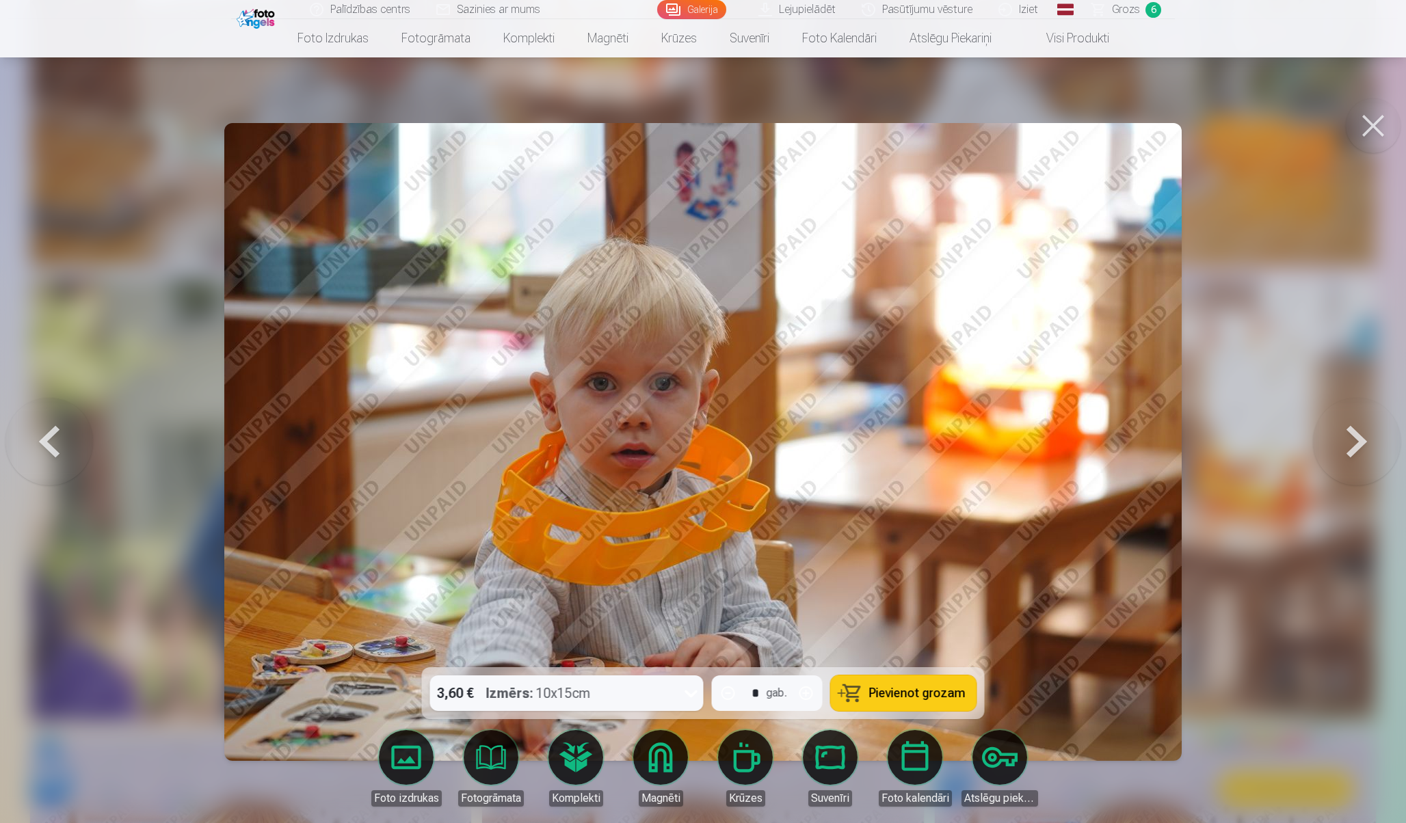
click at [904, 692] on span "Pievienot grozam" at bounding box center [917, 693] width 96 height 12
click at [1379, 107] on button at bounding box center [1373, 125] width 55 height 55
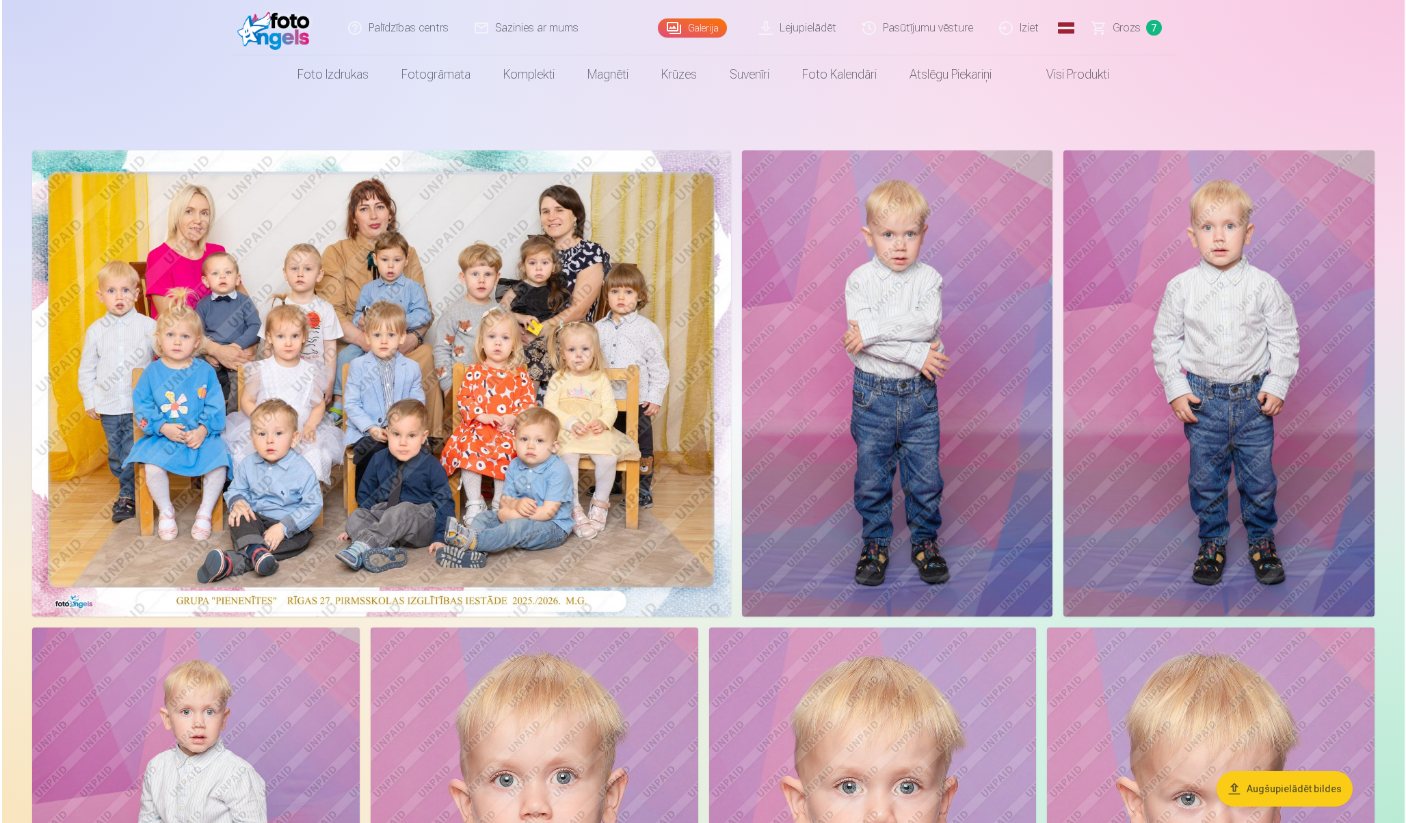
scroll to position [405, 0]
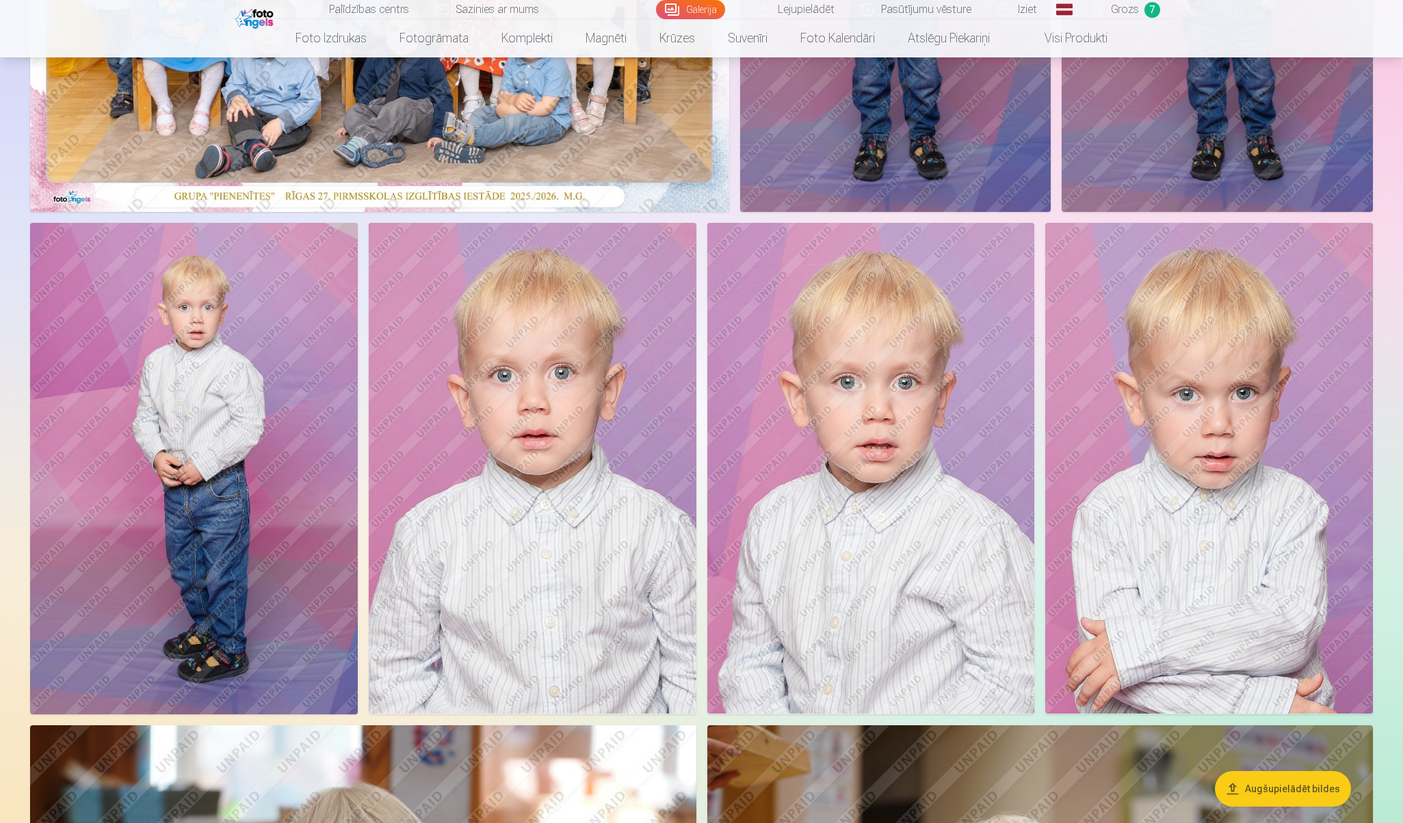
click at [1115, 406] on img at bounding box center [1209, 468] width 328 height 491
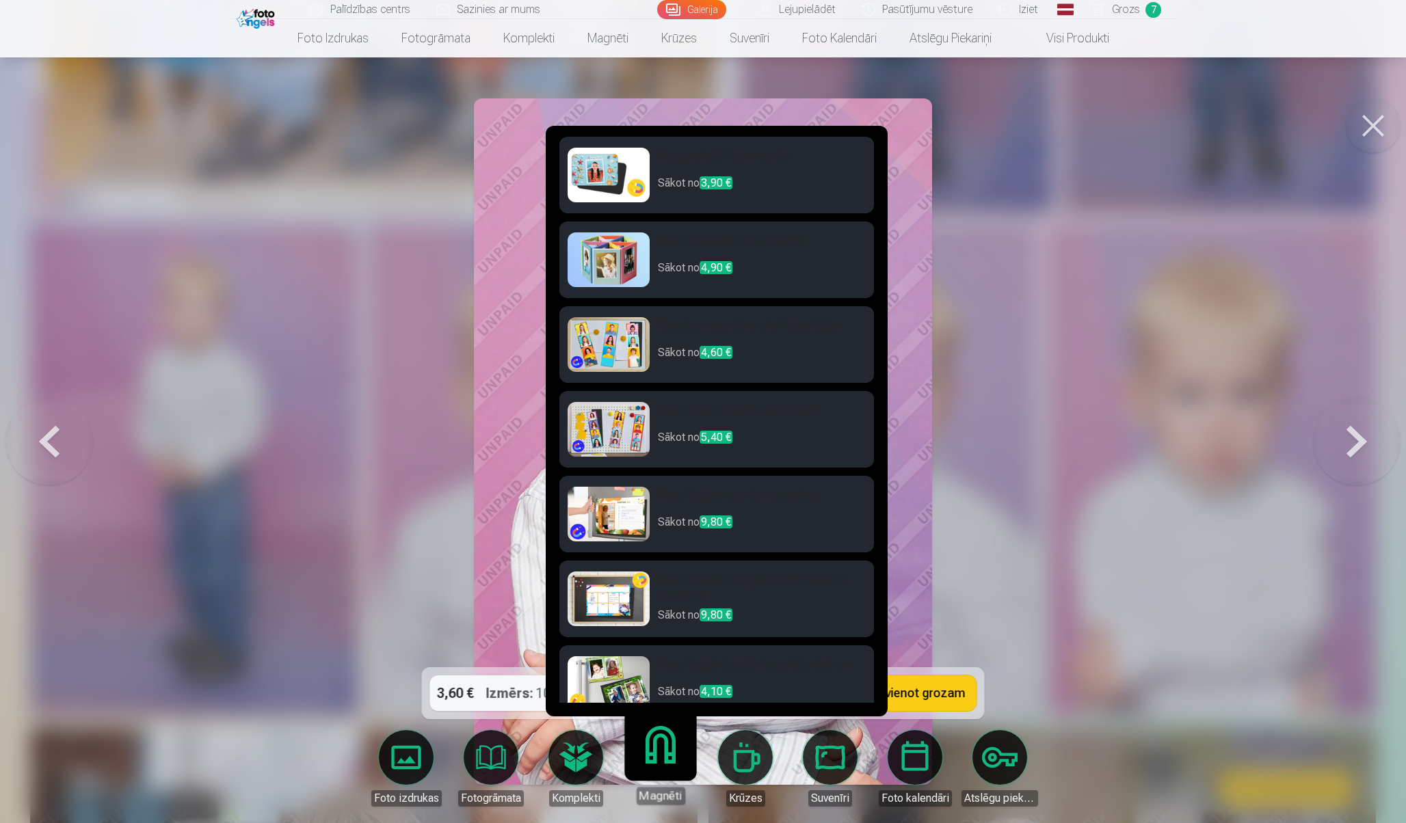
click at [660, 773] on link "Magnēti" at bounding box center [660, 763] width 84 height 84
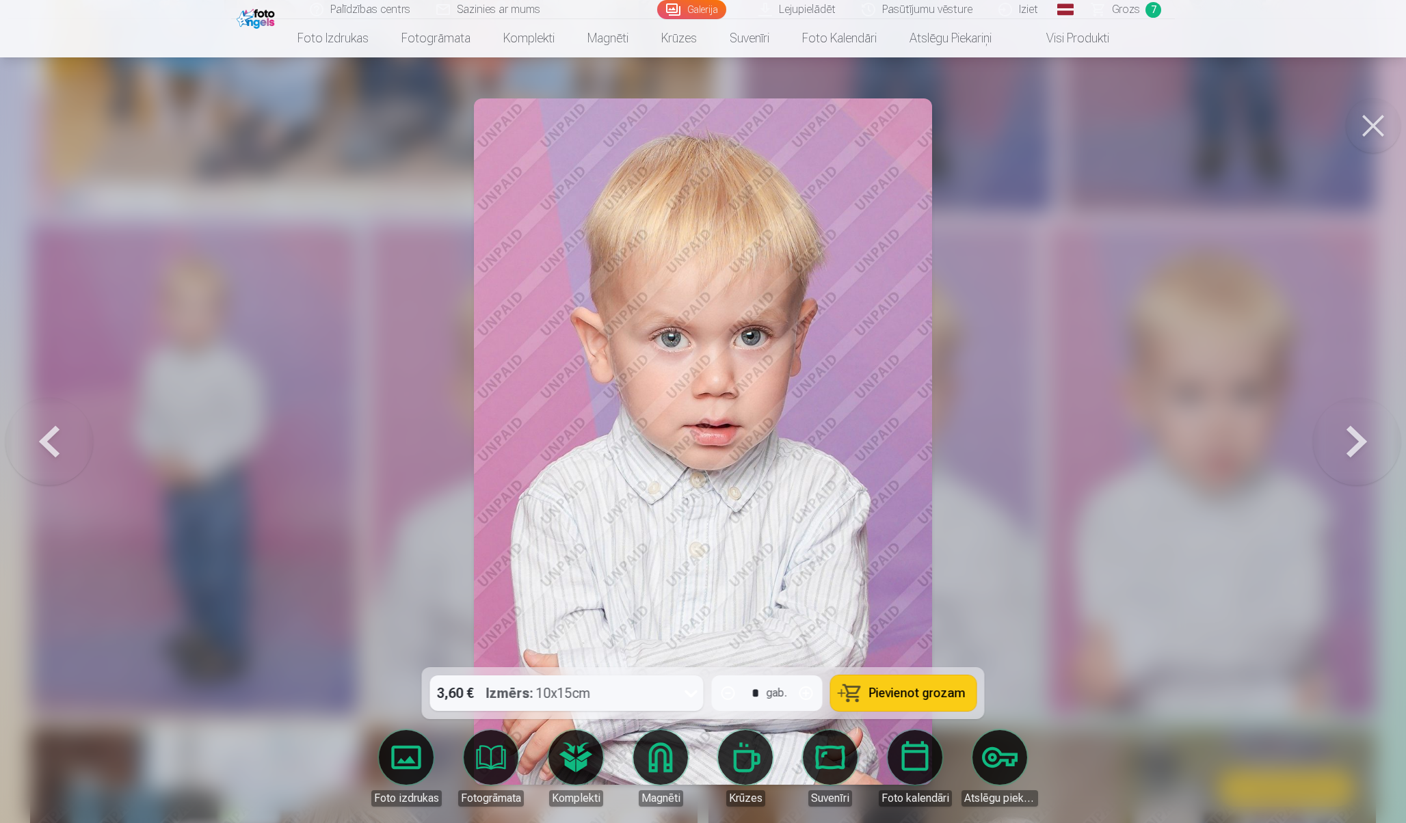
click at [1379, 116] on button at bounding box center [1373, 125] width 55 height 55
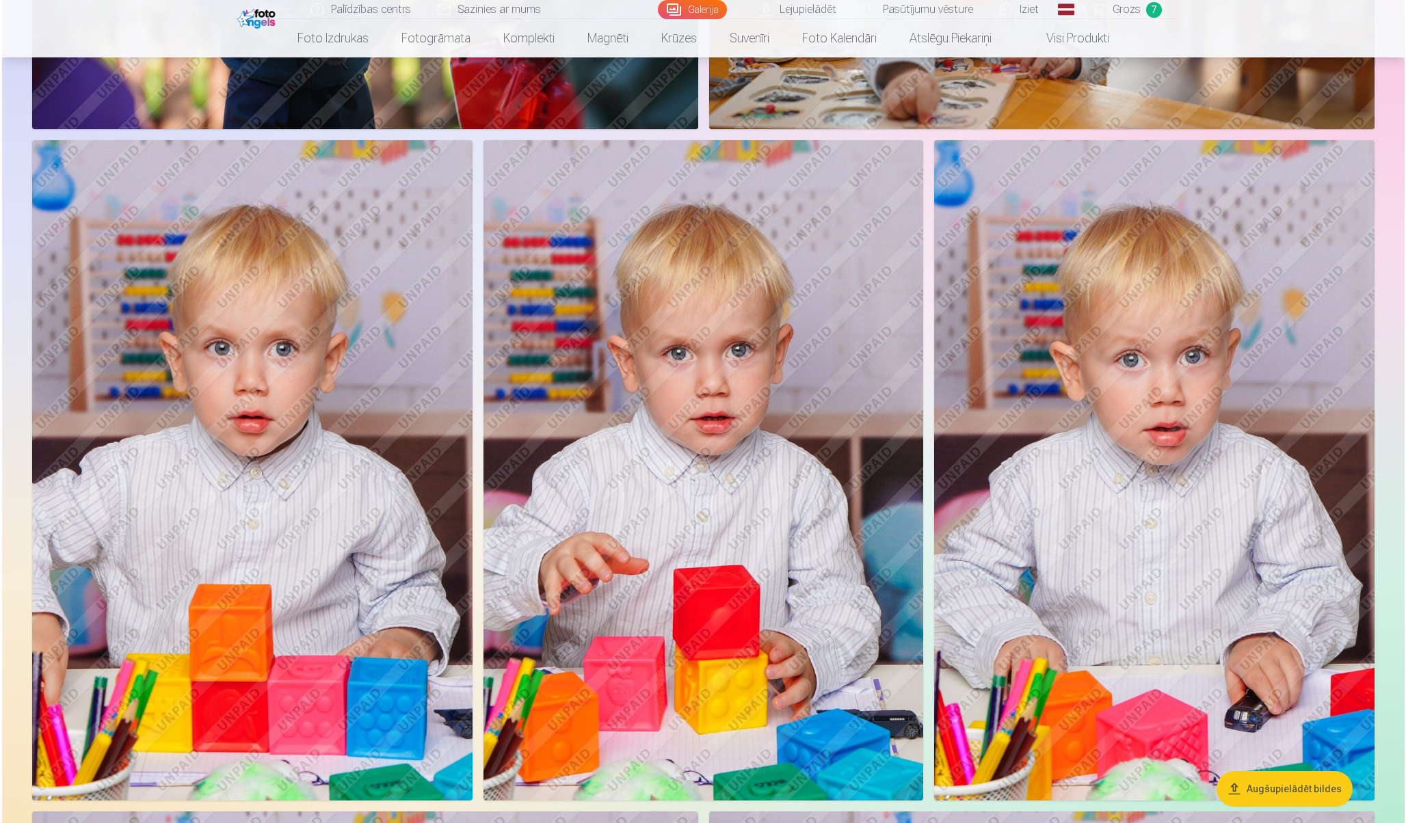
scroll to position [1941, 0]
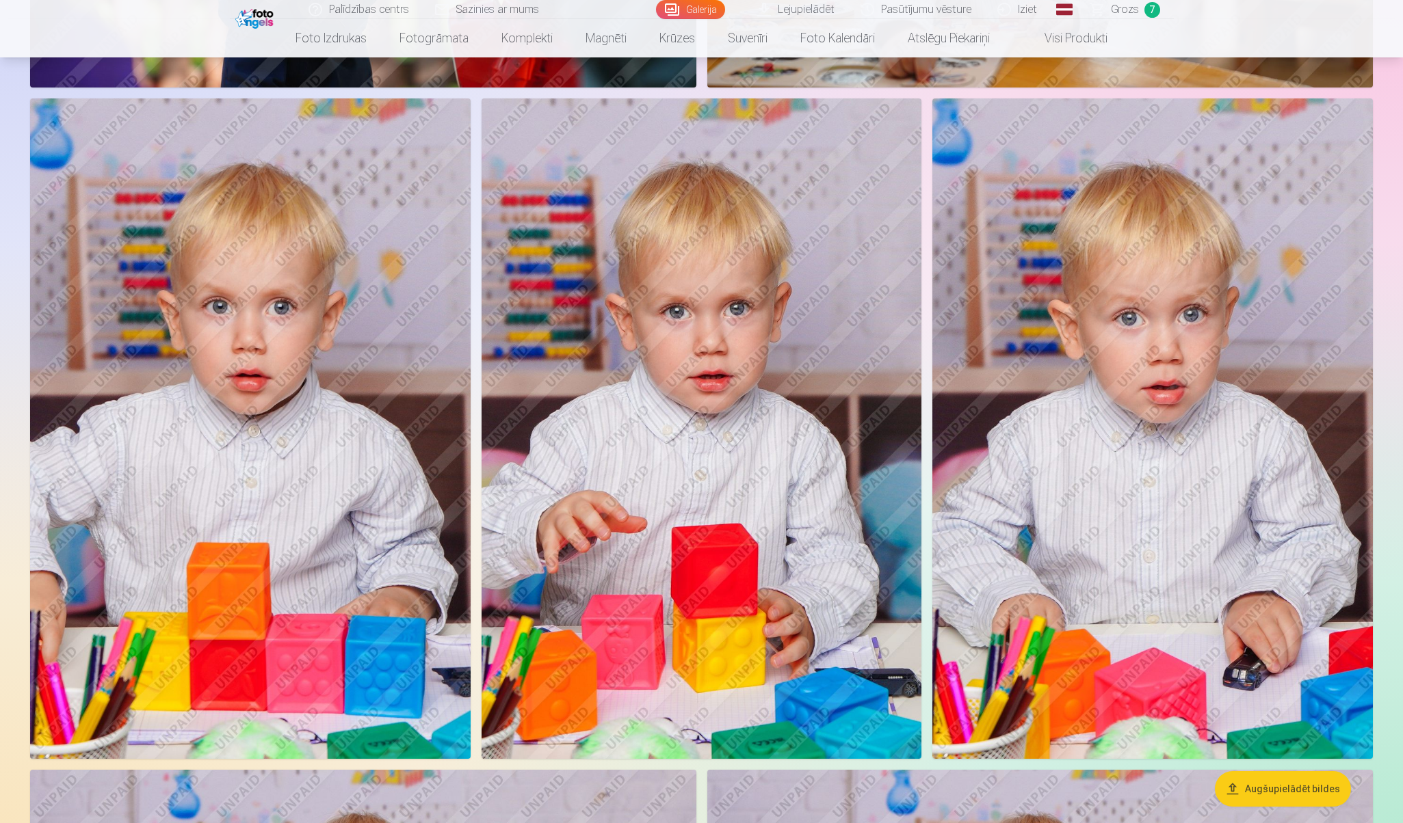
click at [840, 520] on img at bounding box center [701, 428] width 440 height 661
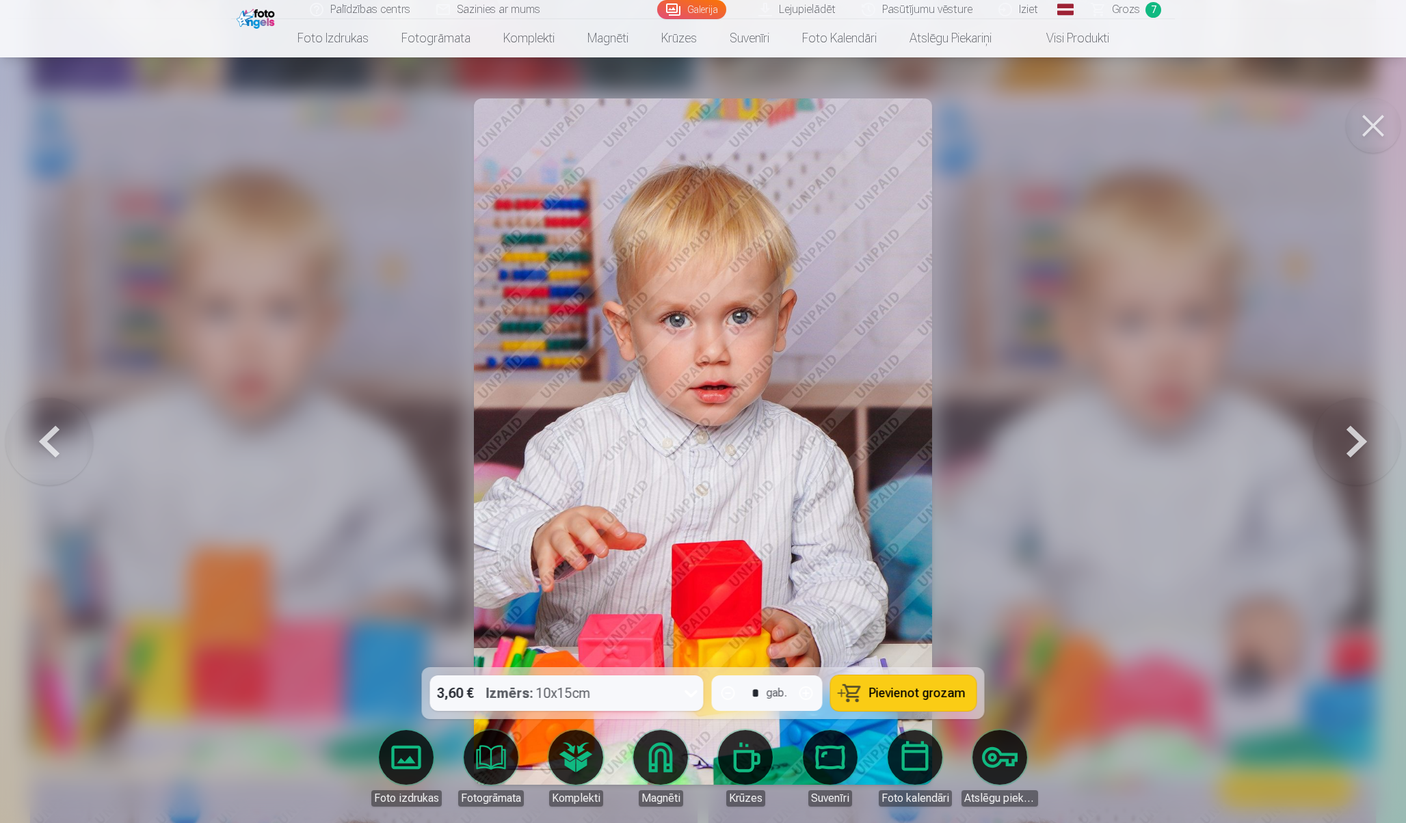
click at [861, 690] on button "Pievienot grozam" at bounding box center [904, 694] width 146 height 36
click at [1383, 133] on button at bounding box center [1373, 125] width 55 height 55
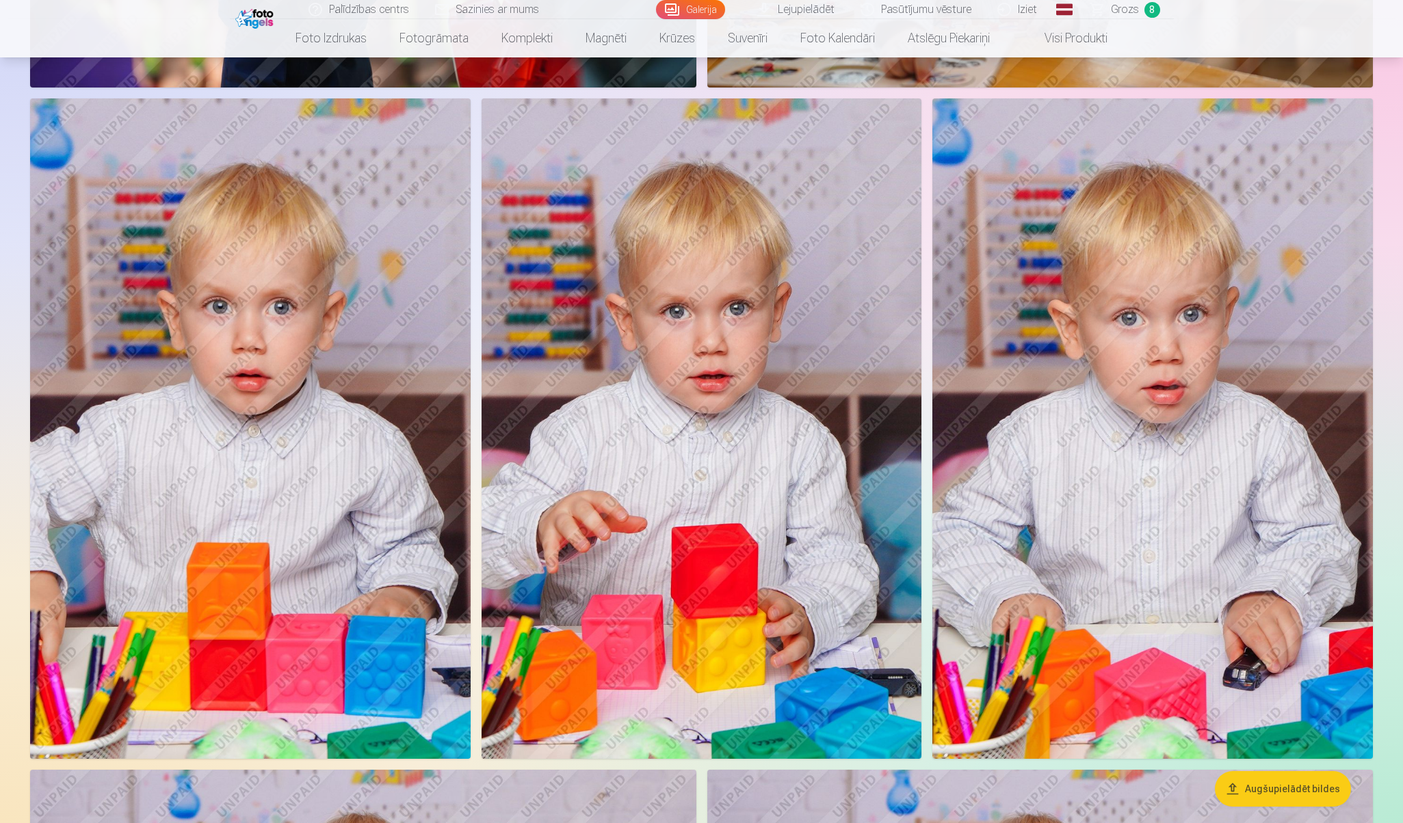
click at [1157, 341] on img at bounding box center [1152, 428] width 440 height 661
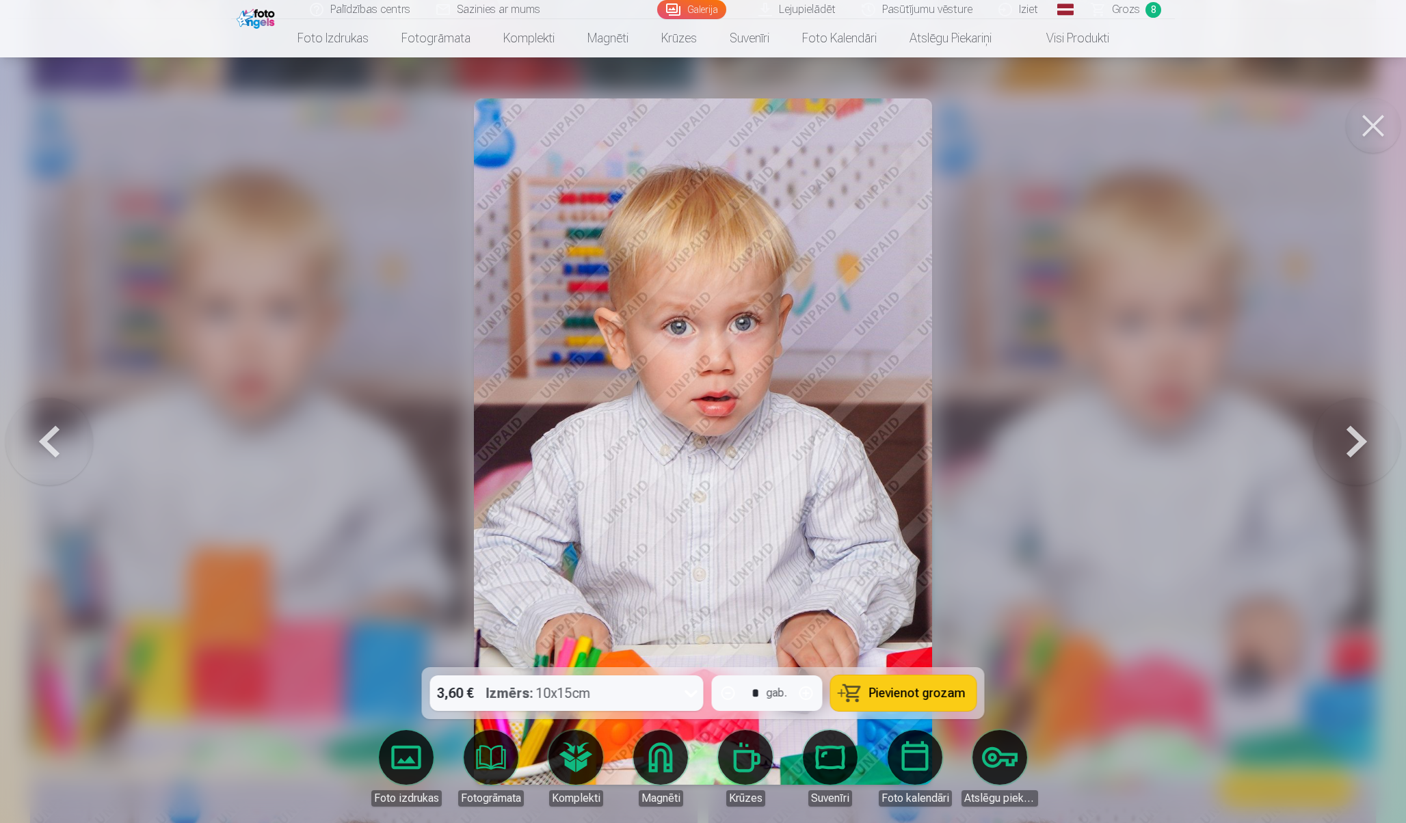
click at [1376, 135] on button at bounding box center [1373, 125] width 55 height 55
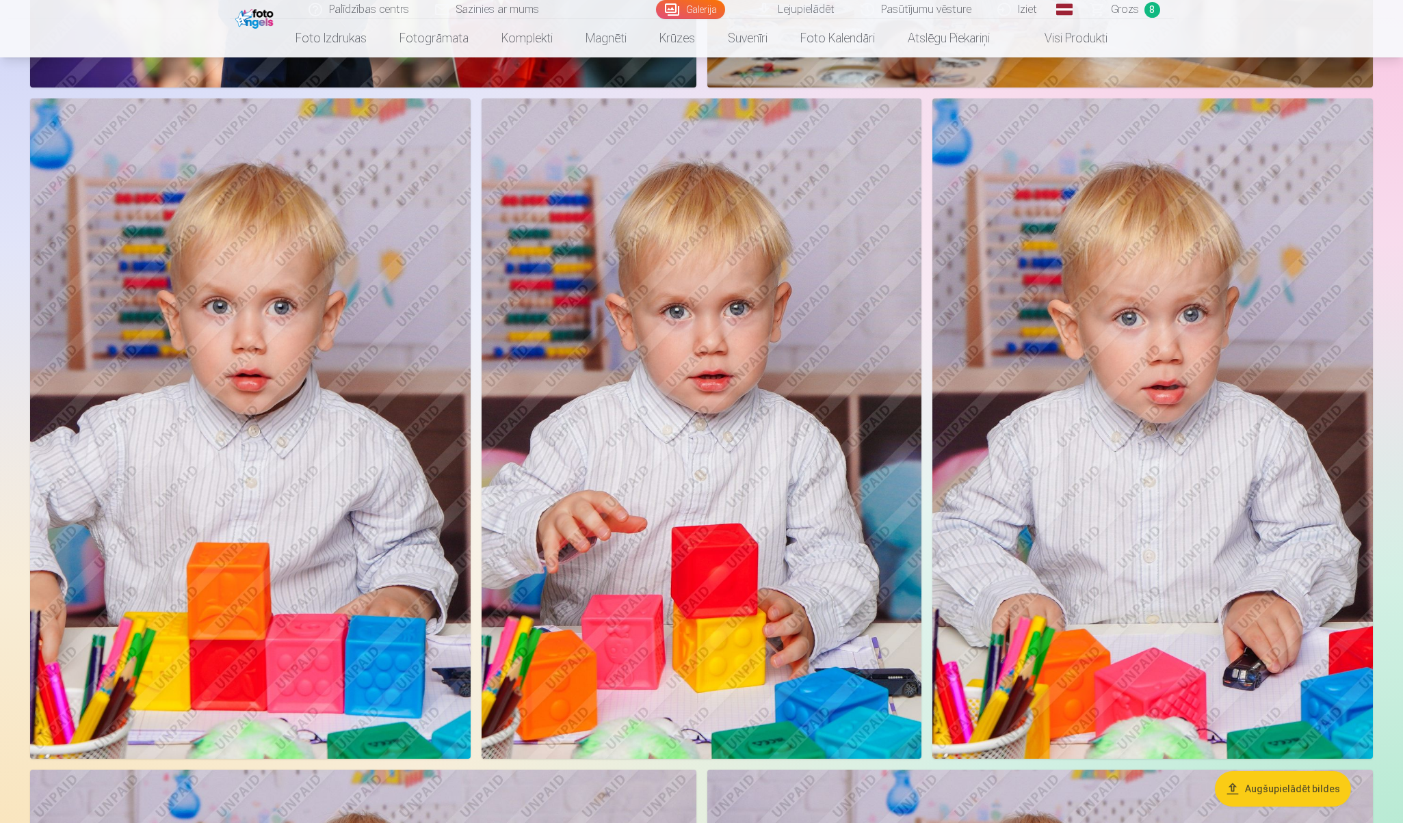
click at [1163, 367] on img at bounding box center [1152, 428] width 440 height 661
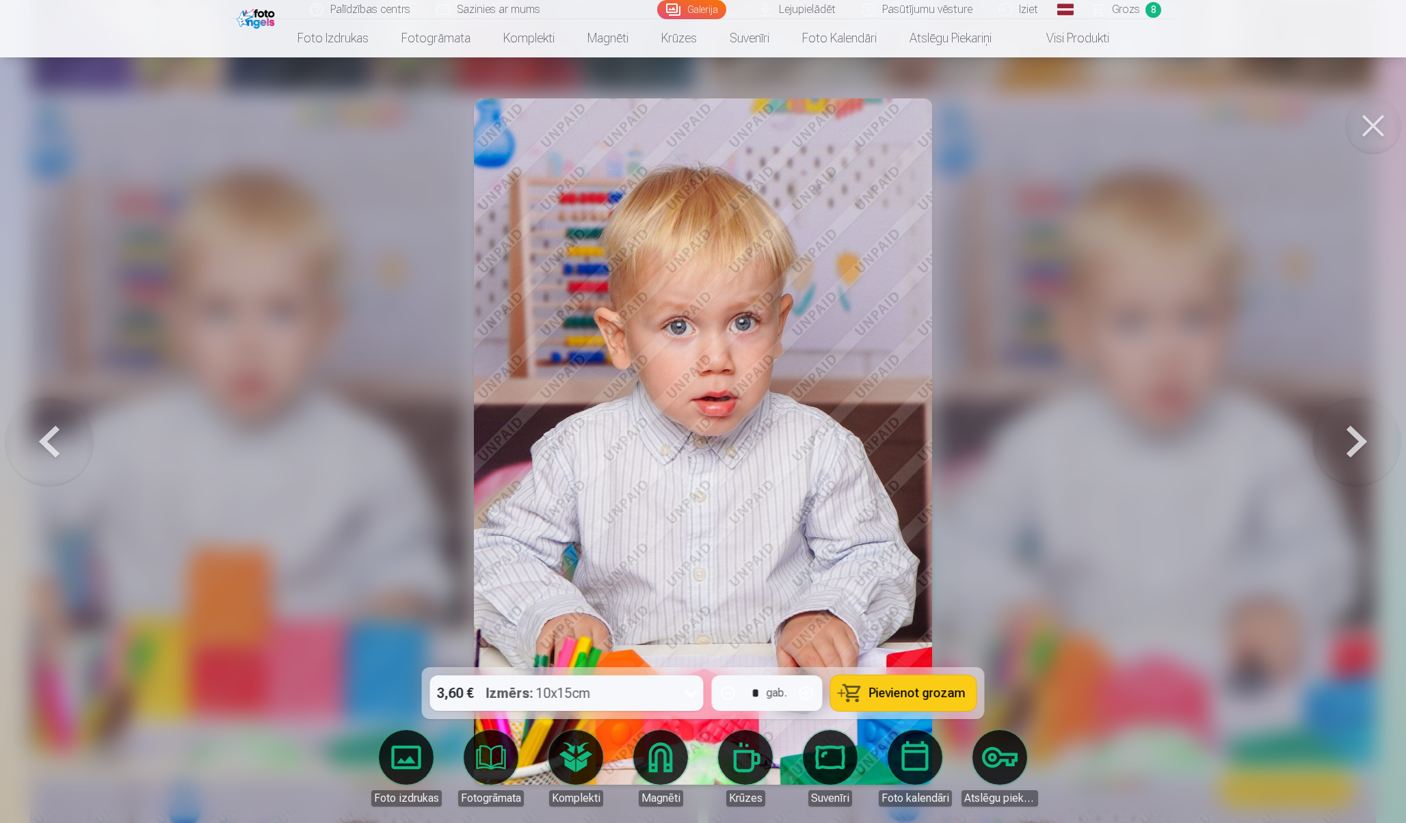
click at [877, 696] on span "Pievienot grozam" at bounding box center [917, 693] width 96 height 12
click at [1363, 110] on button at bounding box center [1373, 125] width 55 height 55
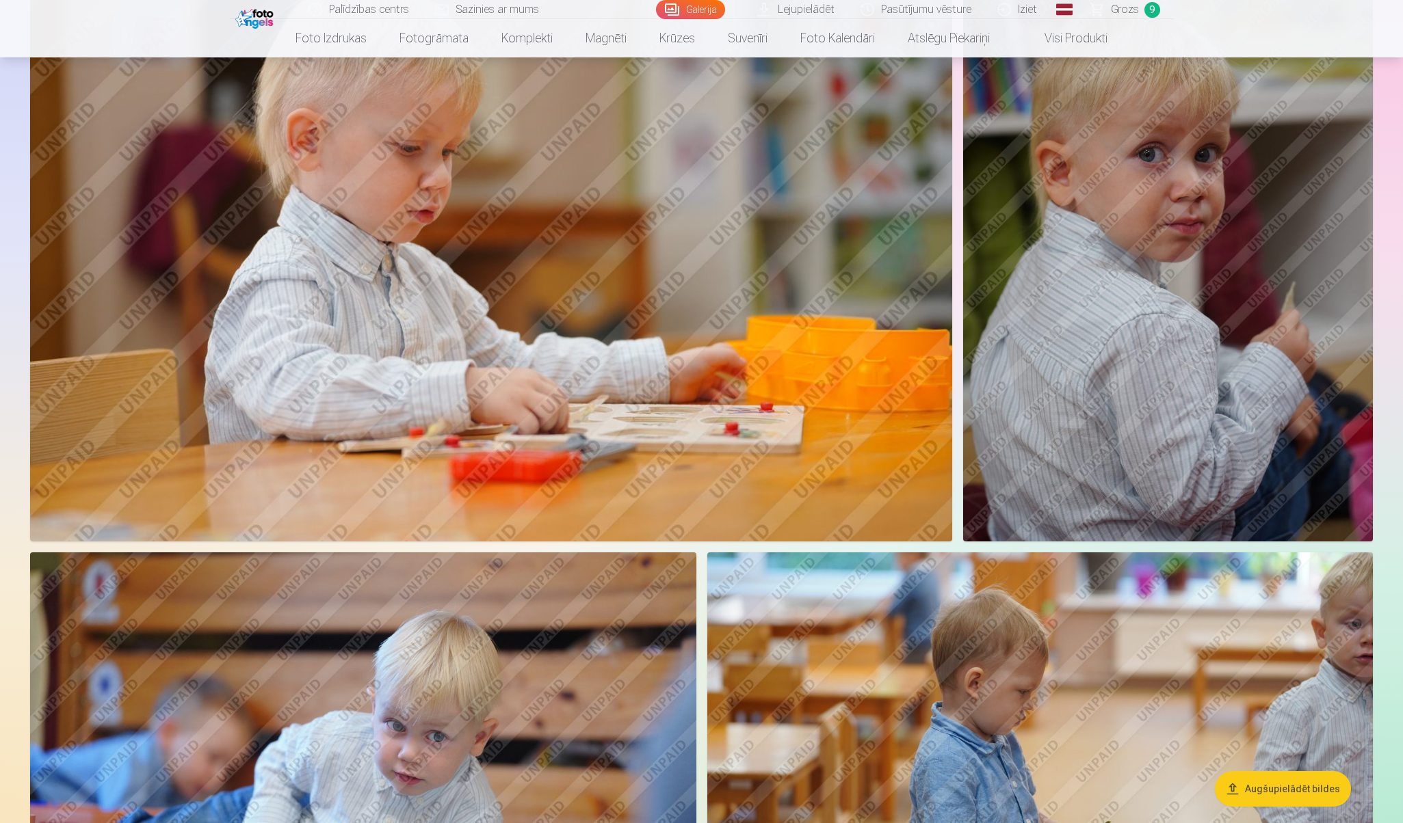
scroll to position [4905, 0]
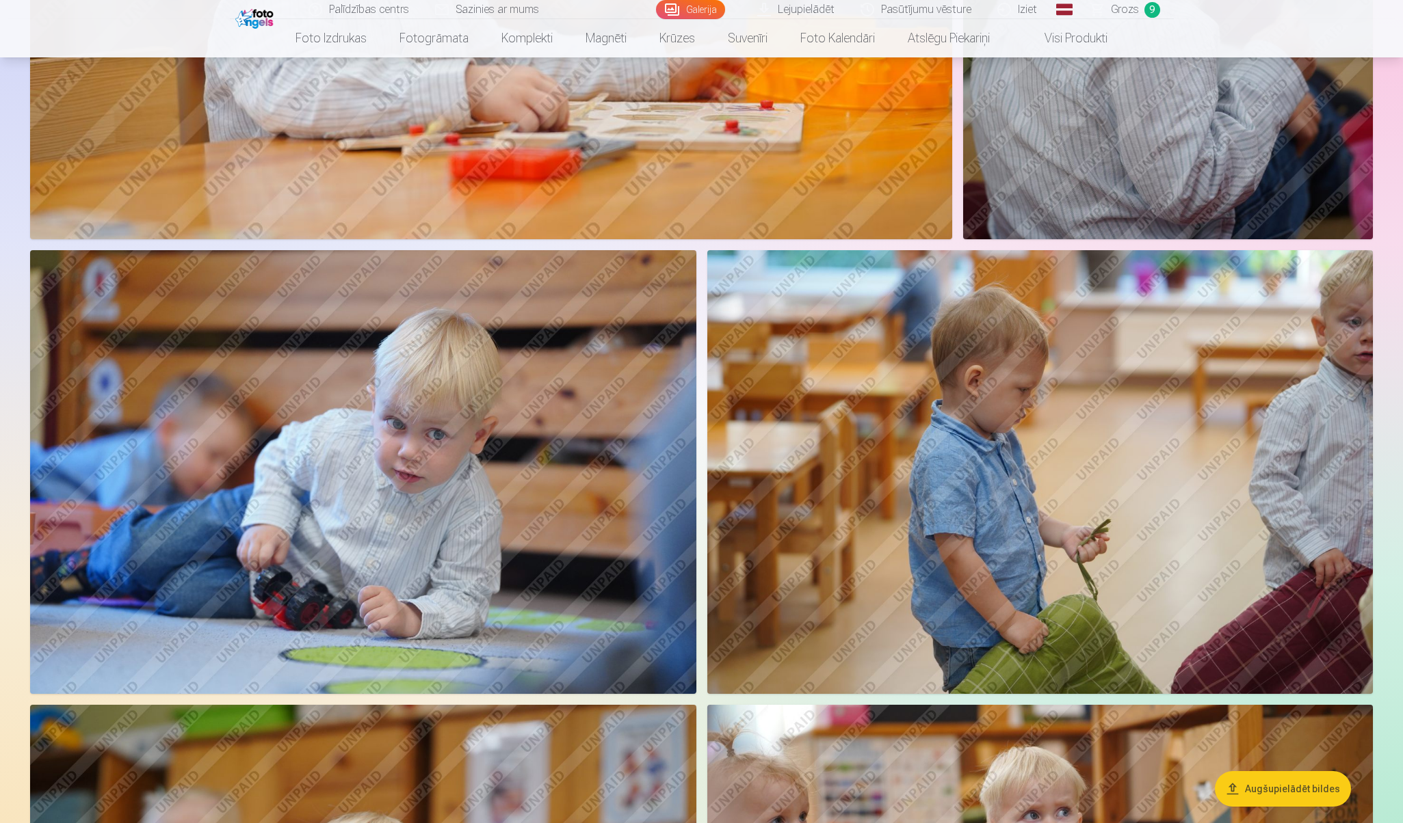
click at [545, 464] on img at bounding box center [363, 472] width 666 height 444
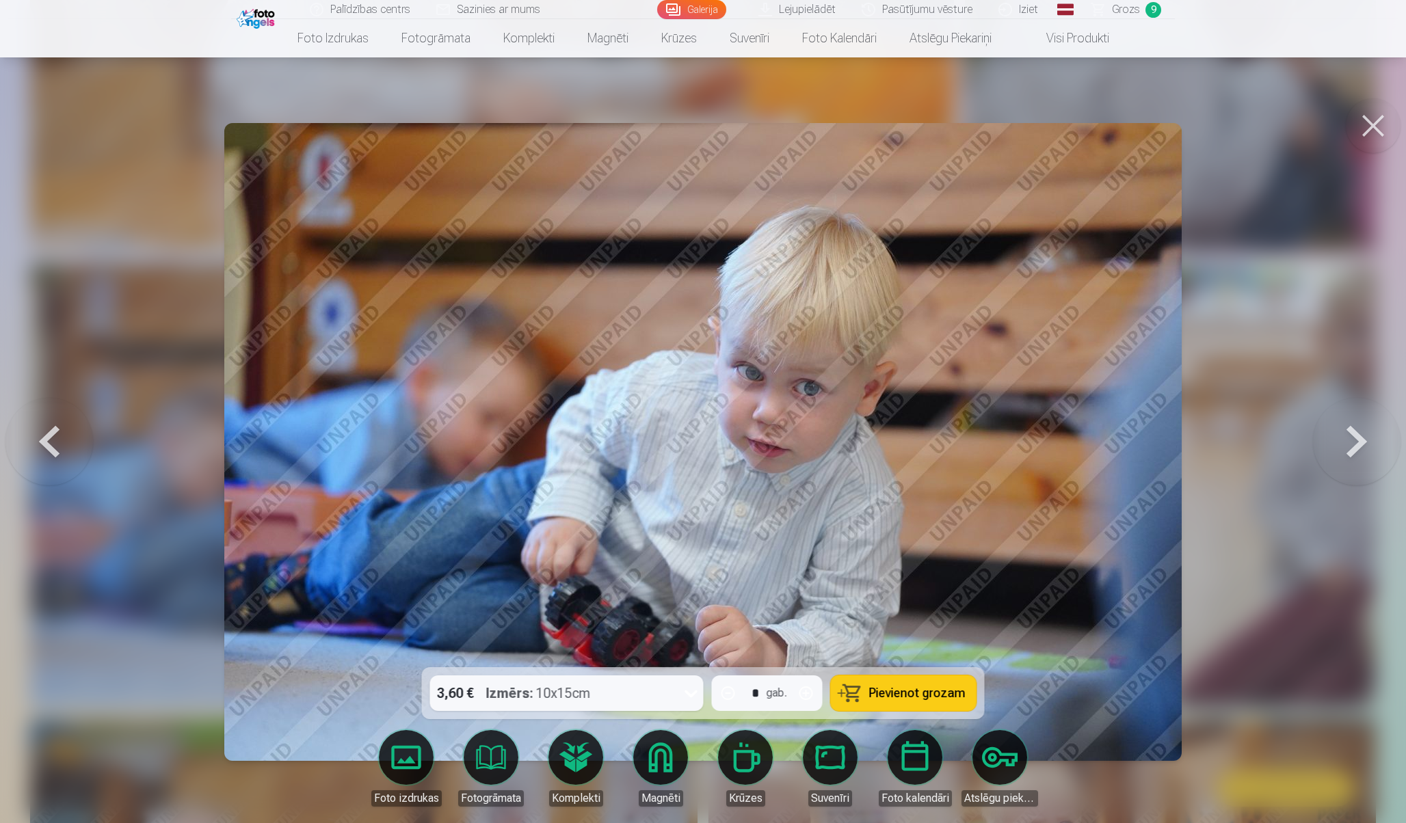
click at [1369, 121] on button at bounding box center [1373, 125] width 55 height 55
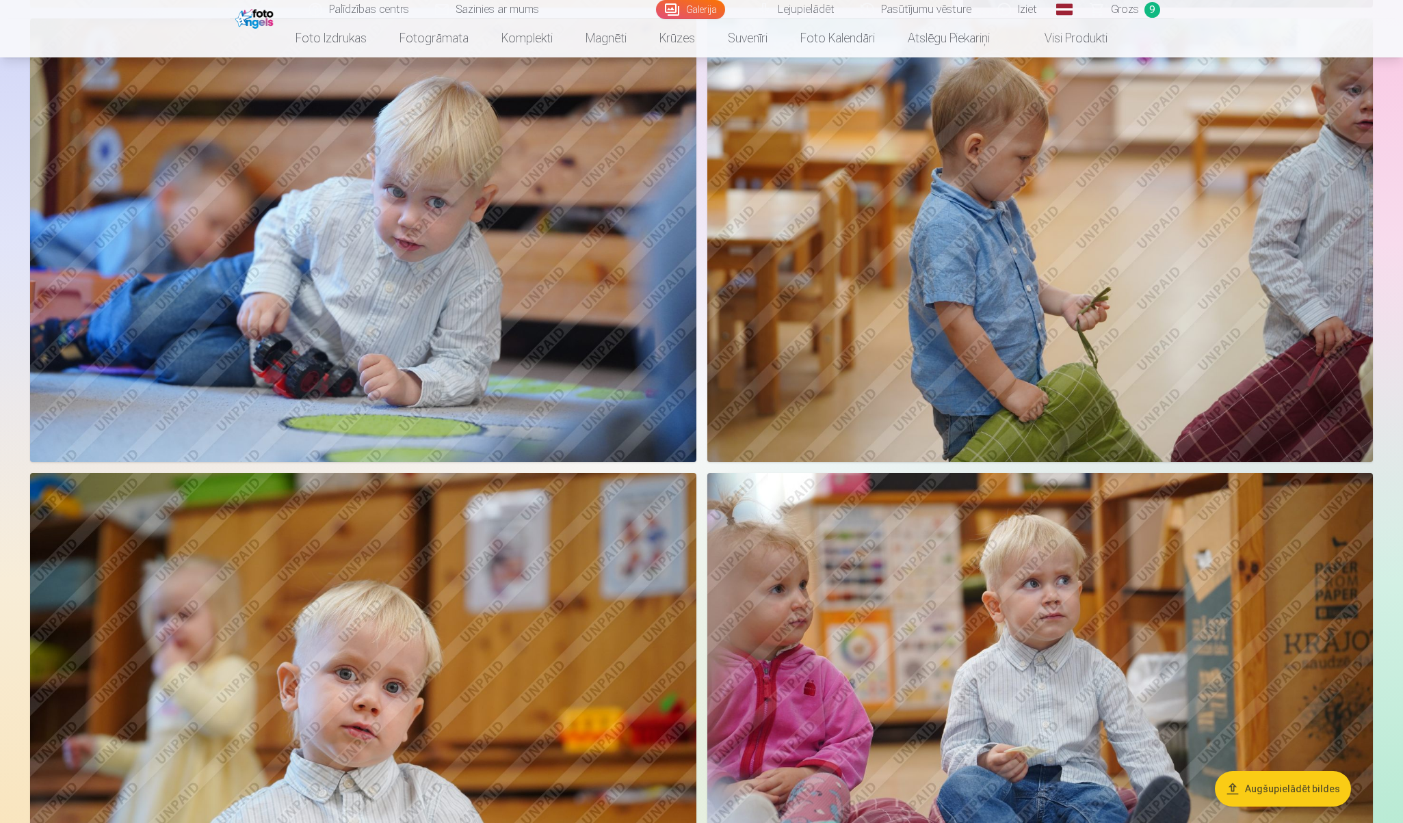
scroll to position [5441, 0]
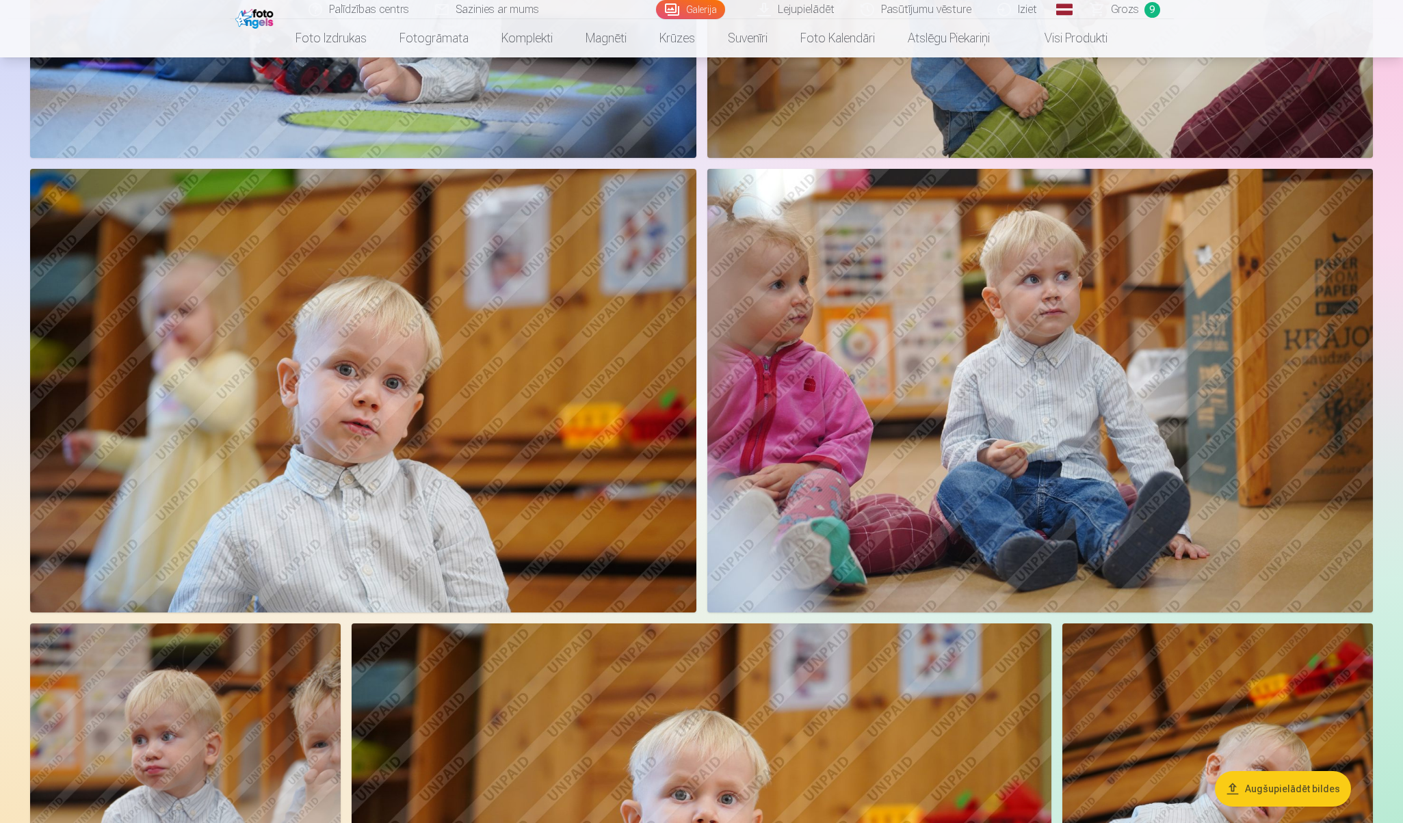
click at [553, 429] on img at bounding box center [363, 391] width 666 height 444
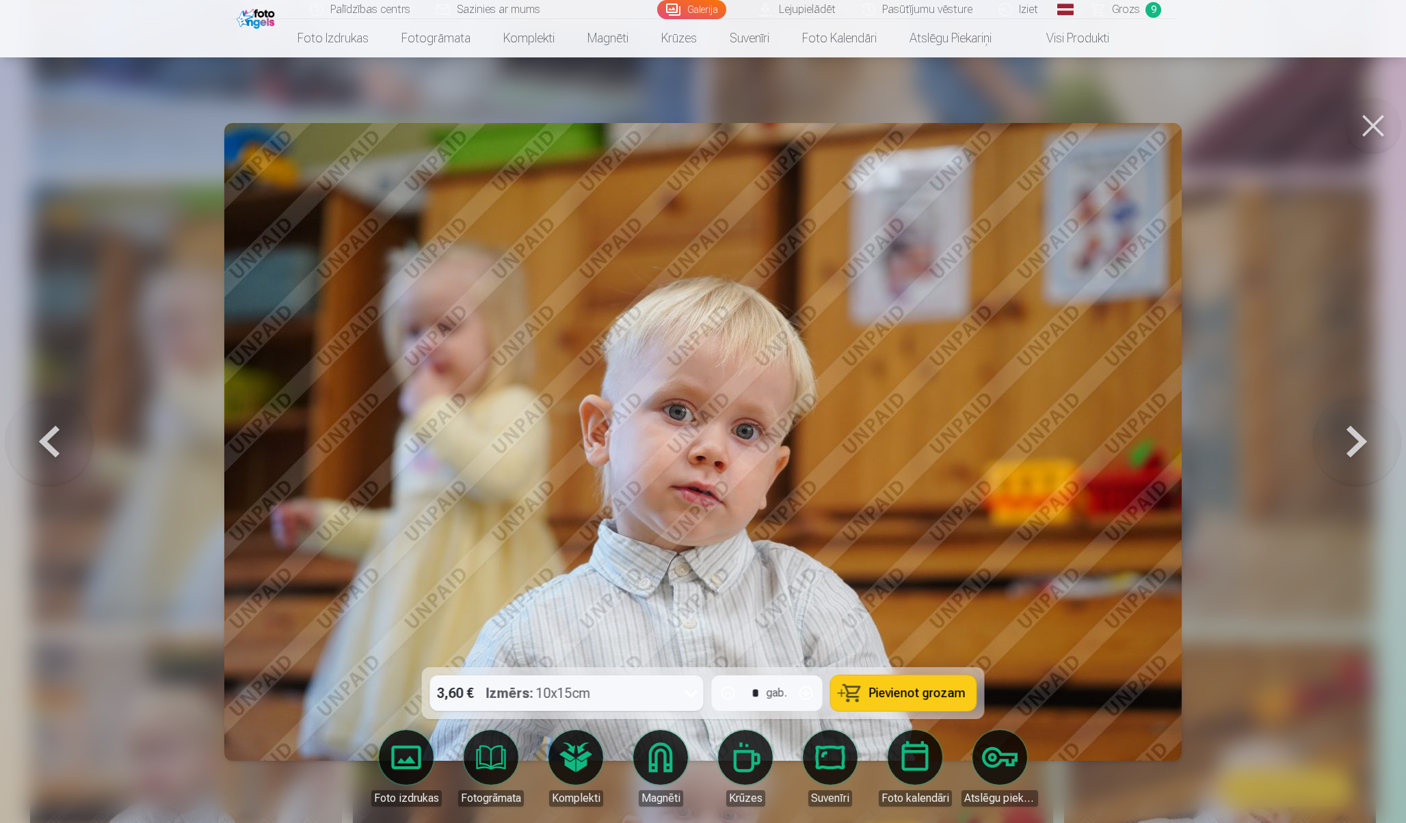
click at [888, 687] on span "Pievienot grozam" at bounding box center [917, 693] width 96 height 12
click at [1375, 127] on button at bounding box center [1373, 125] width 55 height 55
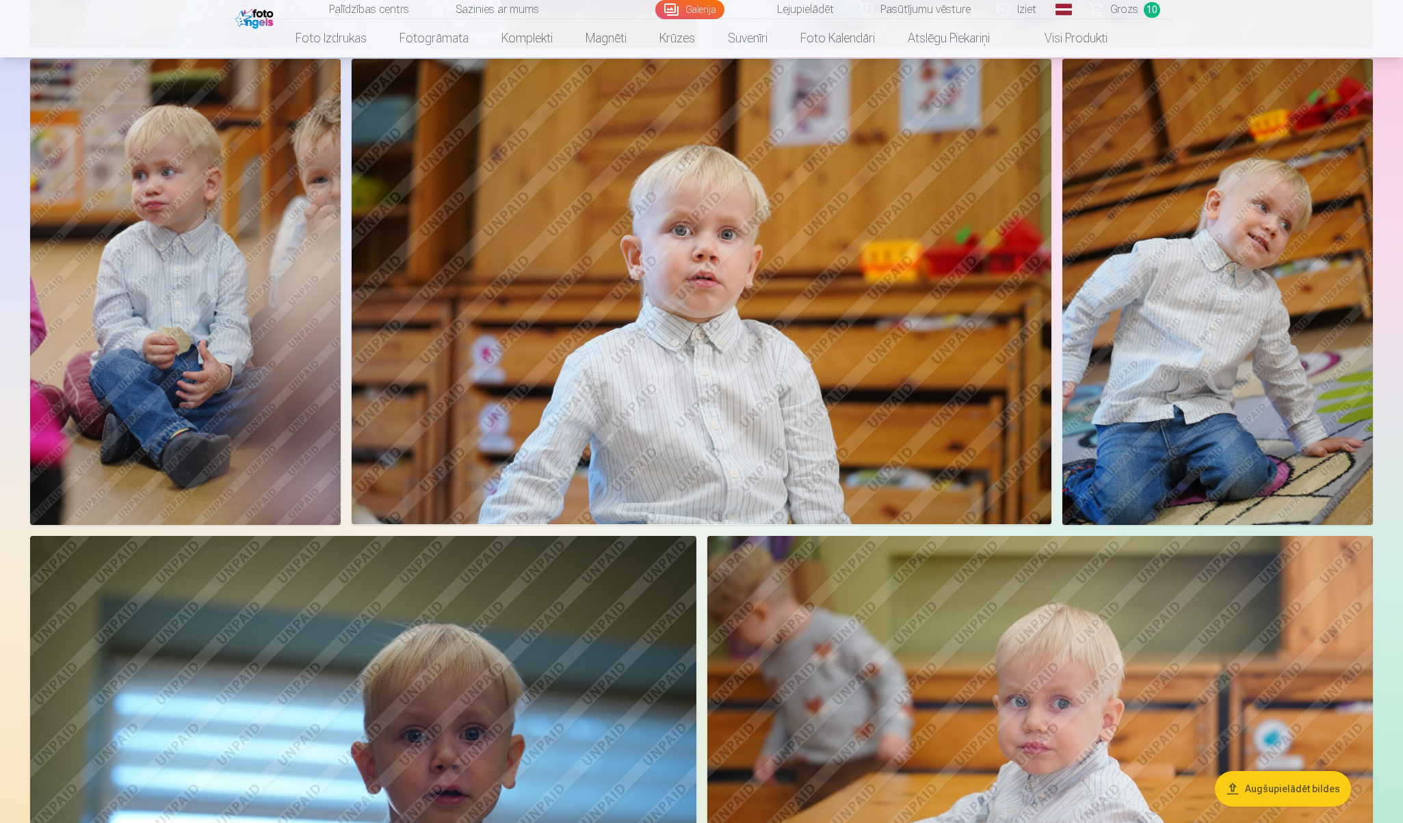
scroll to position [6260, 0]
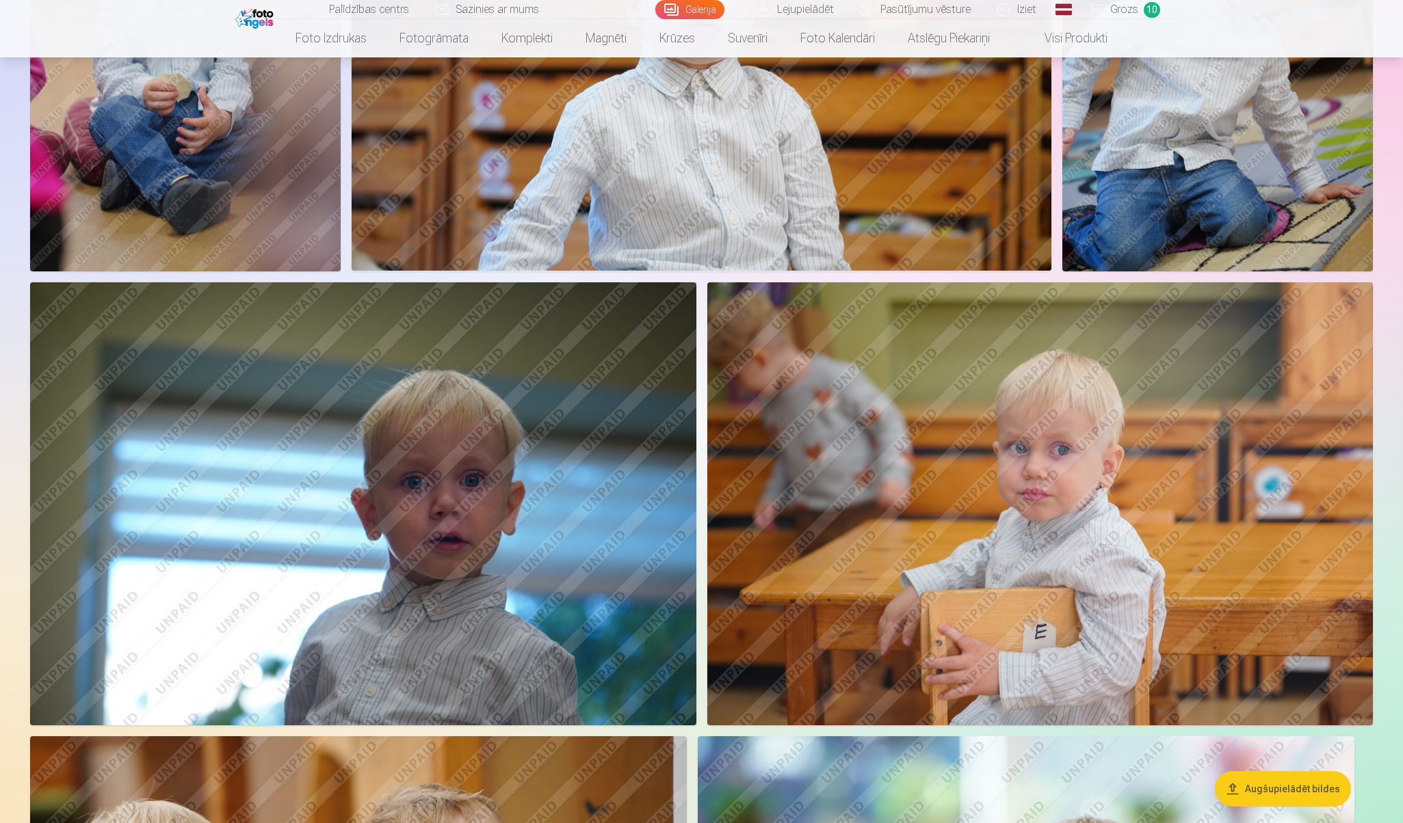
click at [1018, 472] on img at bounding box center [1040, 504] width 666 height 444
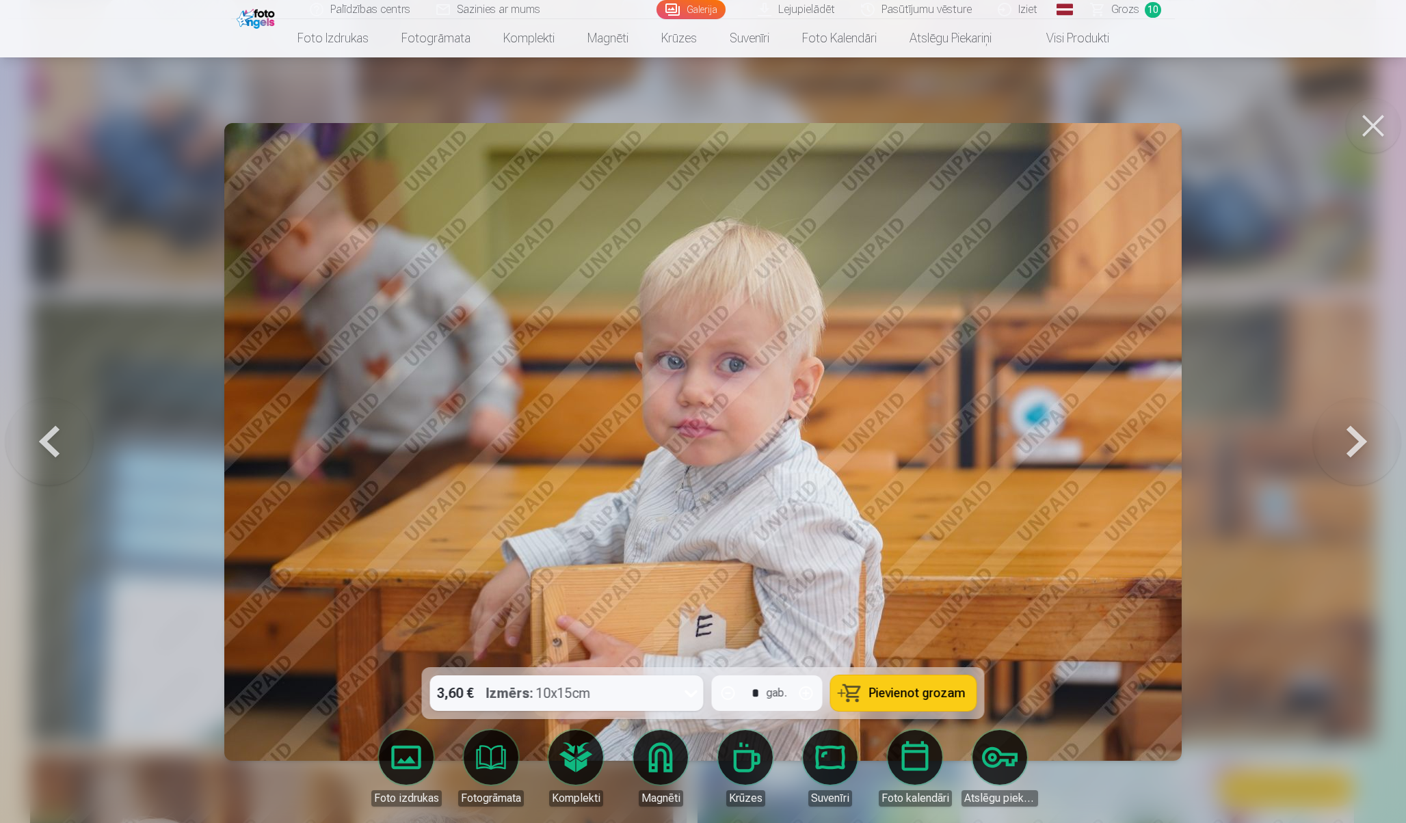
click at [962, 690] on span "Pievienot grozam" at bounding box center [917, 693] width 96 height 12
click at [1377, 127] on button at bounding box center [1373, 125] width 55 height 55
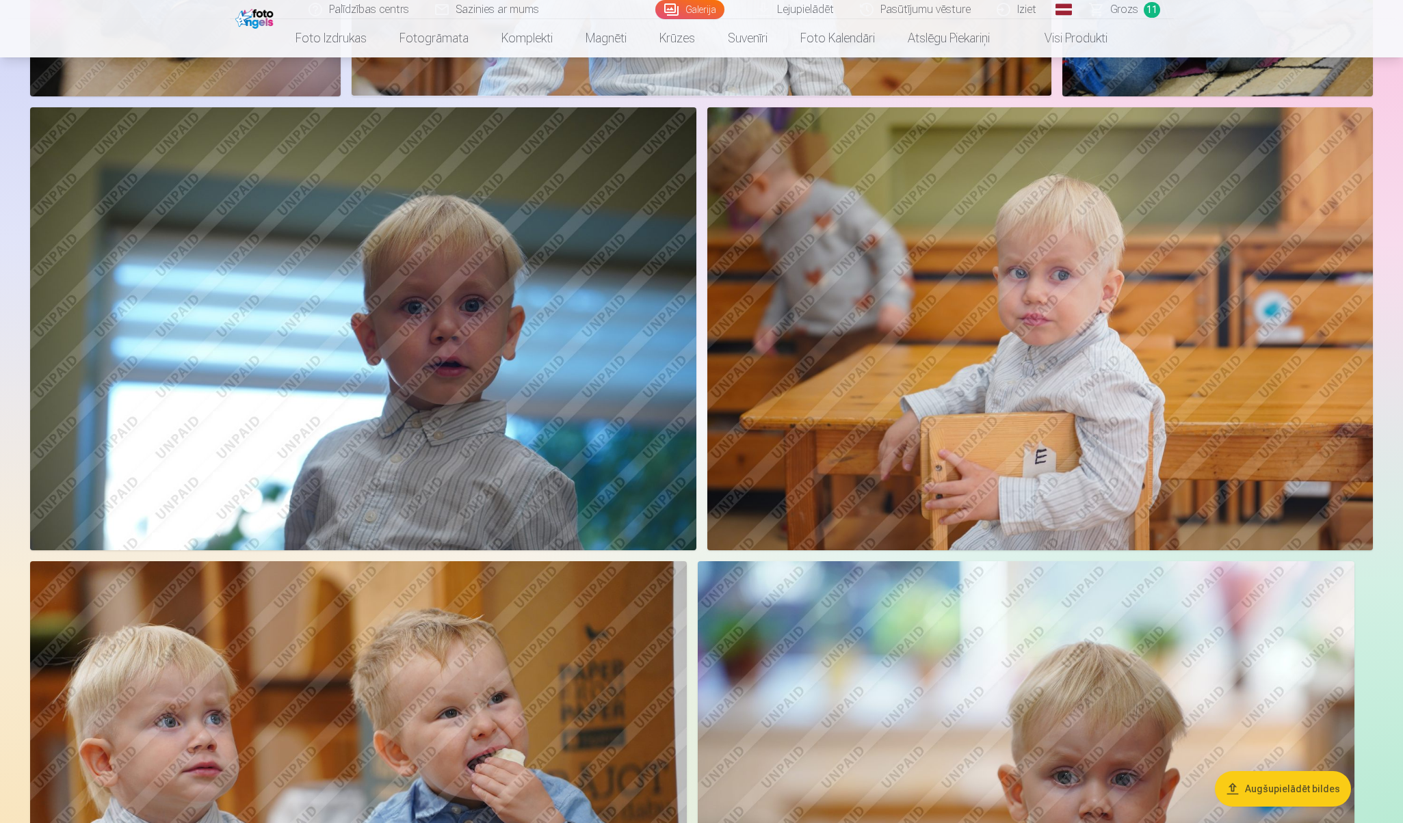
scroll to position [6756, 0]
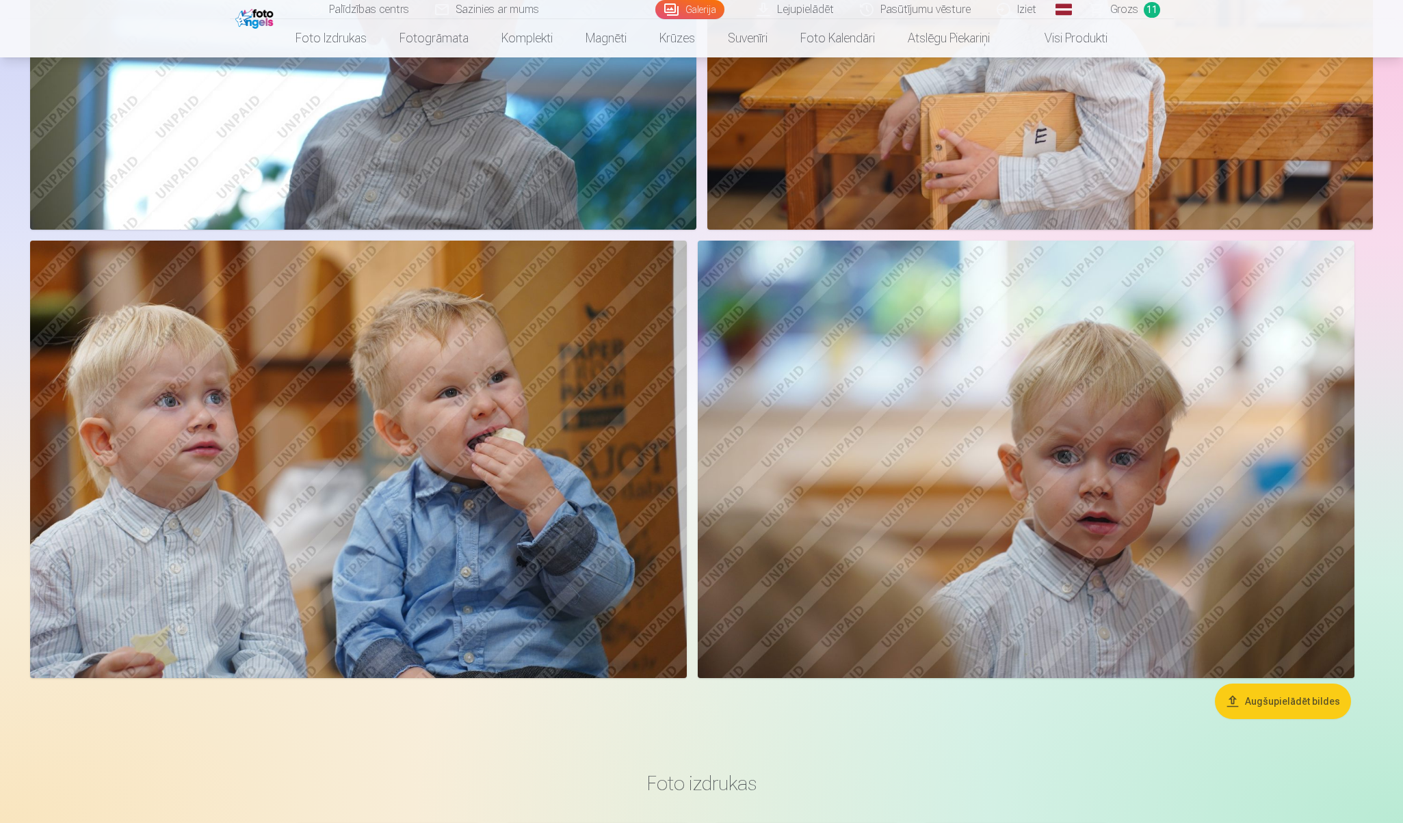
click at [485, 557] on img at bounding box center [358, 460] width 657 height 438
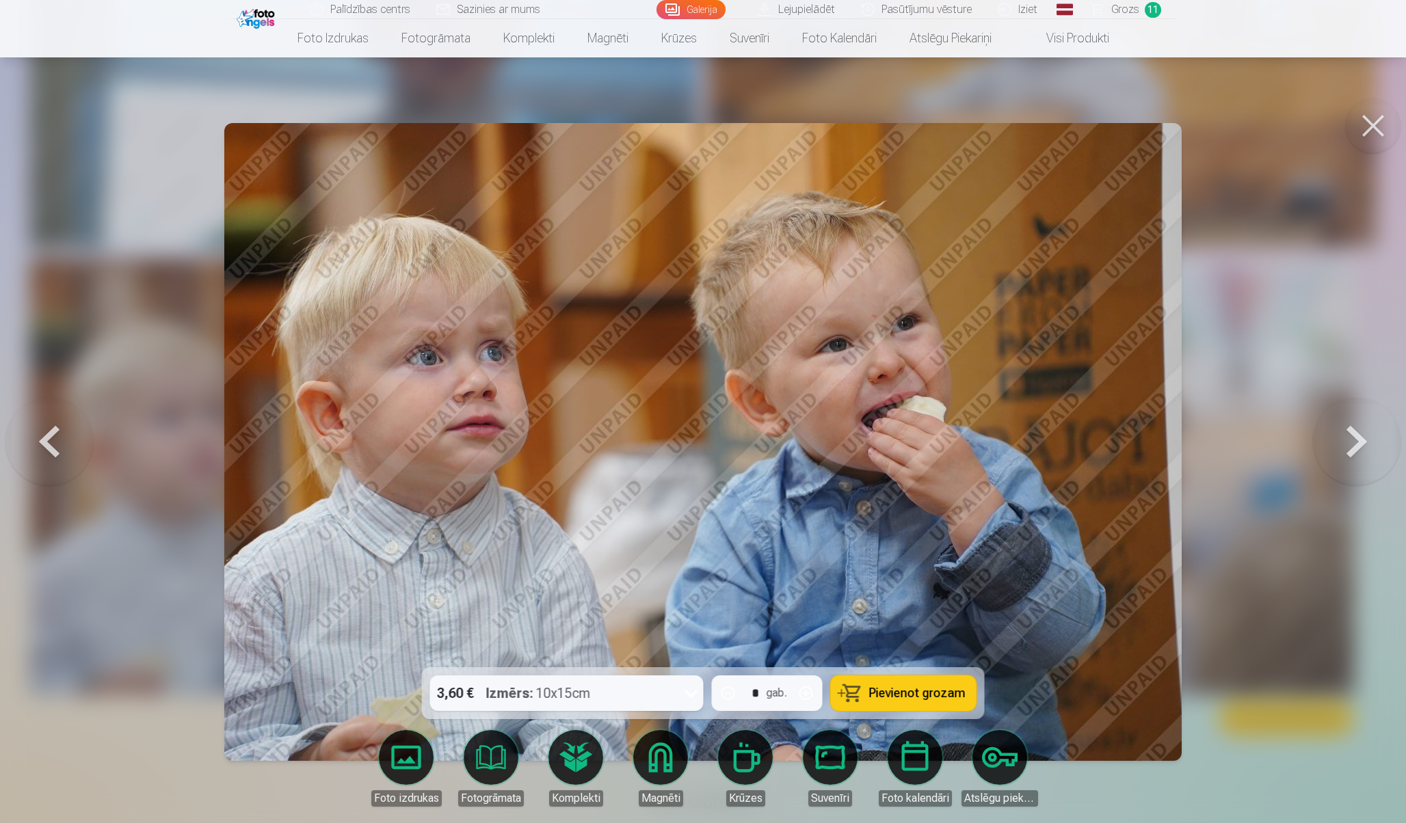
click at [872, 683] on button "Pievienot grozam" at bounding box center [904, 694] width 146 height 36
click at [1356, 137] on button at bounding box center [1373, 125] width 55 height 55
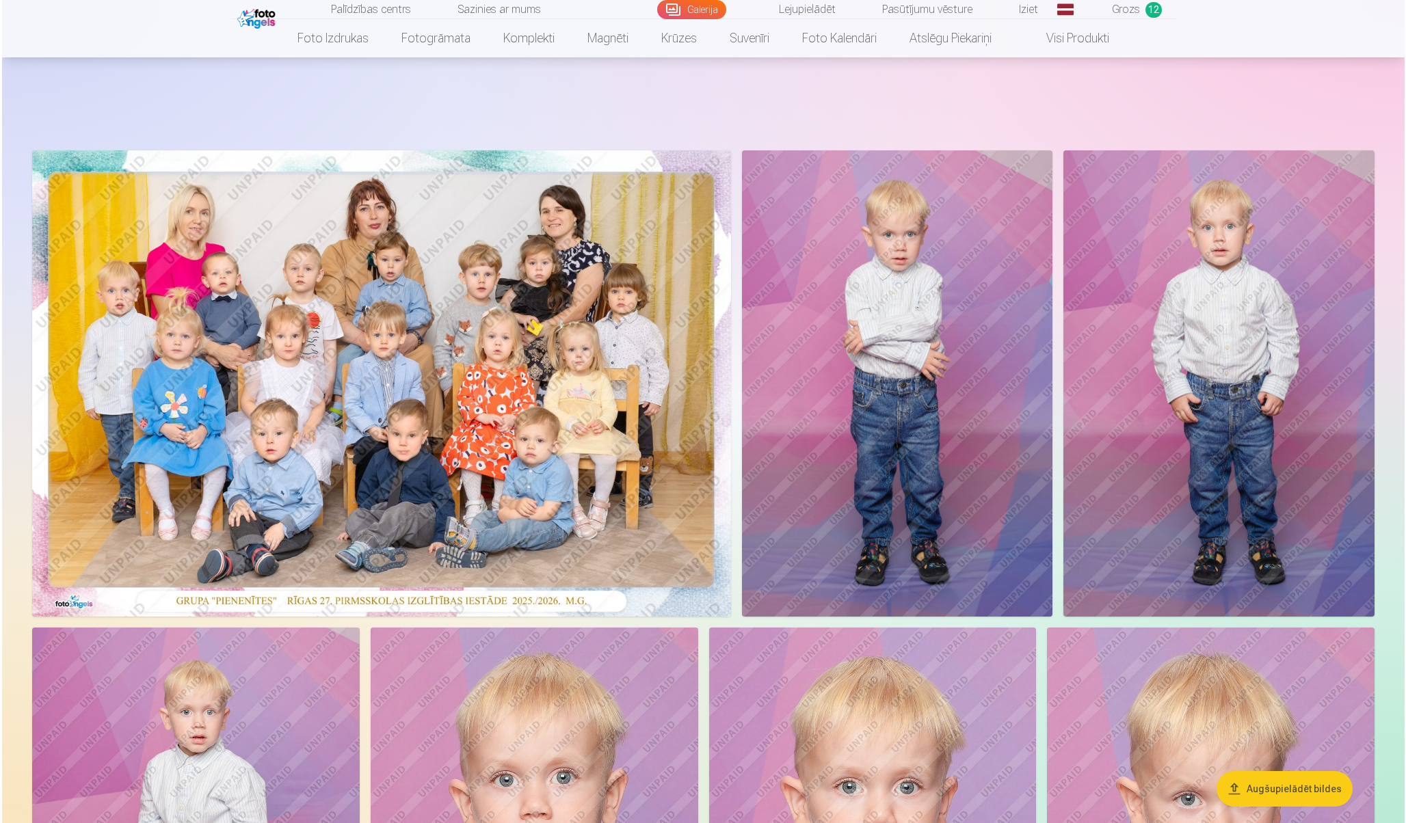
scroll to position [547, 0]
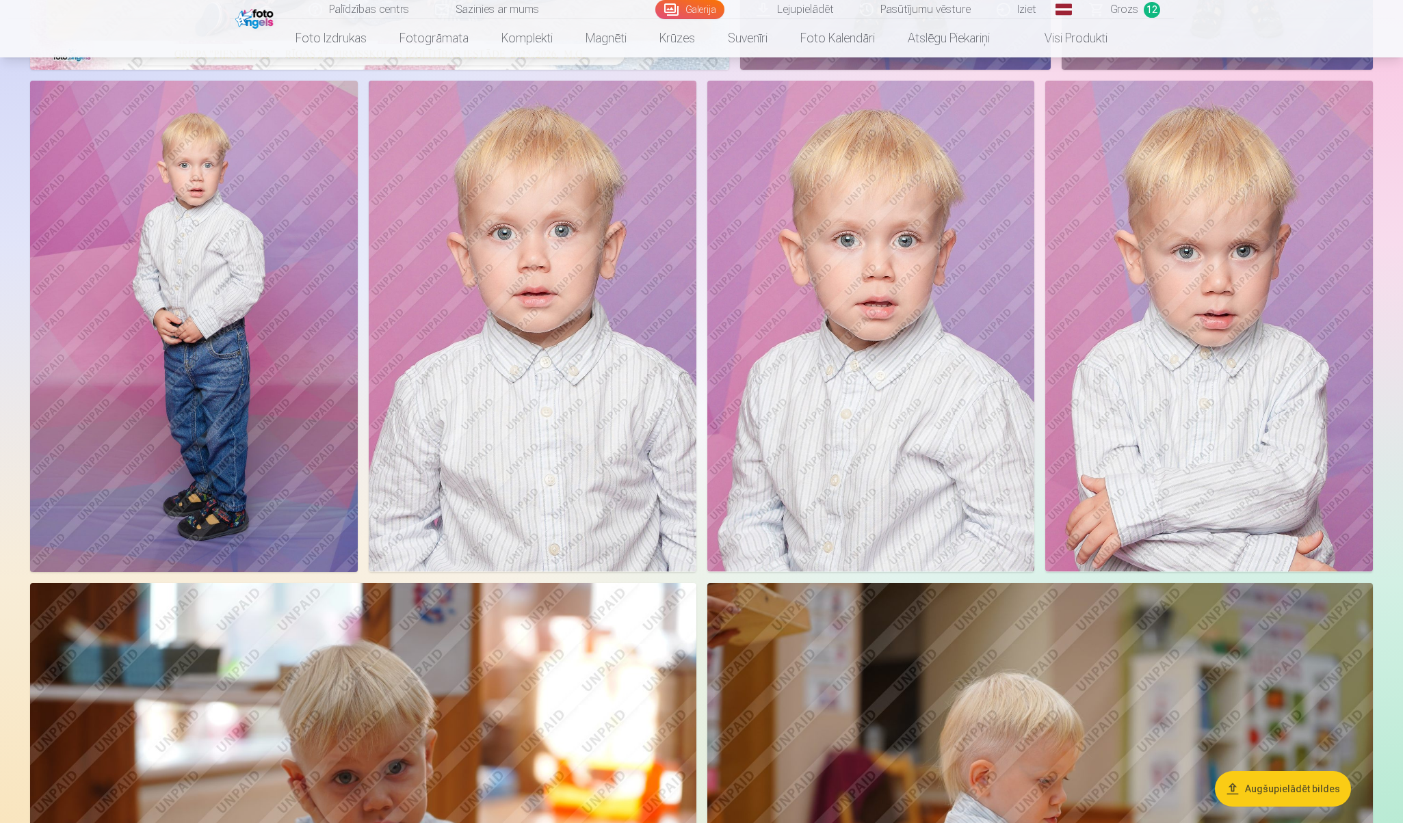
click at [601, 425] on img at bounding box center [533, 326] width 328 height 491
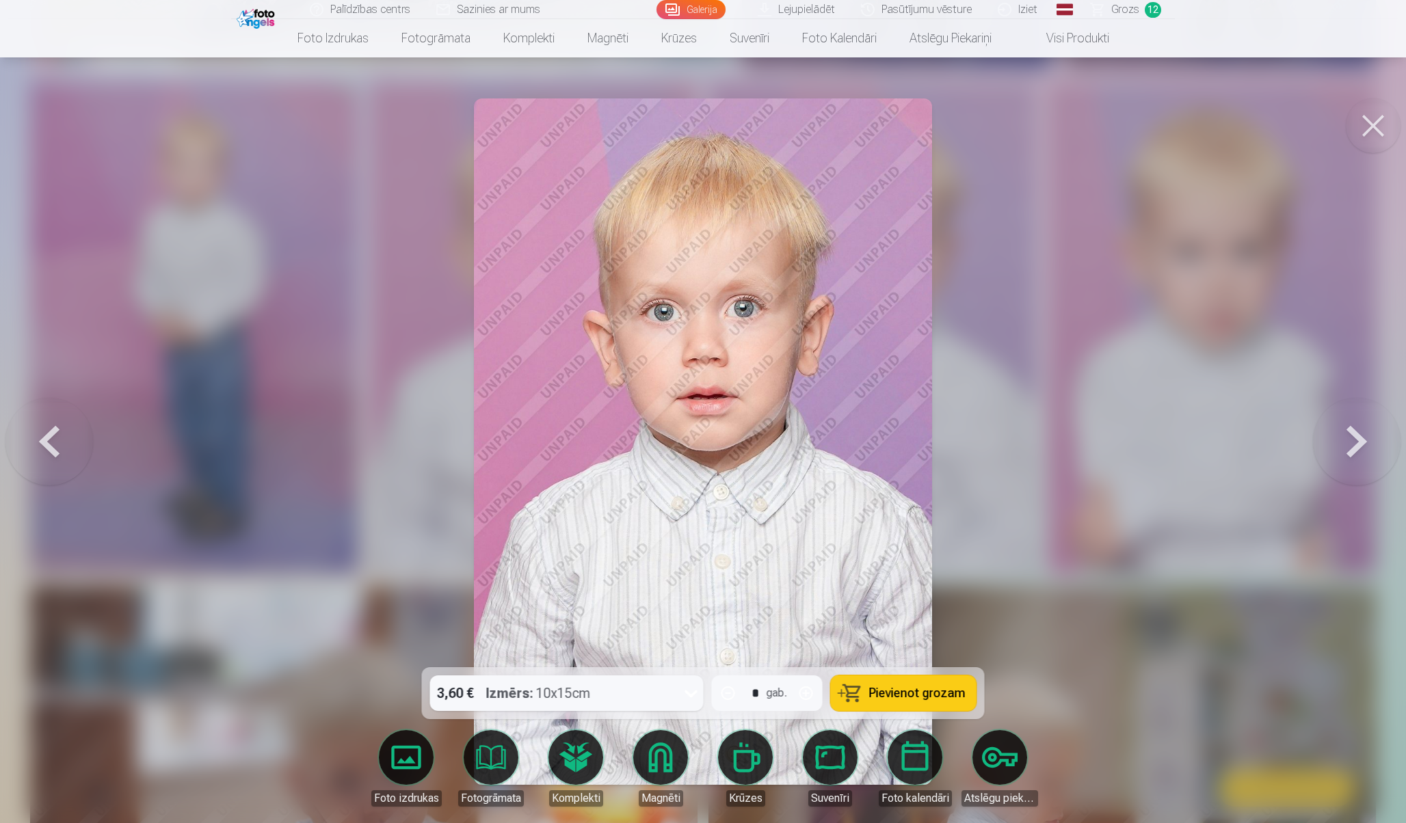
click at [663, 751] on link "Magnēti" at bounding box center [660, 768] width 77 height 77
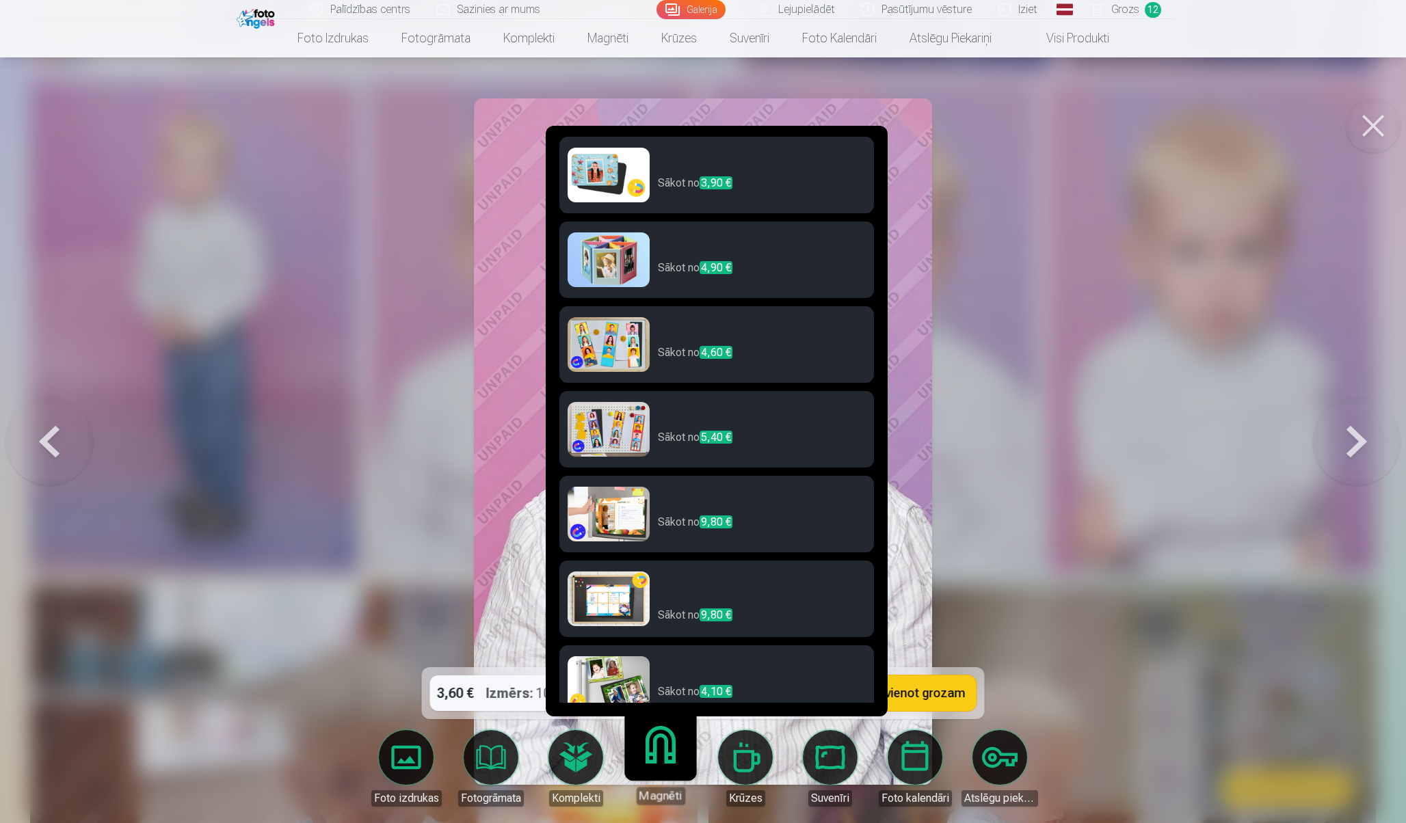
click at [767, 166] on h6 "Personalizēti foto magnēti" at bounding box center [762, 161] width 208 height 27
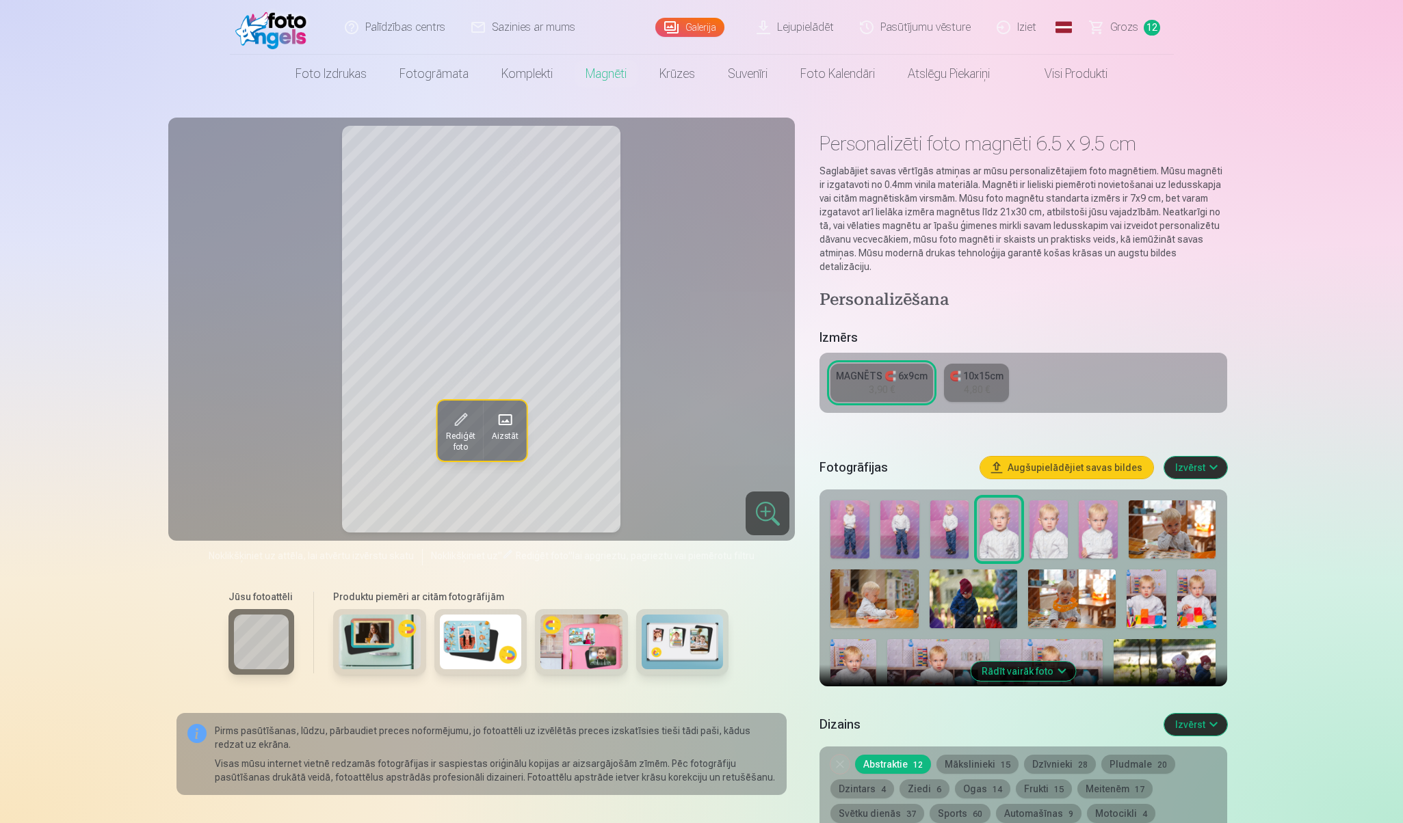
click at [981, 383] on div "4,80 €" at bounding box center [977, 390] width 26 height 14
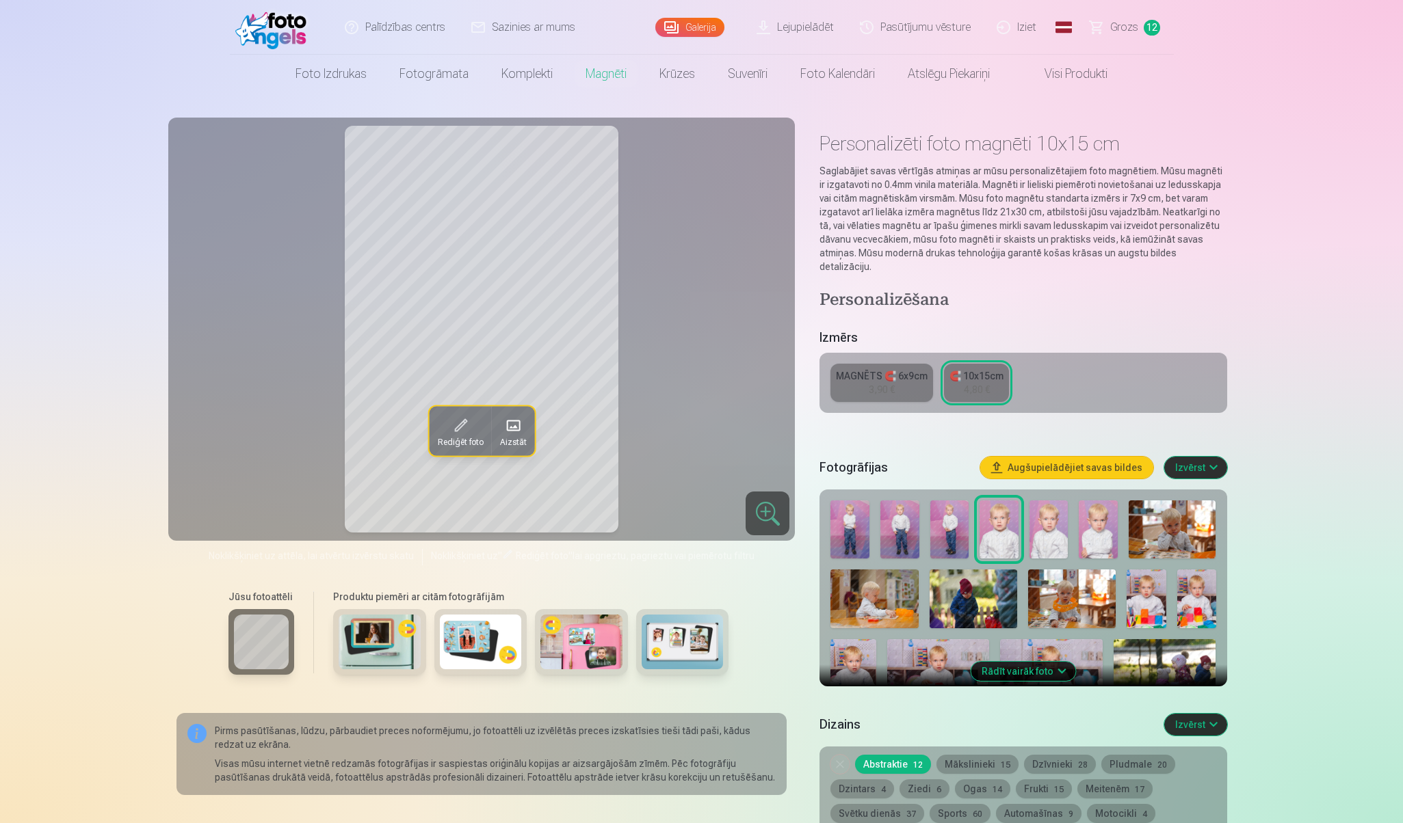
click at [893, 369] on div "MAGNĒTS 🧲 6x9cm" at bounding box center [882, 376] width 92 height 14
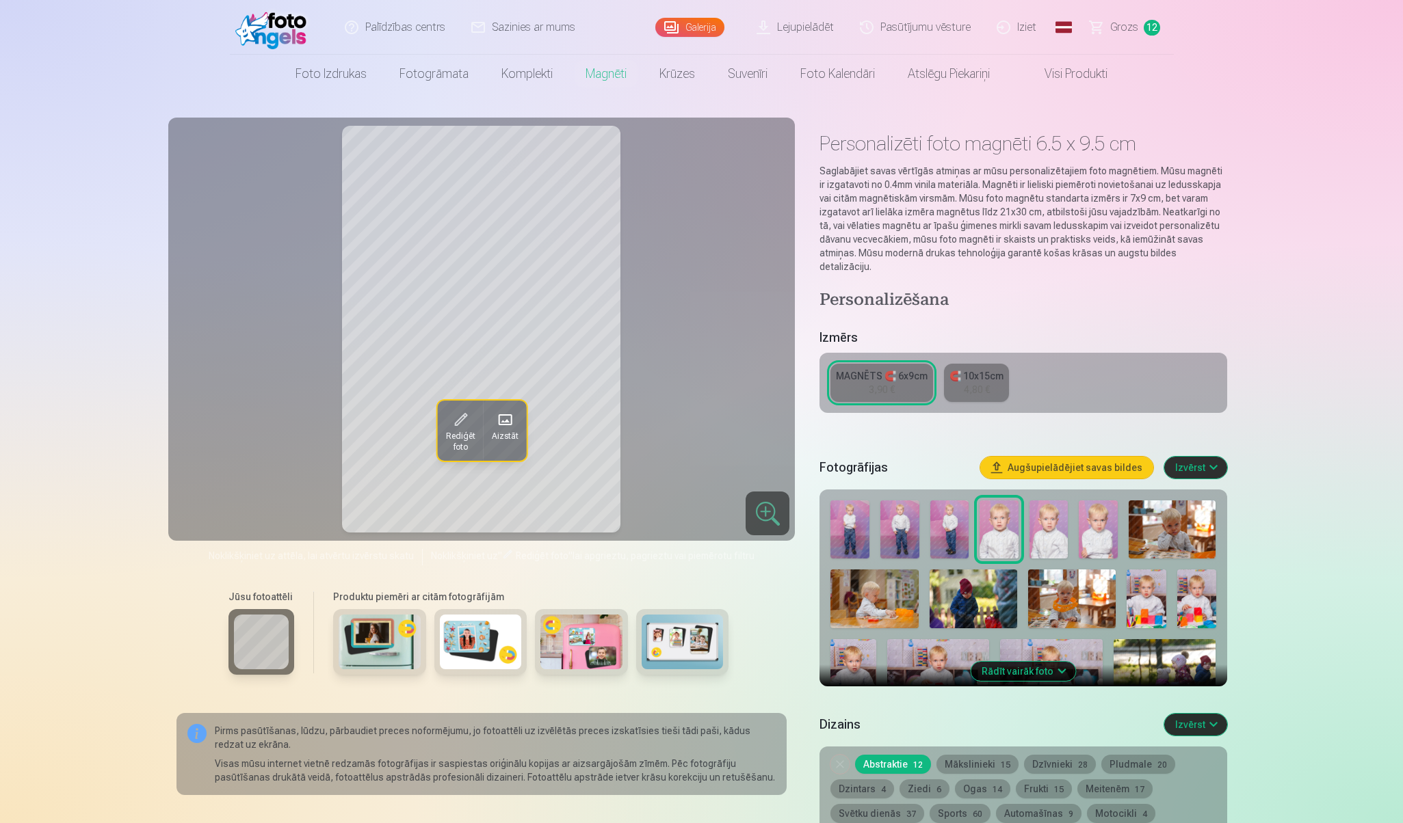
click at [949, 375] on link "🧲 10x15cm 4,80 €" at bounding box center [976, 383] width 65 height 38
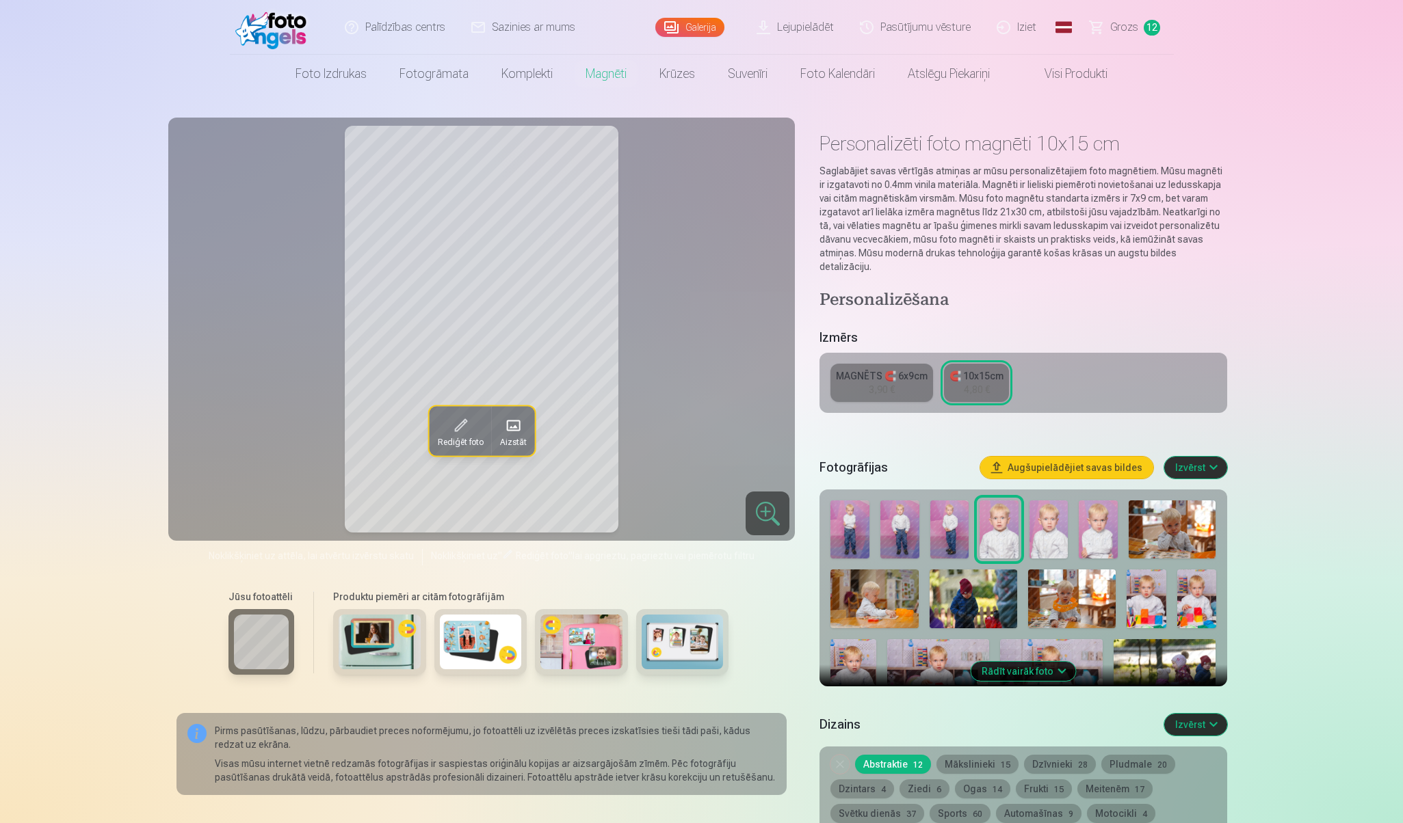
click at [897, 371] on link "MAGNĒTS 🧲 6x9cm 3,90 €" at bounding box center [881, 383] width 103 height 38
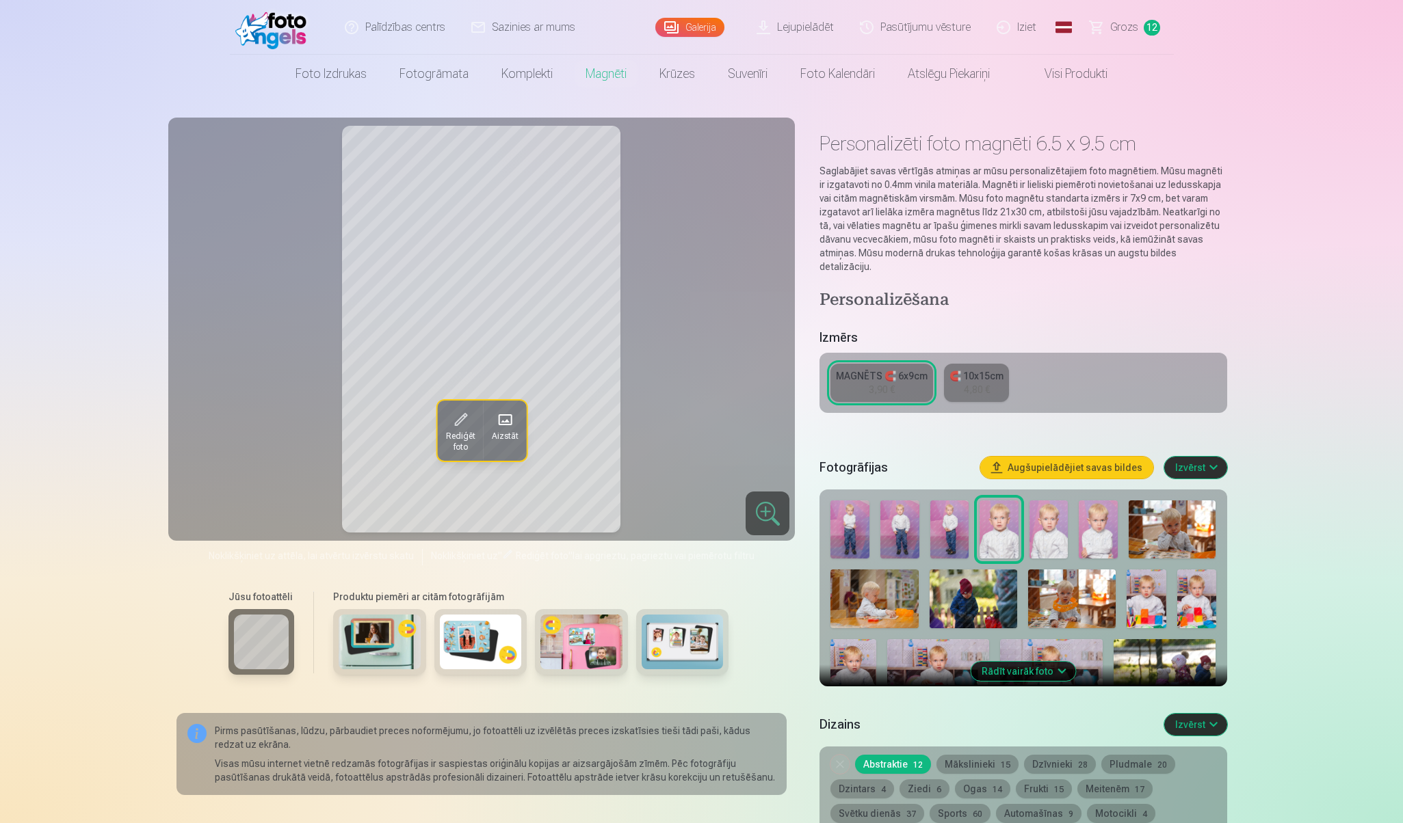
click at [969, 383] on div "4,80 €" at bounding box center [977, 390] width 26 height 14
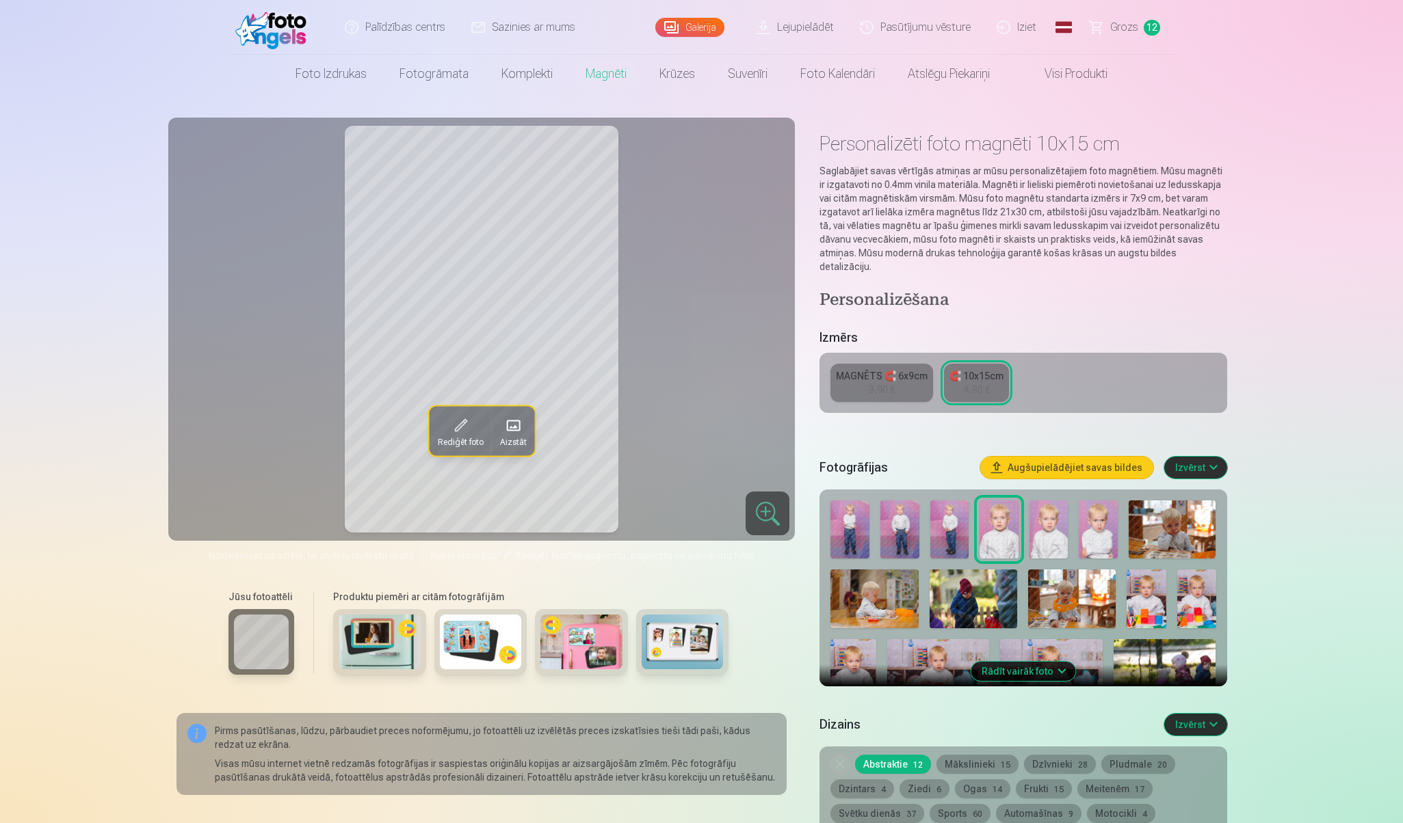
click at [923, 381] on link "MAGNĒTS 🧲 6x9cm 3,90 €" at bounding box center [881, 383] width 103 height 38
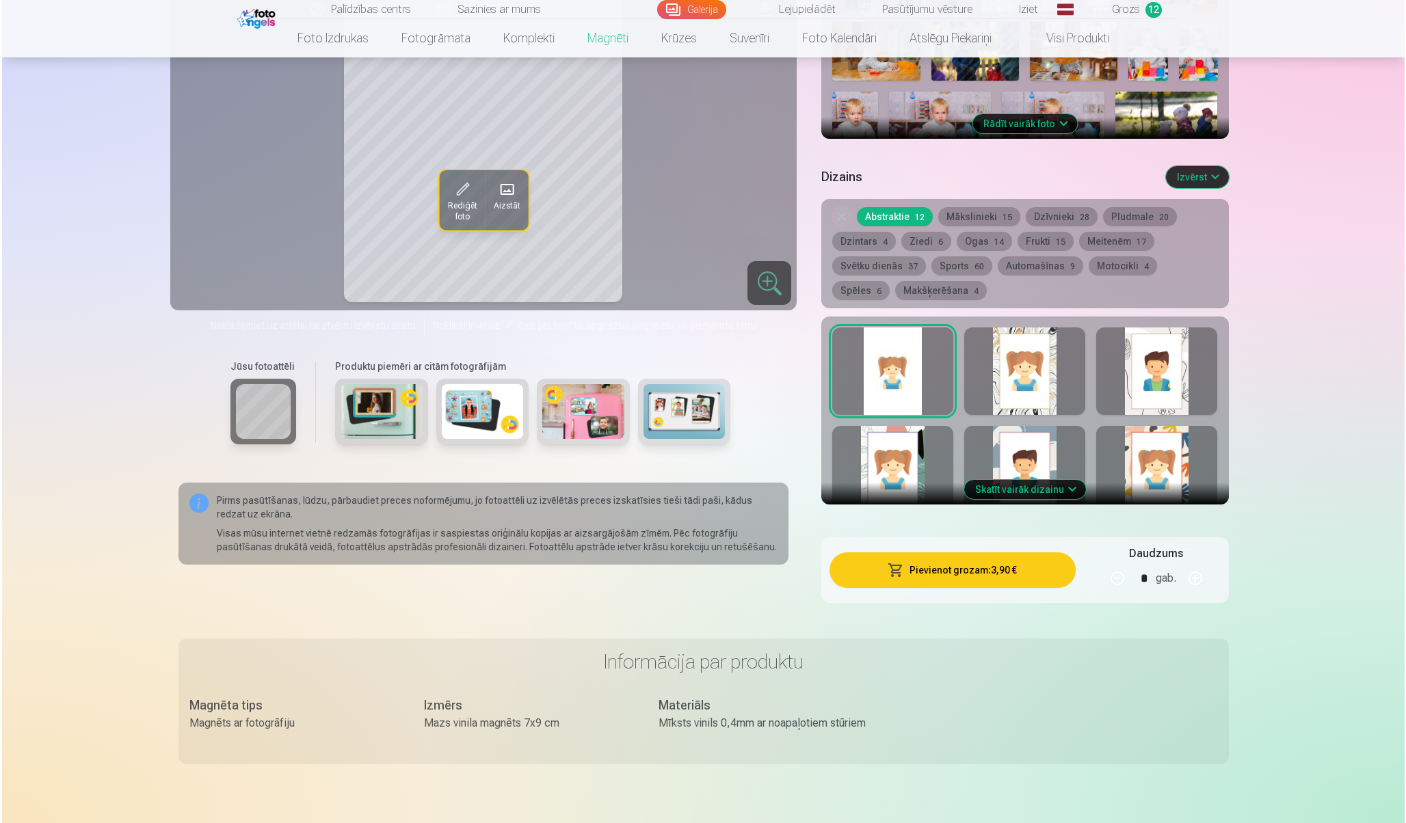
scroll to position [557, 0]
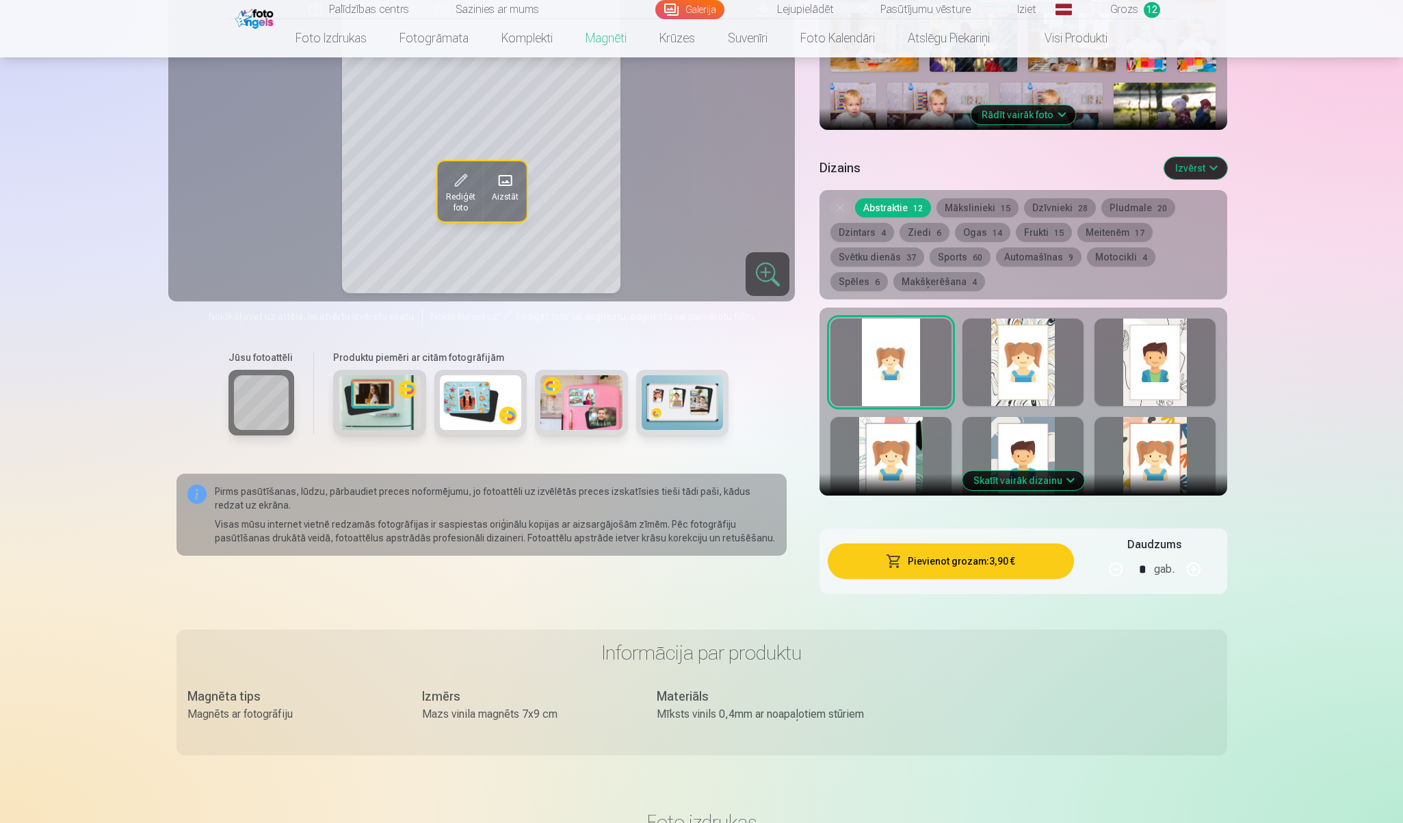
click at [909, 547] on button "Pievienot grozam : 3,90 €" at bounding box center [951, 562] width 246 height 36
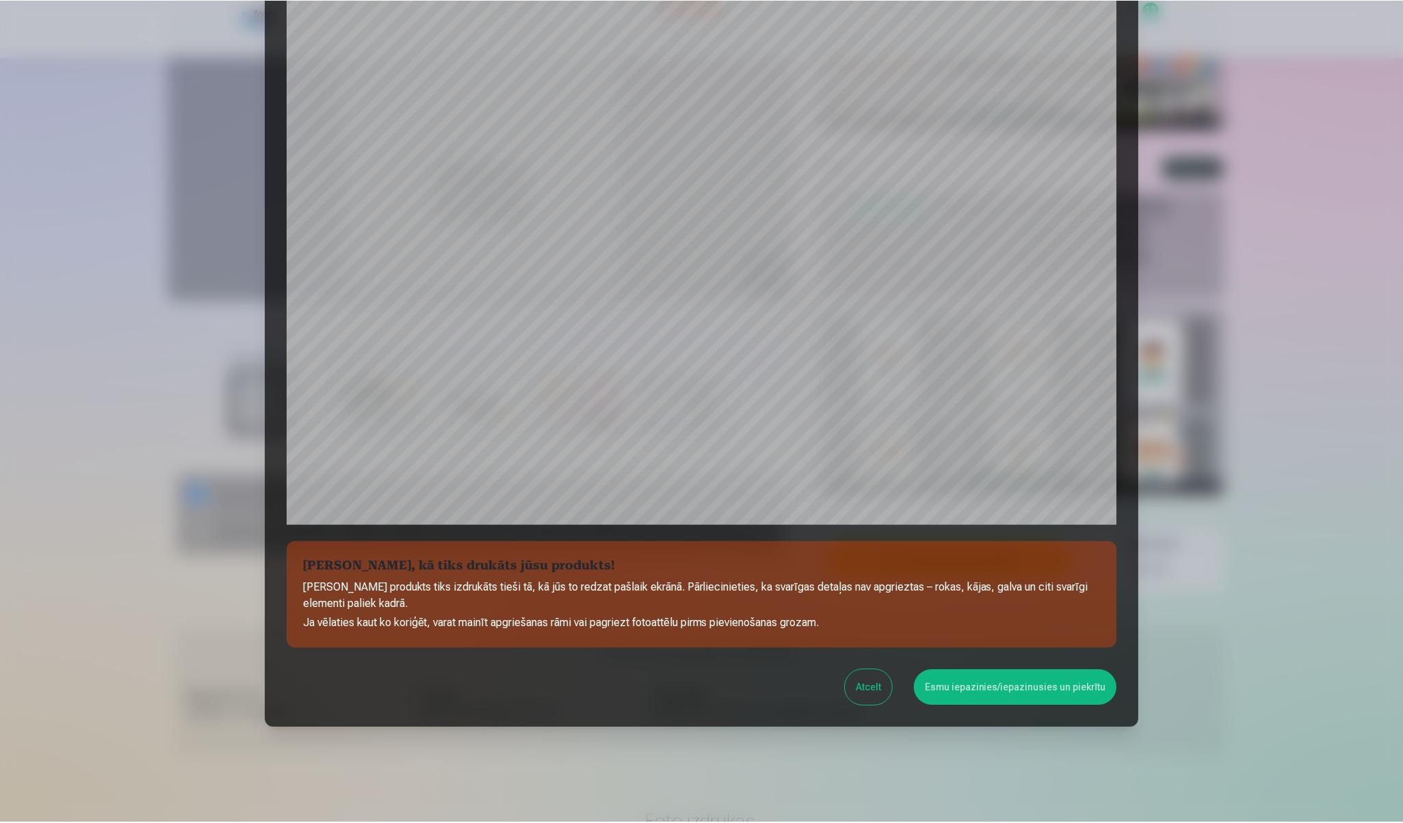
scroll to position [158, 0]
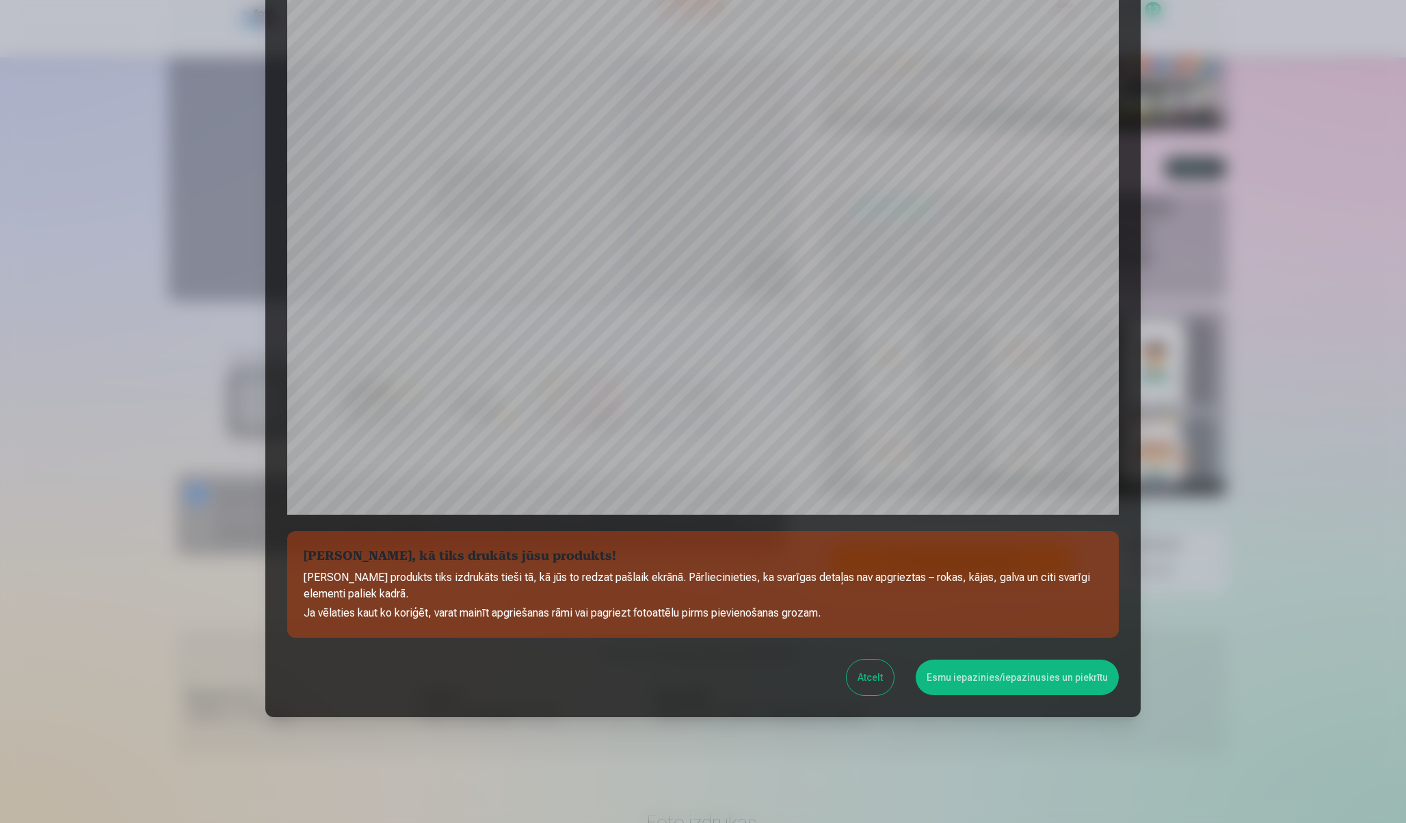
click at [964, 684] on button "Esmu iepazinies/iepazinusies un piekrītu" at bounding box center [1017, 678] width 203 height 36
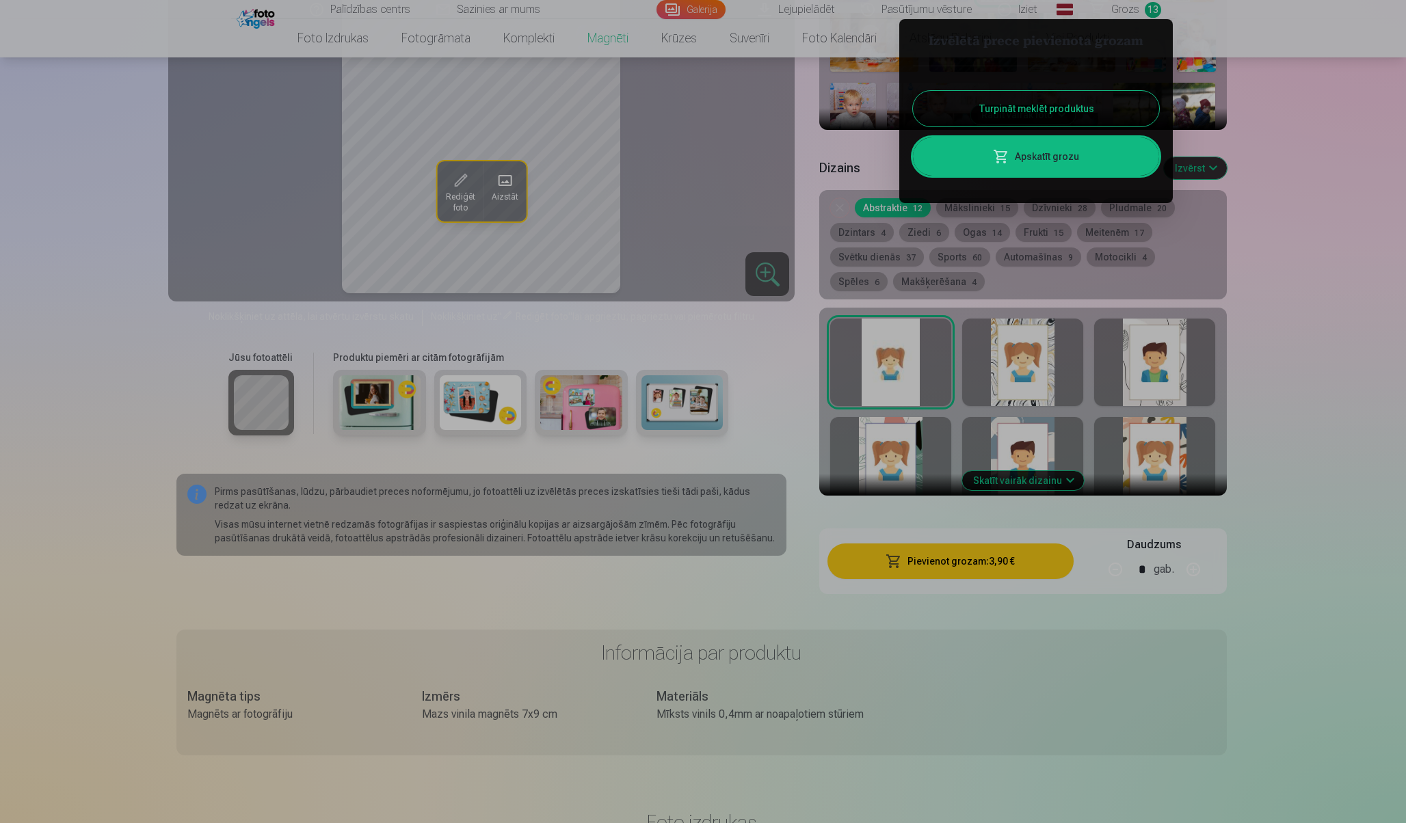
click at [1029, 117] on button "Turpināt meklēt produktus" at bounding box center [1036, 109] width 246 height 36
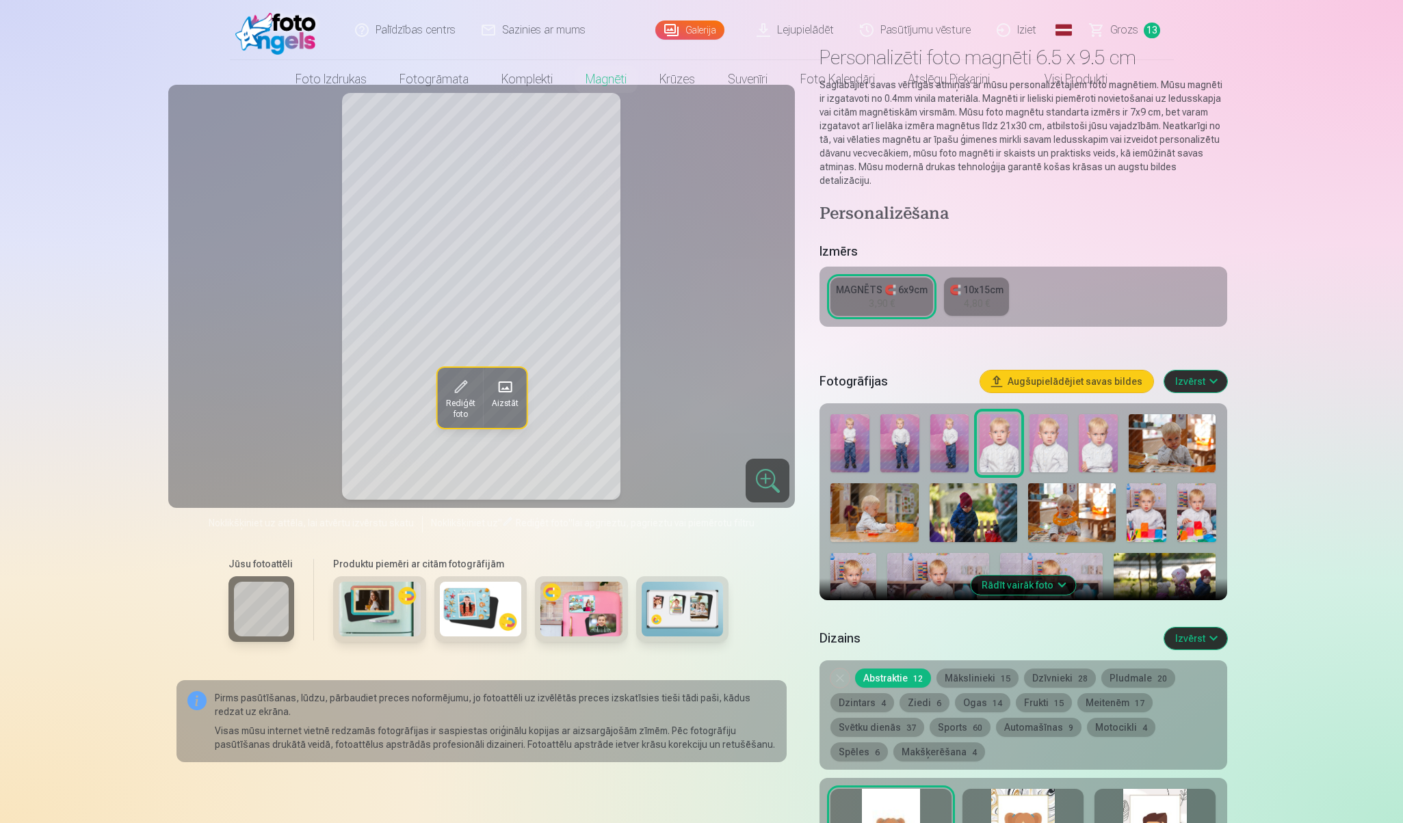
scroll to position [0, 0]
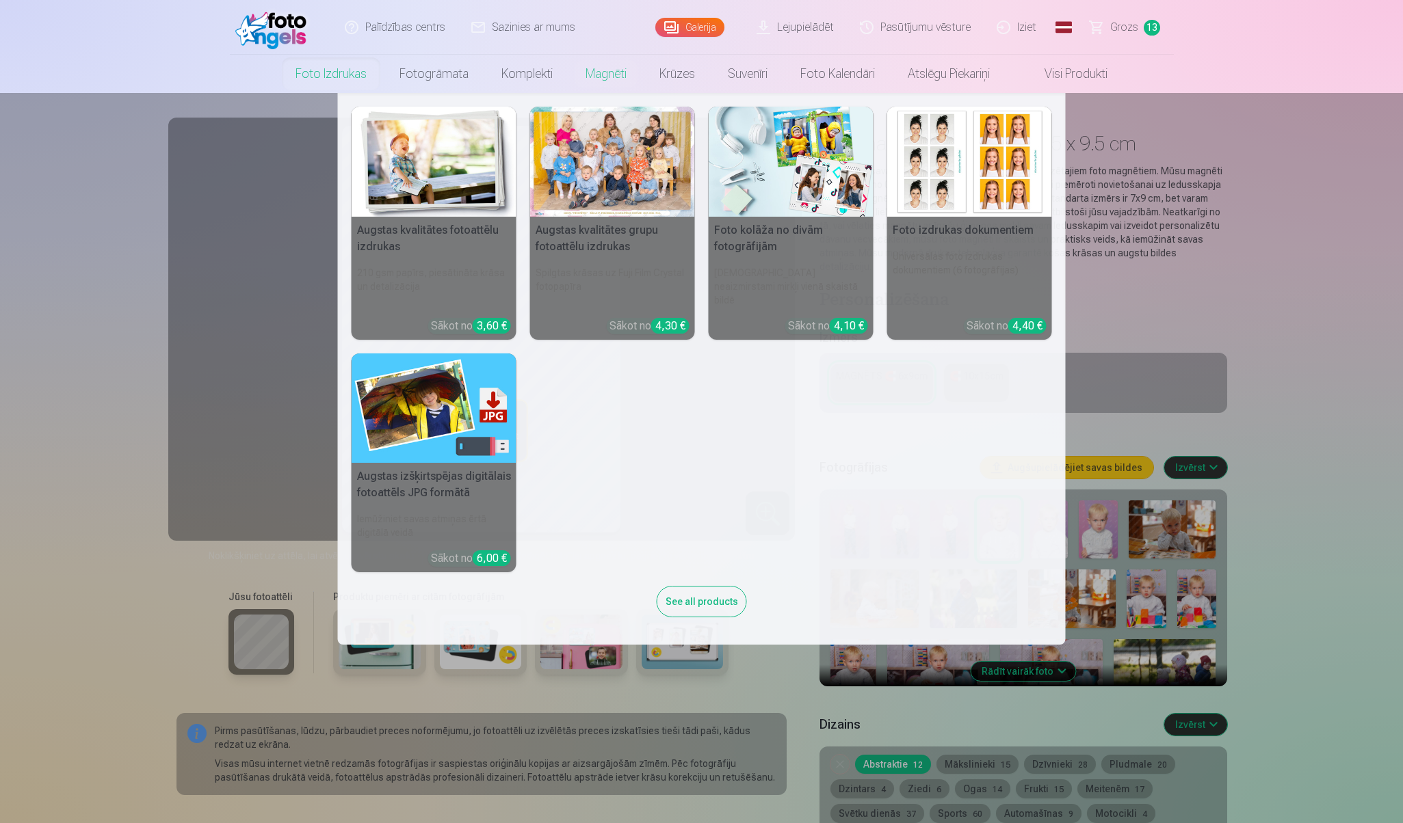
click at [318, 88] on link "Foto izdrukas" at bounding box center [331, 74] width 104 height 38
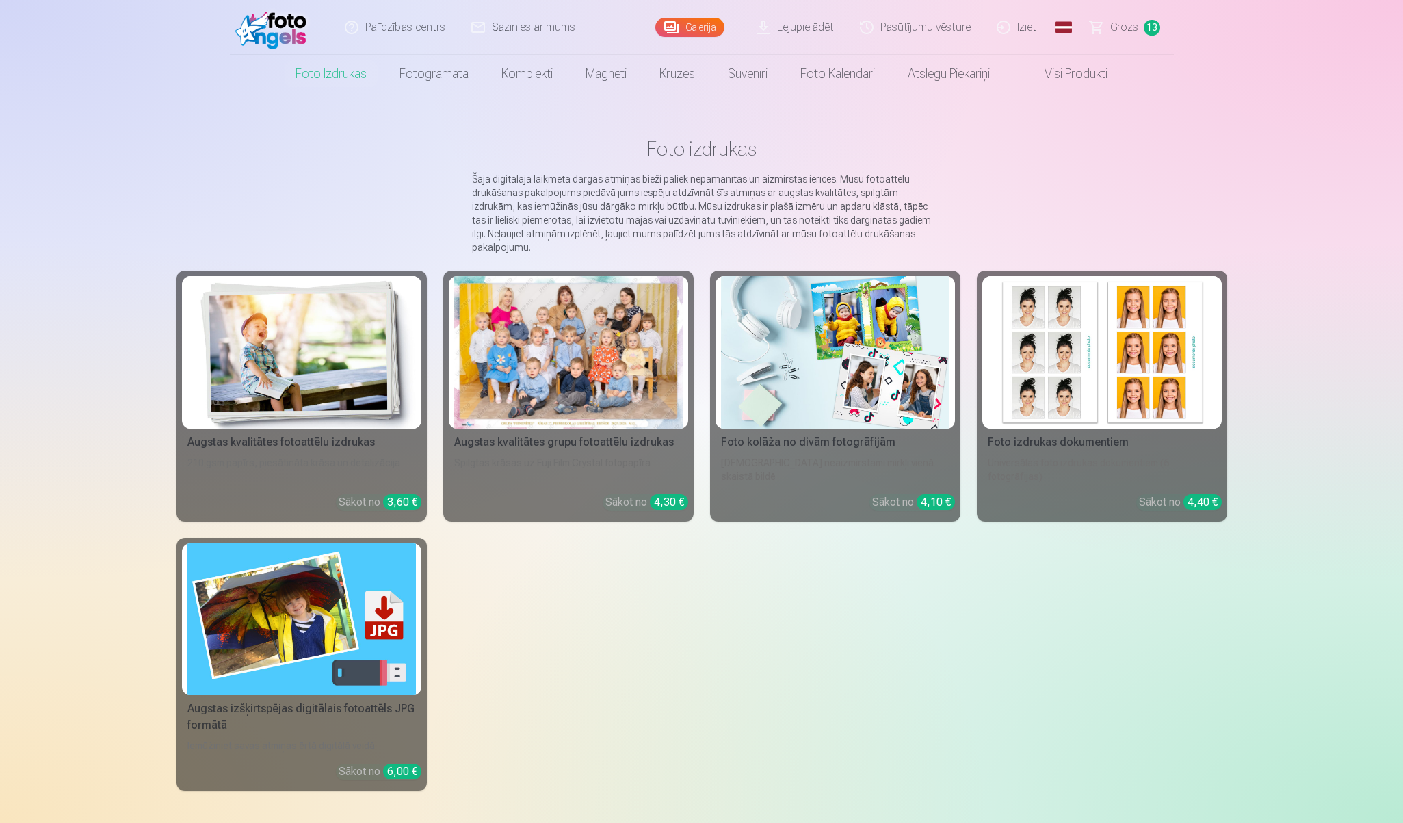
click at [698, 25] on link "Galerija" at bounding box center [689, 27] width 69 height 19
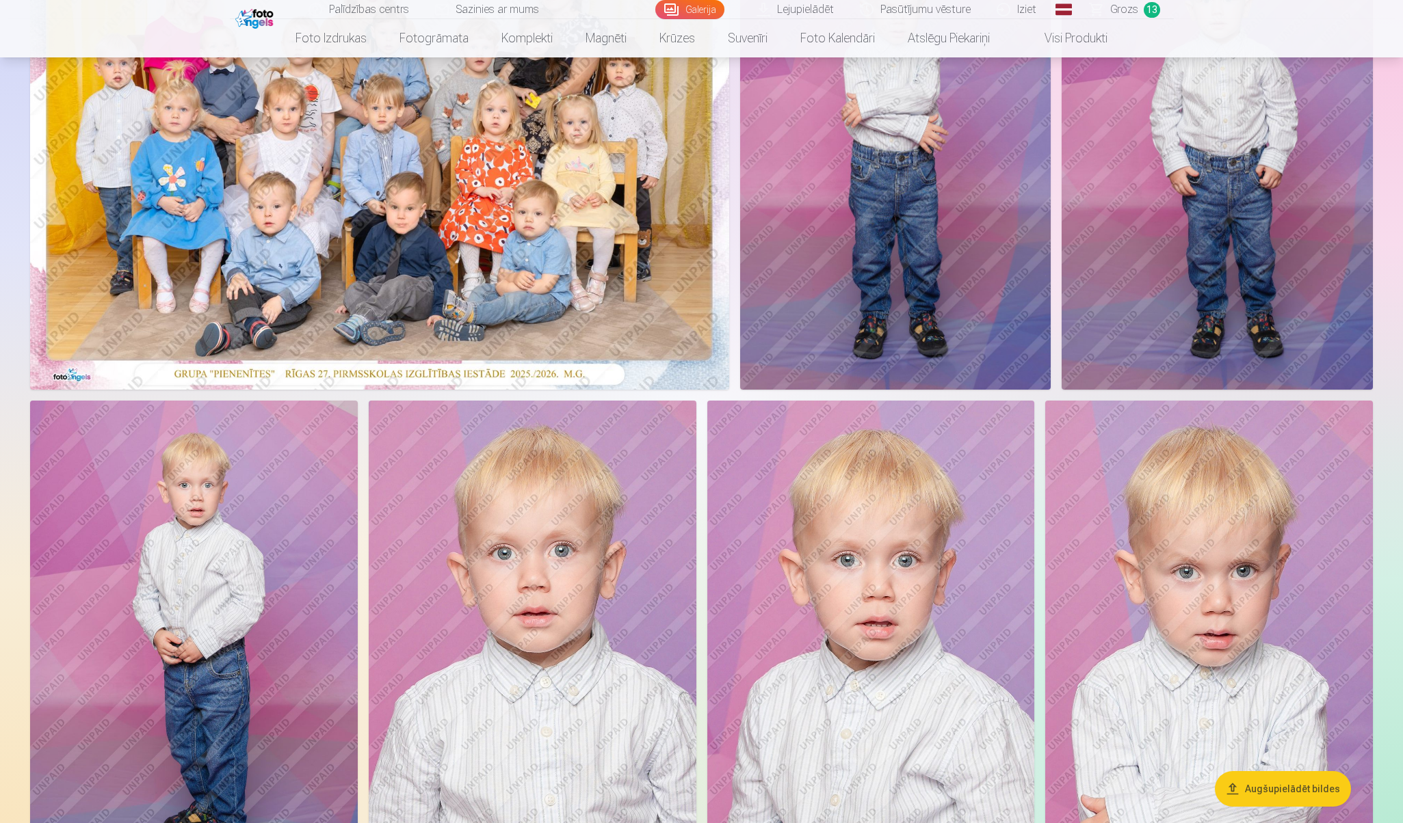
scroll to position [527, 0]
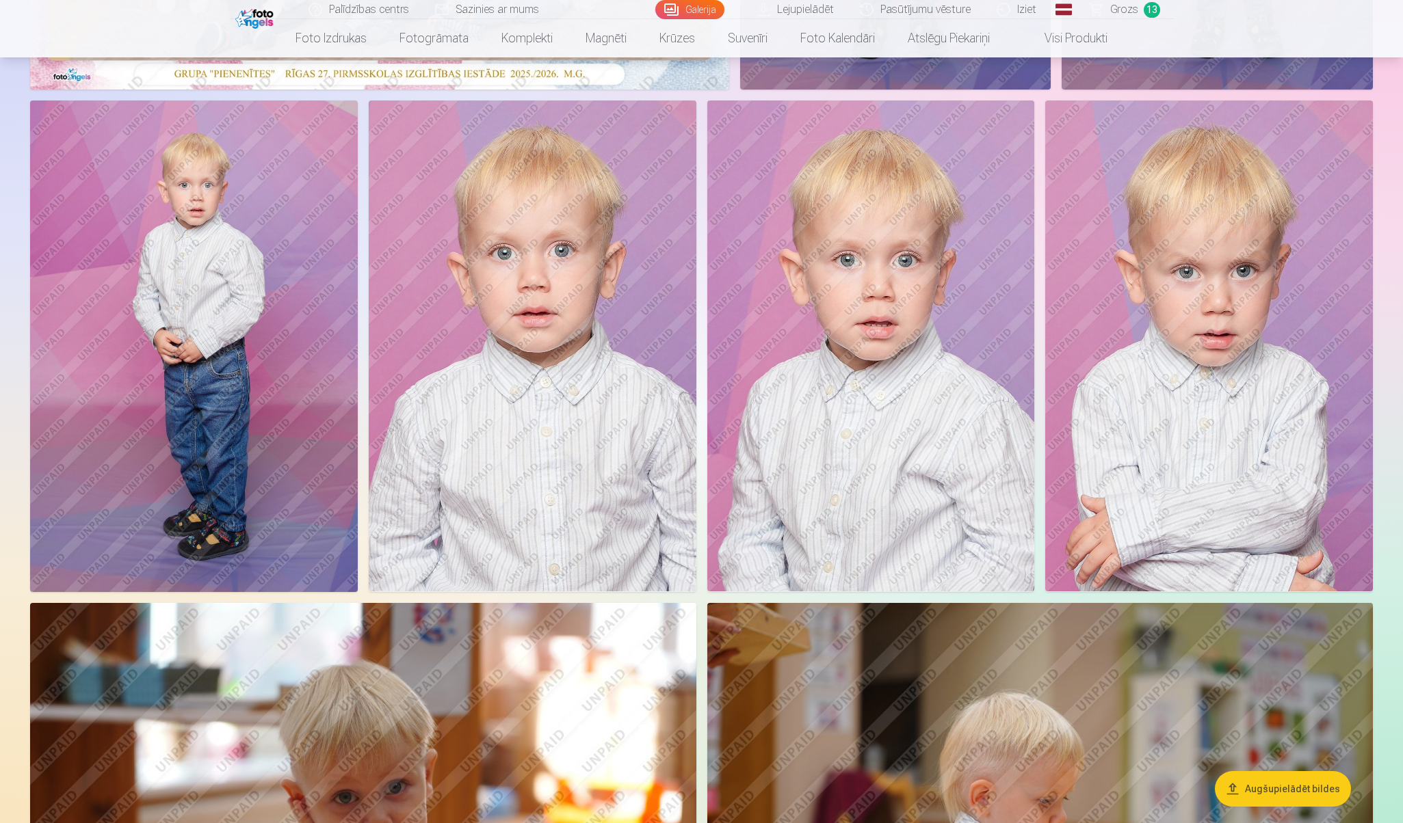
click at [1123, 338] on img at bounding box center [1209, 346] width 328 height 491
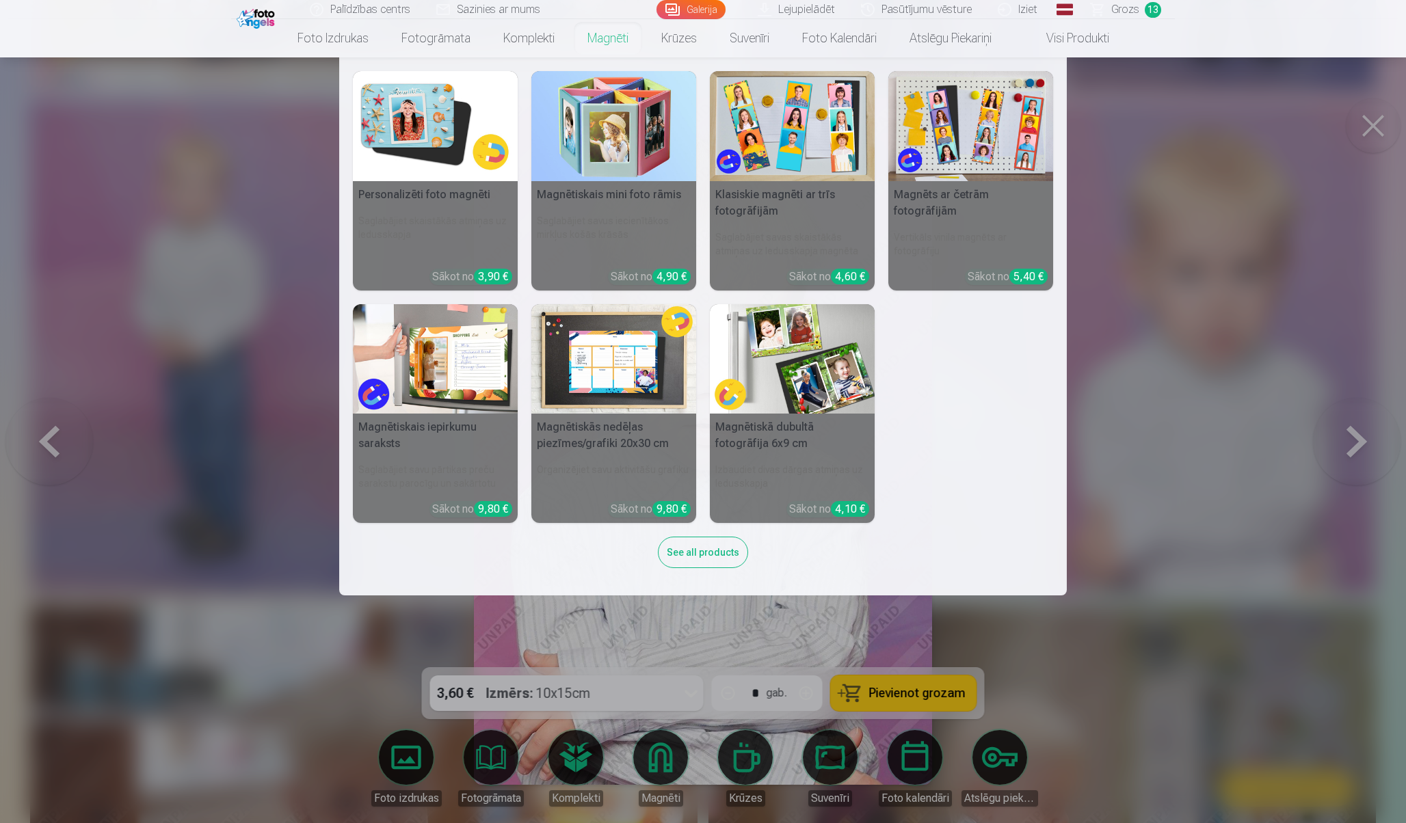
click at [1375, 124] on nav "Personalizēti foto magnēti Saglabājiet skaistākās atmiņas uz ledusskapja Sākot …" at bounding box center [703, 326] width 1406 height 538
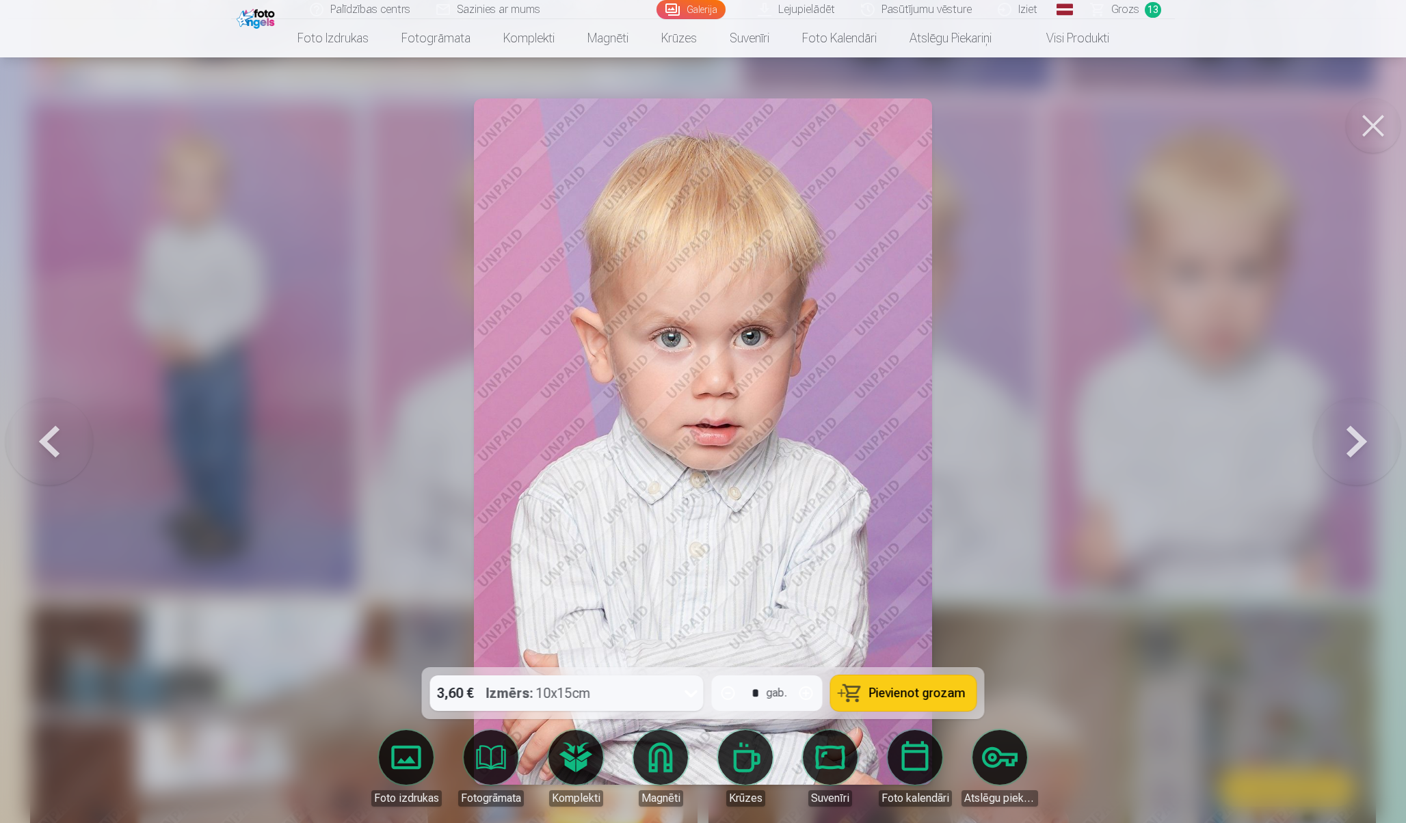
click at [1387, 131] on button at bounding box center [1373, 125] width 55 height 55
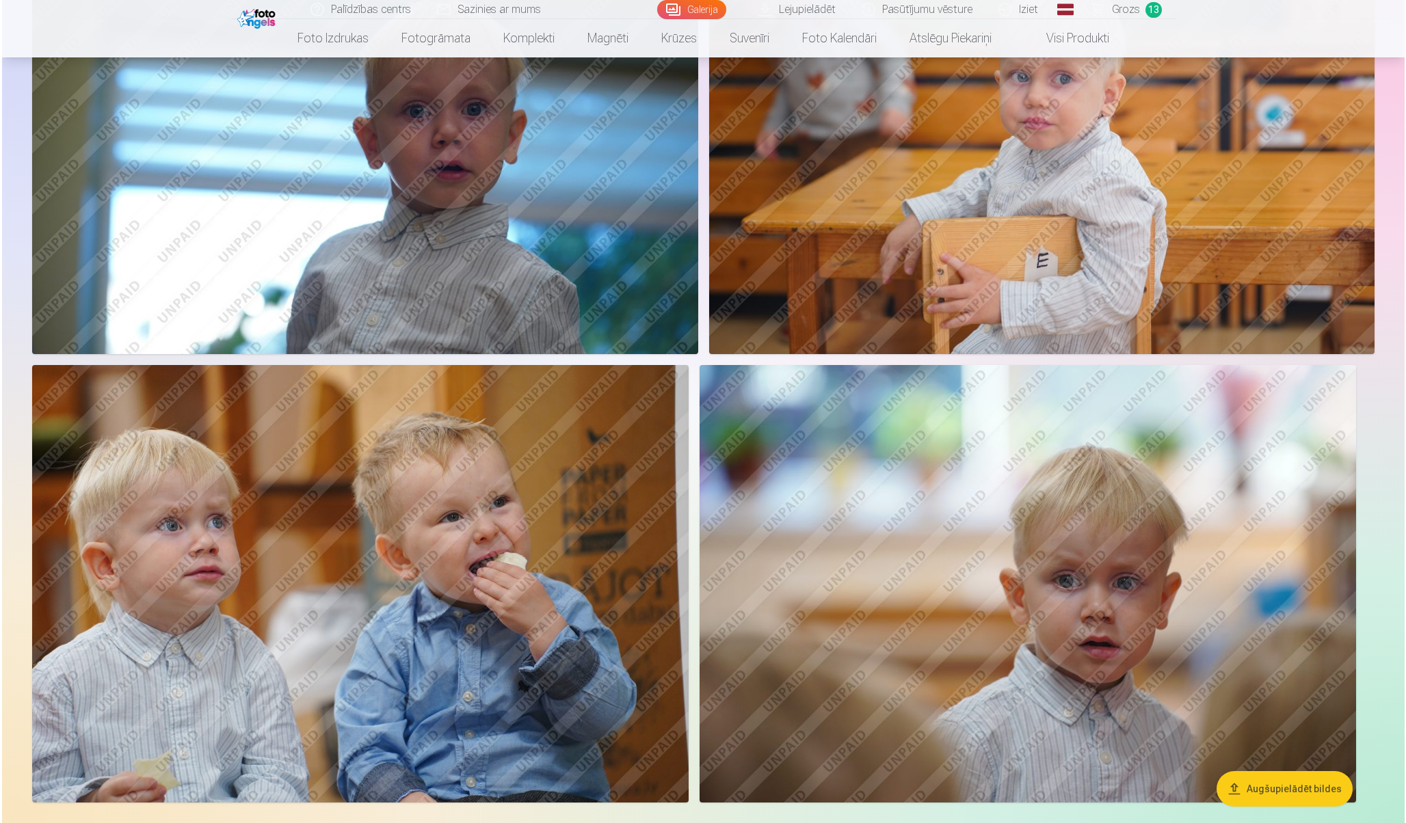
scroll to position [6454, 0]
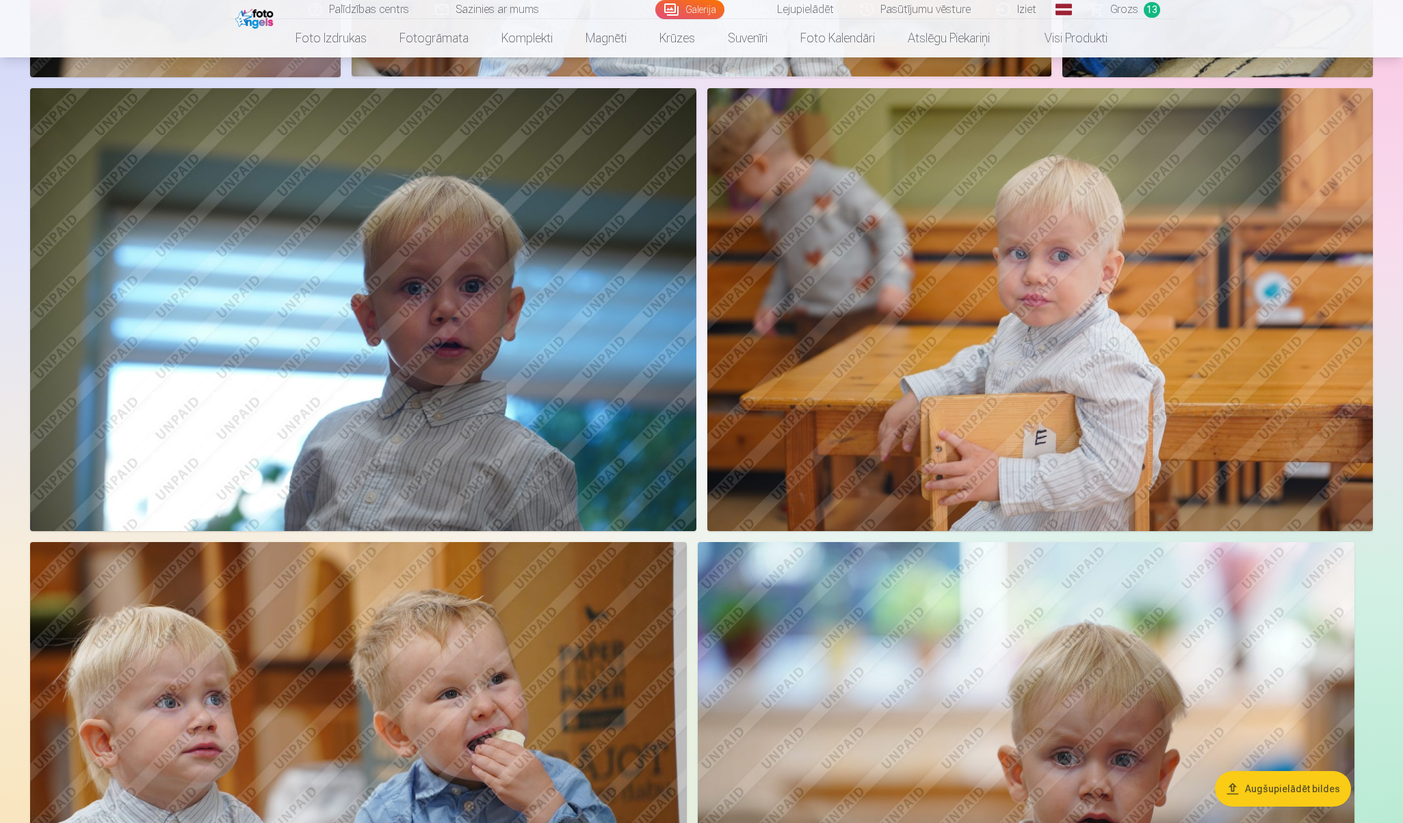
click at [1094, 327] on img at bounding box center [1040, 310] width 666 height 444
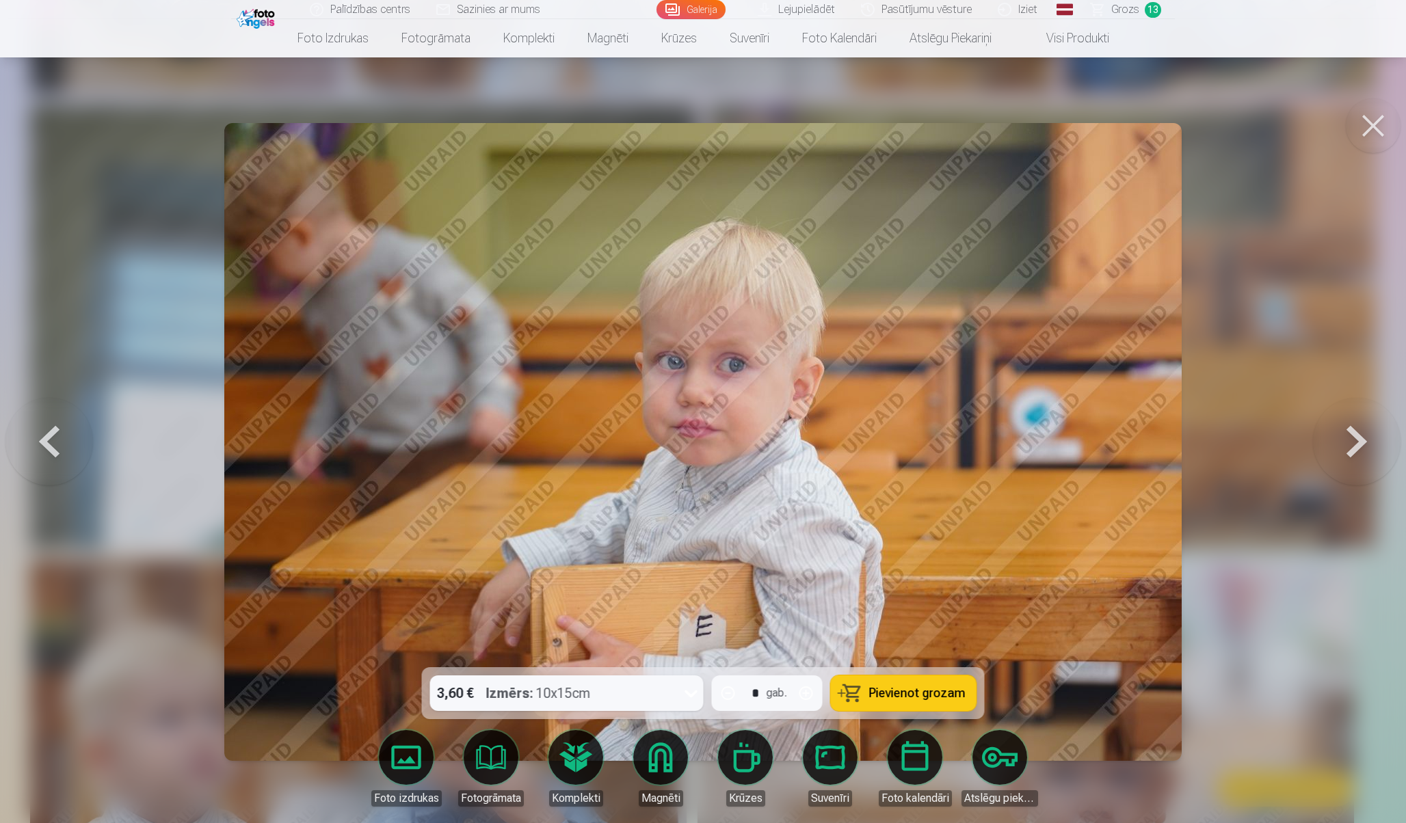
click at [915, 681] on button "Pievienot grozam" at bounding box center [904, 694] width 146 height 36
click at [1379, 126] on button at bounding box center [1373, 125] width 55 height 55
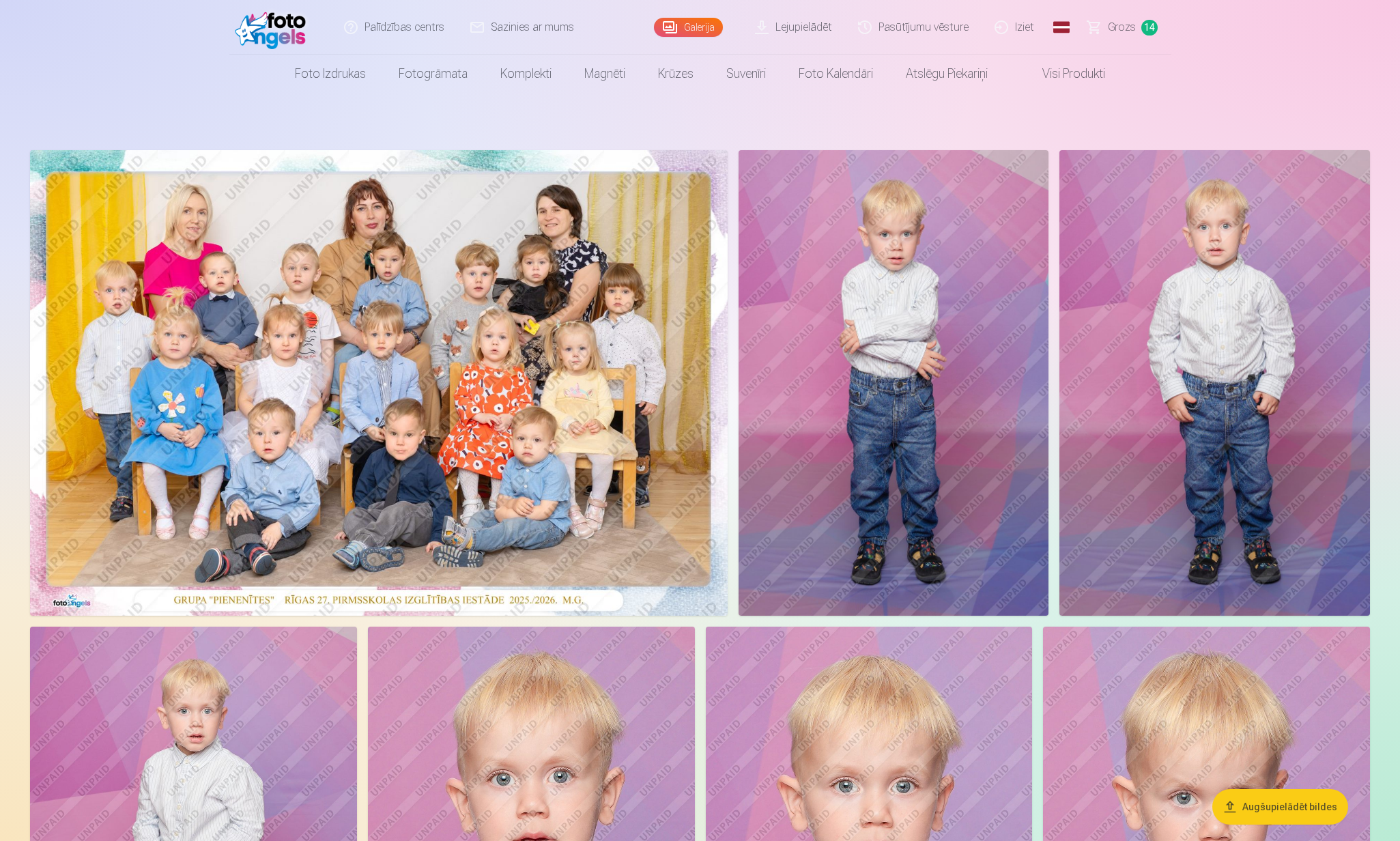
click at [473, 279] on img at bounding box center [378, 382] width 698 height 465
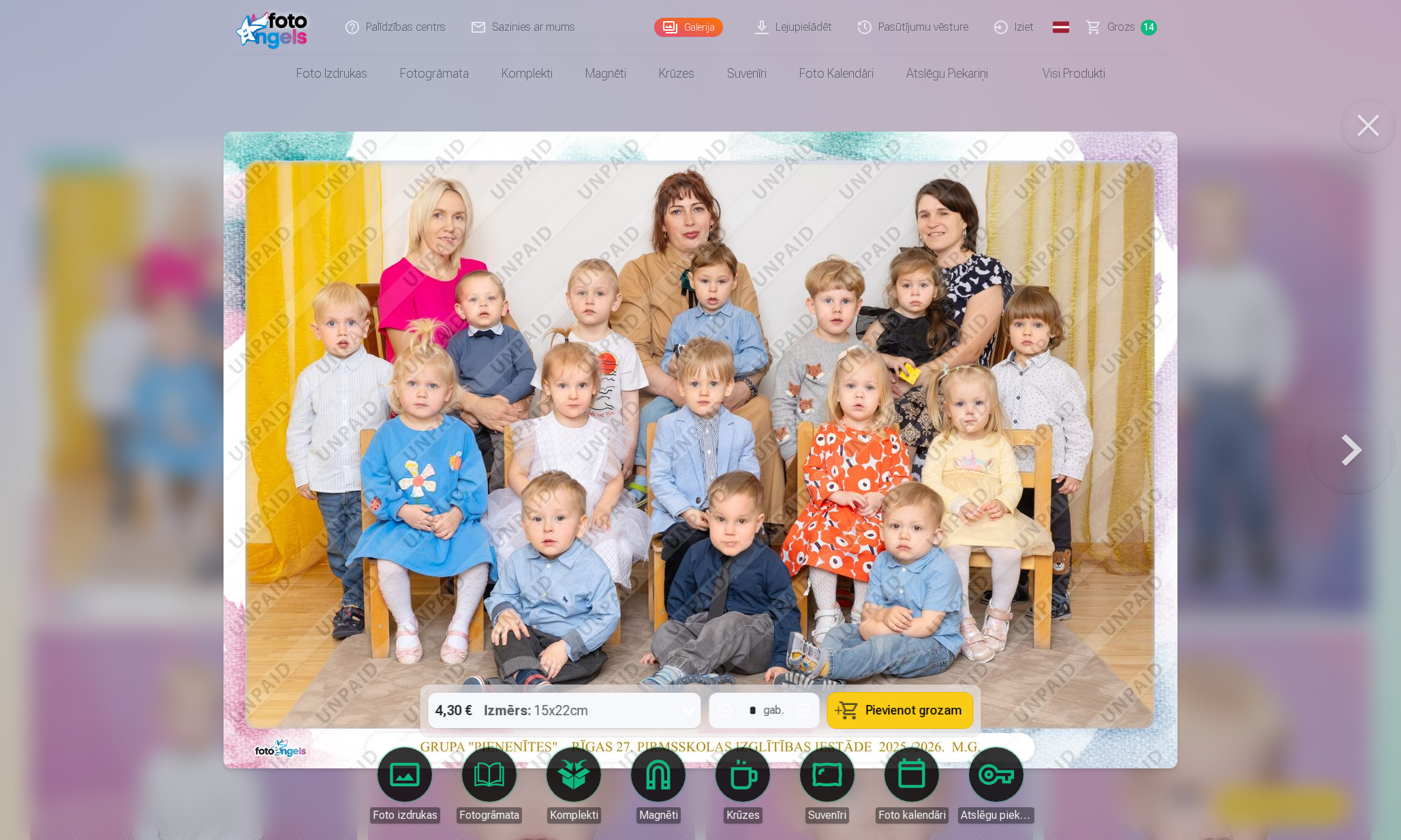
click at [1368, 129] on button at bounding box center [1368, 125] width 55 height 55
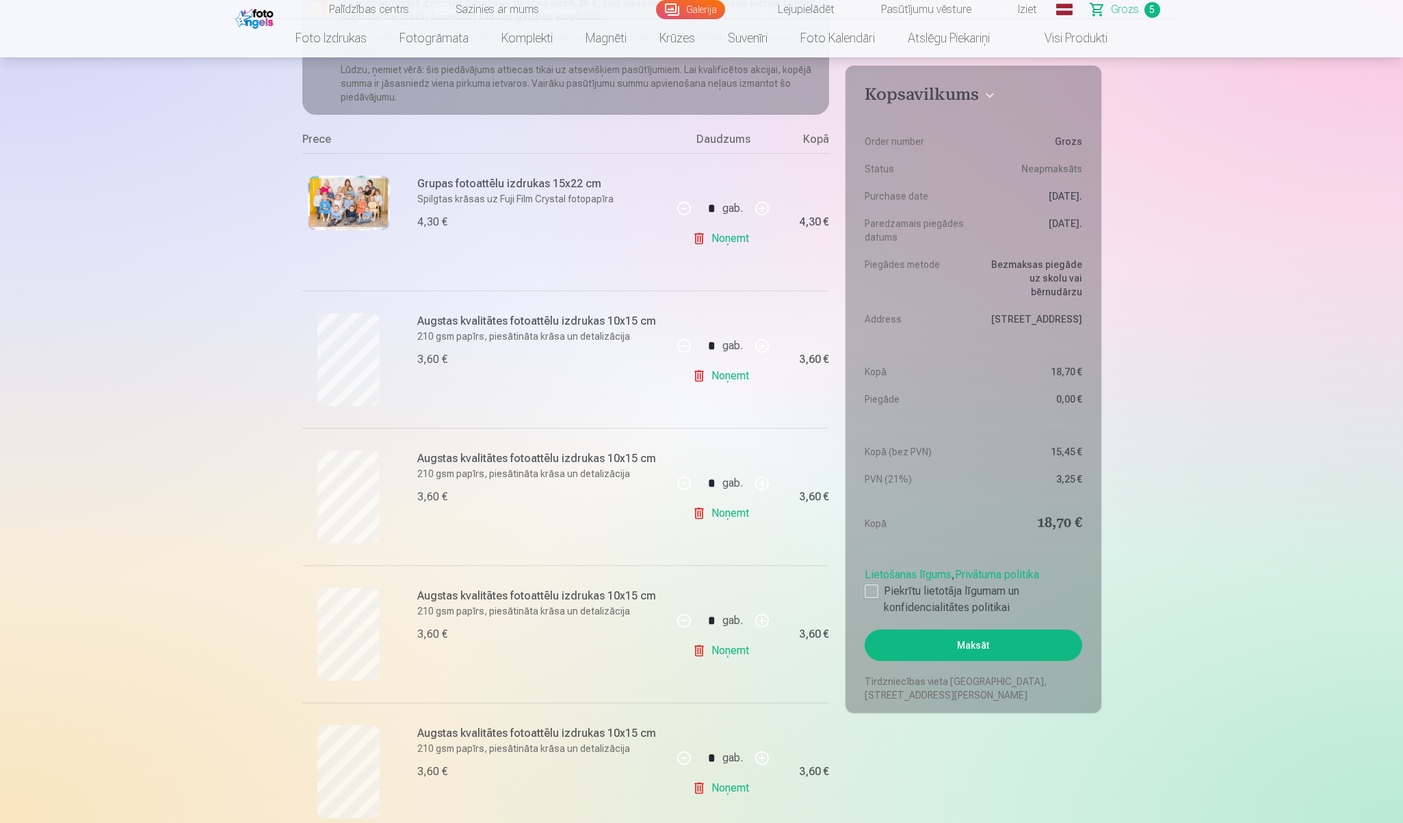
scroll to position [181, 0]
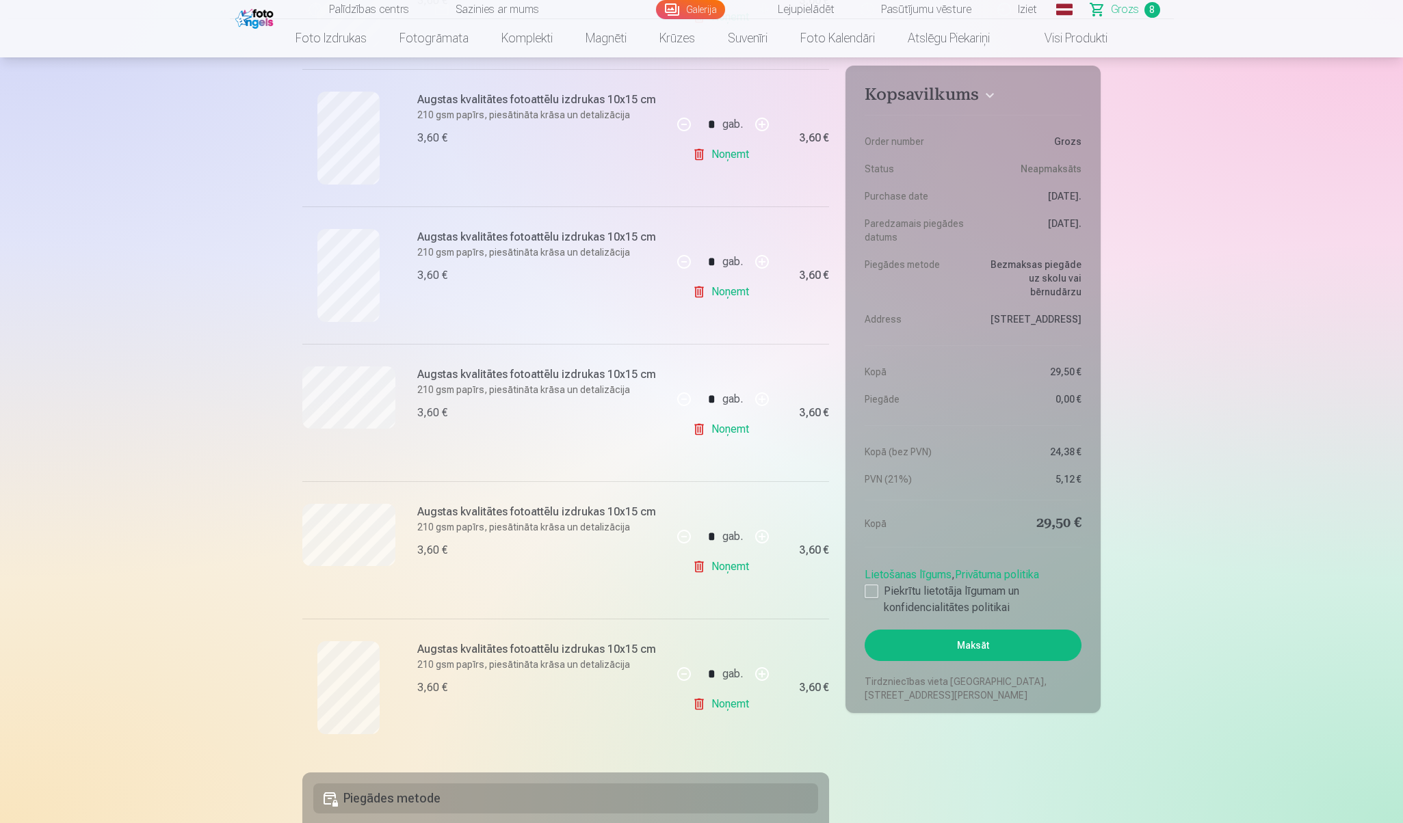
scroll to position [699, 0]
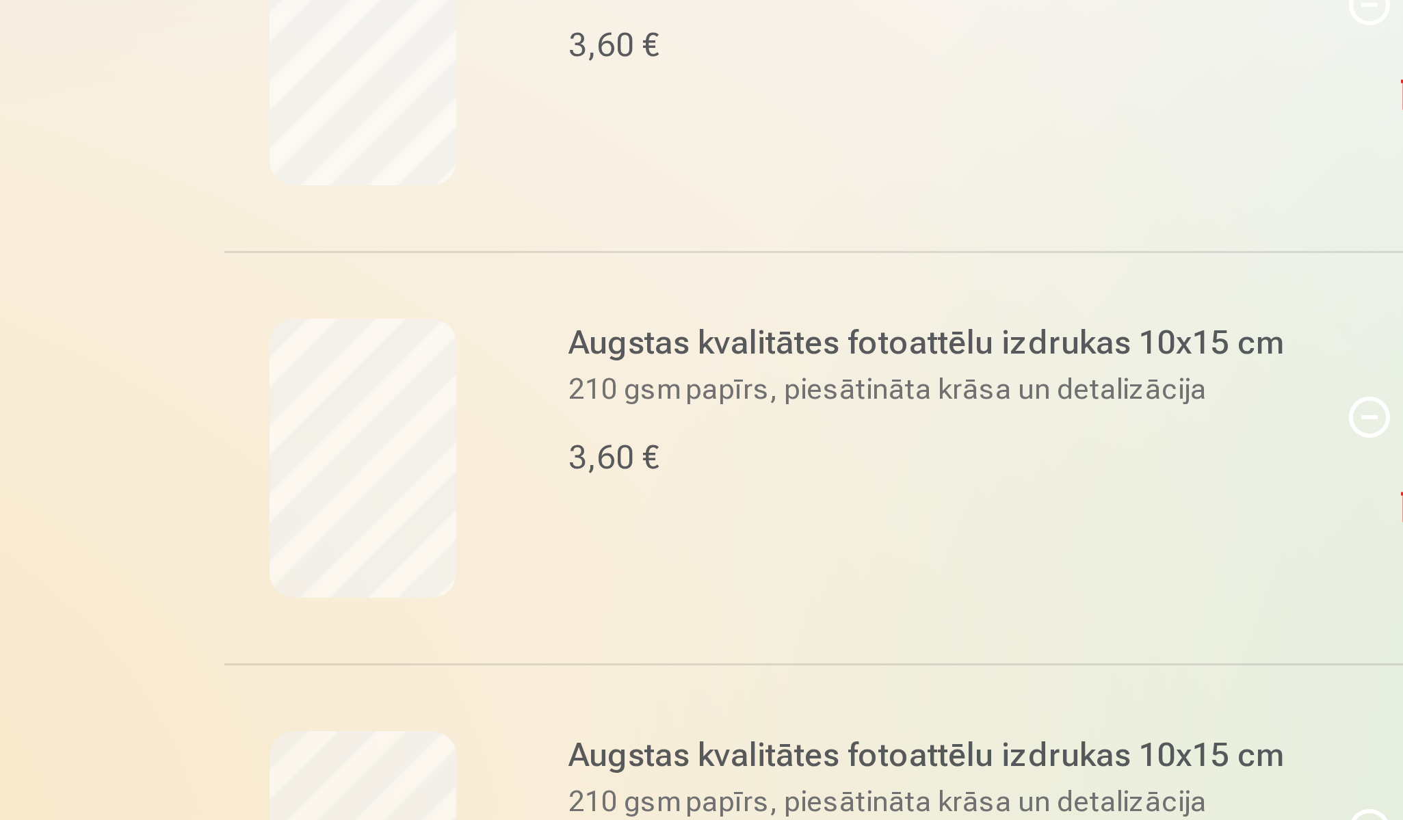
scroll to position [85, 0]
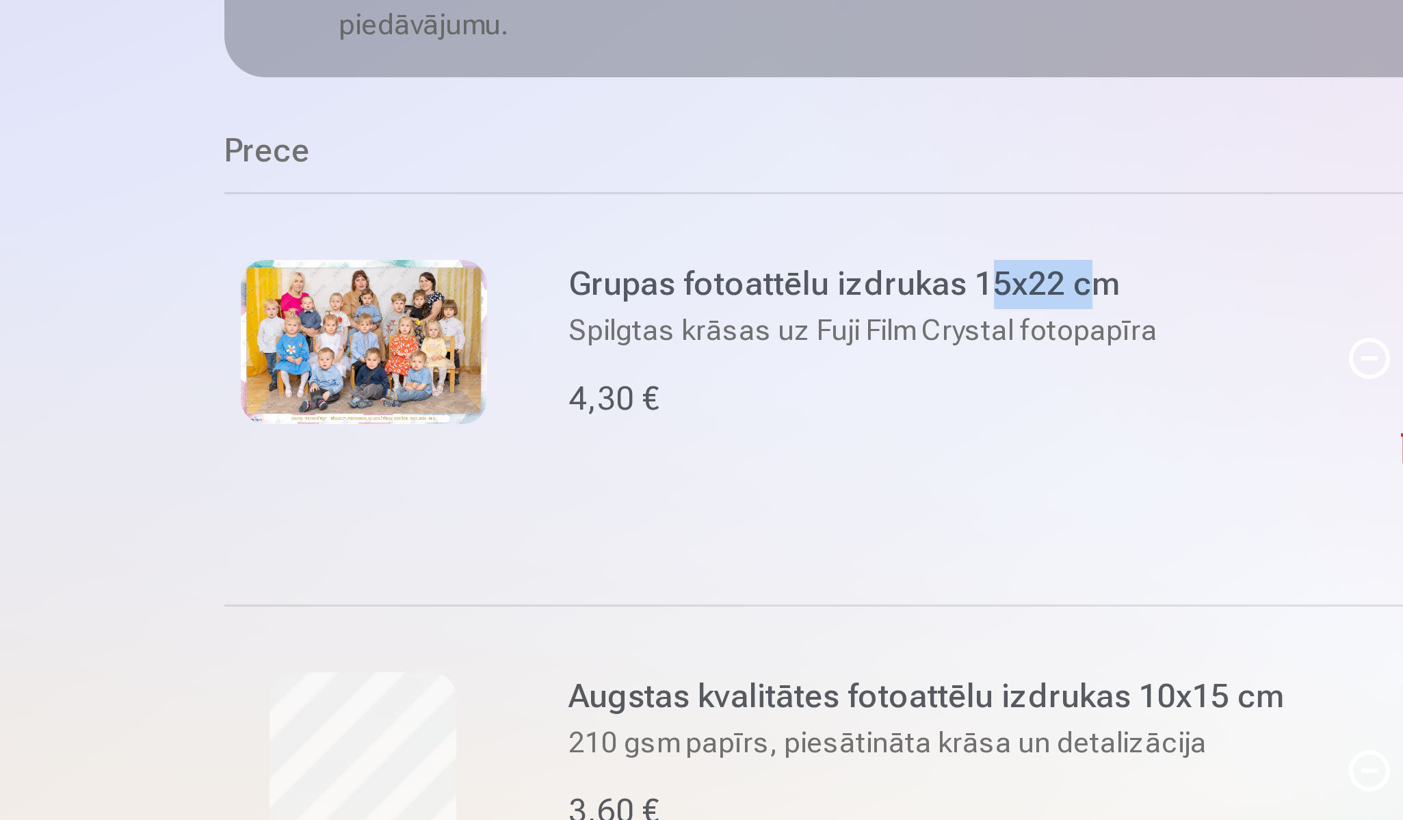
drag, startPoint x: 326, startPoint y: 94, endPoint x: 354, endPoint y: 95, distance: 28.0
click at [417, 274] on h6 "Grupas fotoattēlu izdrukas 15x22 cm" at bounding box center [540, 282] width 247 height 16
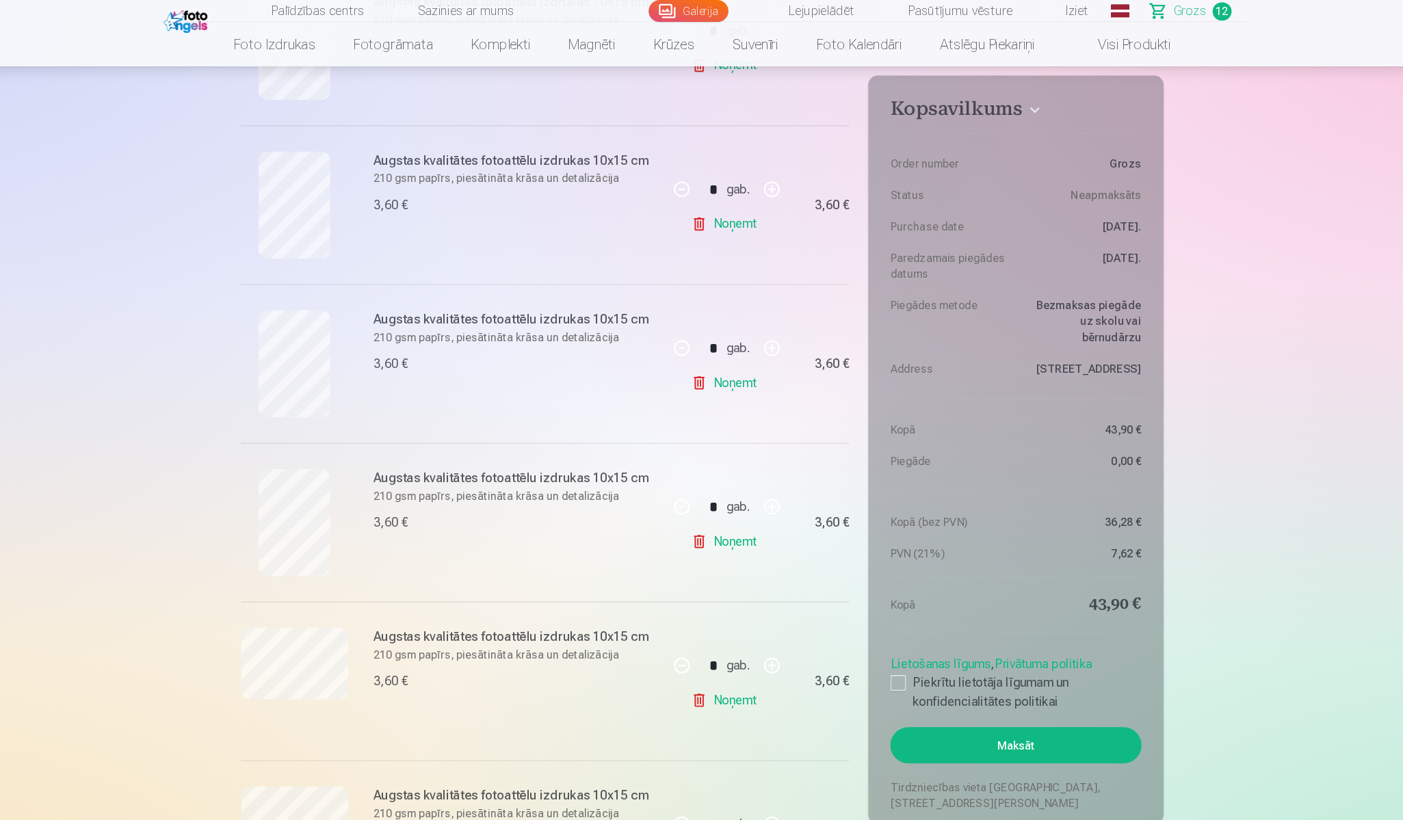
scroll to position [499, 0]
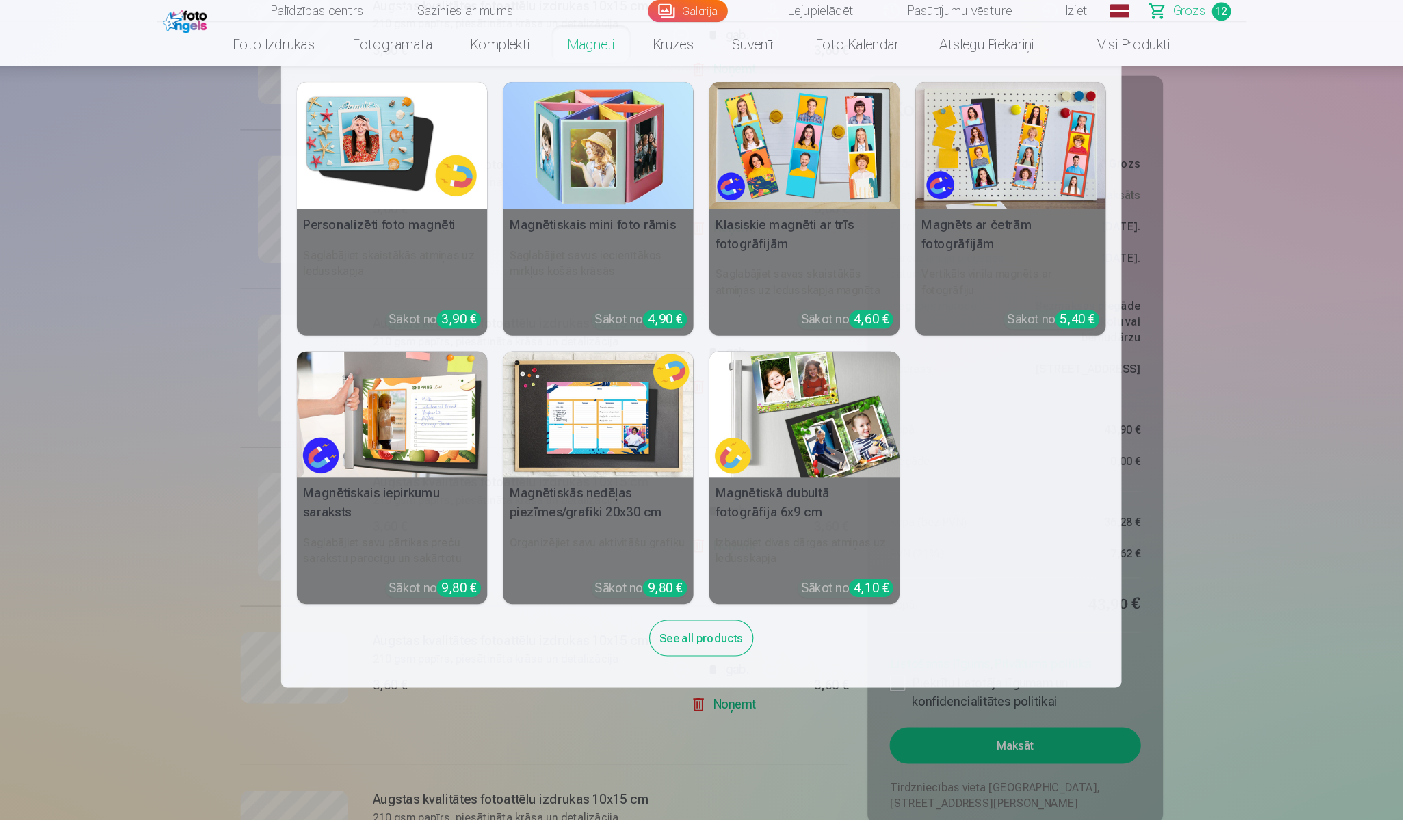
click at [148, 318] on nav "Personalizēti foto magnēti Saglabājiet skaistākās atmiņas uz ledusskapja Sākot …" at bounding box center [701, 326] width 1403 height 538
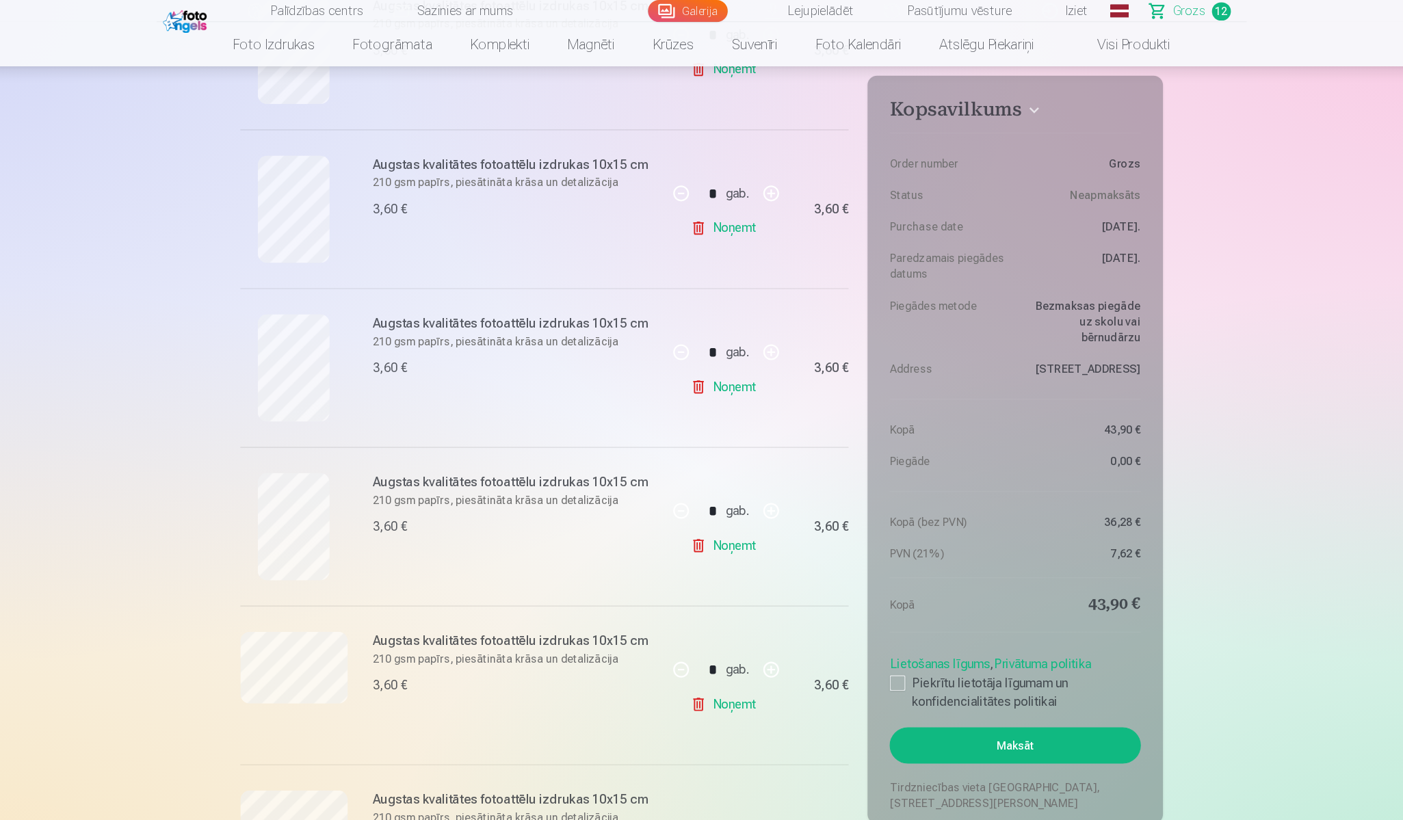
scroll to position [202, 0]
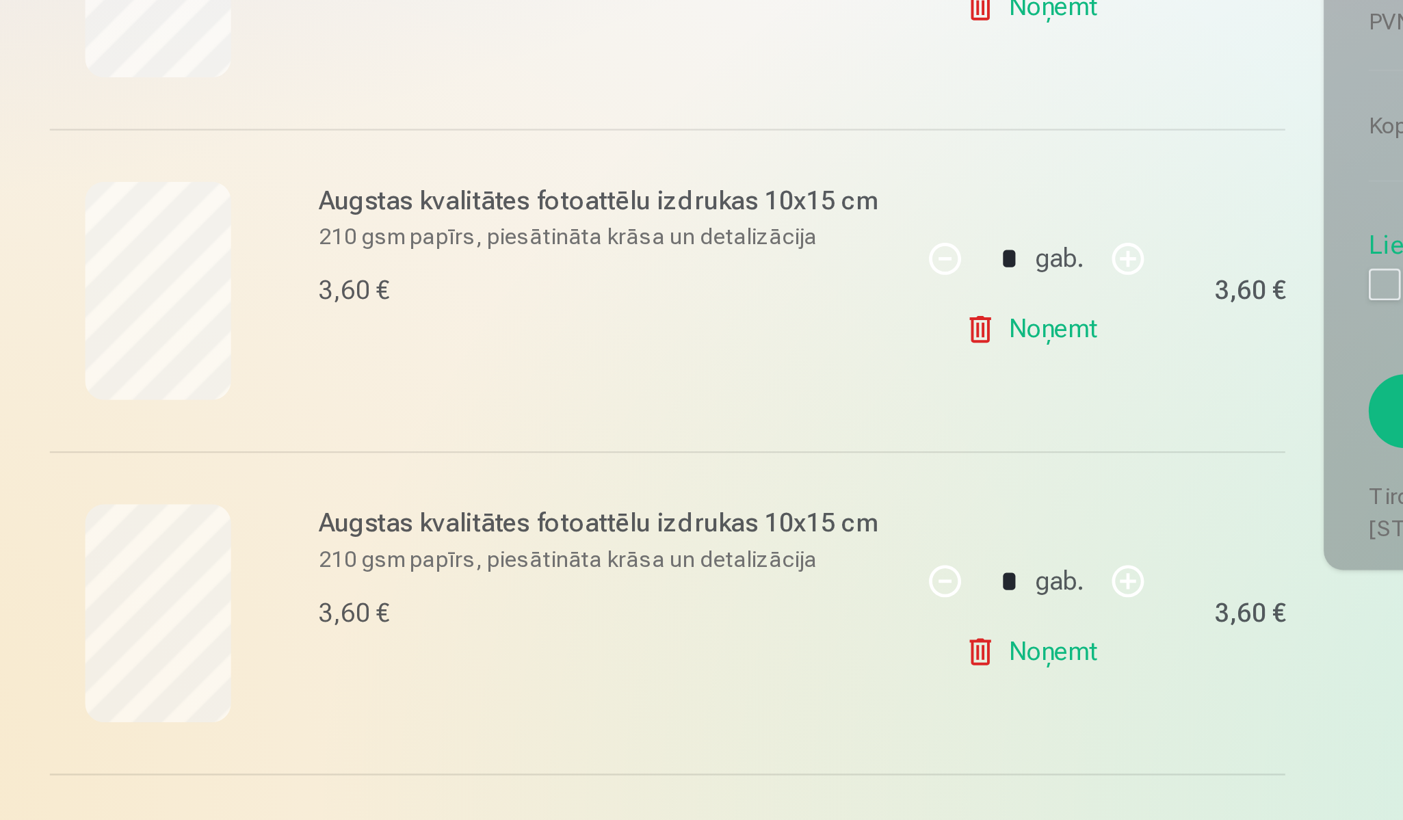
scroll to position [252, 0]
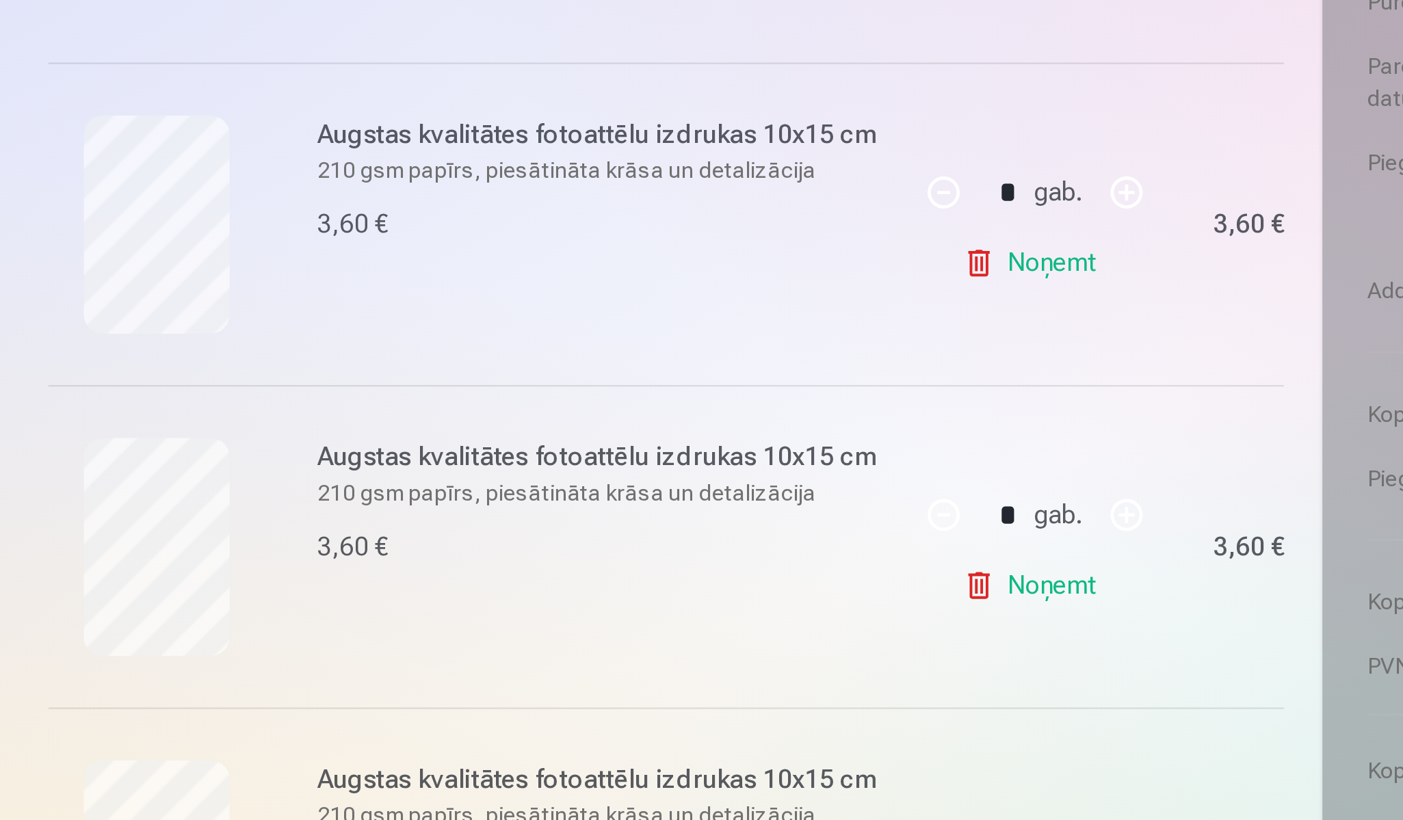
click at [692, 294] on link "Noņemt" at bounding box center [723, 307] width 62 height 27
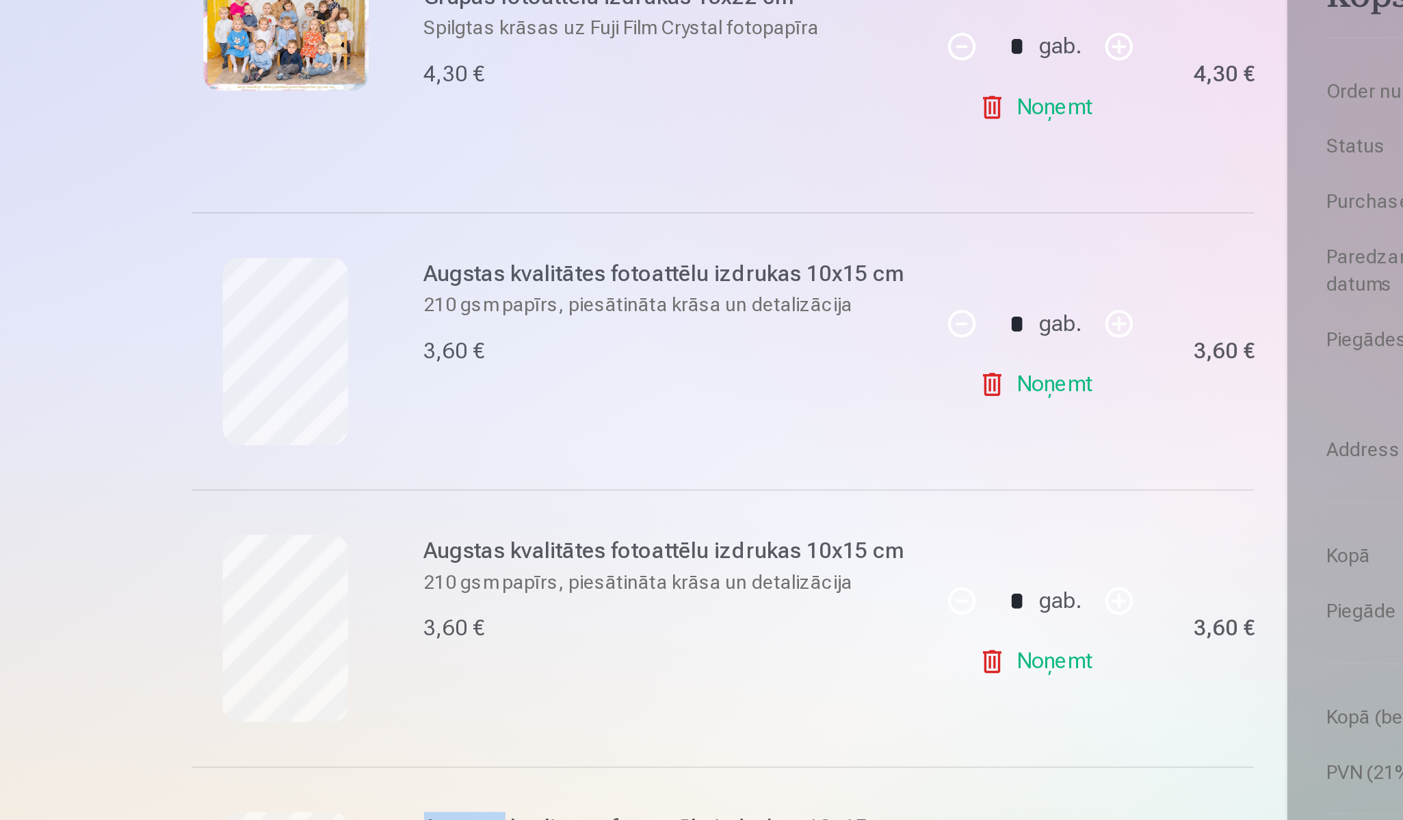
scroll to position [248, 0]
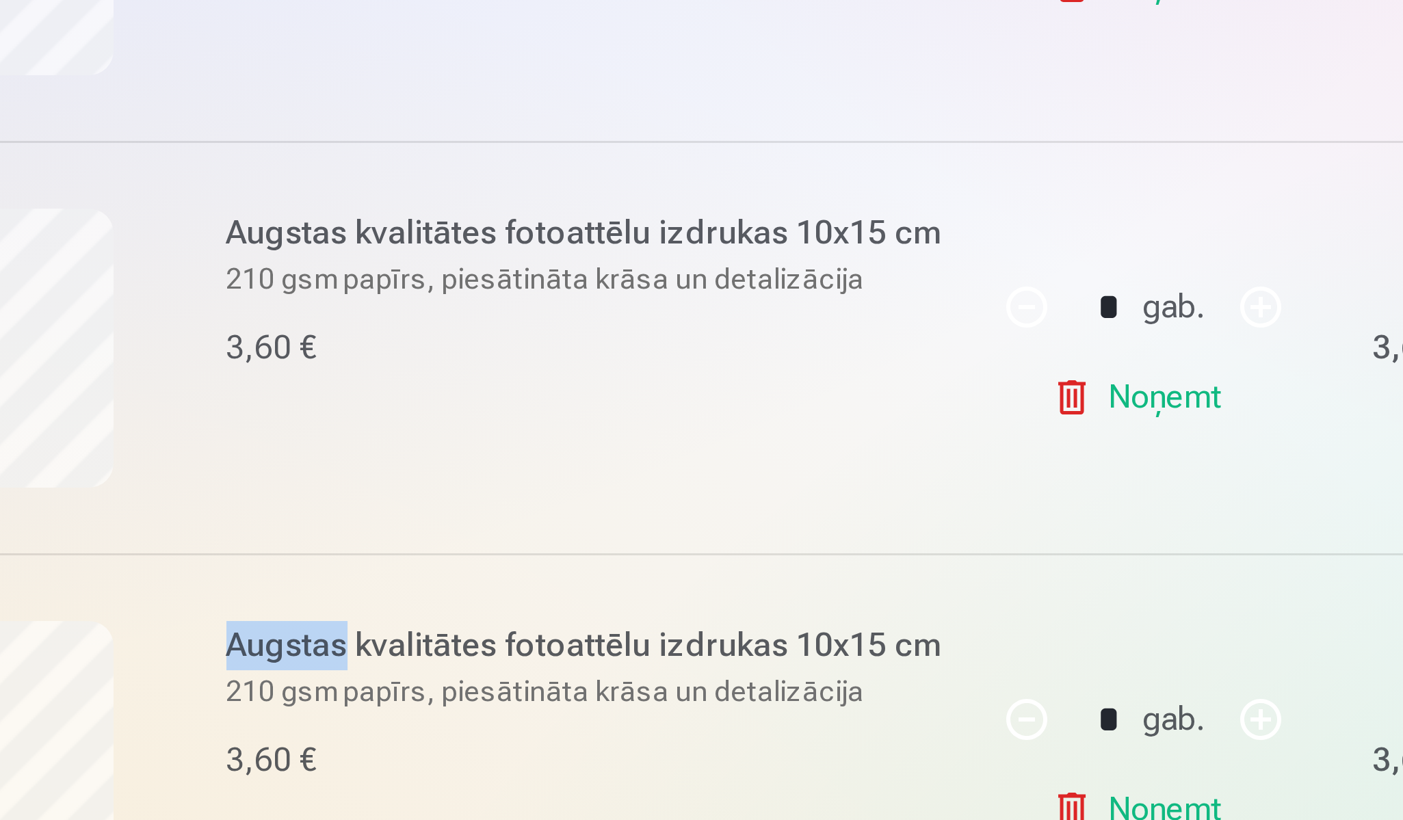
click at [745, 403] on button "button" at bounding box center [761, 419] width 33 height 33
type input "*"
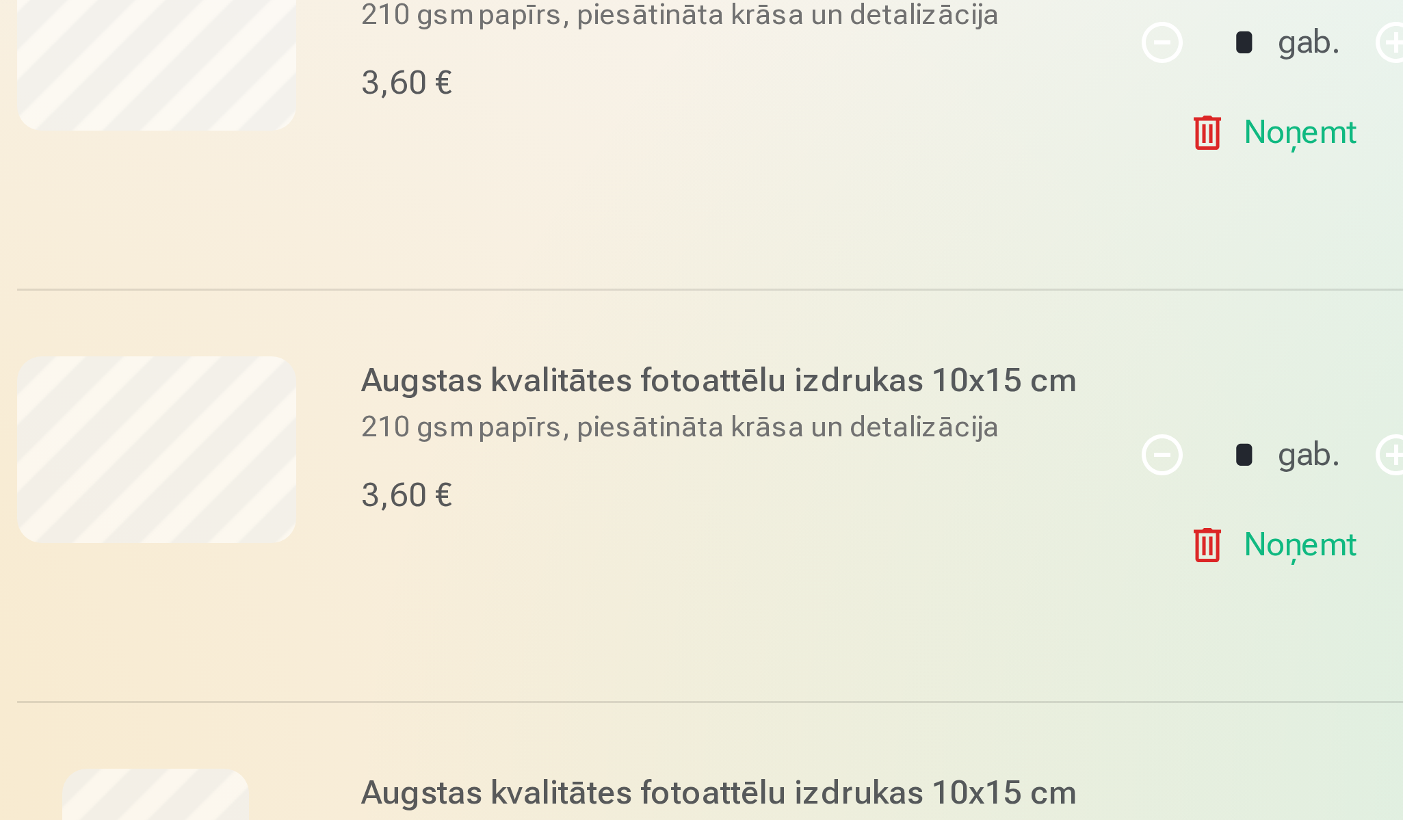
scroll to position [388, 0]
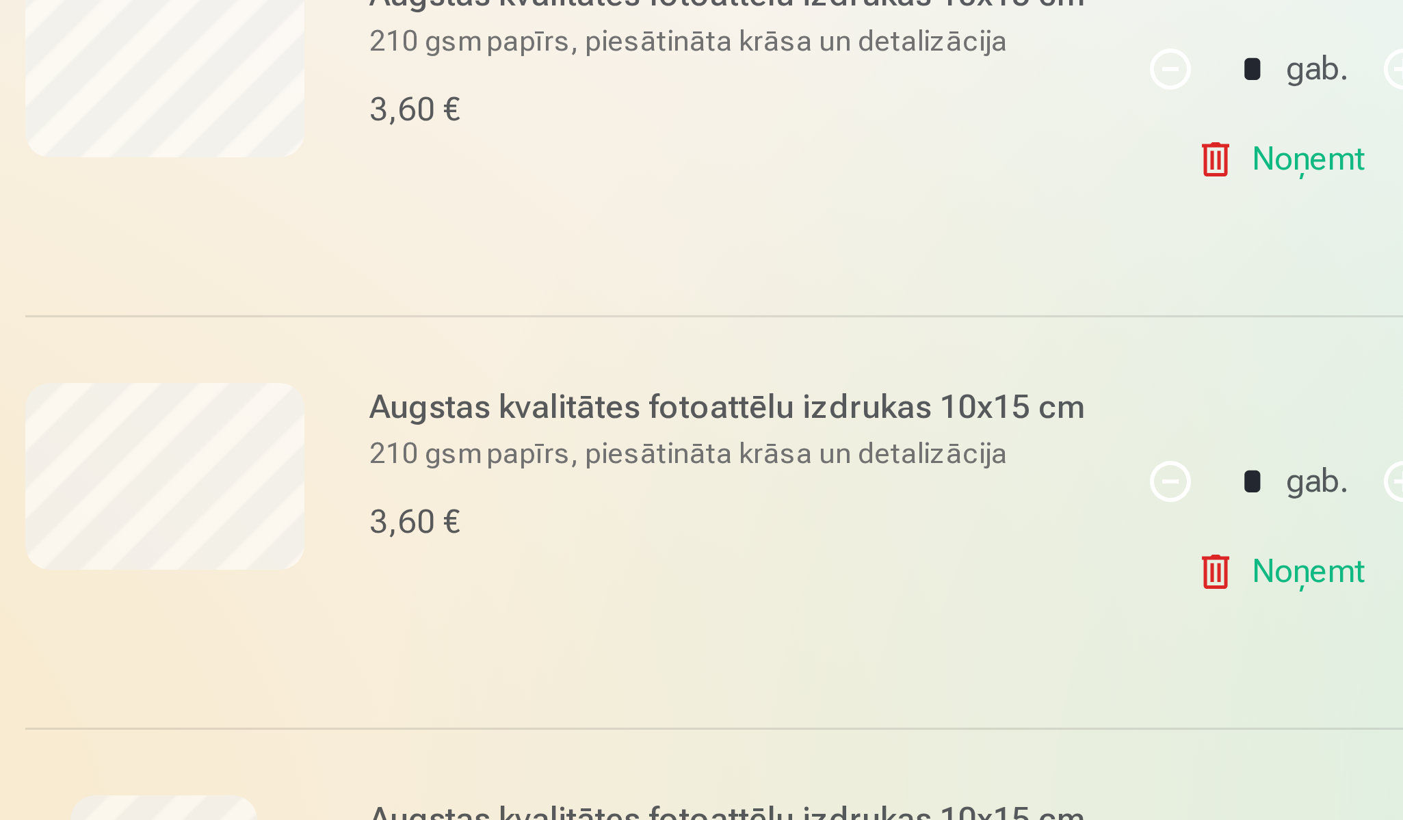
click at [692, 707] on link "Noņemt" at bounding box center [723, 720] width 62 height 27
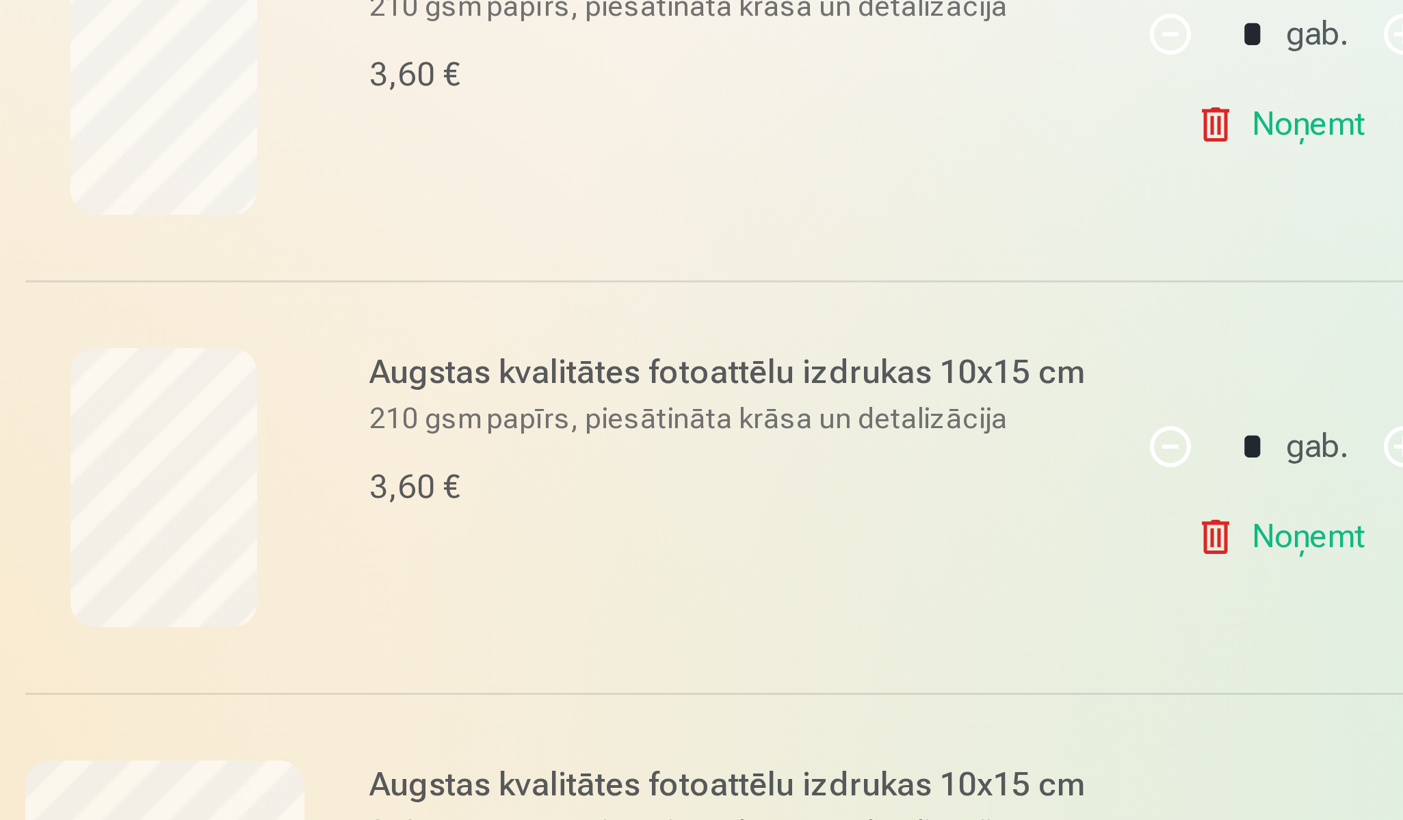
scroll to position [531, 0]
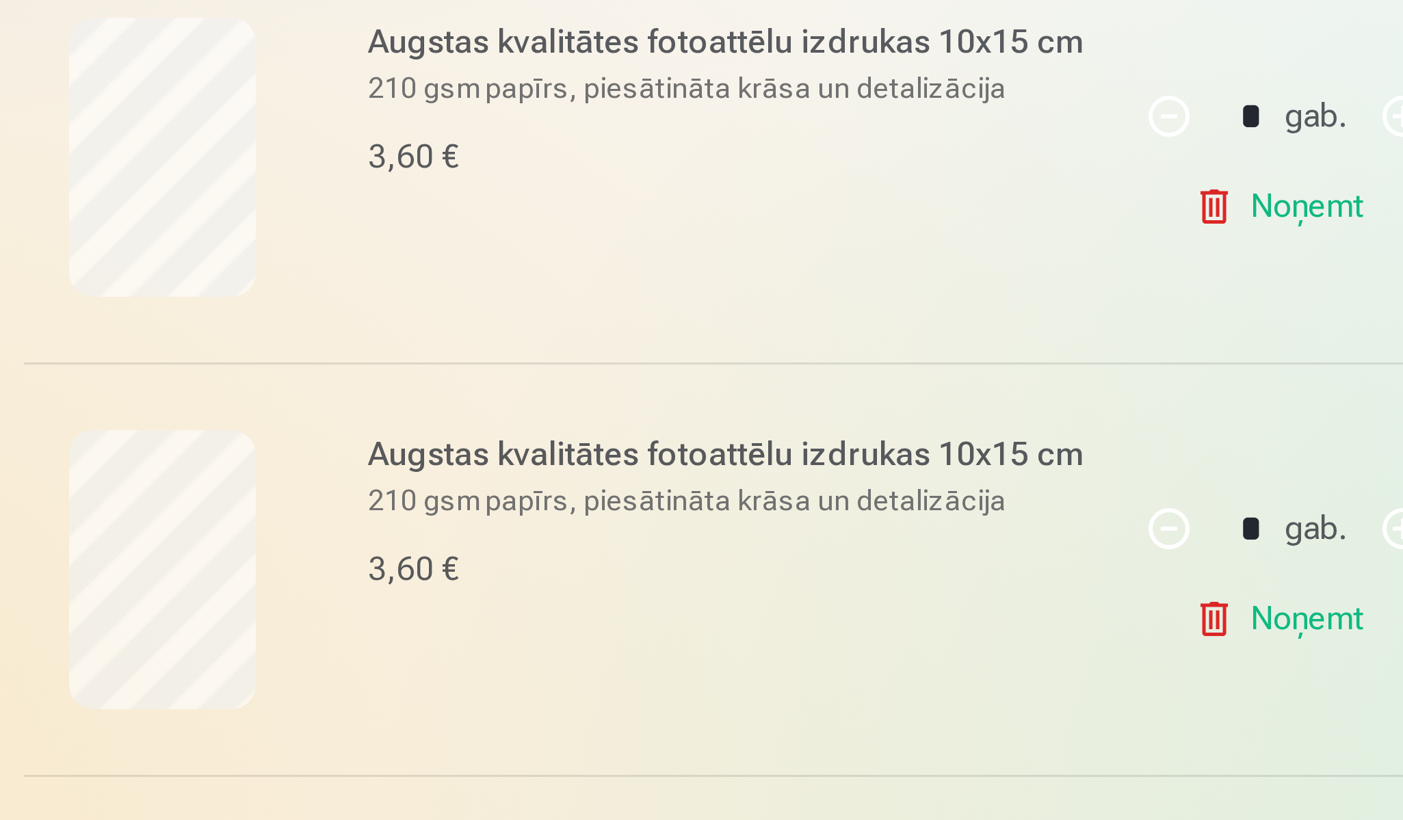
click at [692, 702] on link "Noņemt" at bounding box center [723, 715] width 62 height 27
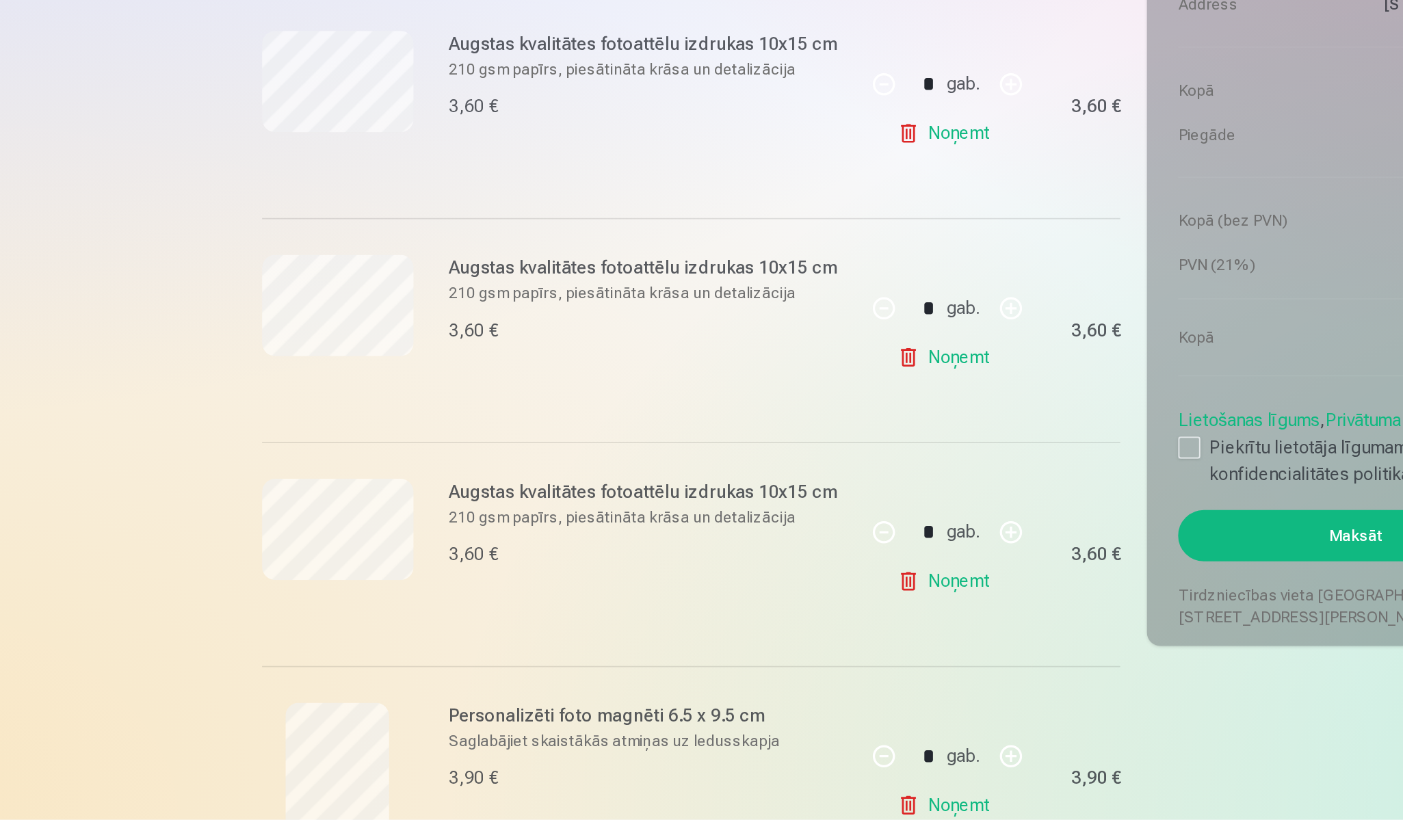
scroll to position [765, 0]
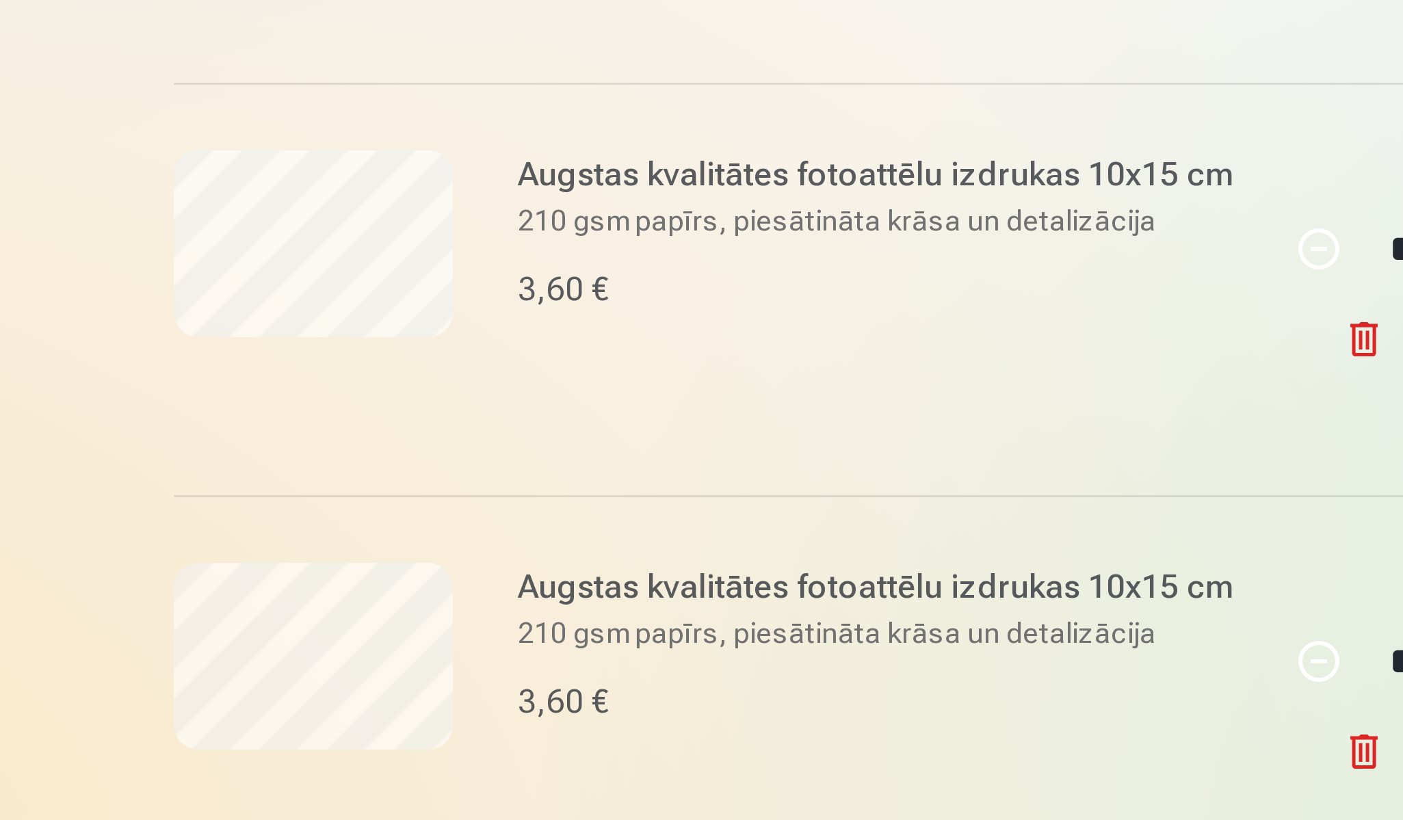
click at [692, 743] on link "Noņemt" at bounding box center [723, 756] width 62 height 27
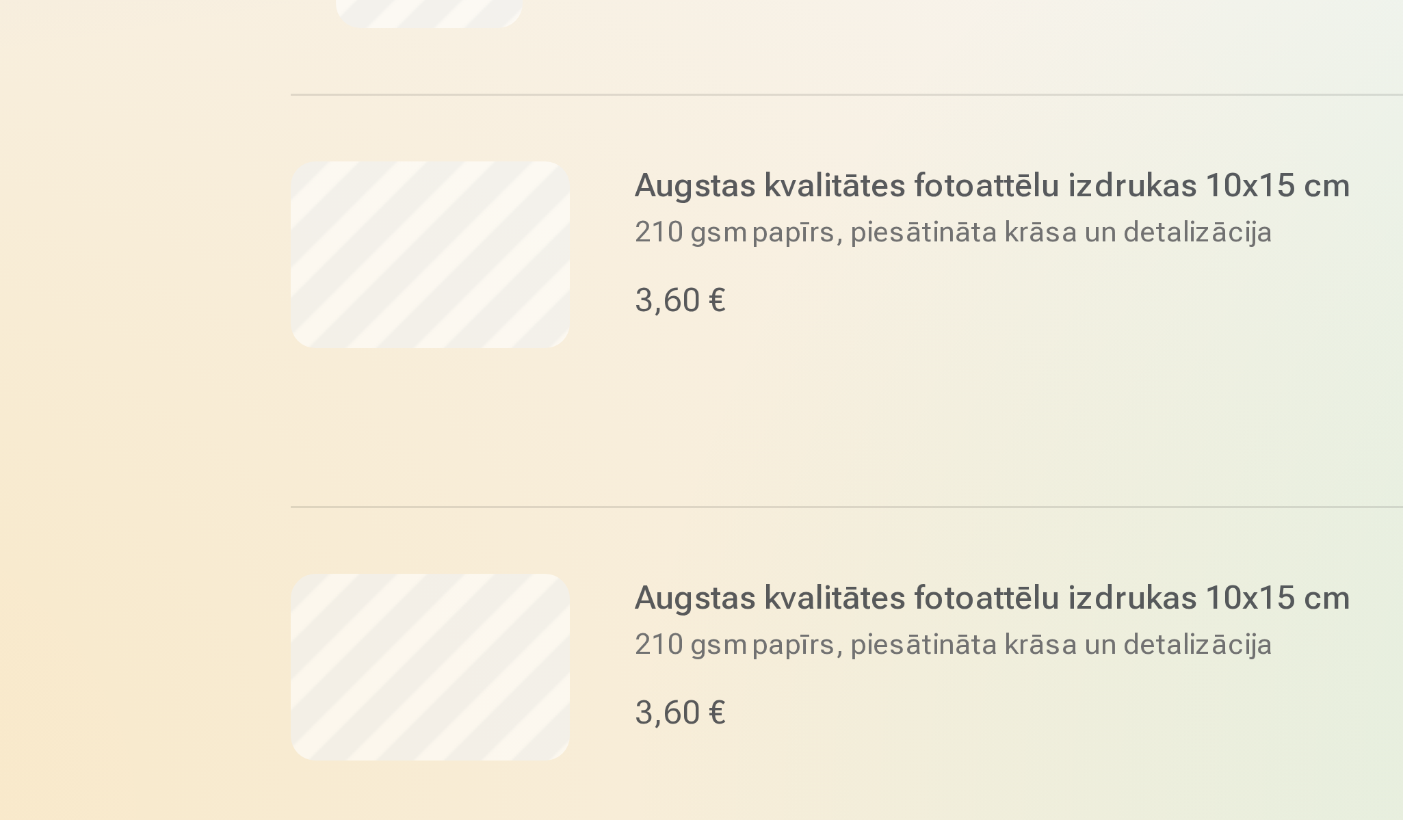
scroll to position [585, 0]
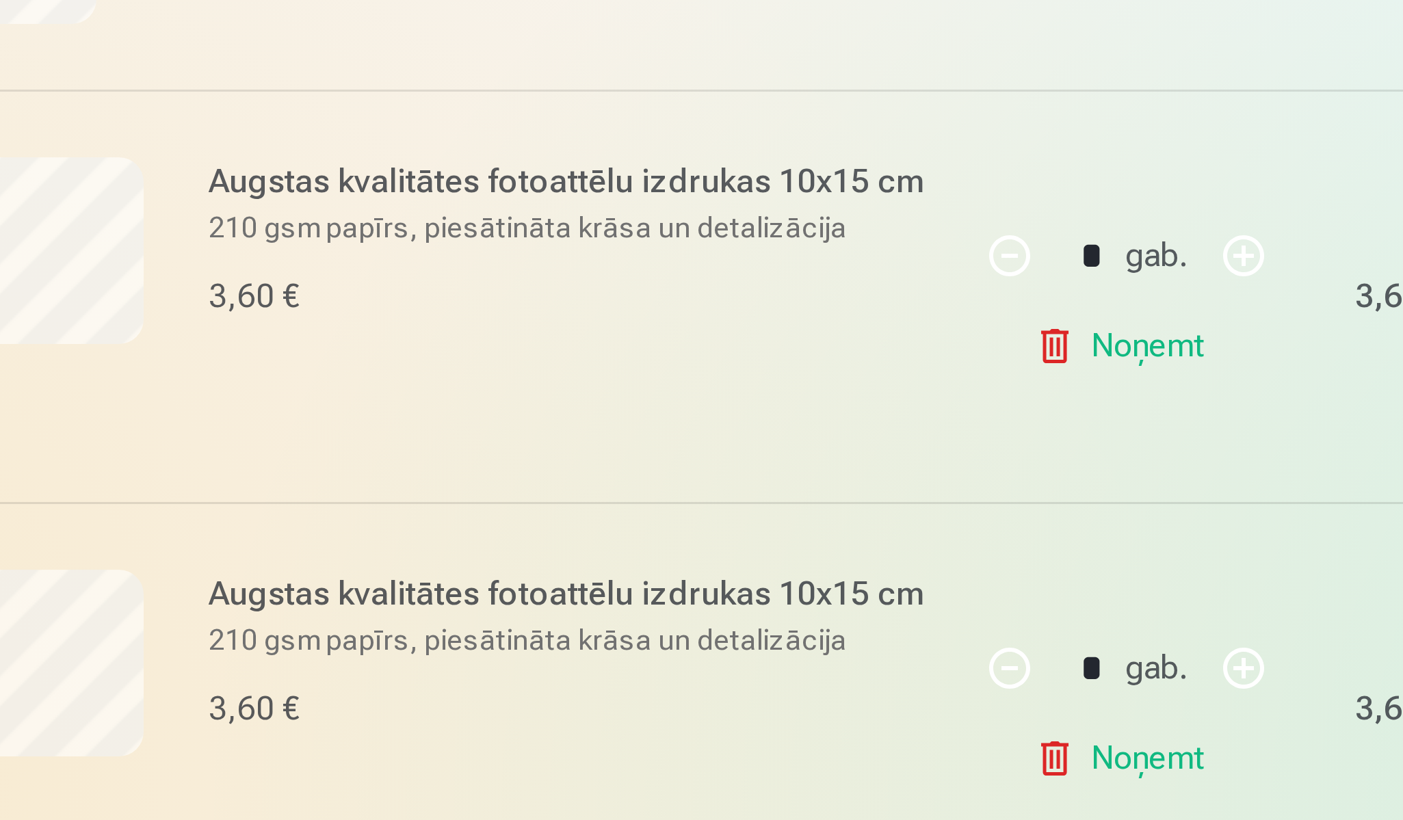
click at [692, 786] on link "Noņemt" at bounding box center [723, 799] width 62 height 27
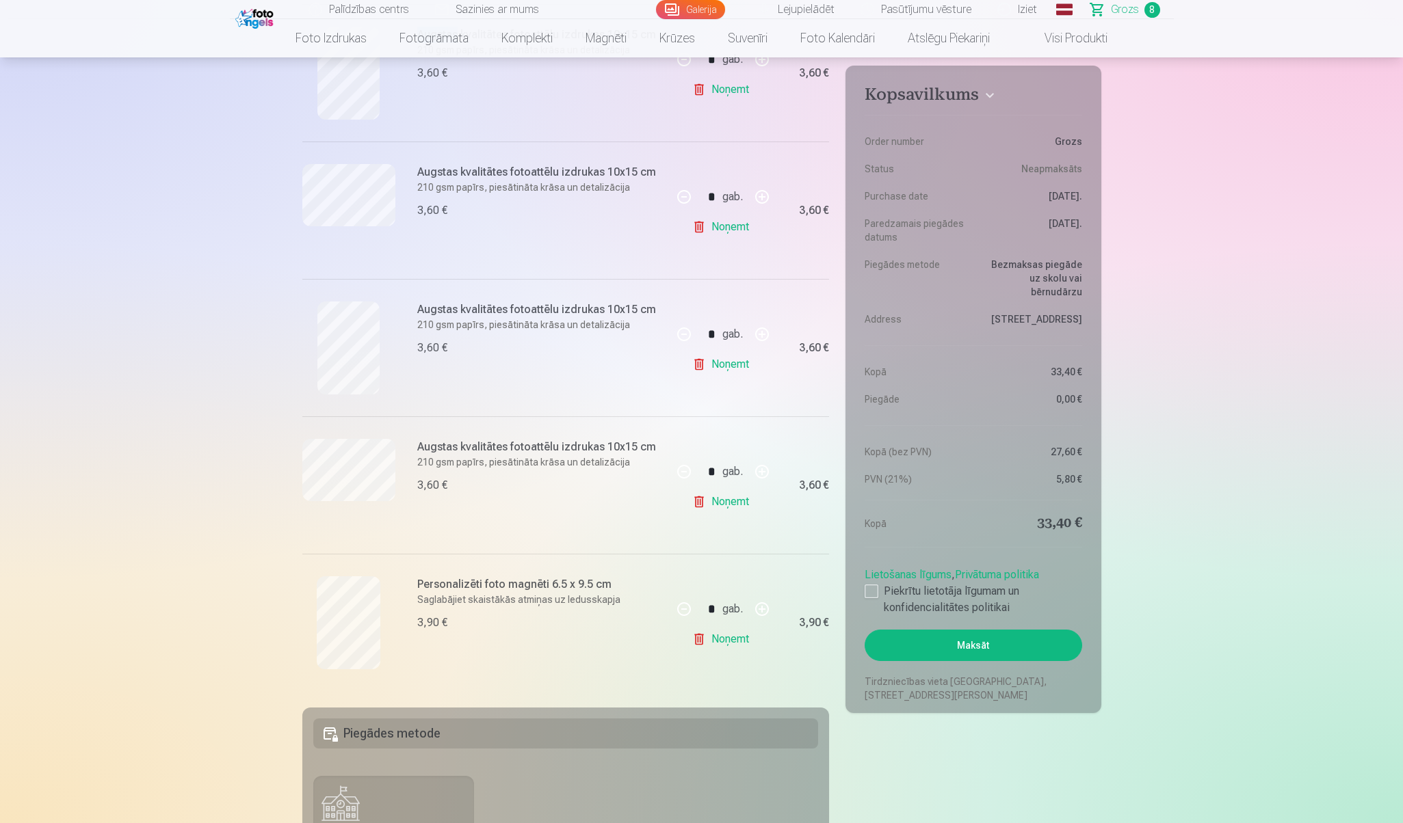
scroll to position [938, 0]
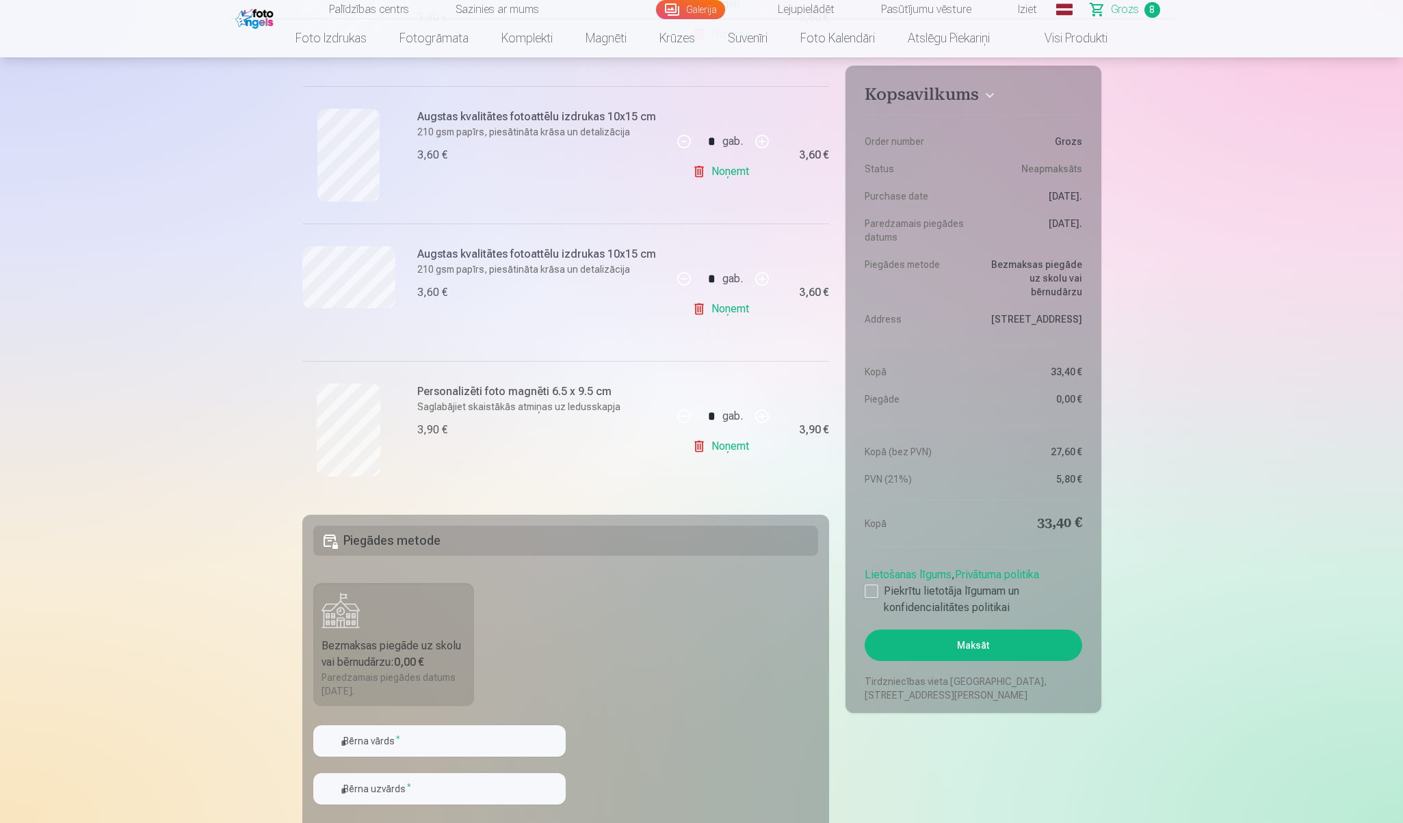
click at [697, 447] on link "Noņemt" at bounding box center [723, 446] width 62 height 27
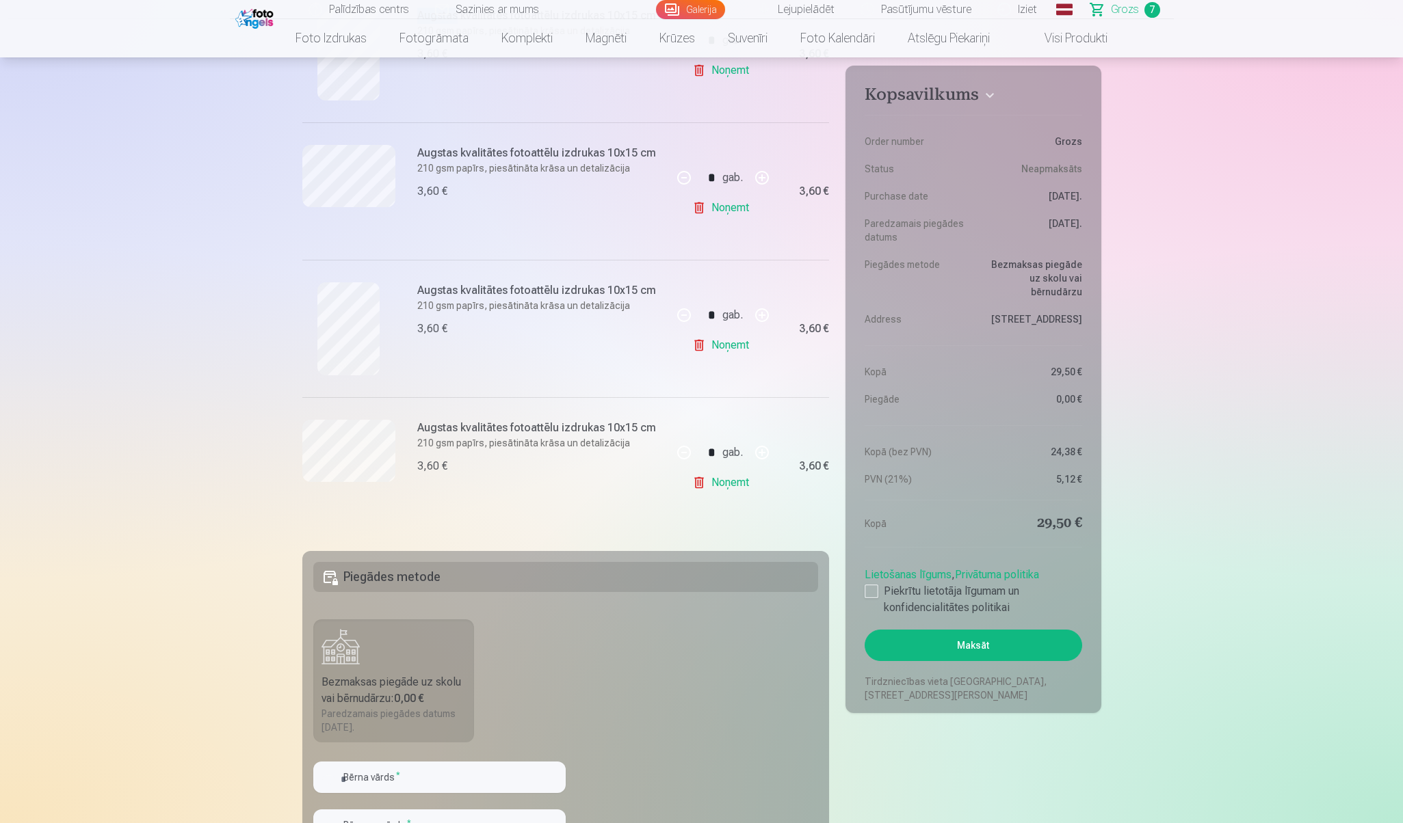
scroll to position [766, 0]
click at [408, 683] on div "Bezmaksas piegāde uz skolu vai bērnudārzu : 0,00 €" at bounding box center [393, 688] width 145 height 33
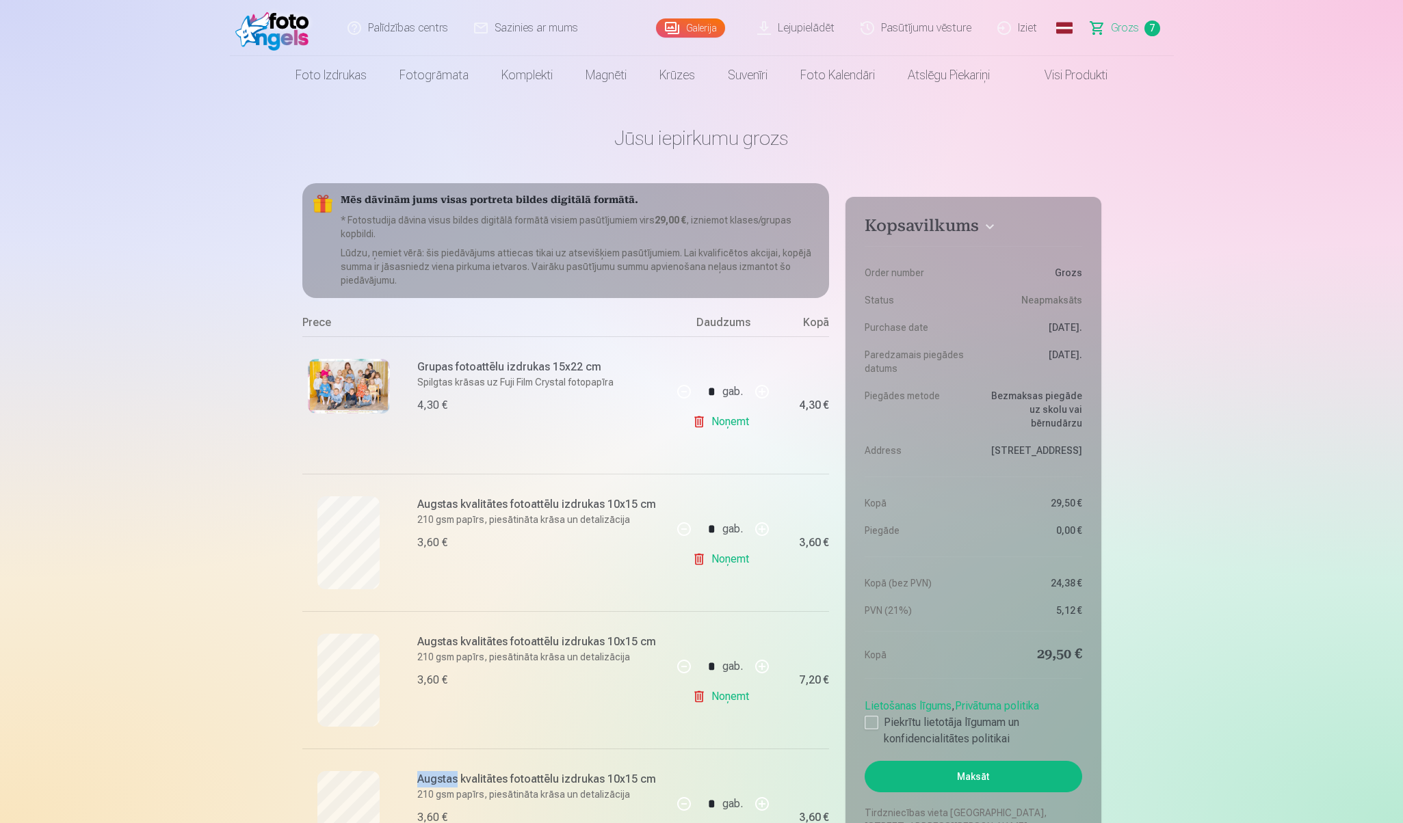
scroll to position [0, 0]
drag, startPoint x: 576, startPoint y: 220, endPoint x: 671, endPoint y: 225, distance: 95.2
click at [671, 225] on p "* Fotostudija dāvina visus bildes digitālā formātā visiem pasūtījumiem virs 29,…" at bounding box center [580, 226] width 478 height 27
drag, startPoint x: 347, startPoint y: 219, endPoint x: 545, endPoint y: 224, distance: 198.4
click at [545, 224] on p "* Fotostudija dāvina visus bildes digitālā formātā visiem pasūtījumiem virs 29,…" at bounding box center [580, 226] width 478 height 27
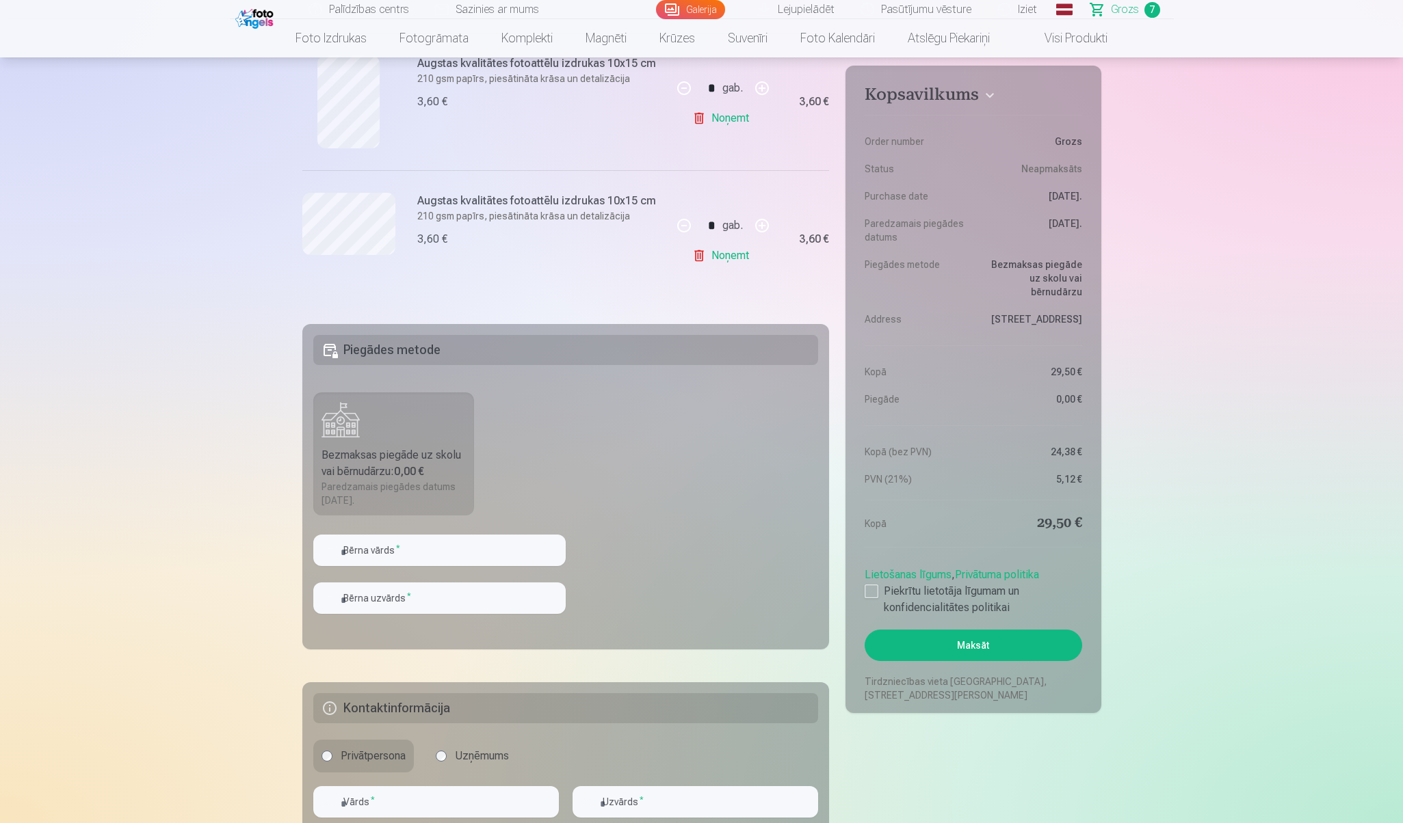
scroll to position [993, 0]
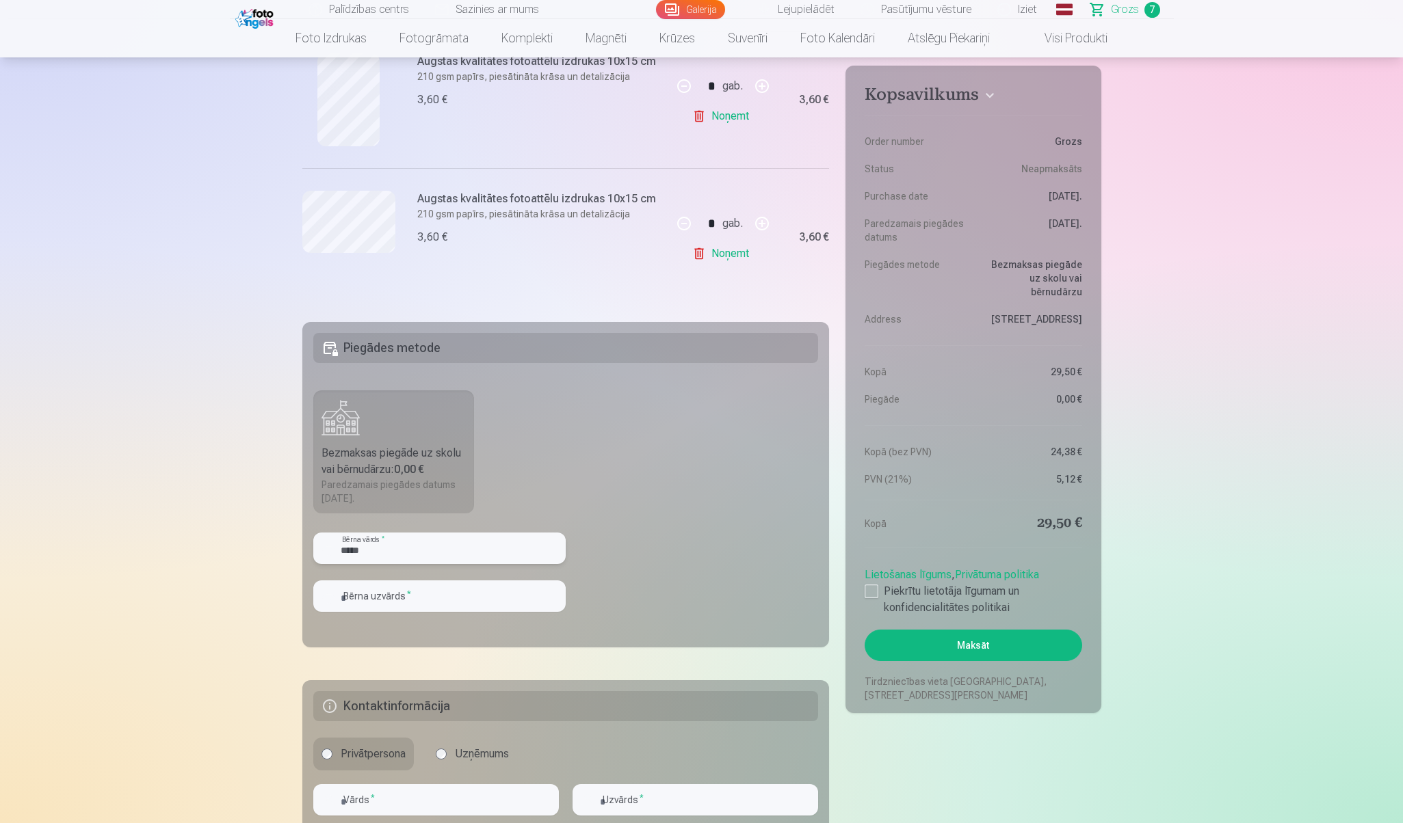
type input "*****"
type input "*******"
click at [624, 525] on fieldset "Piegādes metode Bezmaksas piegāde uz skolu vai bērnudārzu : 0,00 € Paredzamais …" at bounding box center [565, 485] width 527 height 326
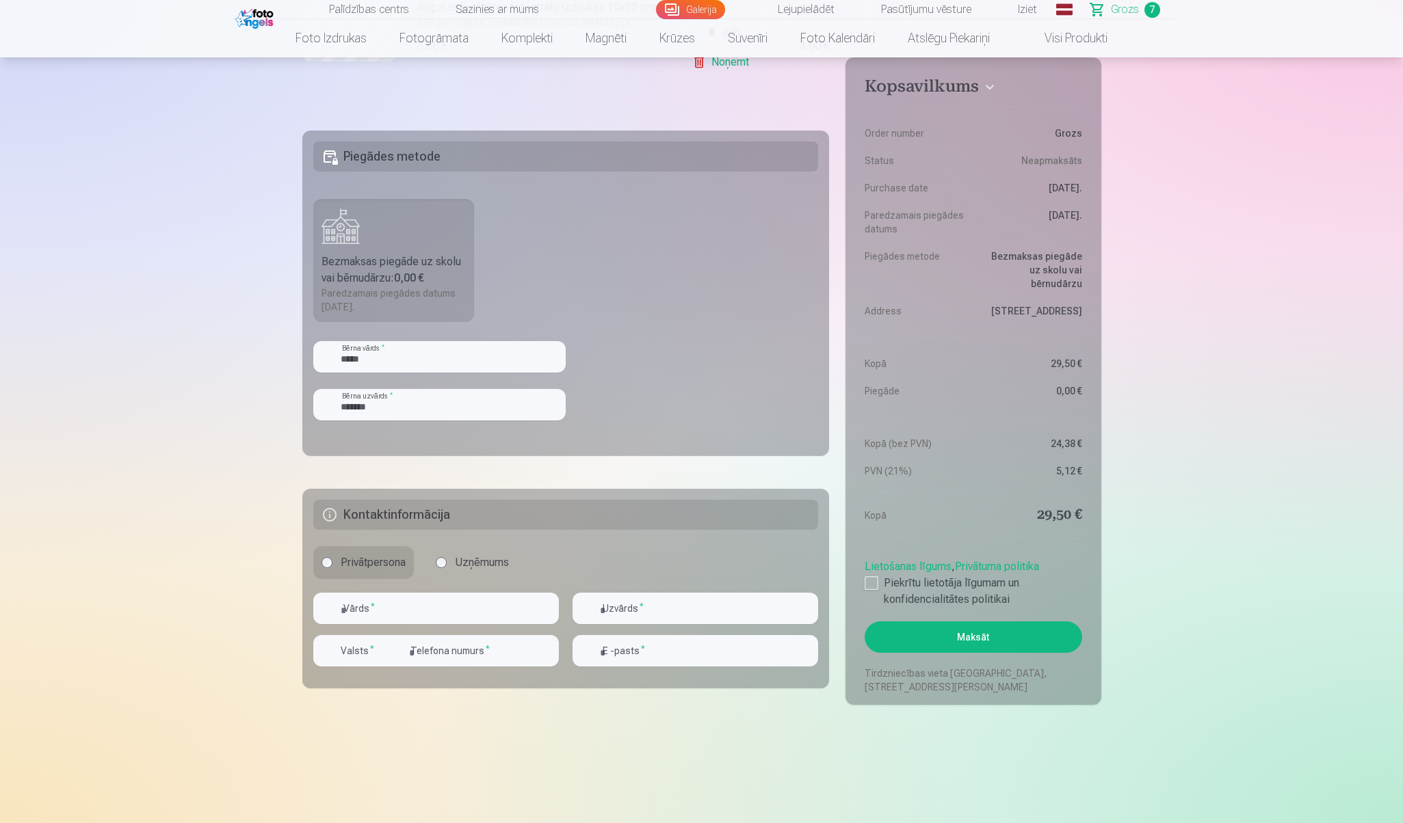
scroll to position [1199, 0]
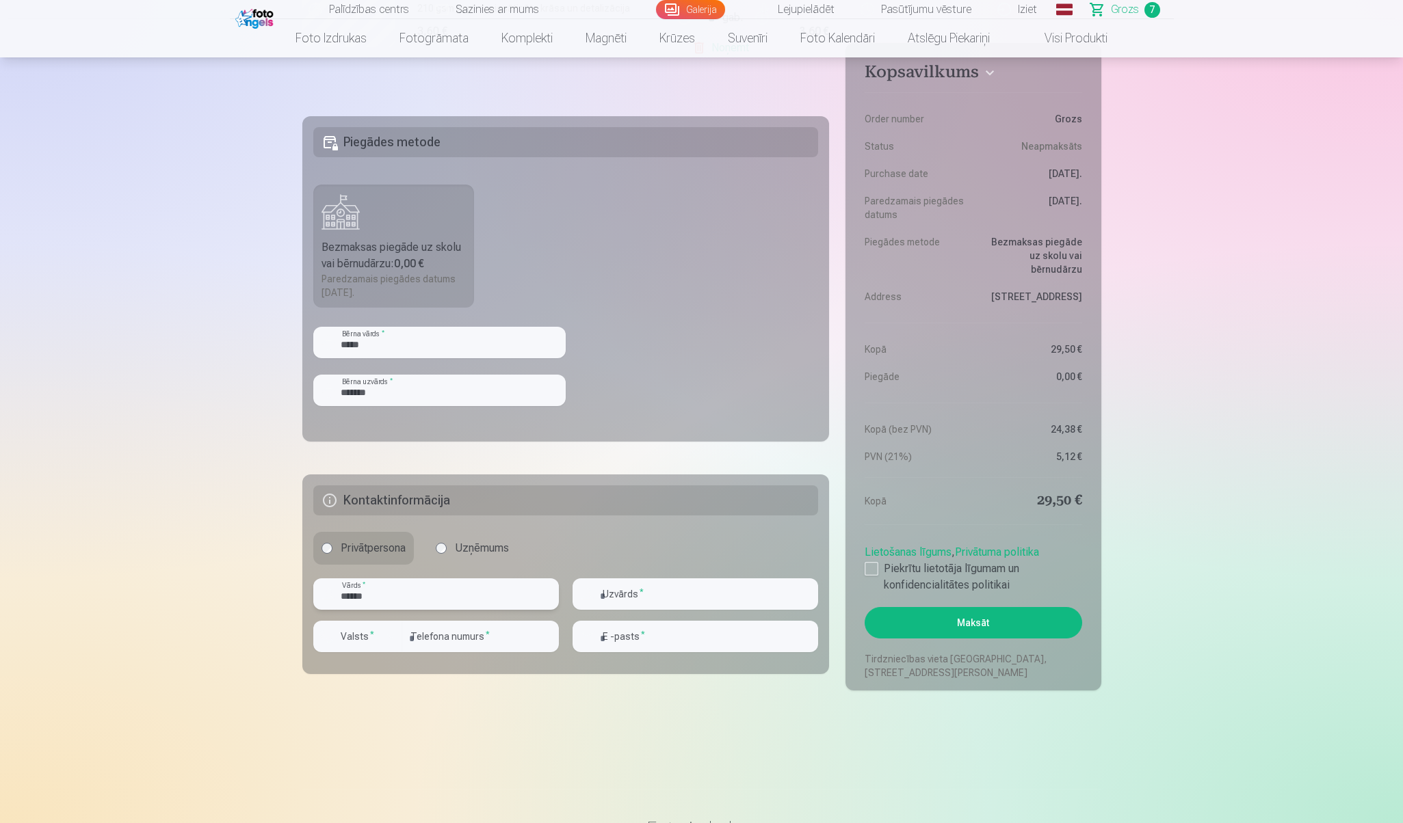
type input "******"
type input "*******"
click at [676, 544] on div "Privātpersona Uzņēmums" at bounding box center [565, 548] width 505 height 33
click at [431, 637] on input "number" at bounding box center [480, 636] width 157 height 31
click at [387, 633] on div "button" at bounding box center [391, 637] width 16 height 16
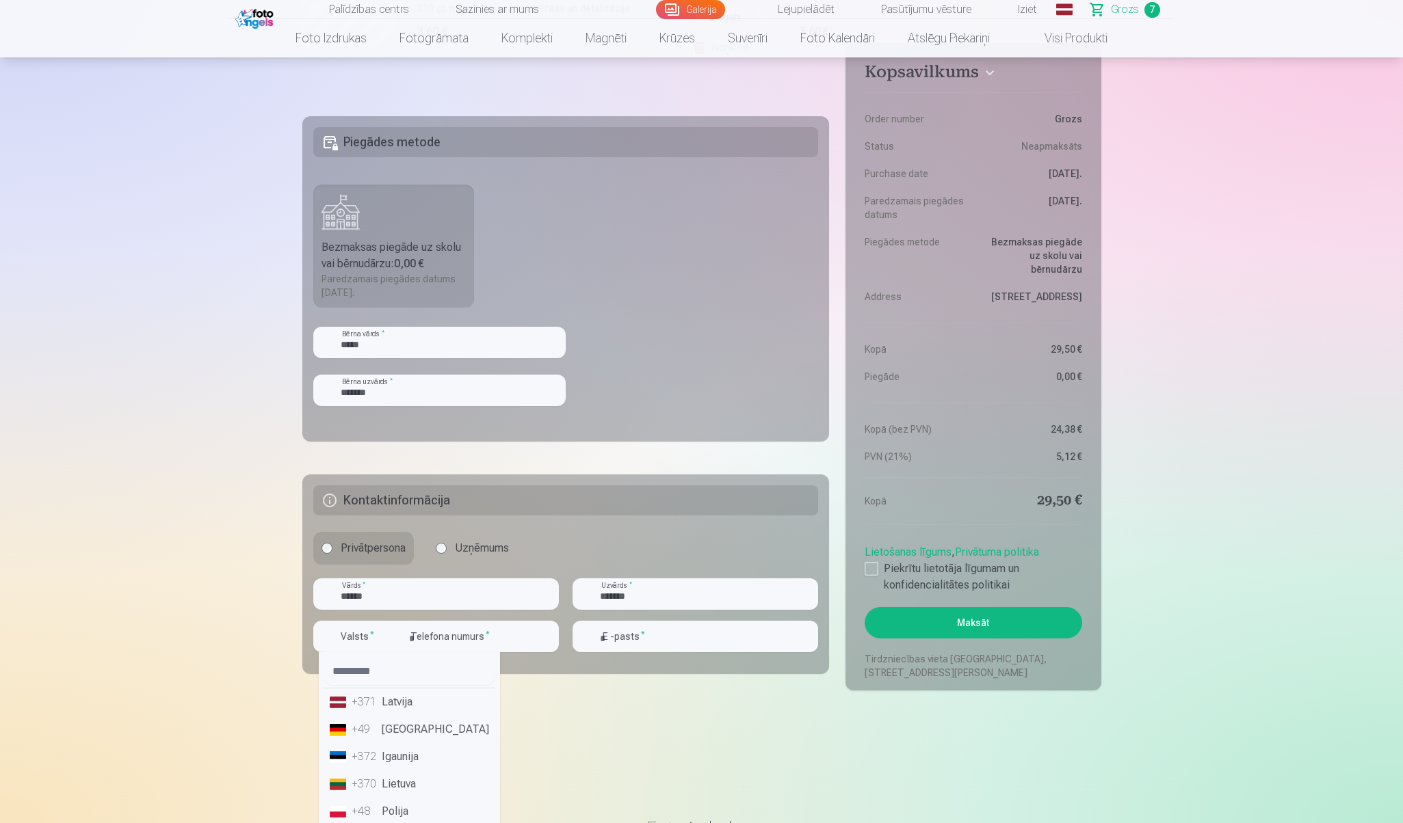
click at [384, 705] on li "+371 Latvija" at bounding box center [409, 702] width 170 height 27
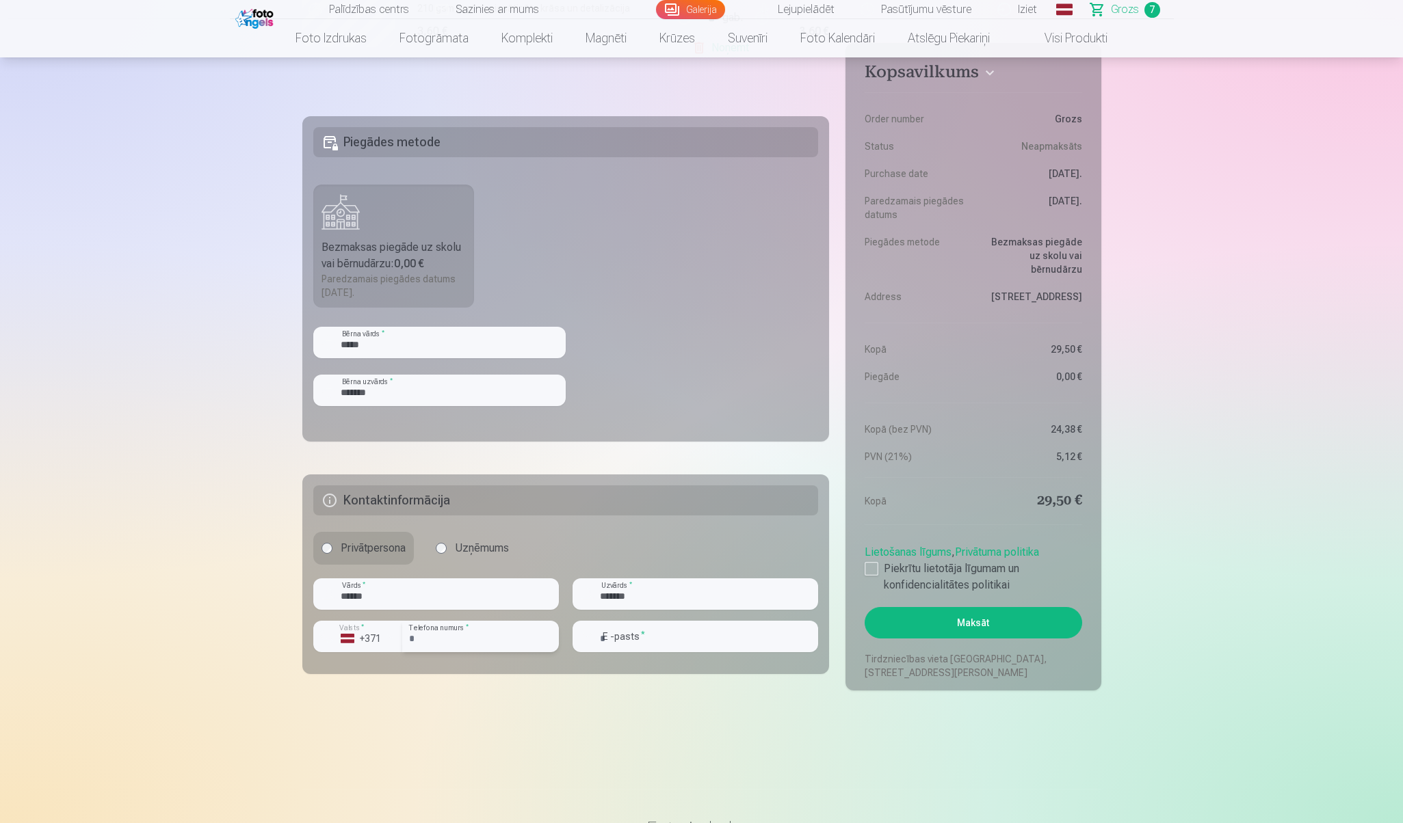
click at [439, 640] on input "number" at bounding box center [480, 636] width 157 height 31
type input "********"
type input "**********"
click at [873, 573] on div at bounding box center [871, 569] width 14 height 14
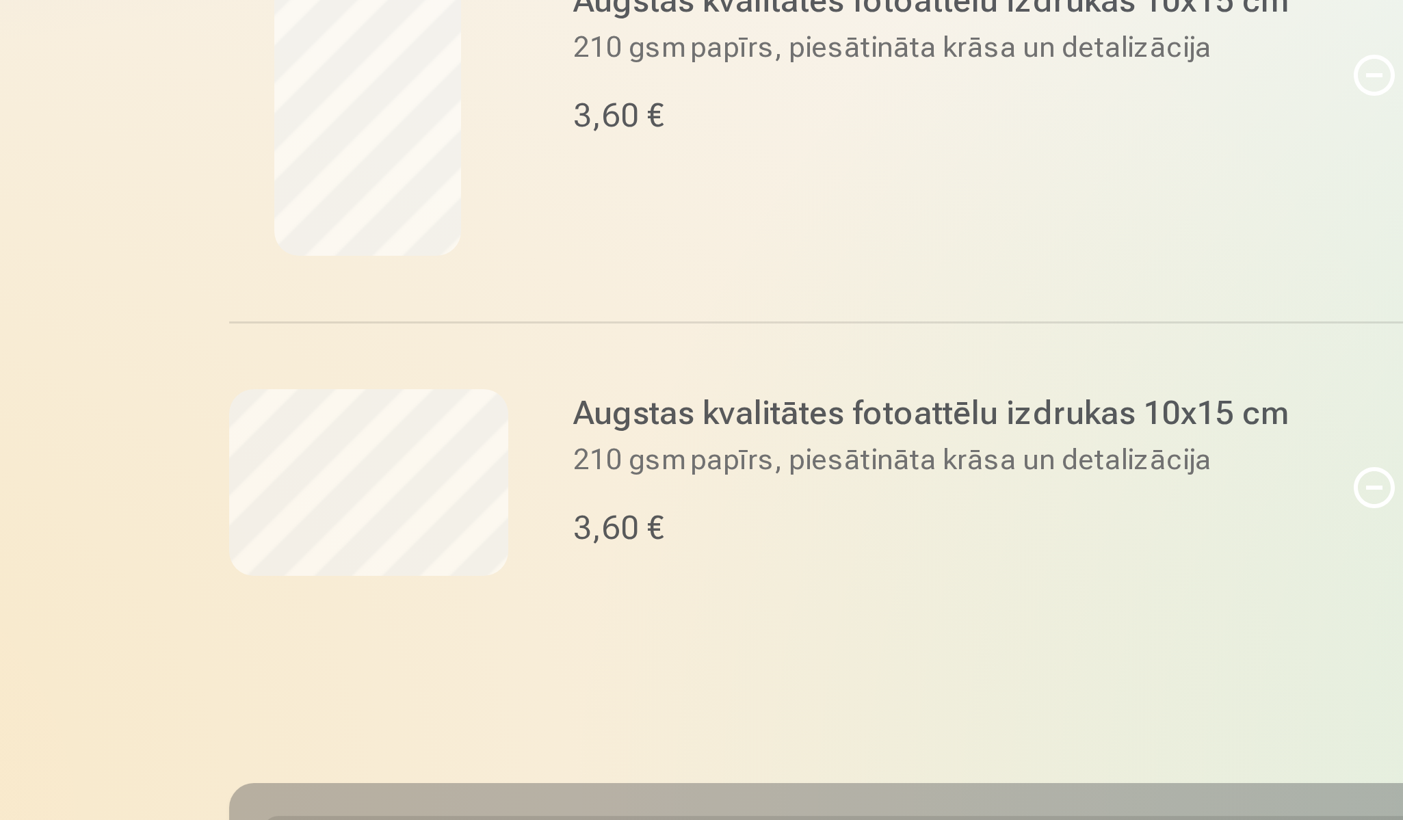
scroll to position [538, 0]
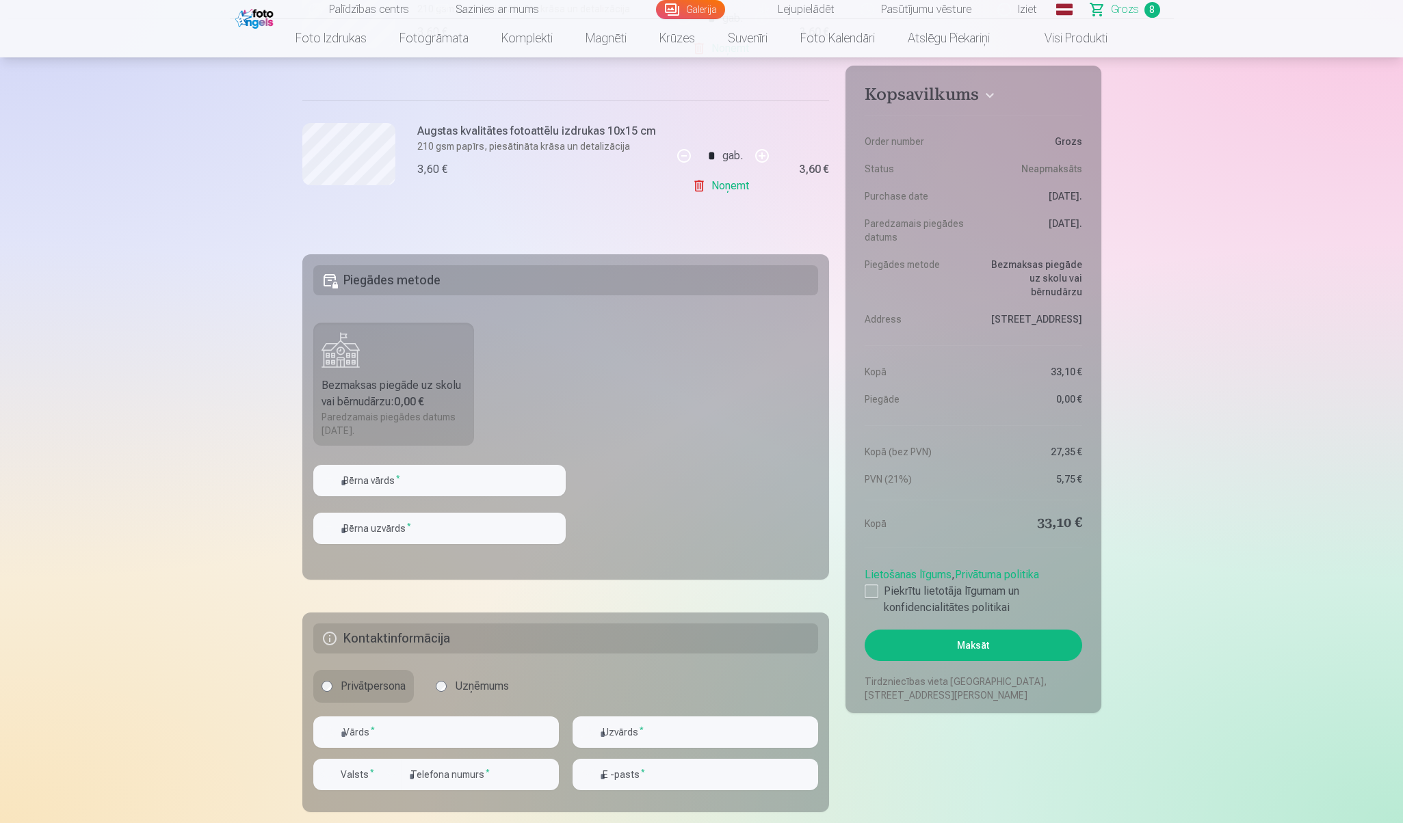
scroll to position [1204, 0]
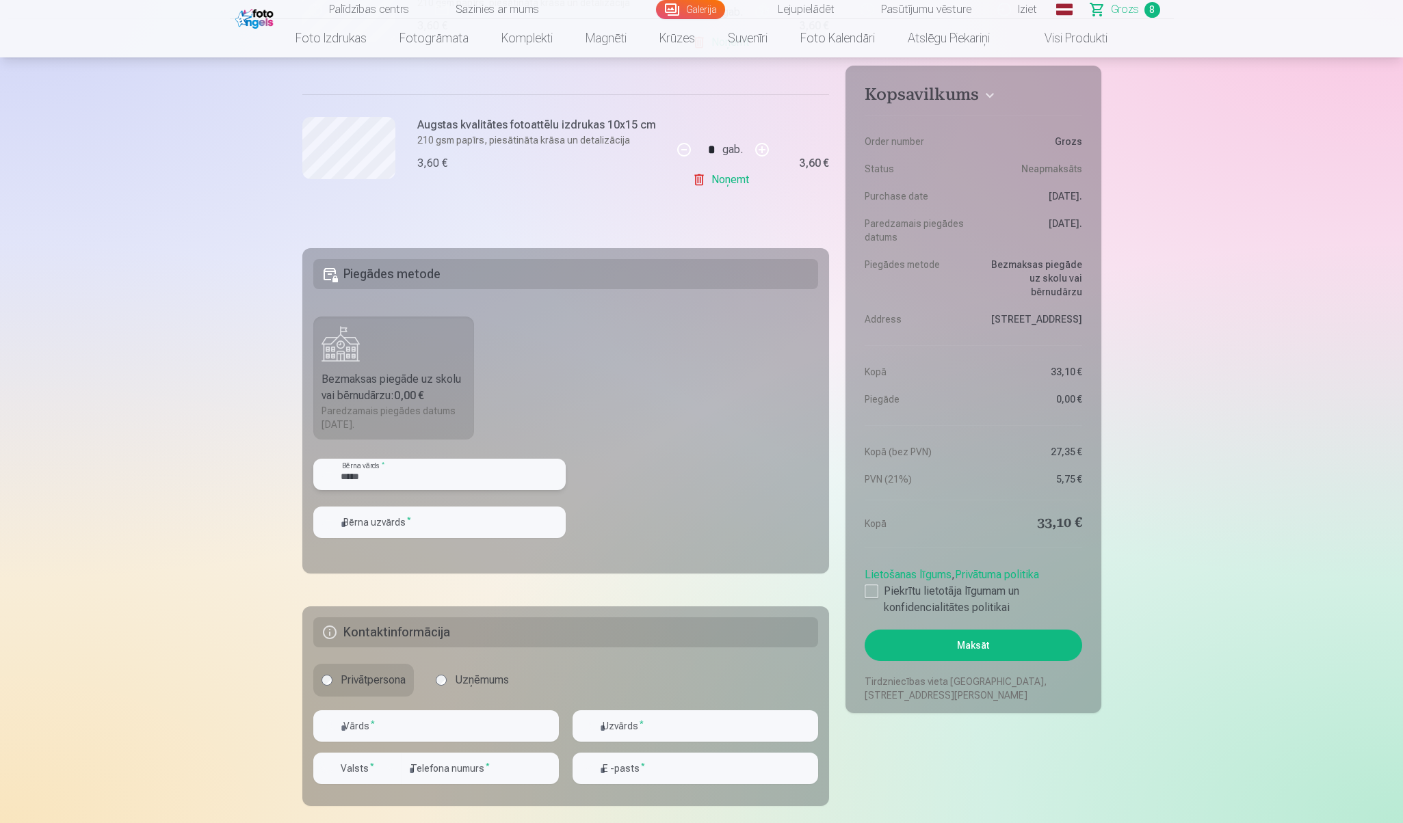
type input "*****"
type input "*******"
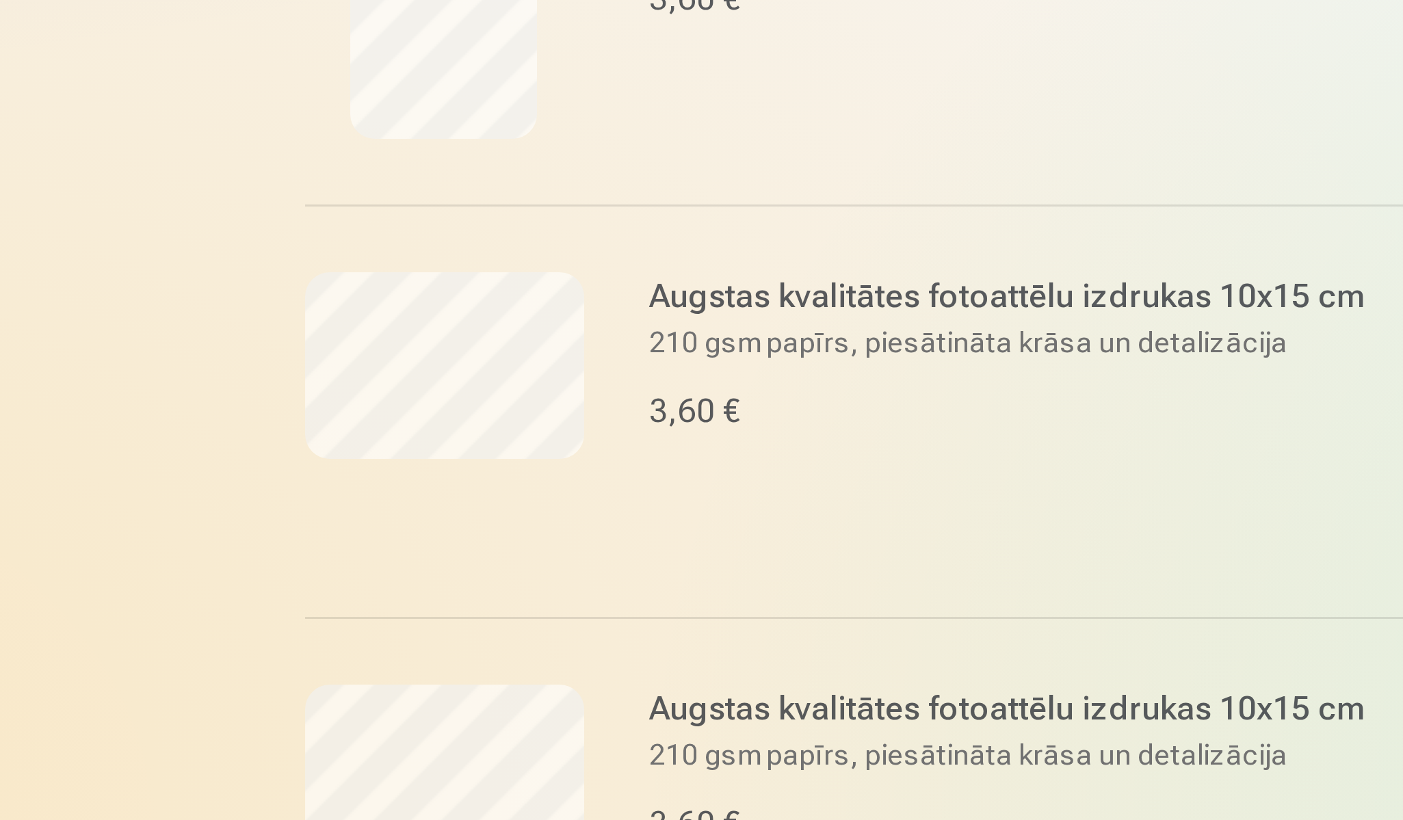
scroll to position [953, 0]
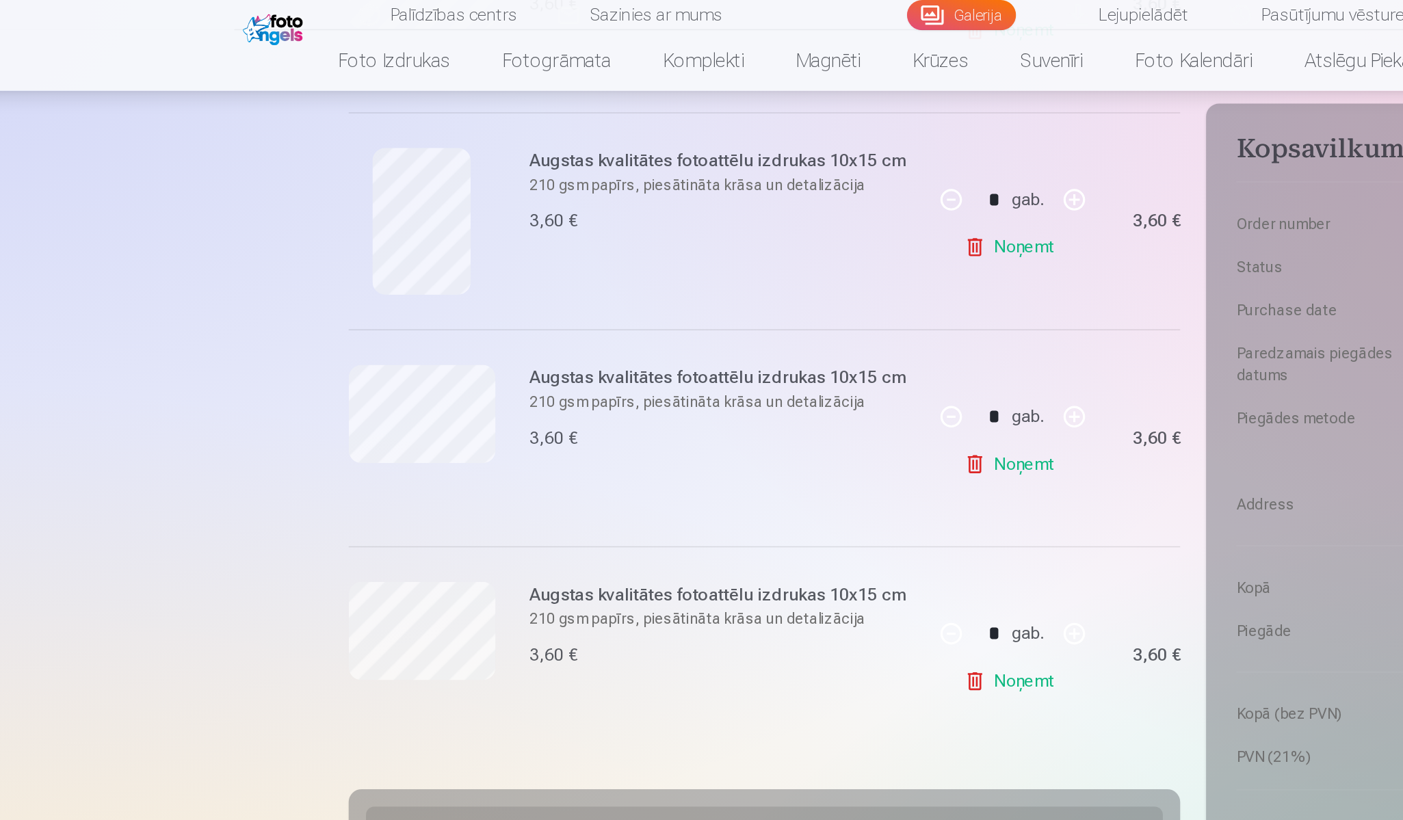
click at [692, 292] on link "Noņemt" at bounding box center [723, 293] width 62 height 27
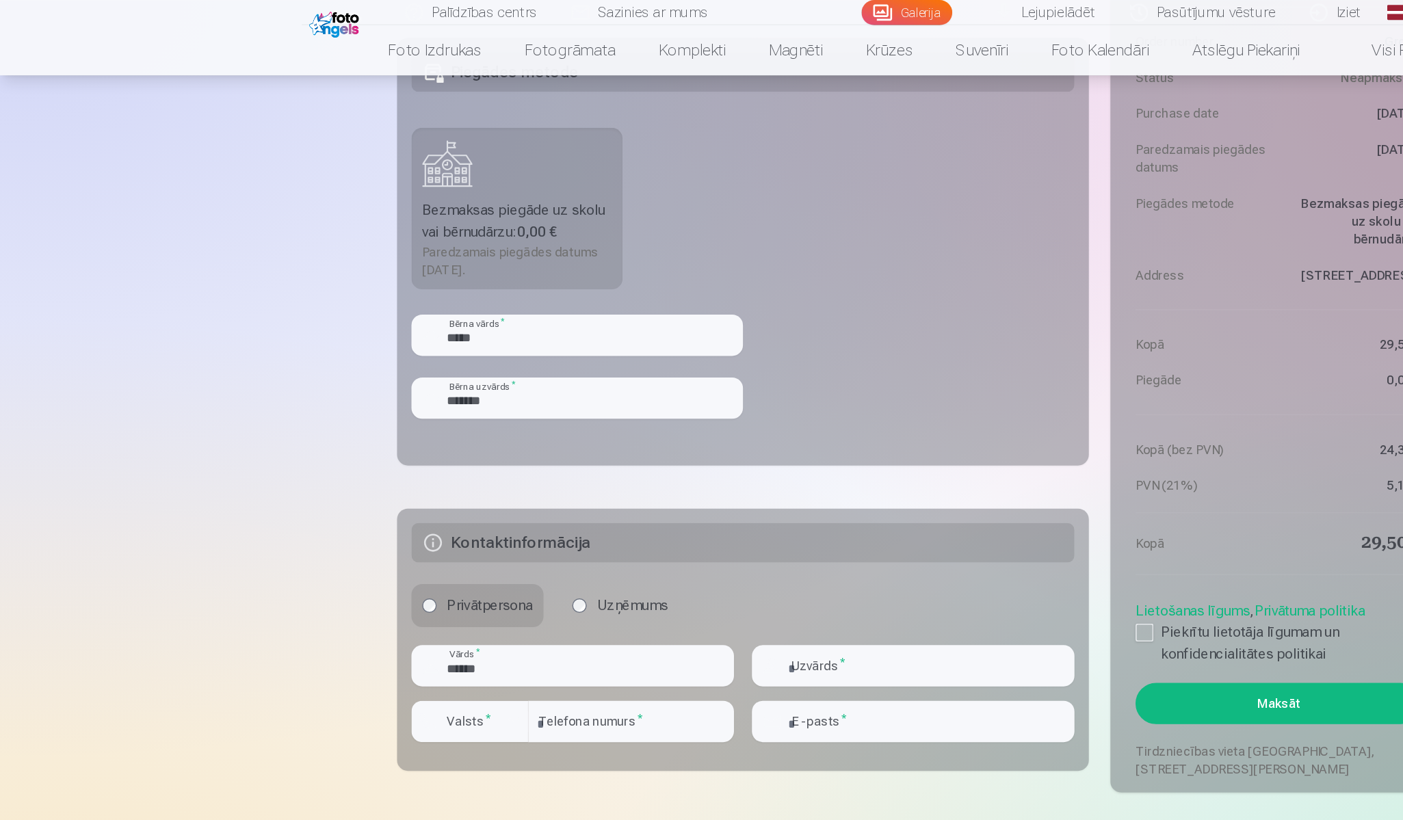
scroll to position [1269, 0]
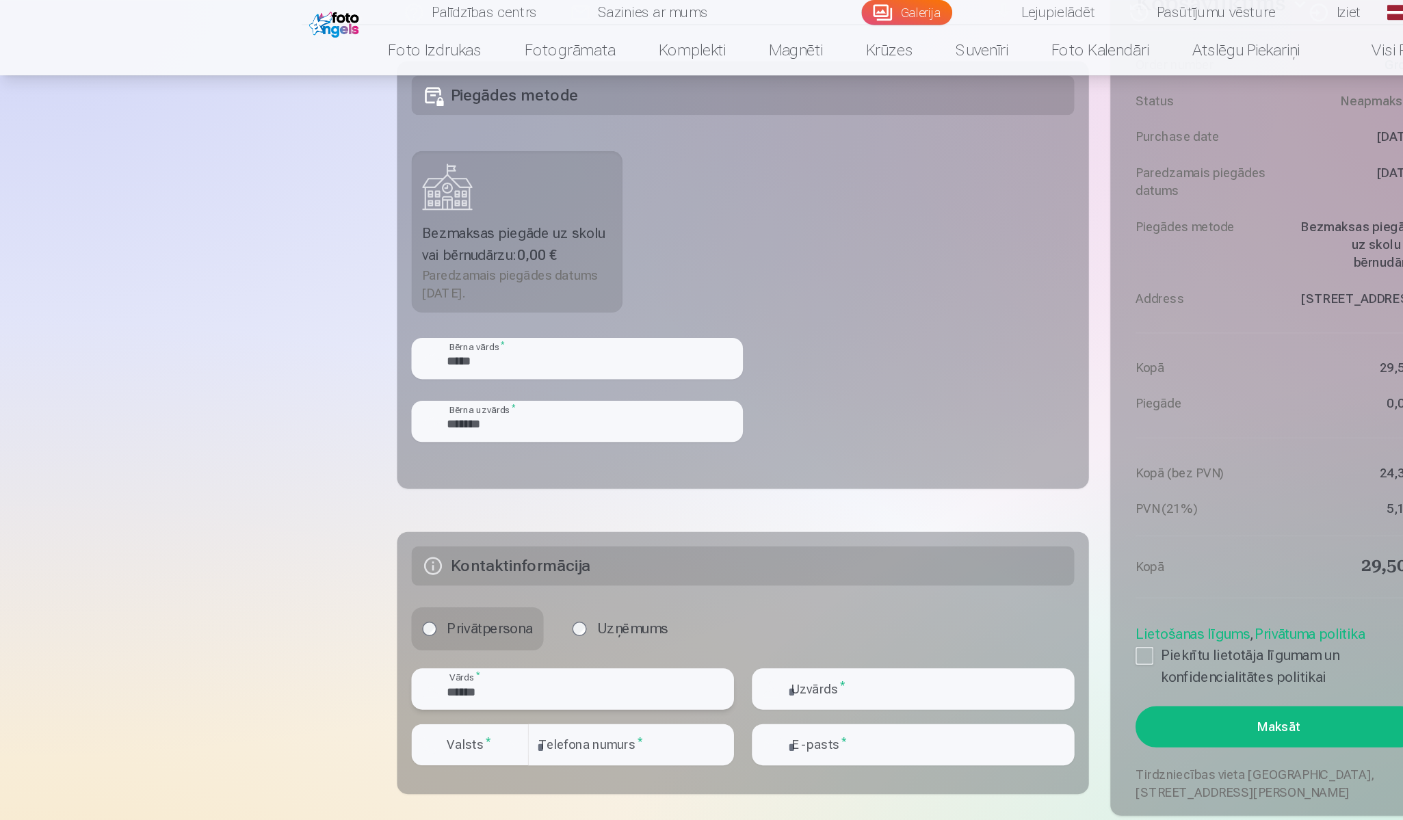
drag, startPoint x: 373, startPoint y: 528, endPoint x: 304, endPoint y: 528, distance: 69.1
click at [304, 528] on fieldset "Kontaktinformācija Privātpersona Uzņēmums ****** Vārds * Uzvārds * Valsts * Tel…" at bounding box center [565, 505] width 527 height 200
type input "******"
type input "*******"
click at [700, 477] on div "Privātpersona Uzņēmums" at bounding box center [565, 478] width 505 height 33
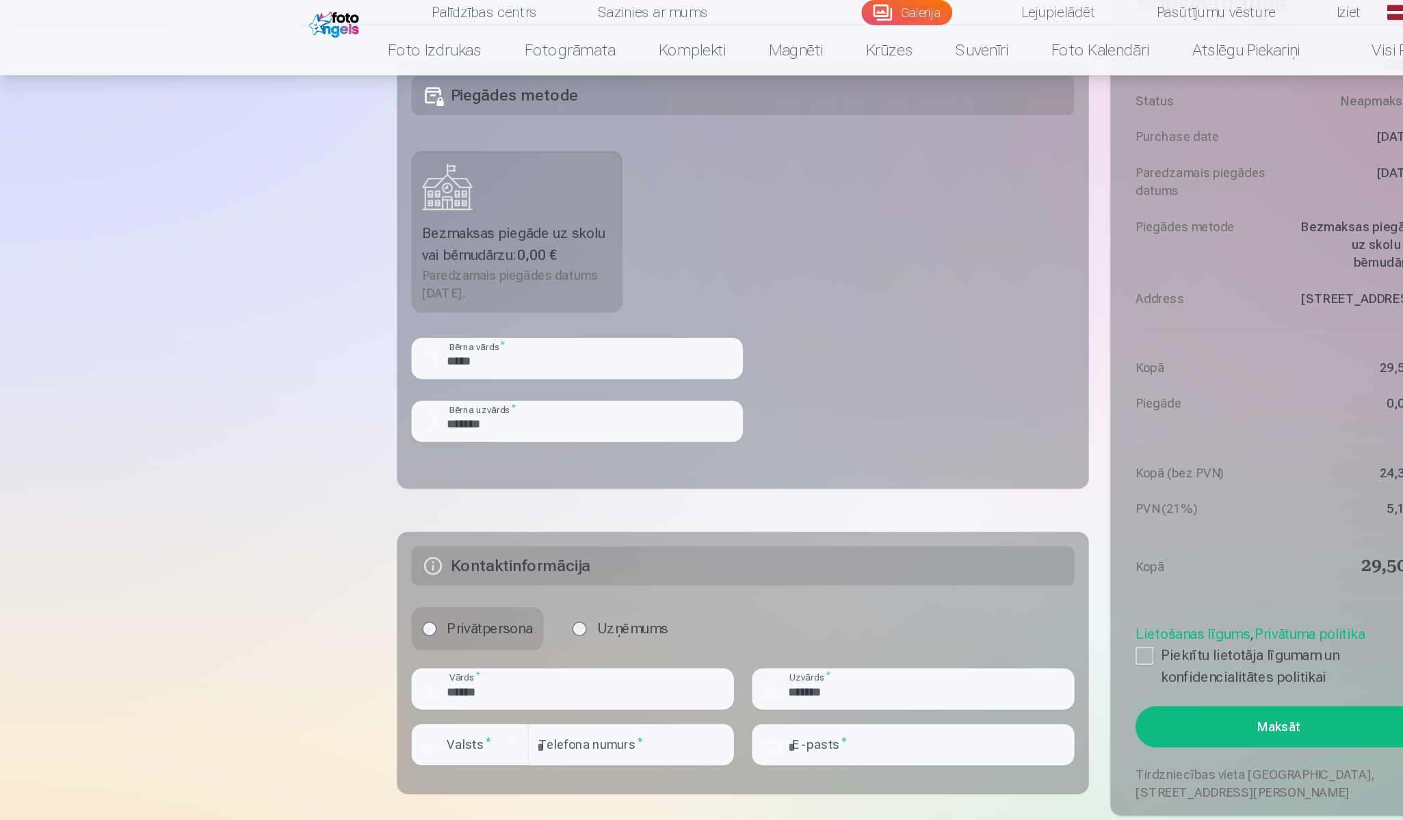
click at [373, 565] on label "Valsts *" at bounding box center [357, 567] width 44 height 14
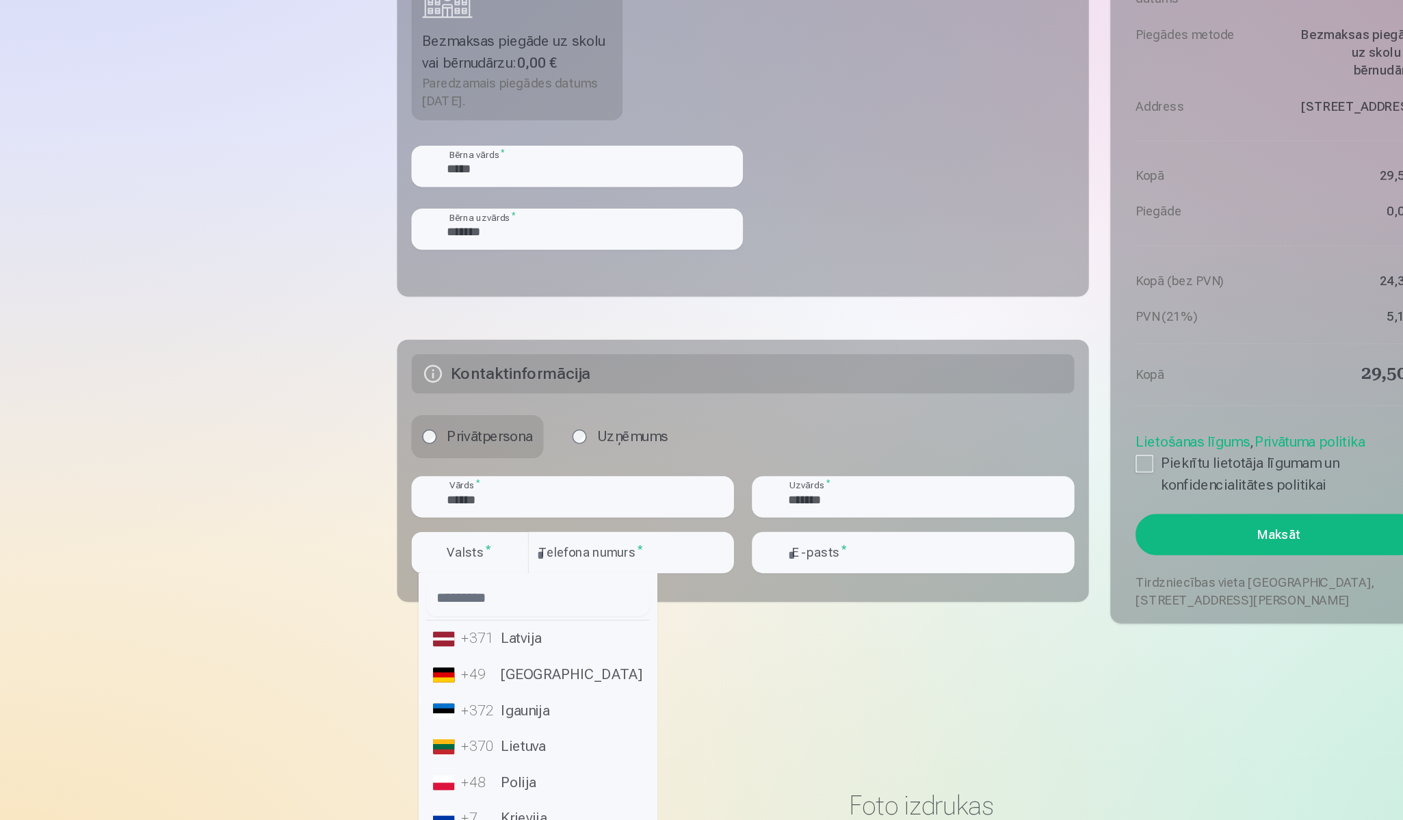
scroll to position [0, 0]
click at [395, 619] on li "+371 Latvija" at bounding box center [409, 632] width 170 height 27
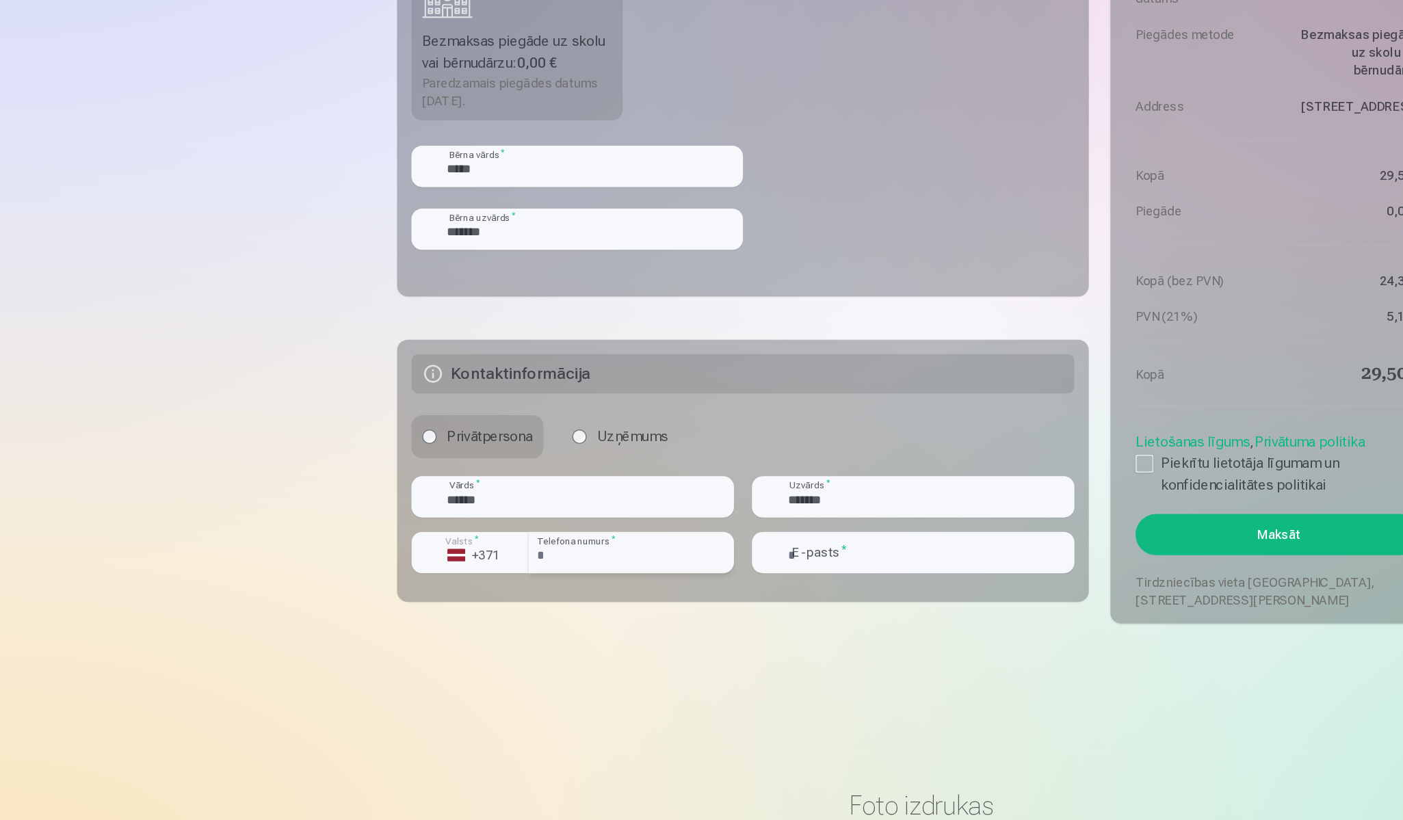
click at [458, 551] on input "number" at bounding box center [480, 566] width 157 height 31
type input "********"
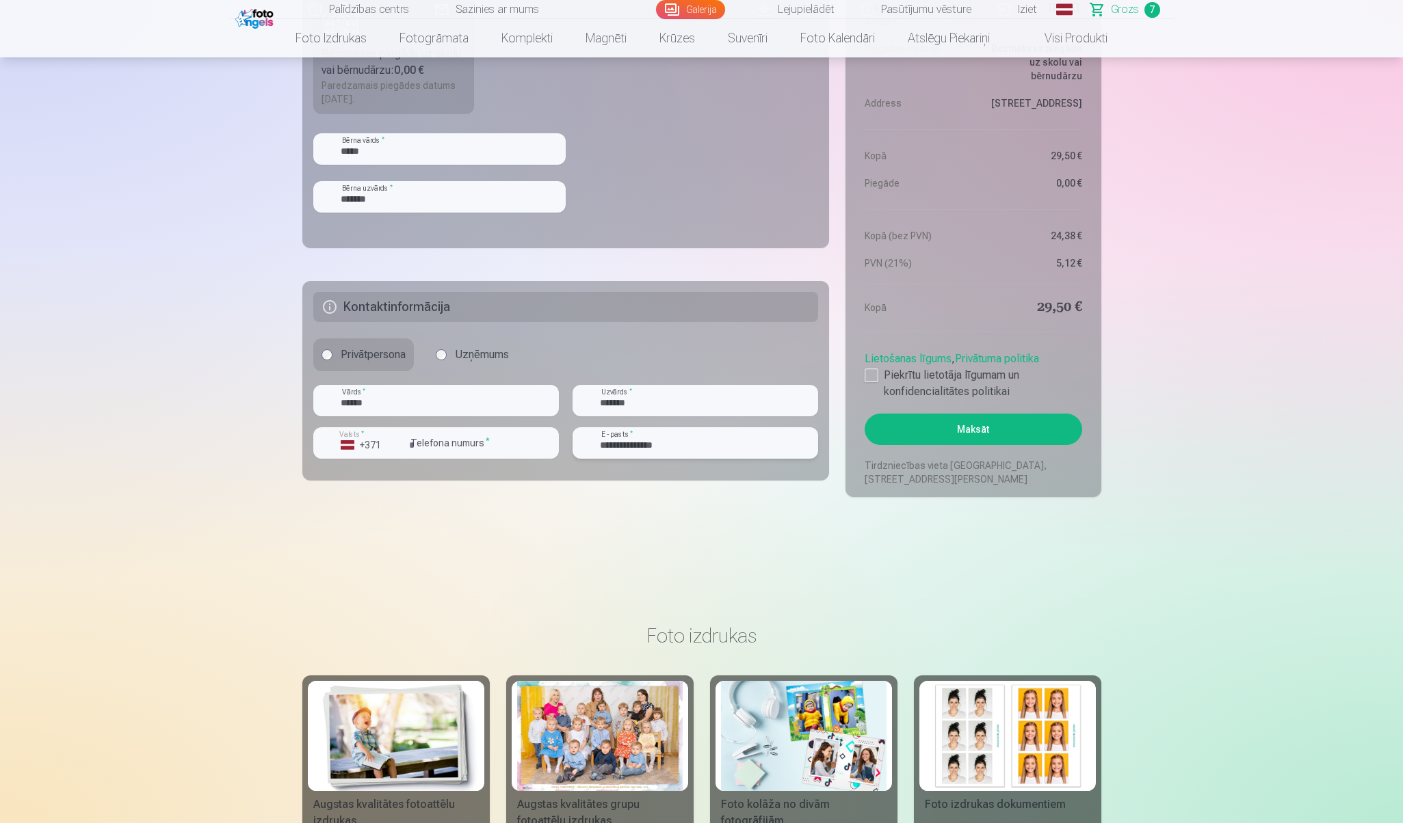
scroll to position [1348, 0]
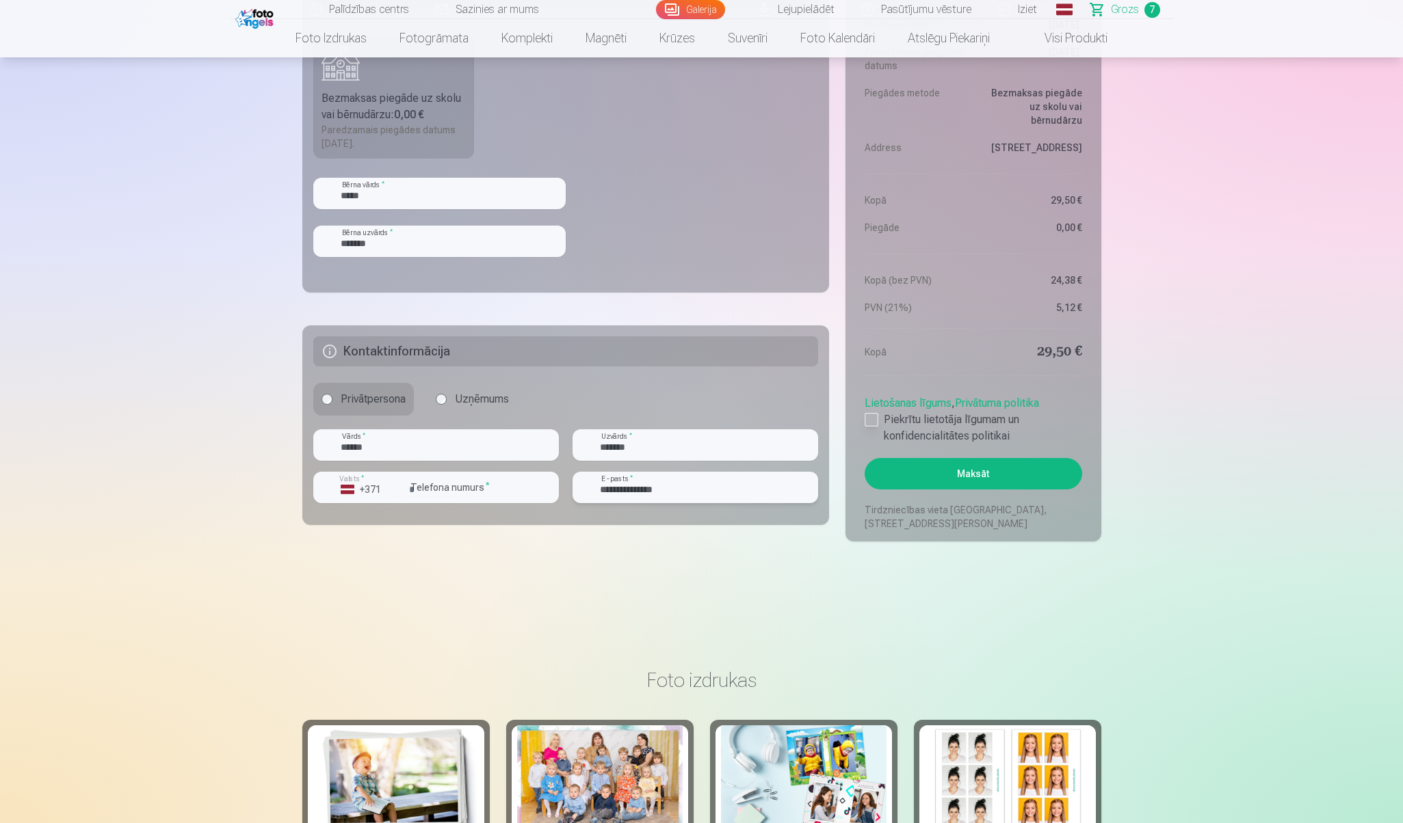
type input "**********"
click at [873, 419] on div at bounding box center [871, 420] width 14 height 14
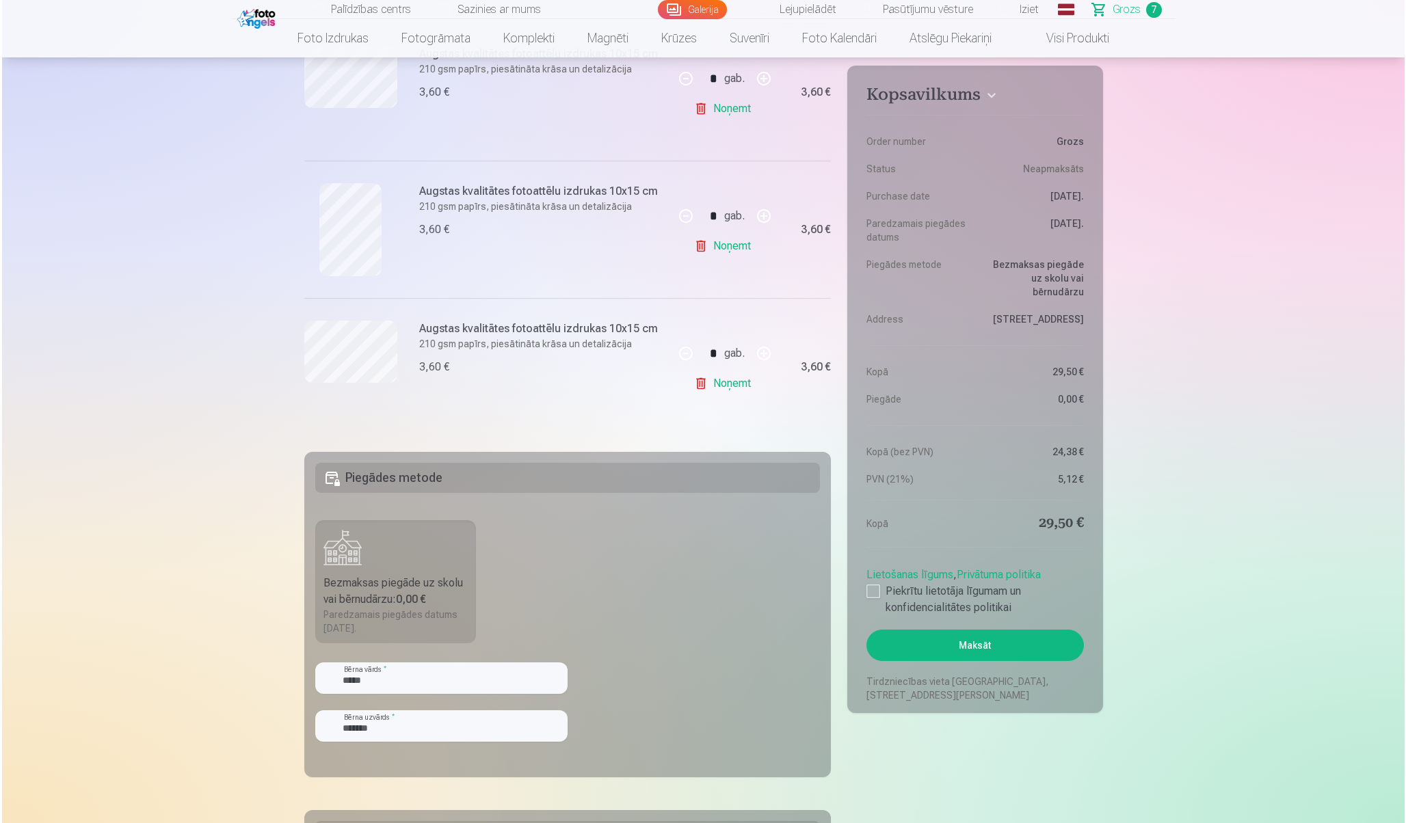
scroll to position [1037, 0]
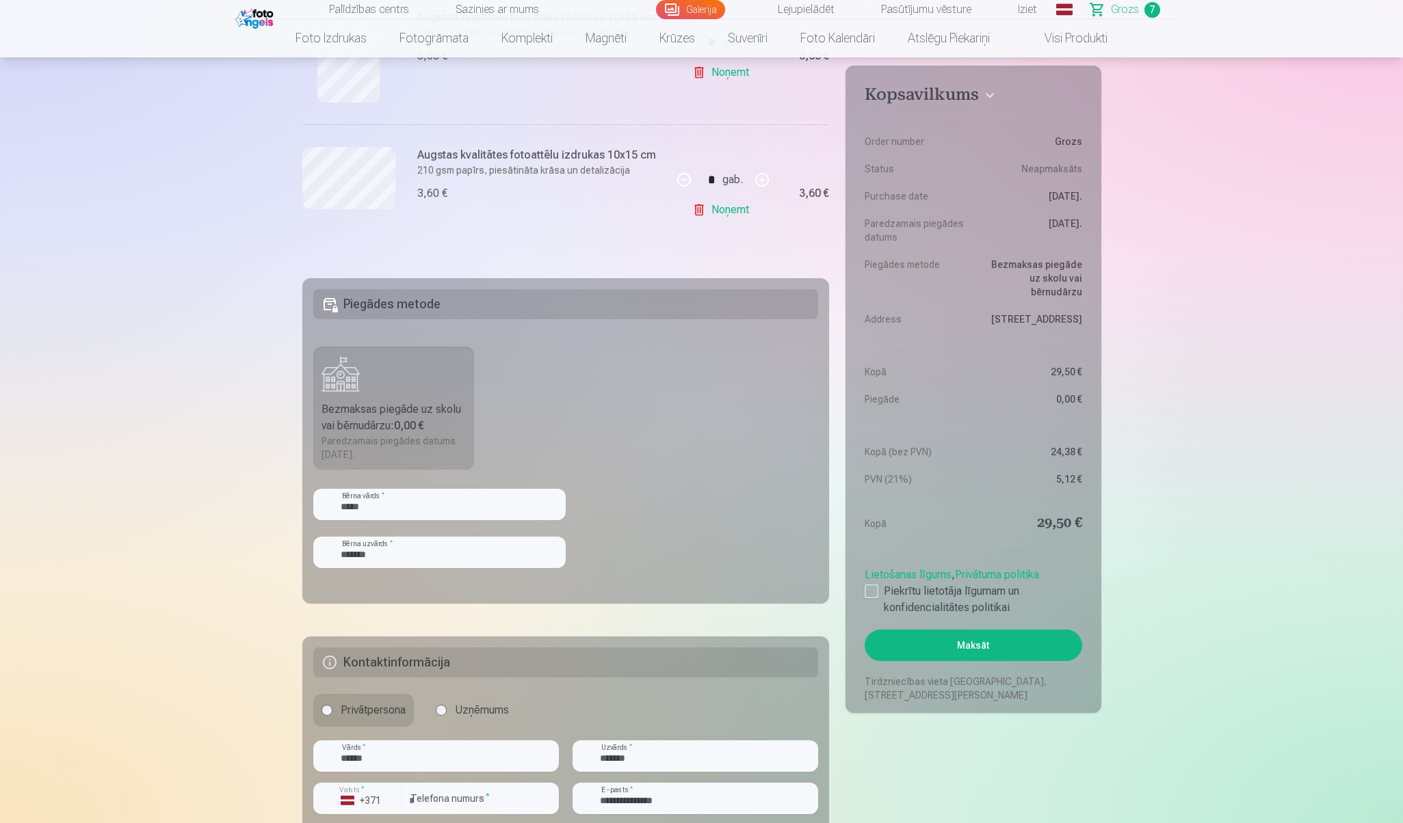
click at [970, 650] on button "Maksāt" at bounding box center [972, 645] width 217 height 31
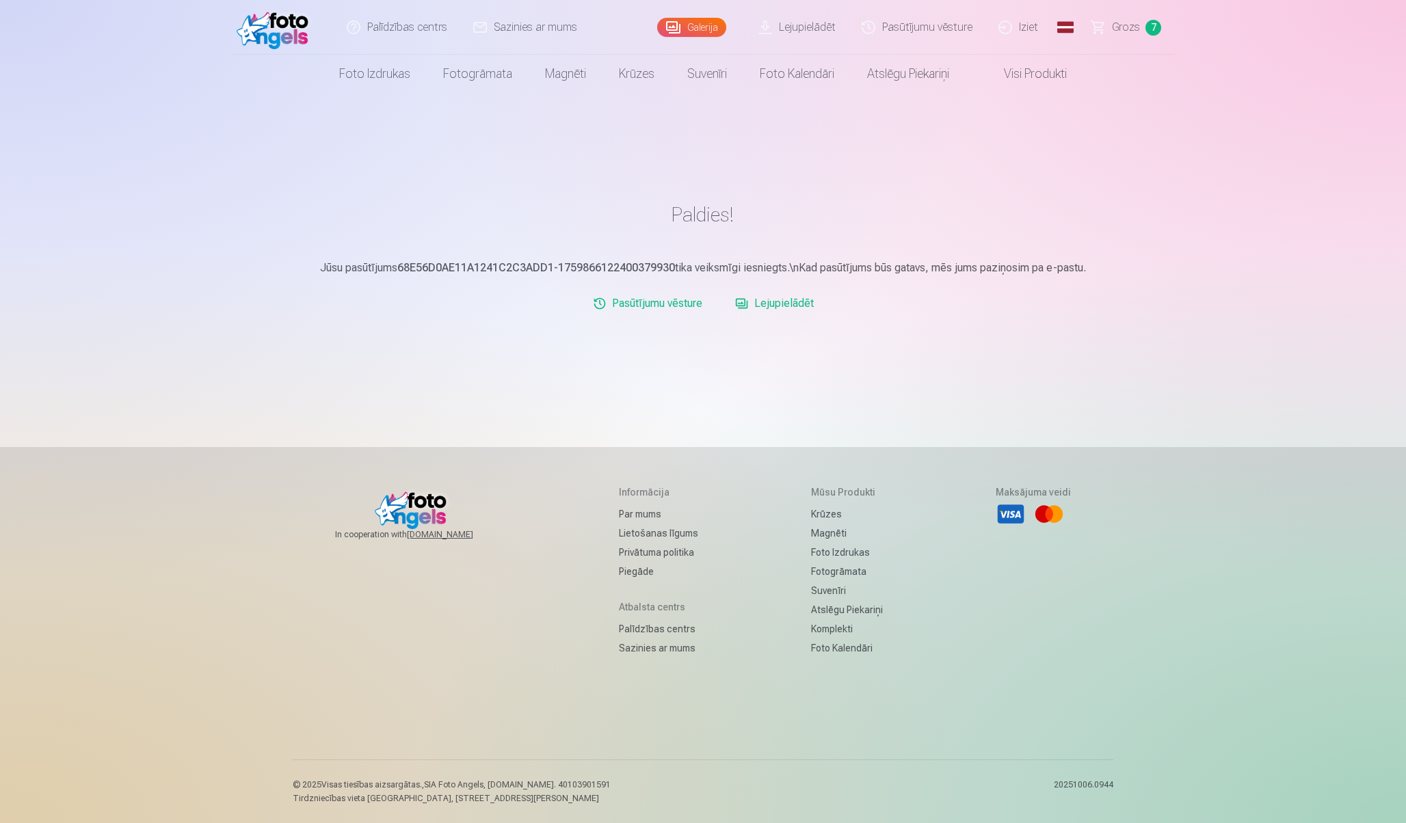
click at [799, 306] on link "Lejupielādēt" at bounding box center [775, 303] width 90 height 27
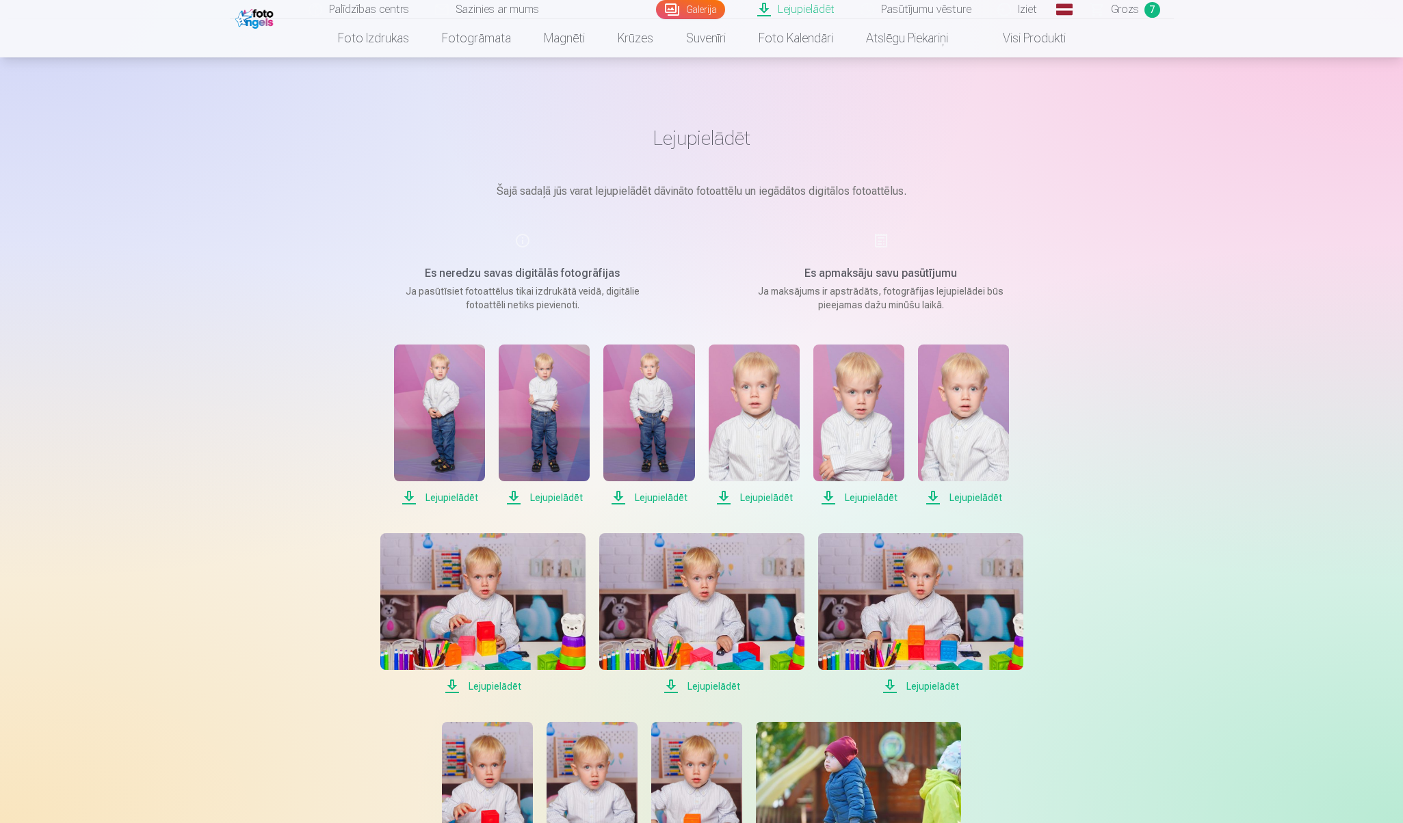
scroll to position [152, 0]
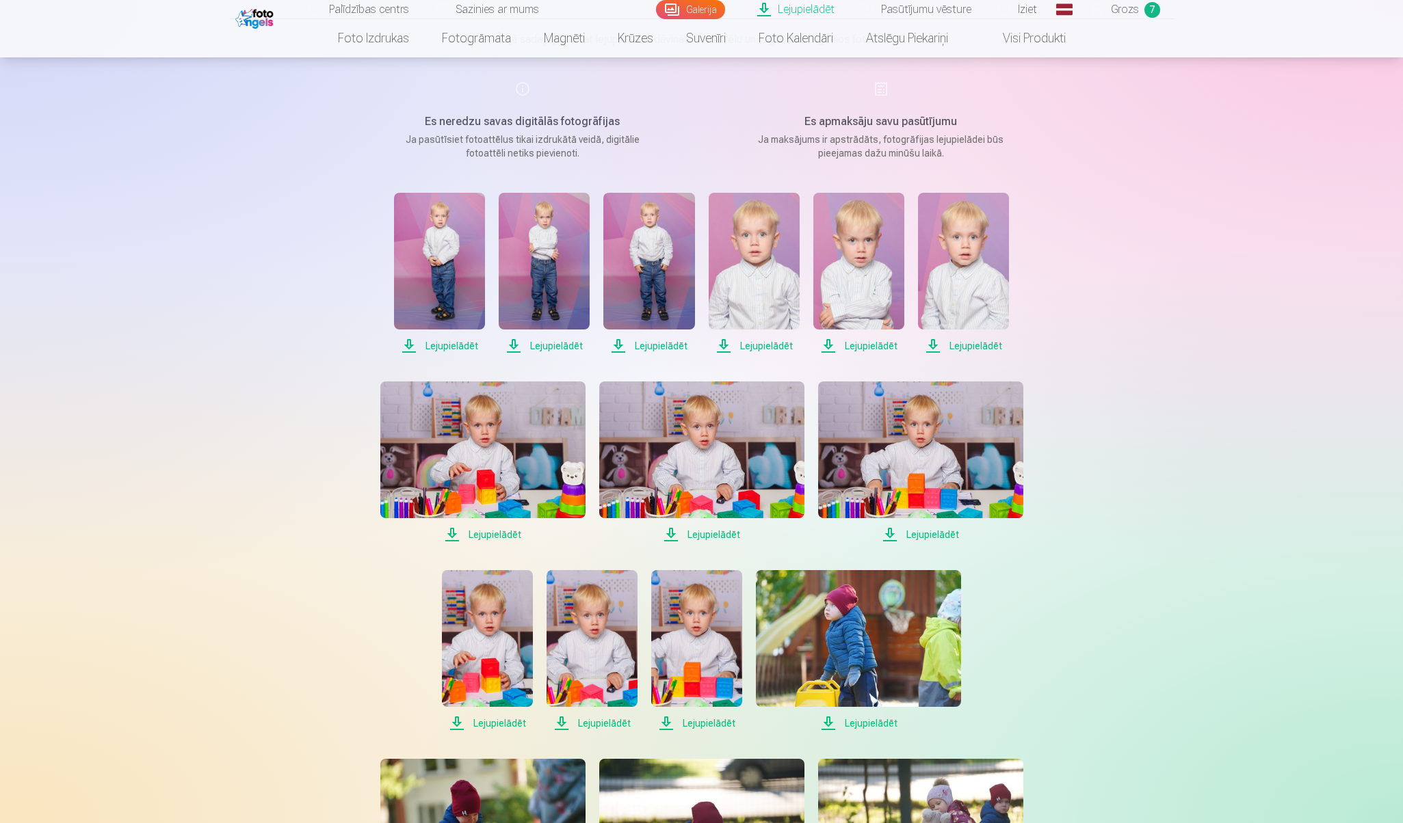
click at [452, 346] on span "Lejupielādēt" at bounding box center [439, 346] width 91 height 16
click at [552, 349] on span "Lejupielādēt" at bounding box center [544, 346] width 91 height 16
click at [669, 343] on span "Lejupielādēt" at bounding box center [648, 346] width 91 height 16
click at [770, 348] on span "Lejupielādēt" at bounding box center [754, 346] width 91 height 16
click at [869, 349] on span "Lejupielādēt" at bounding box center [858, 346] width 91 height 16
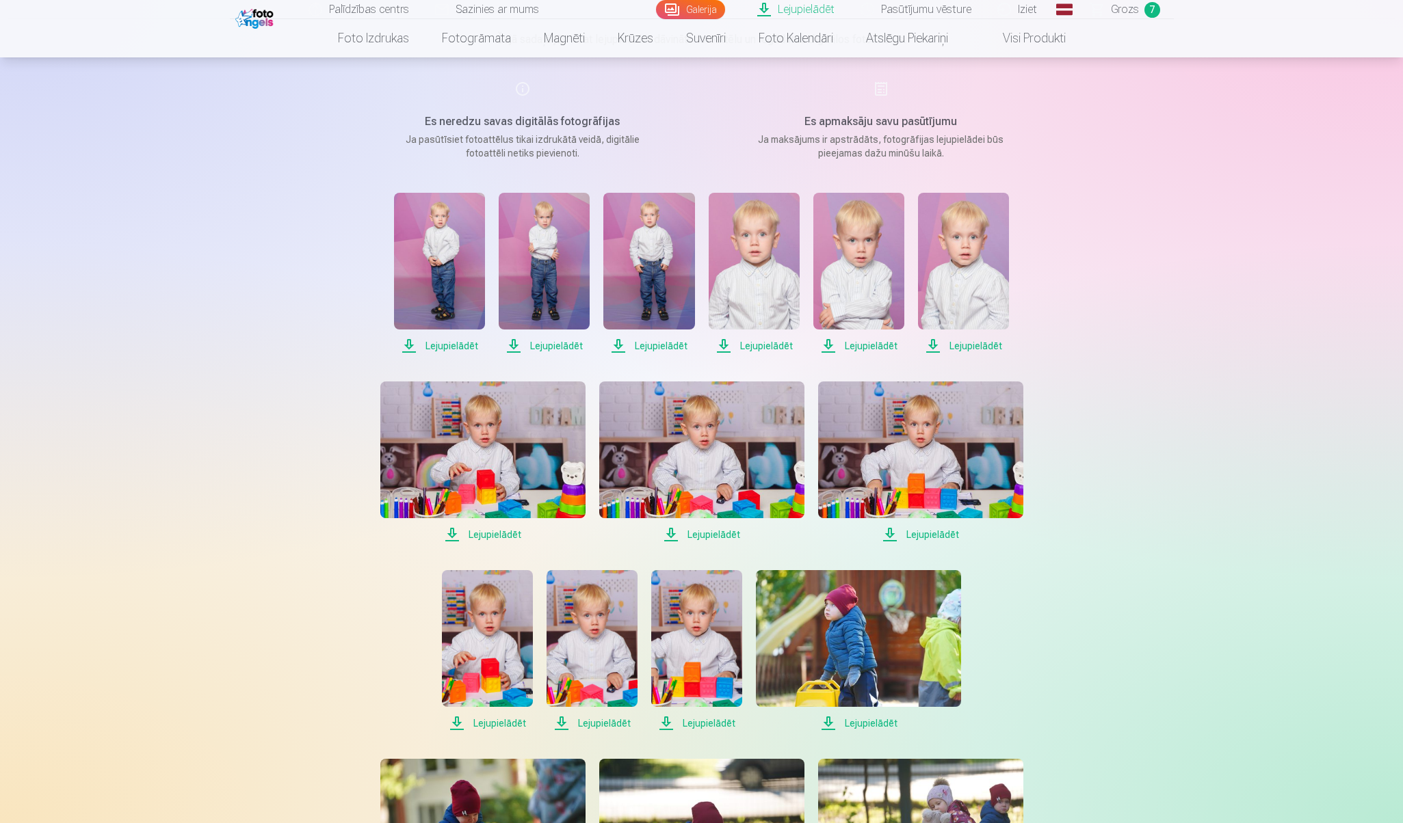
click at [958, 346] on span "Lejupielādēt" at bounding box center [963, 346] width 91 height 16
click at [495, 534] on span "Lejupielādēt" at bounding box center [482, 535] width 205 height 16
click at [711, 536] on span "Lejupielādēt" at bounding box center [701, 535] width 205 height 16
click at [919, 536] on span "Lejupielādēt" at bounding box center [920, 535] width 205 height 16
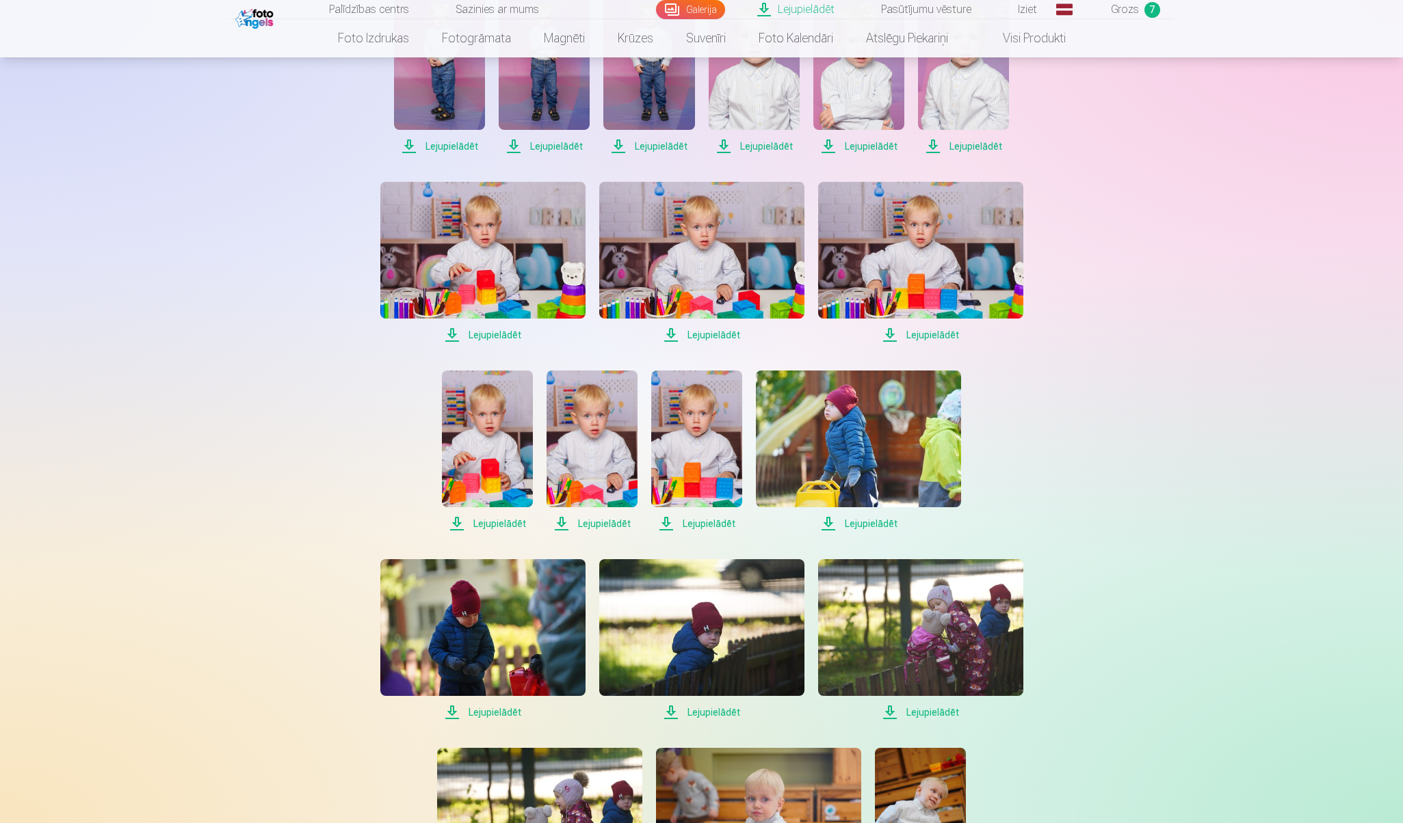
scroll to position [416, 0]
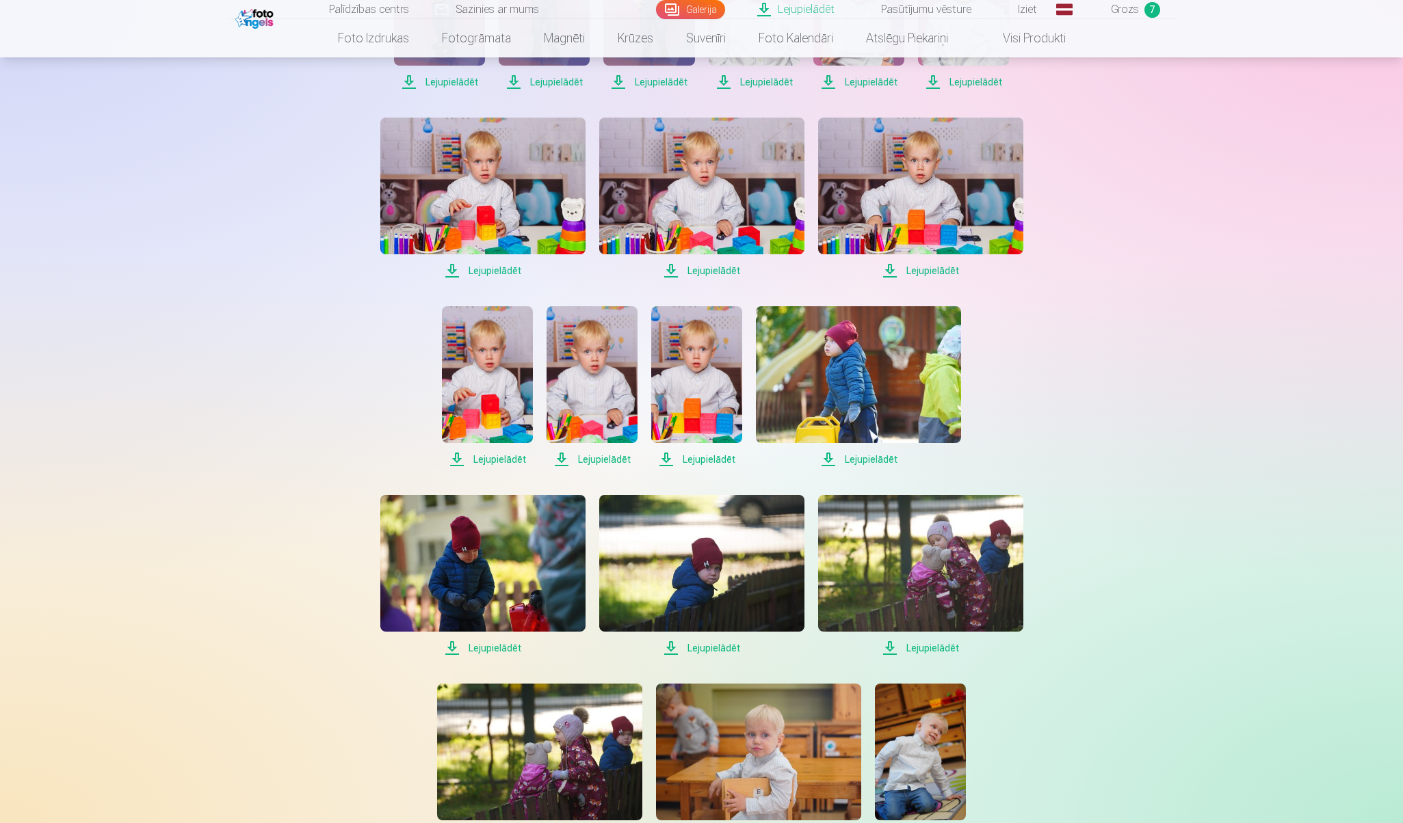
click at [512, 458] on span "Lejupielādēt" at bounding box center [487, 459] width 91 height 16
click at [616, 461] on span "Lejupielādēt" at bounding box center [591, 459] width 91 height 16
click at [707, 460] on span "Lejupielādēt" at bounding box center [696, 459] width 91 height 16
click at [856, 460] on span "Lejupielādēt" at bounding box center [858, 459] width 205 height 16
click at [505, 646] on span "Lejupielādēt" at bounding box center [482, 648] width 205 height 16
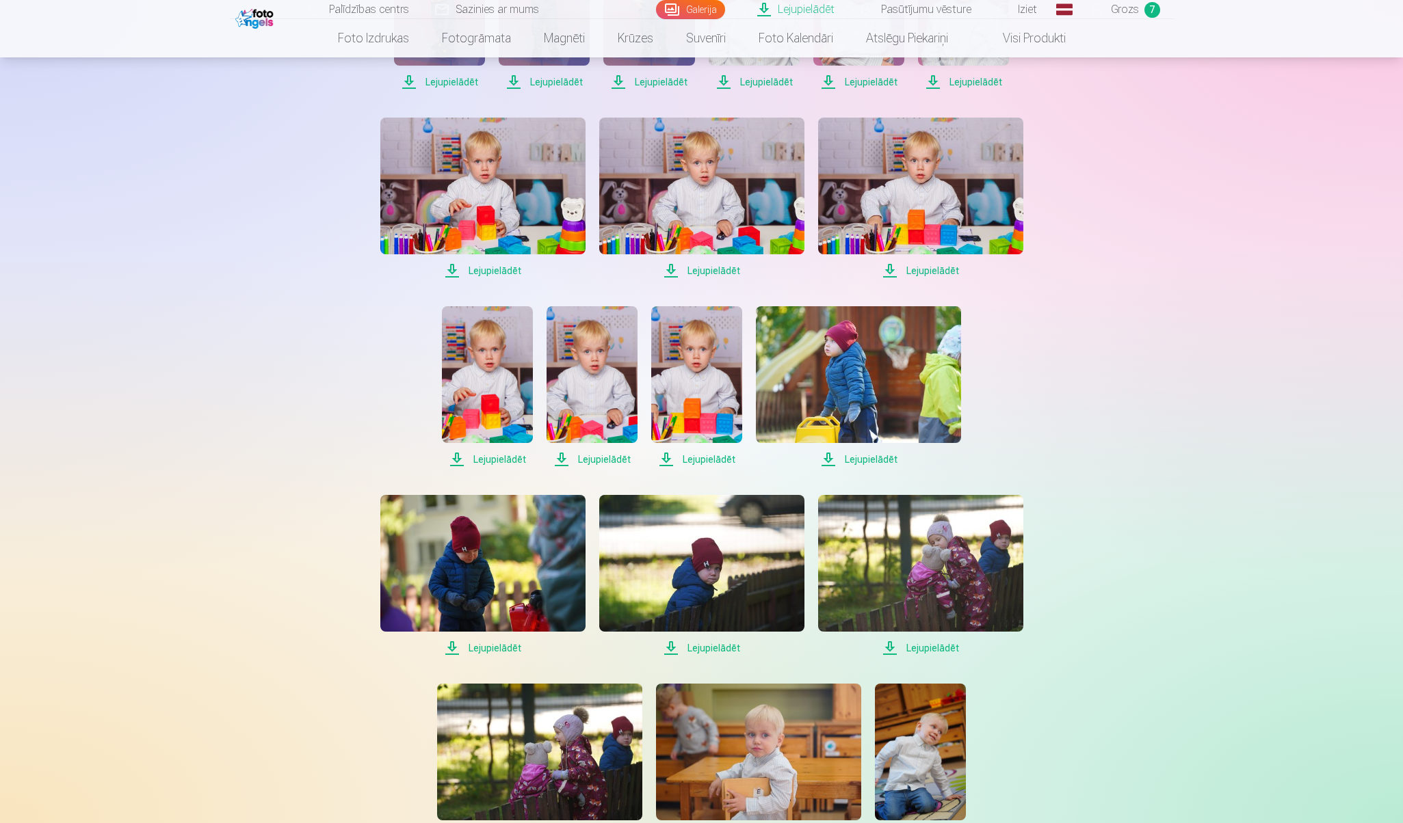
click at [709, 648] on span "Lejupielādēt" at bounding box center [701, 648] width 205 height 16
click at [923, 648] on span "Lejupielādēt" at bounding box center [920, 648] width 205 height 16
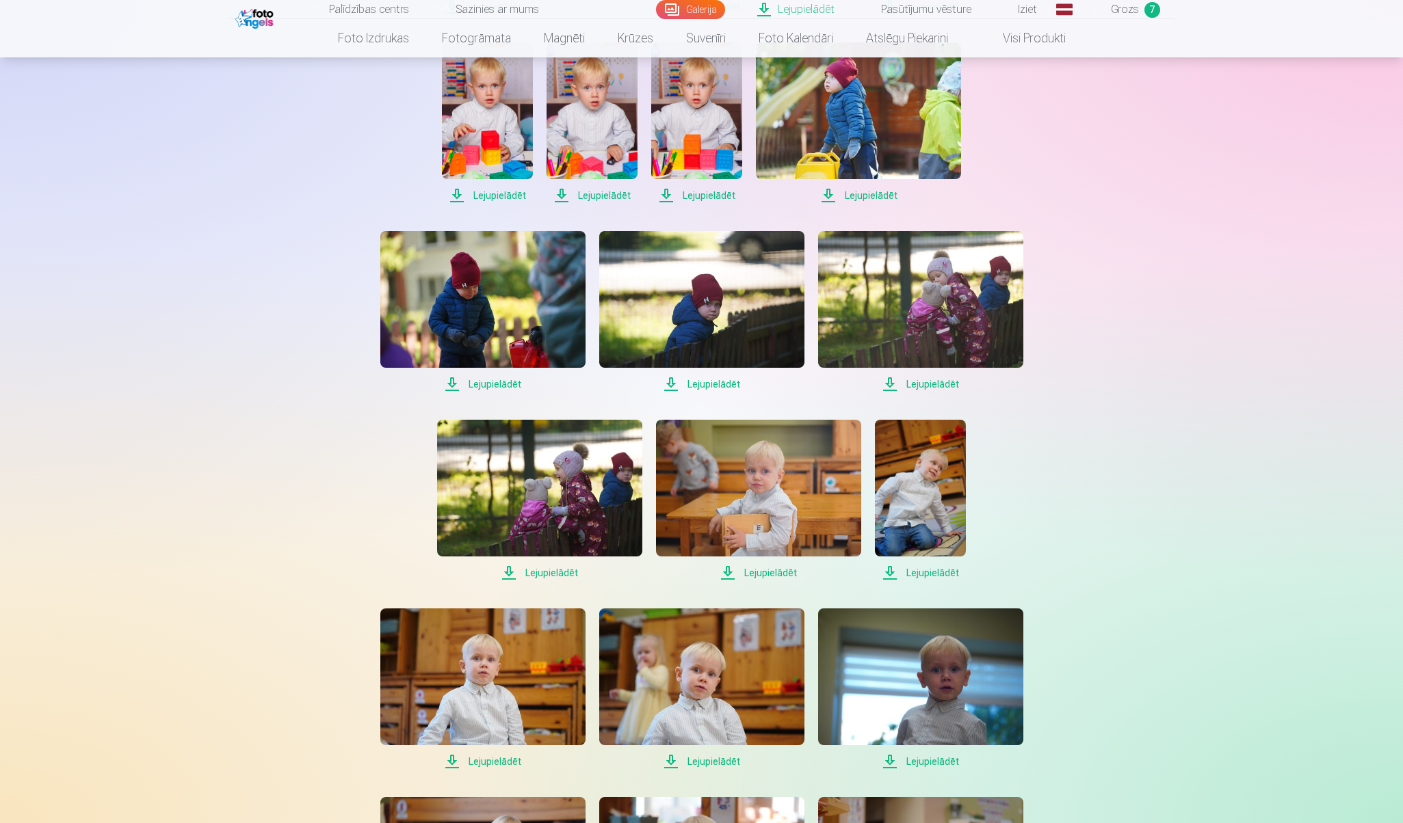
scroll to position [682, 0]
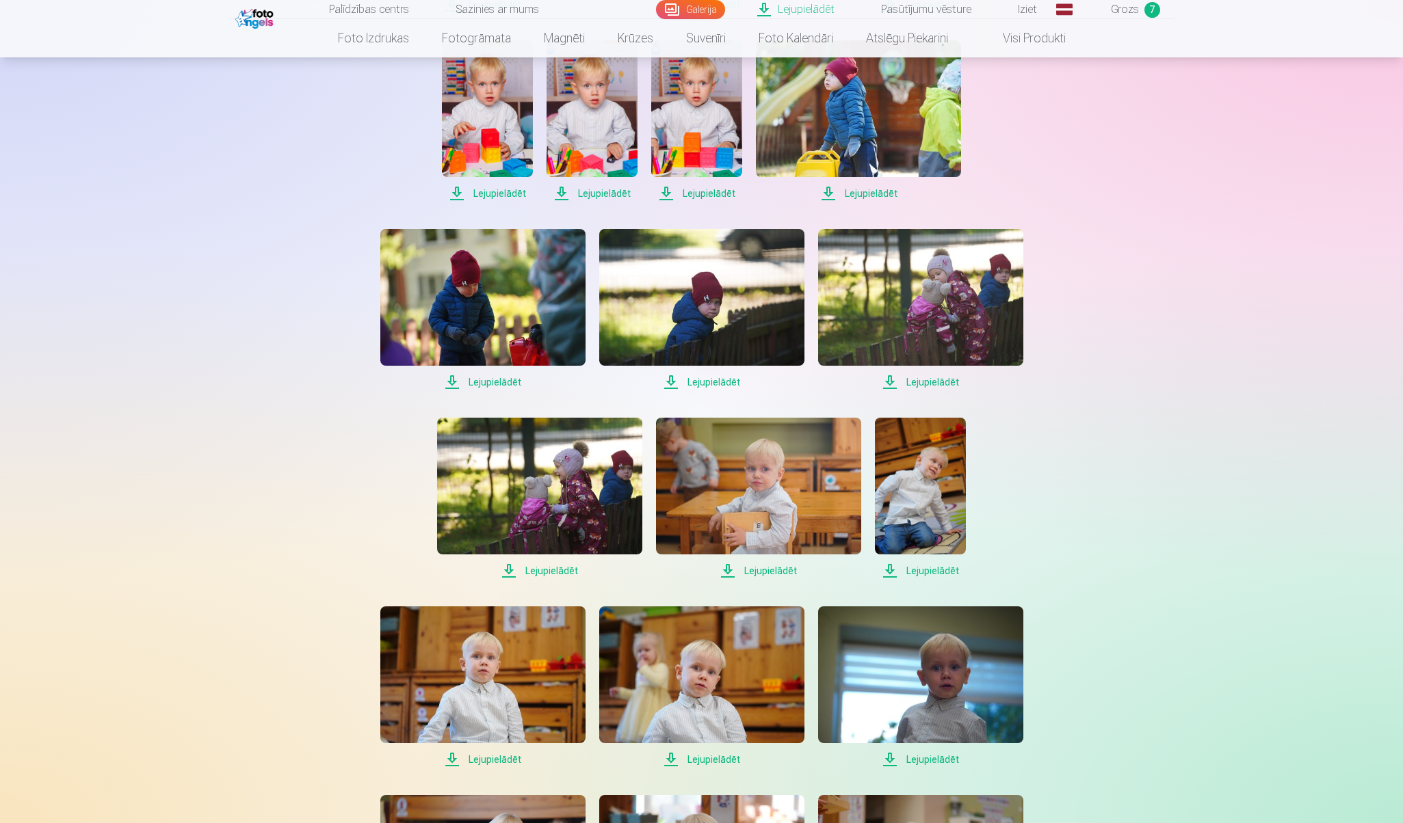
click at [572, 570] on span "Lejupielādēt" at bounding box center [539, 571] width 205 height 16
click at [765, 570] on span "Lejupielādēt" at bounding box center [758, 571] width 205 height 16
click at [921, 573] on span "Lejupielādēt" at bounding box center [920, 571] width 91 height 16
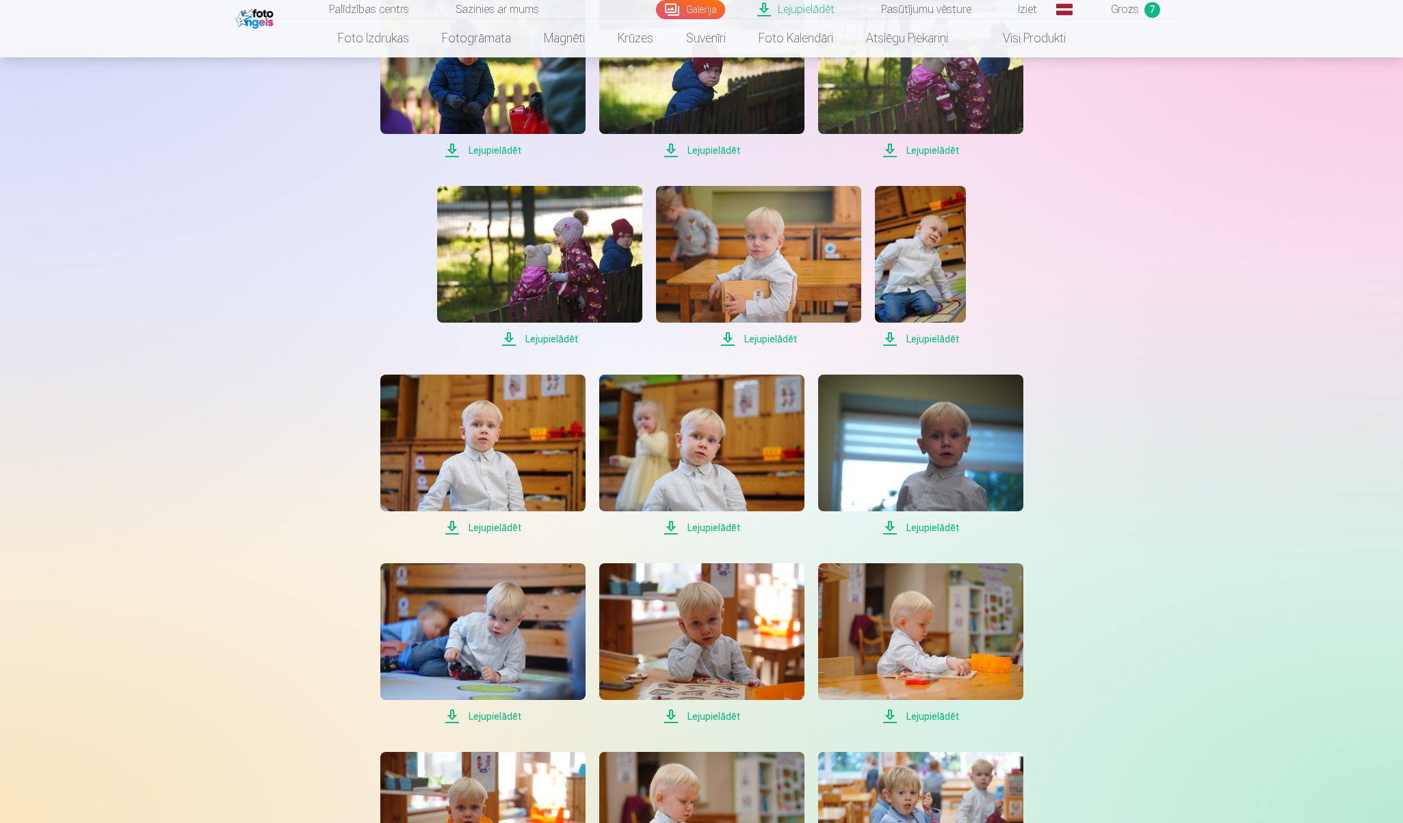
scroll to position [921, 0]
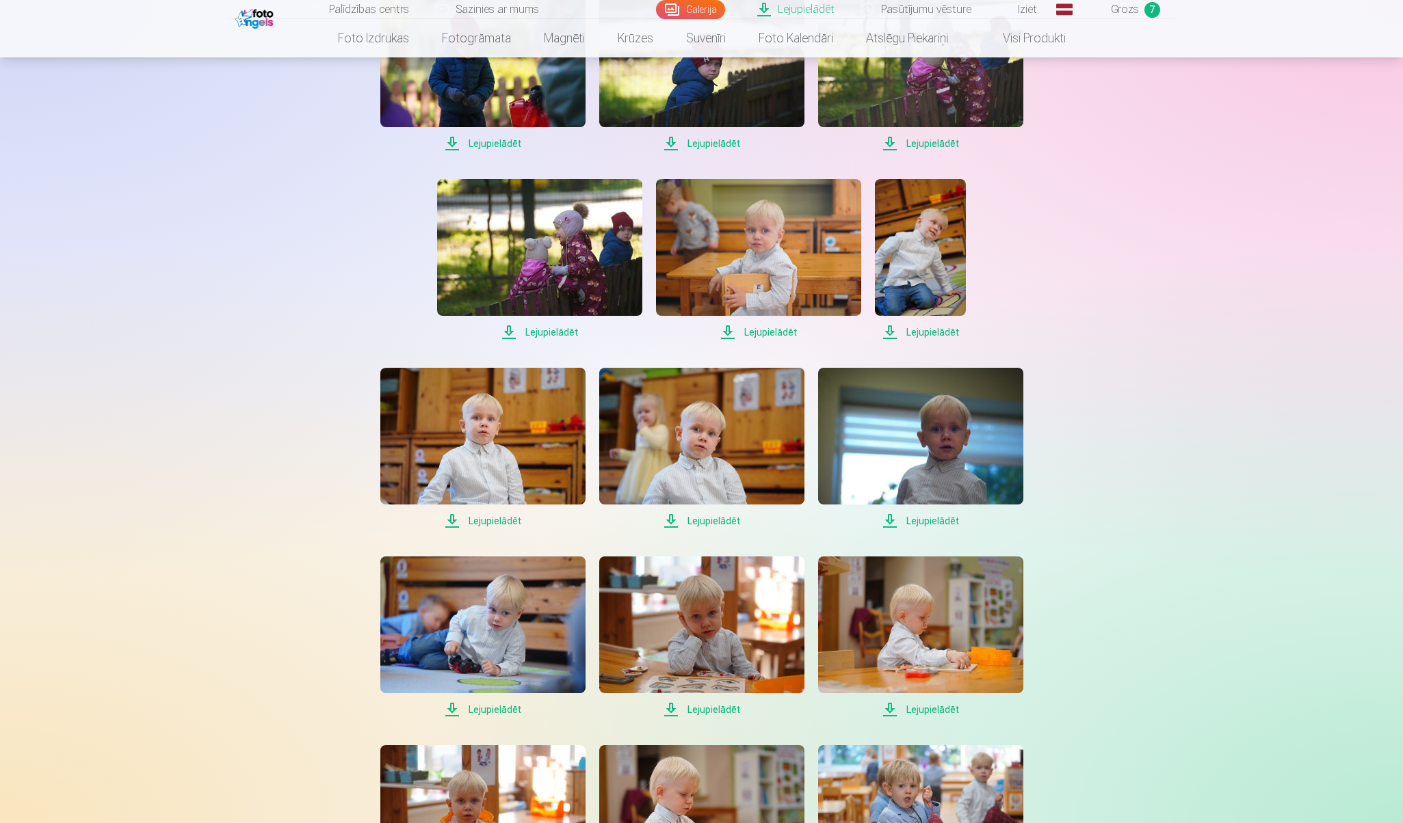
click at [511, 521] on span "Lejupielādēt" at bounding box center [482, 521] width 205 height 16
click at [712, 522] on span "Lejupielādēt" at bounding box center [701, 521] width 205 height 16
click at [927, 520] on span "Lejupielādēt" at bounding box center [920, 521] width 205 height 16
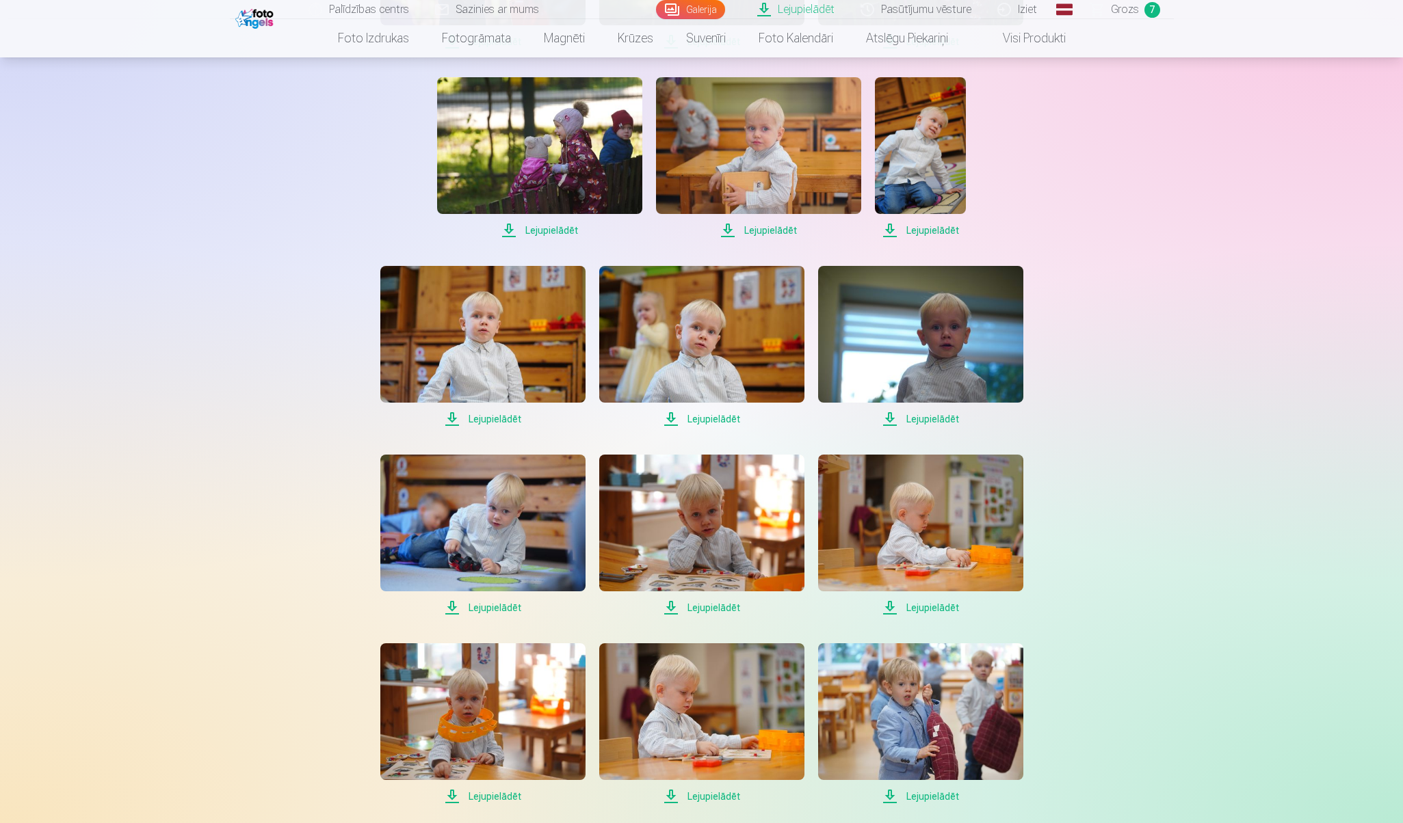
scroll to position [1096, 0]
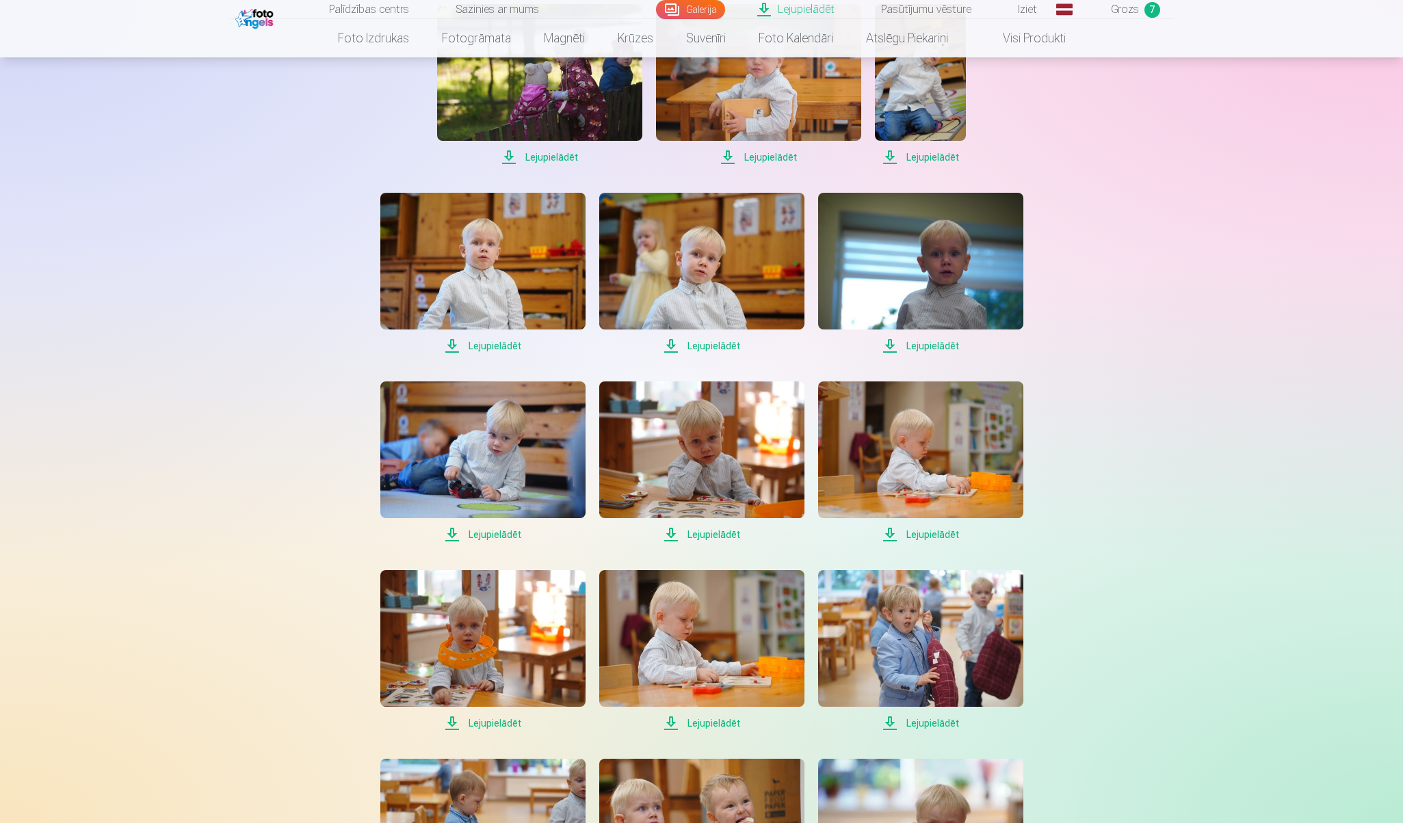
click at [515, 537] on span "Lejupielādēt" at bounding box center [482, 535] width 205 height 16
click at [710, 536] on span "Lejupielādēt" at bounding box center [701, 535] width 205 height 16
click at [942, 536] on span "Lejupielādēt" at bounding box center [920, 535] width 205 height 16
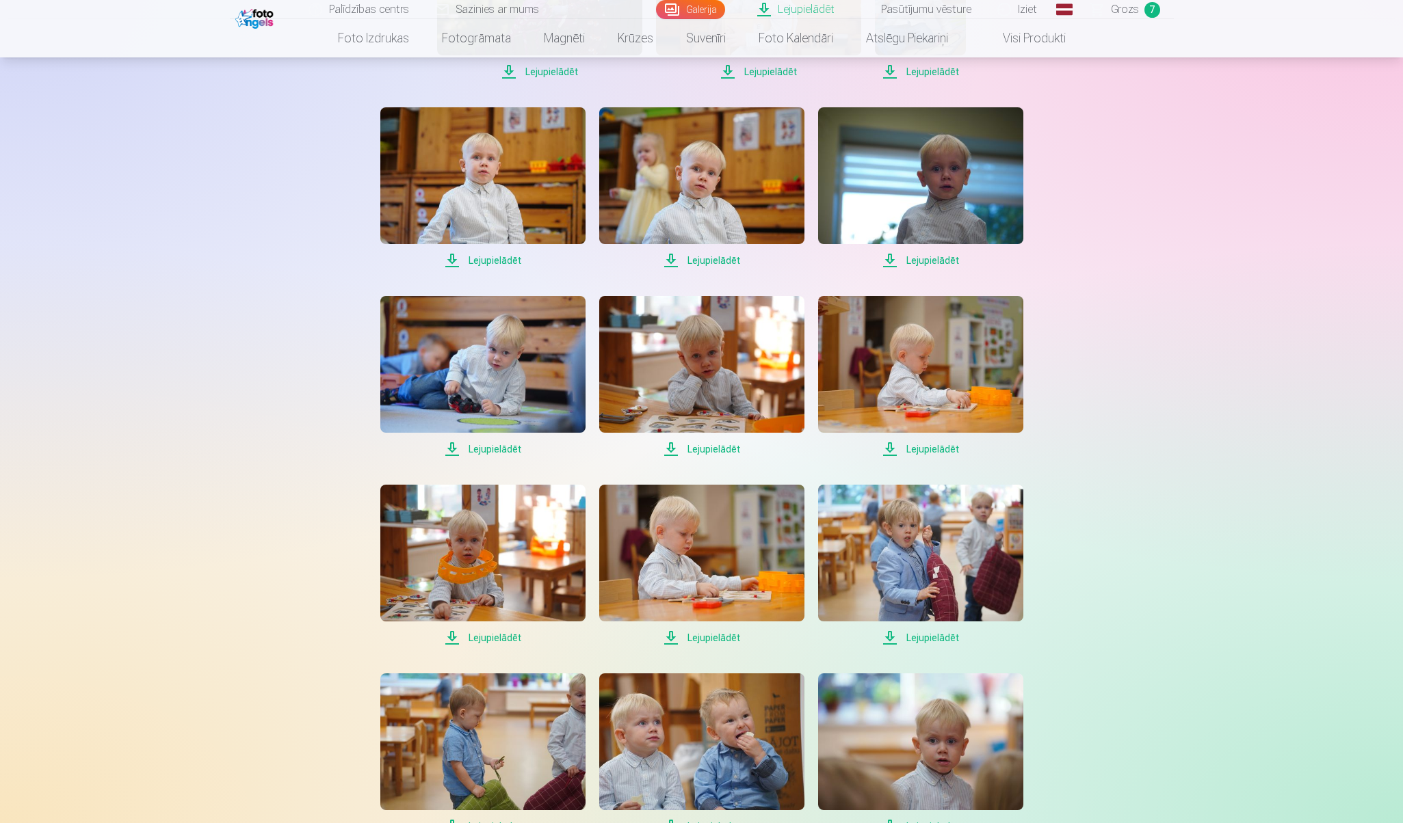
scroll to position [1198, 0]
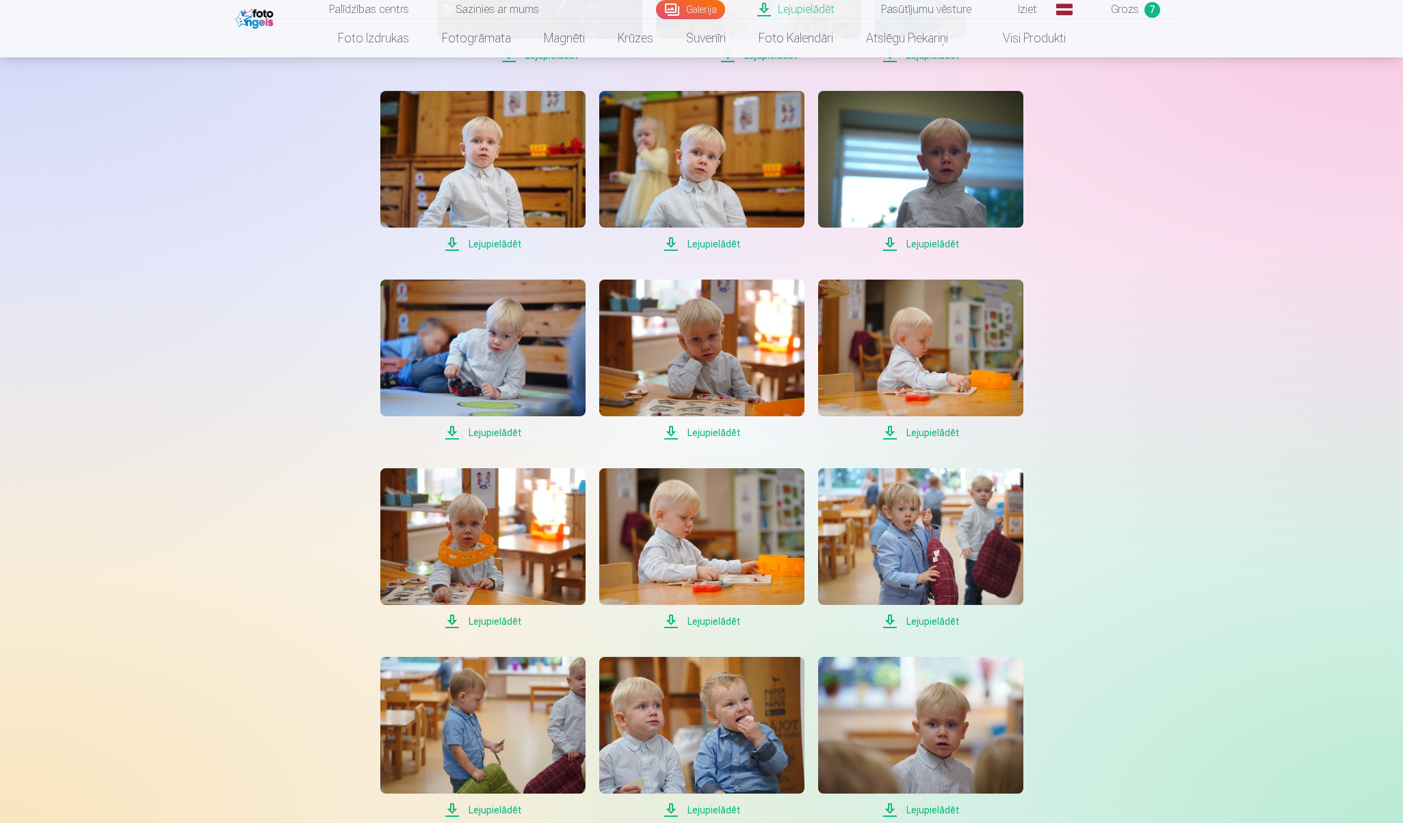
click at [514, 622] on span "Lejupielādēt" at bounding box center [482, 621] width 205 height 16
click at [708, 624] on span "Lejupielādēt" at bounding box center [701, 621] width 205 height 16
click at [925, 623] on span "Lejupielādēt" at bounding box center [920, 621] width 205 height 16
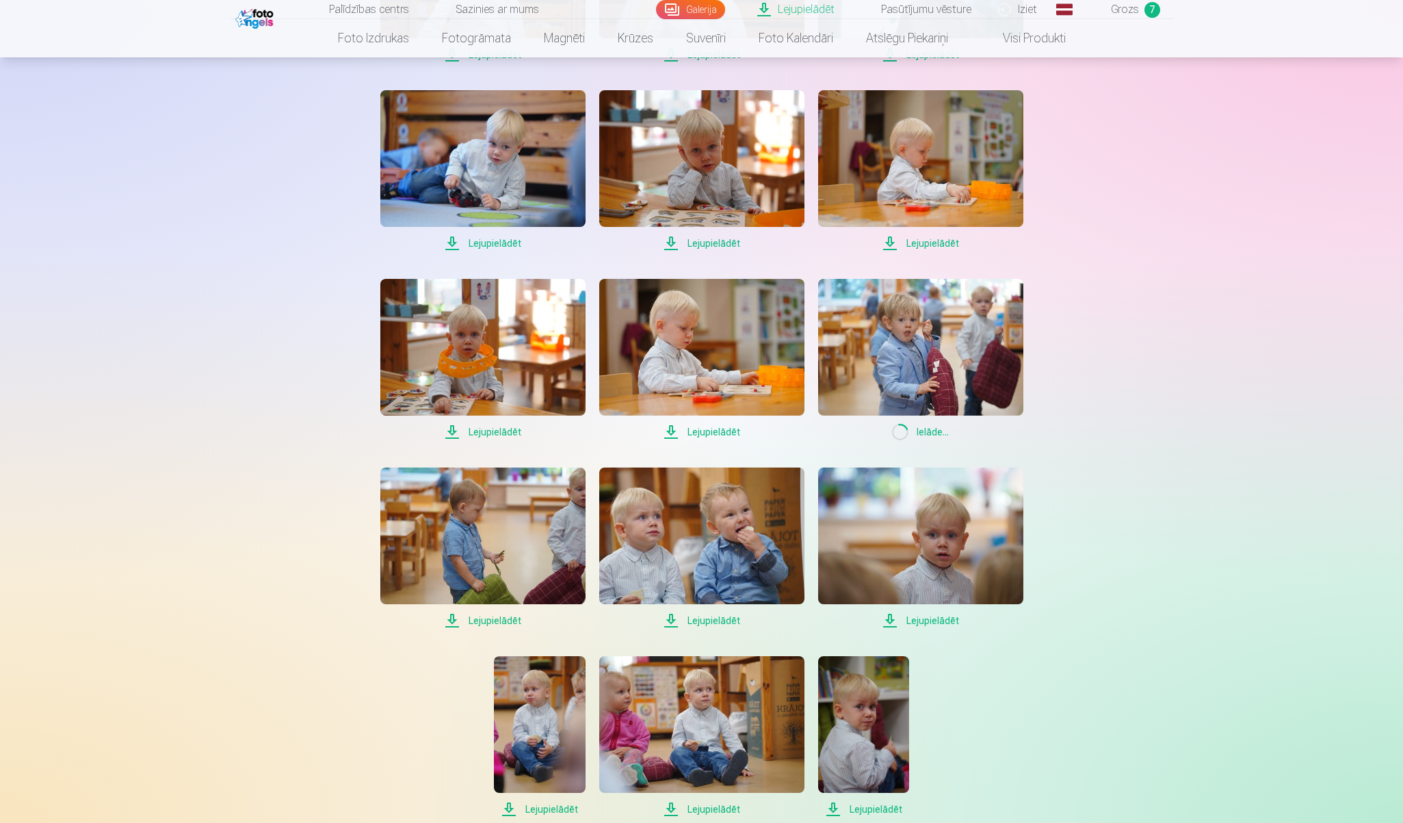
scroll to position [1501, 0]
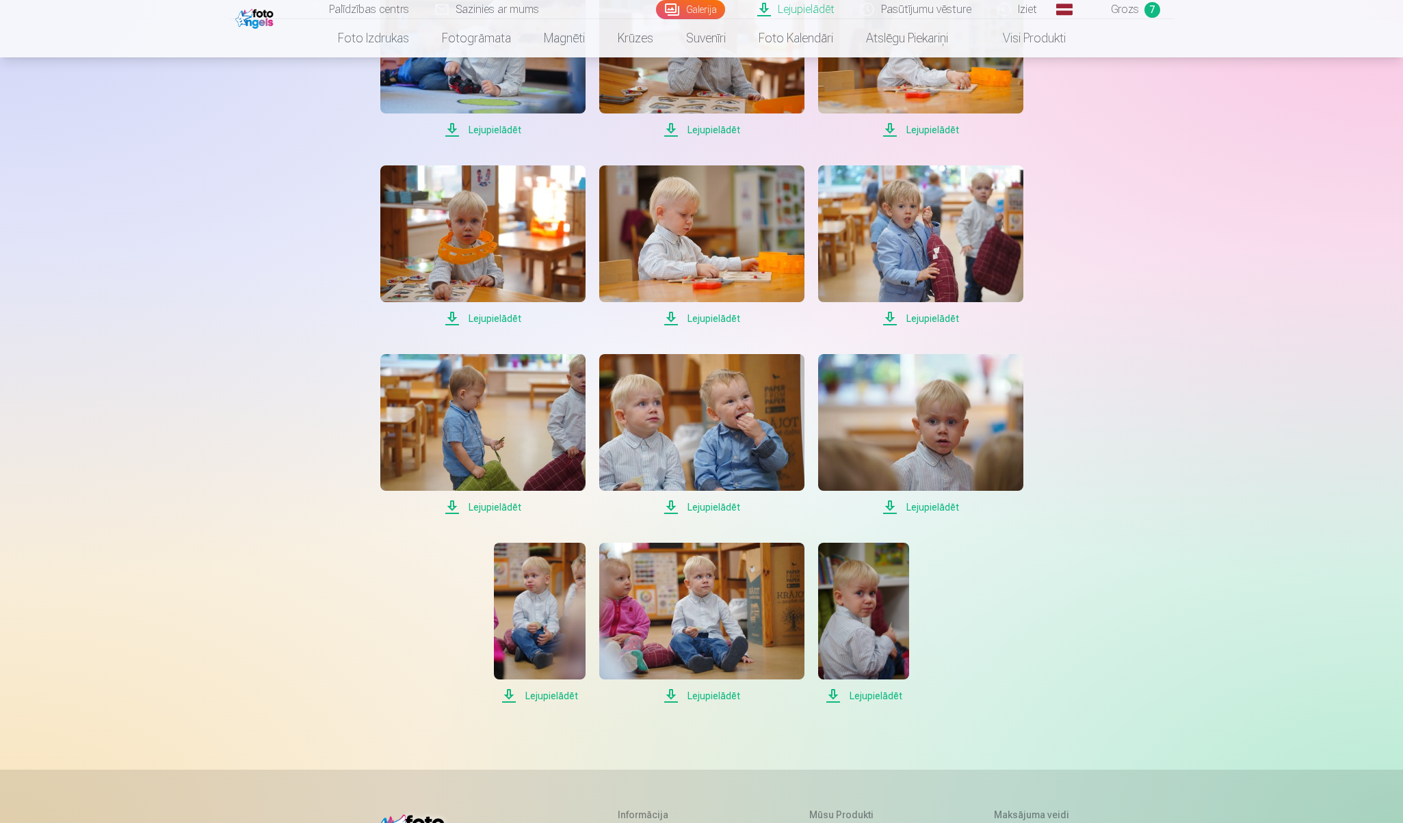
click at [506, 509] on span "Lejupielādēt" at bounding box center [482, 507] width 205 height 16
click at [727, 508] on span "Lejupielādēt" at bounding box center [701, 507] width 205 height 16
click at [921, 506] on span "Lejupielādēt" at bounding box center [920, 507] width 205 height 16
click at [557, 696] on span "Lejupielādēt" at bounding box center [539, 696] width 91 height 16
click at [718, 694] on span "Lejupielādēt" at bounding box center [701, 696] width 205 height 16
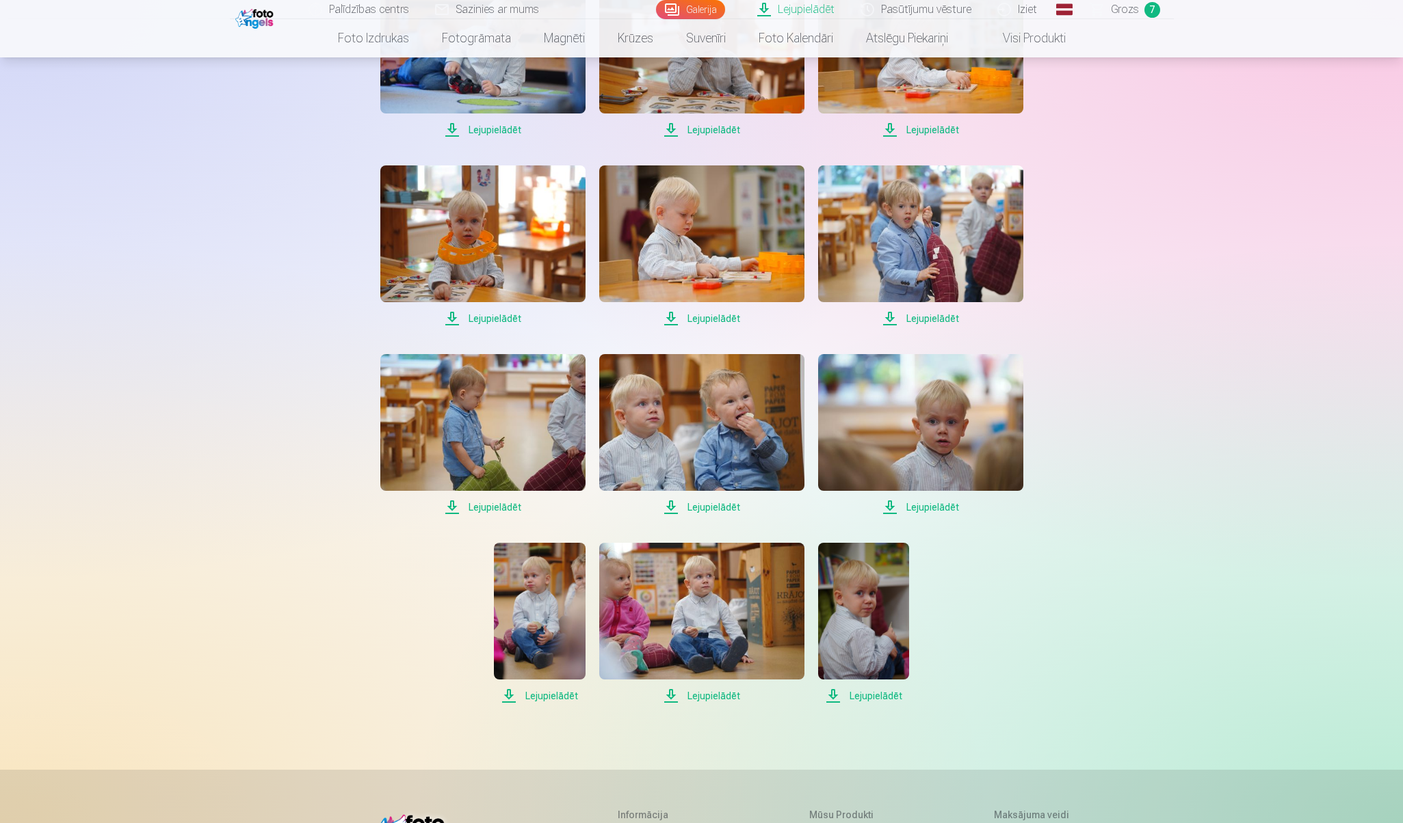
click at [867, 693] on span "Lejupielādēt" at bounding box center [863, 696] width 91 height 16
